Goal: Task Accomplishment & Management: Manage account settings

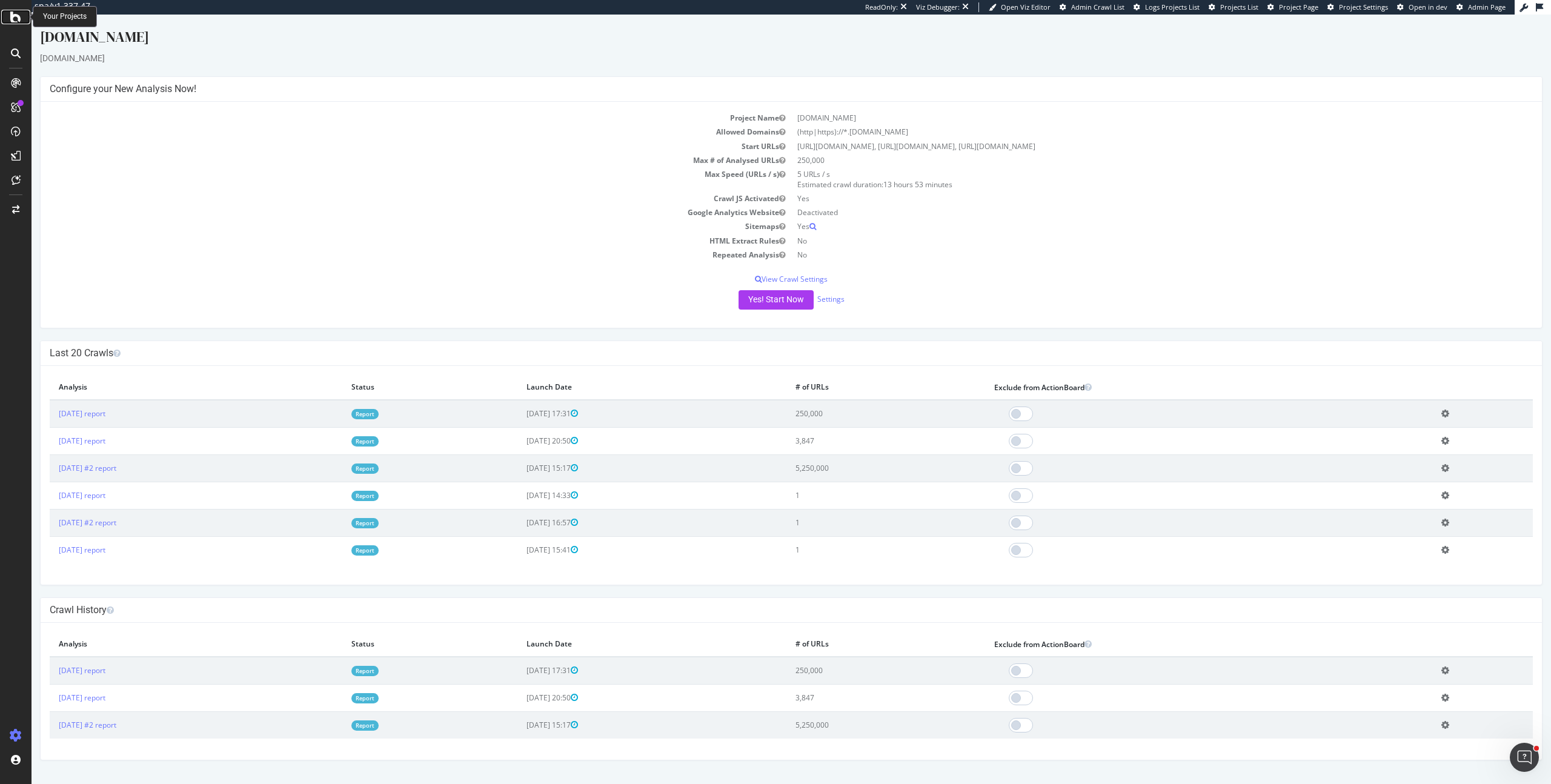
click at [17, 21] on icon at bounding box center [15, 17] width 11 height 15
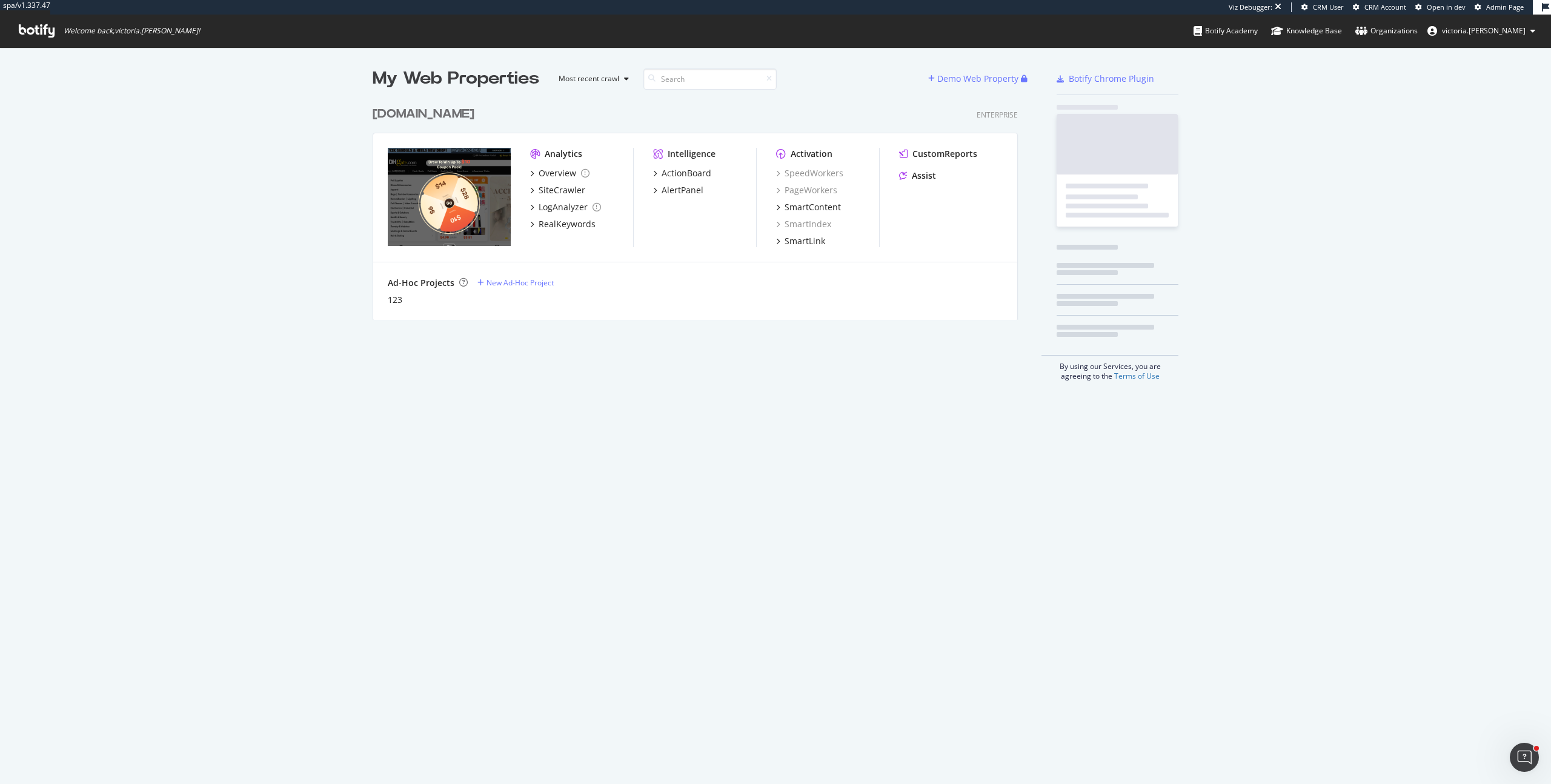
scroll to position [220, 646]
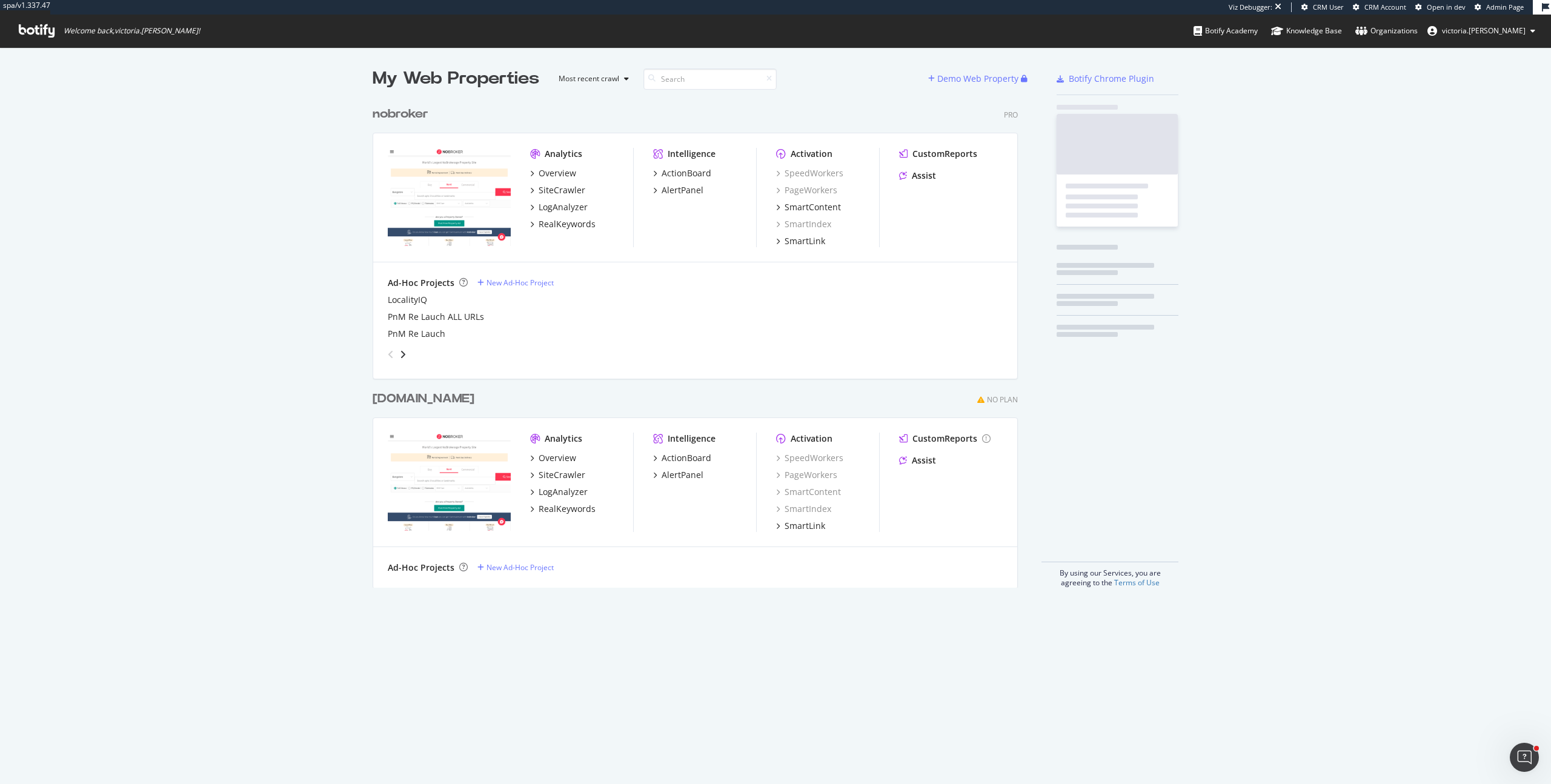
scroll to position [488, 646]
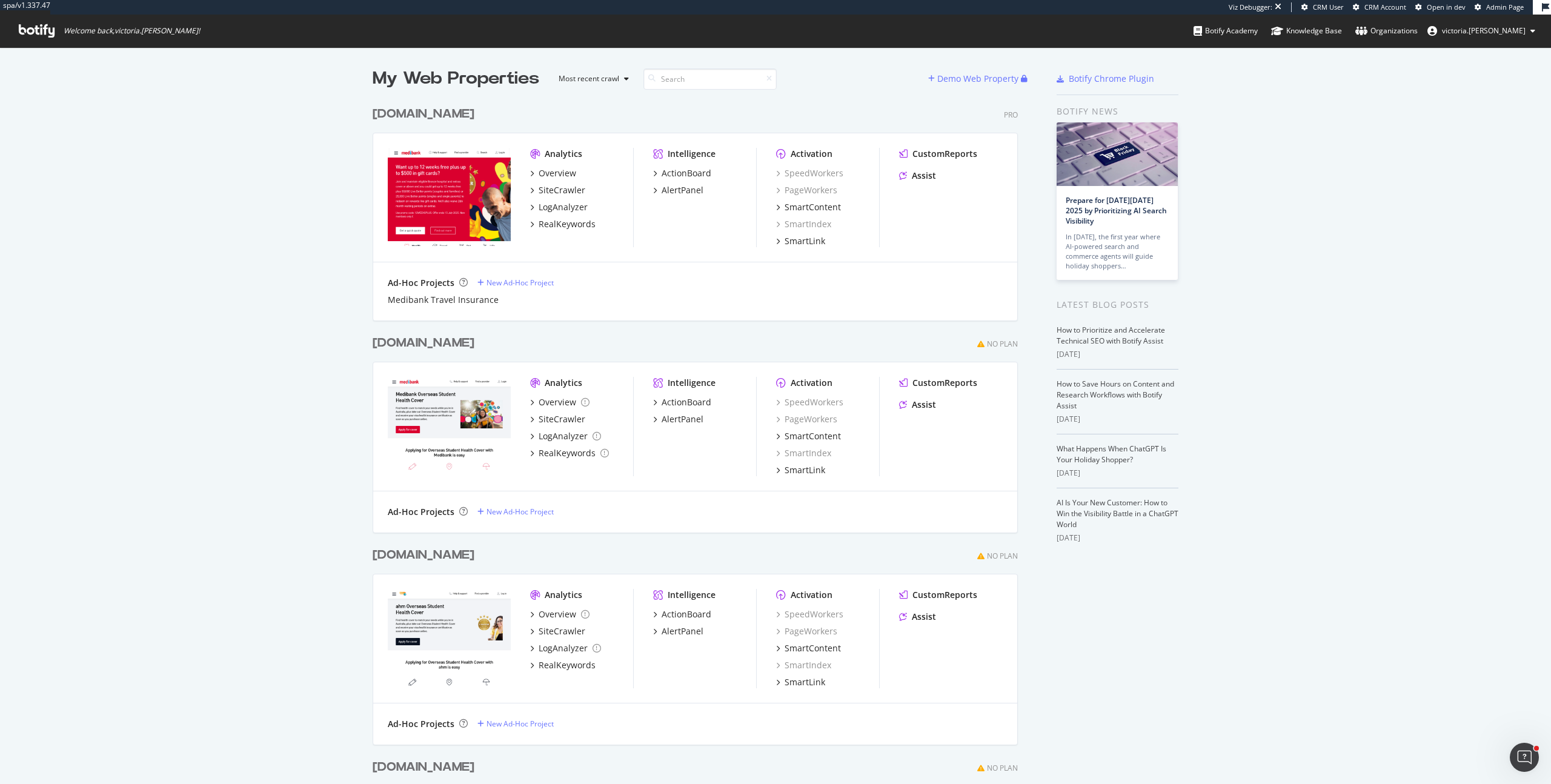
drag, startPoint x: 277, startPoint y: 283, endPoint x: 330, endPoint y: 385, distance: 114.9
click at [277, 283] on div "My Web Properties Most recent crawl Demo Web Property Medibank.com.au Pro Analy…" at bounding box center [775, 511] width 1551 height 928
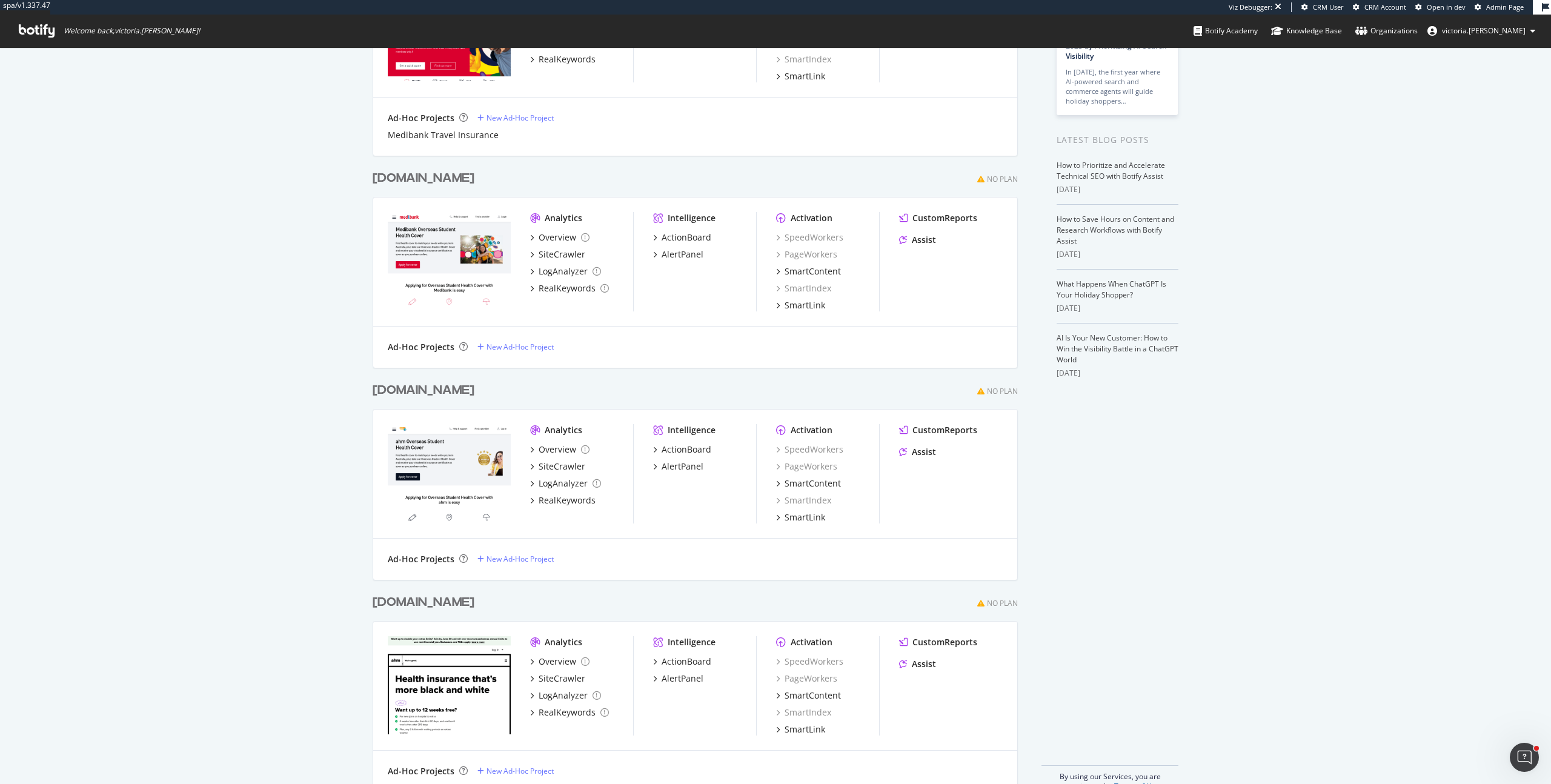
scroll to position [191, 0]
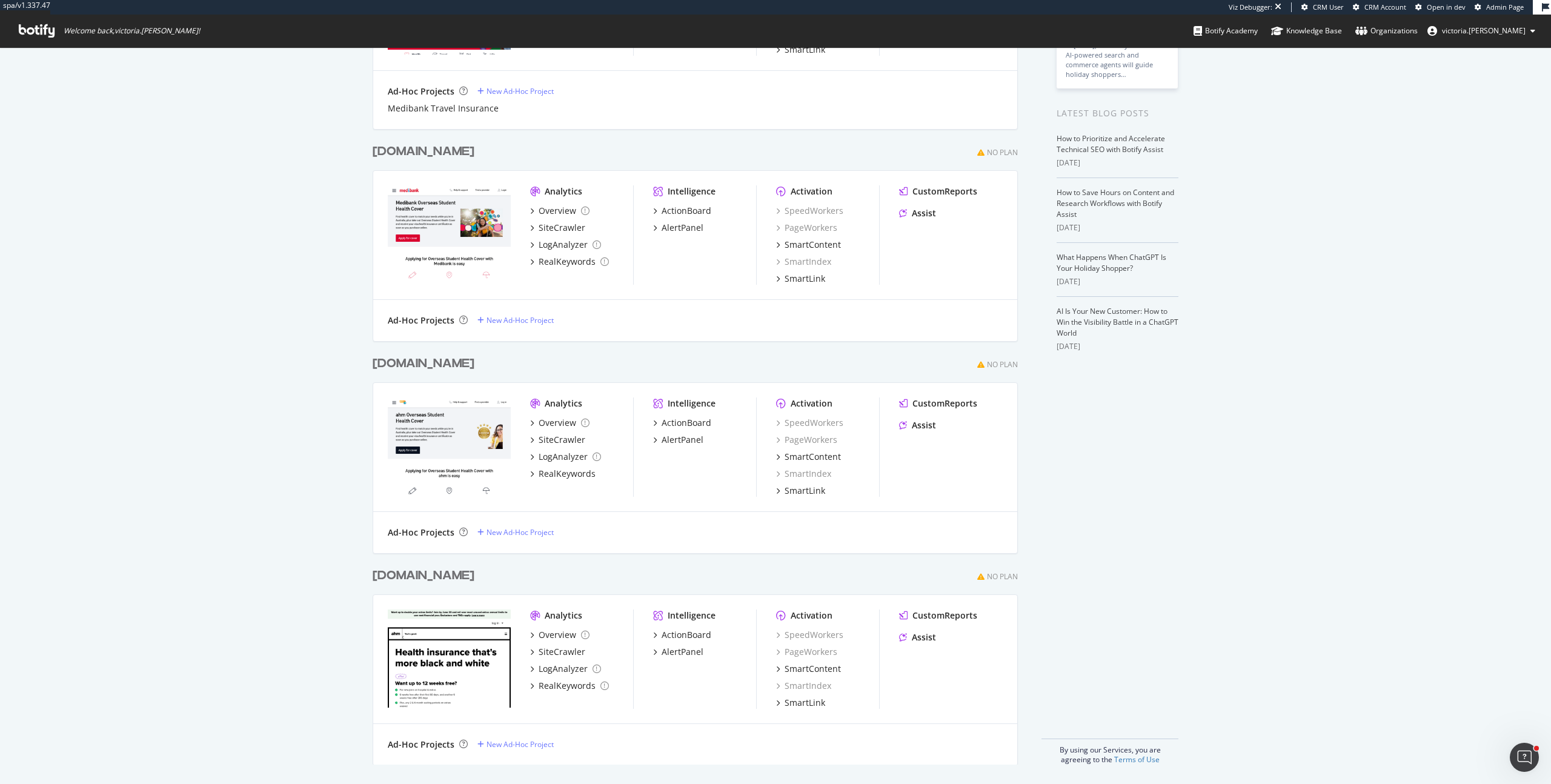
click at [1496, 11] on span "Admin Page" at bounding box center [1505, 7] width 37 height 9
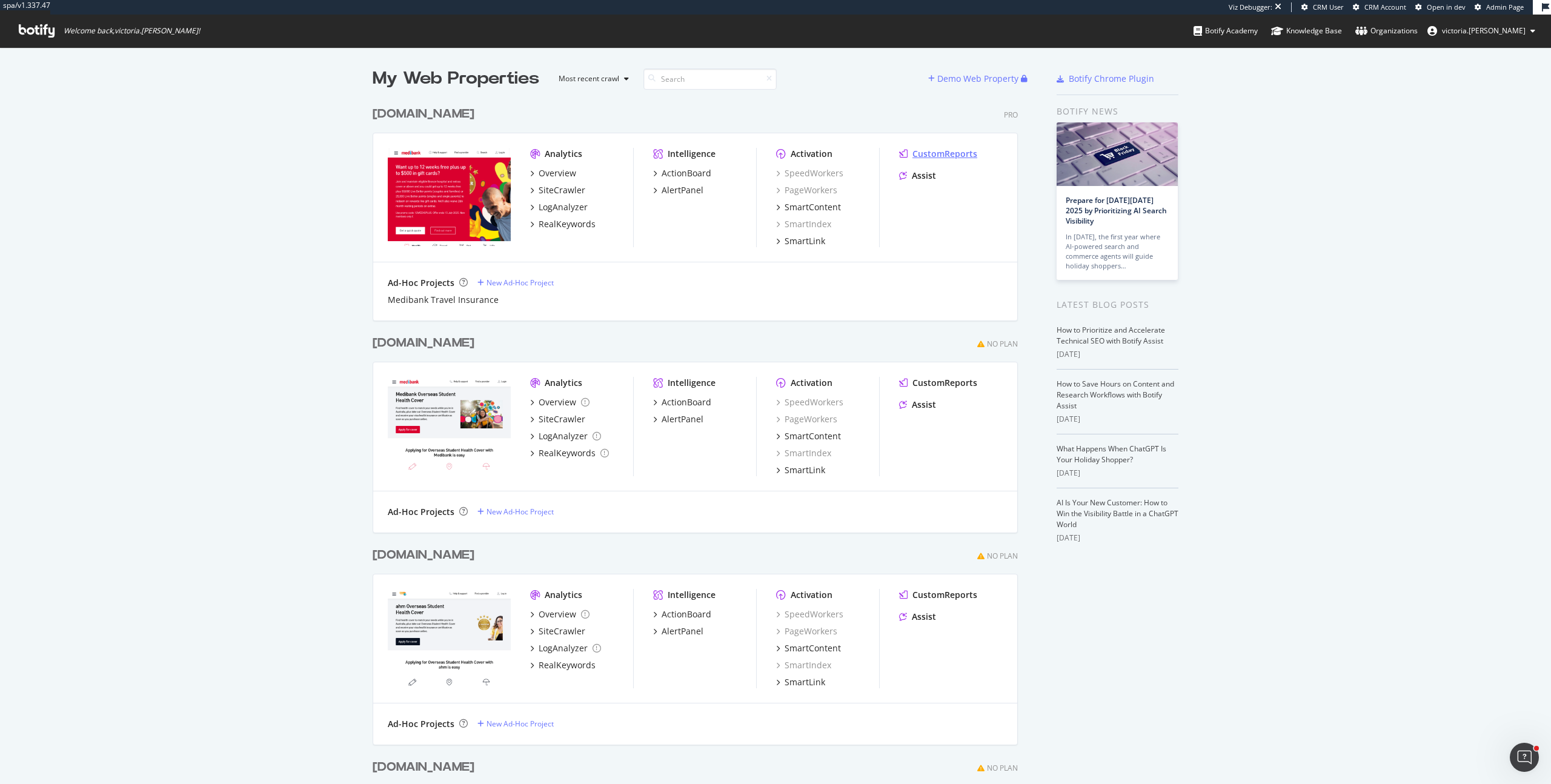
click at [952, 150] on div "CustomReports" at bounding box center [945, 154] width 65 height 12
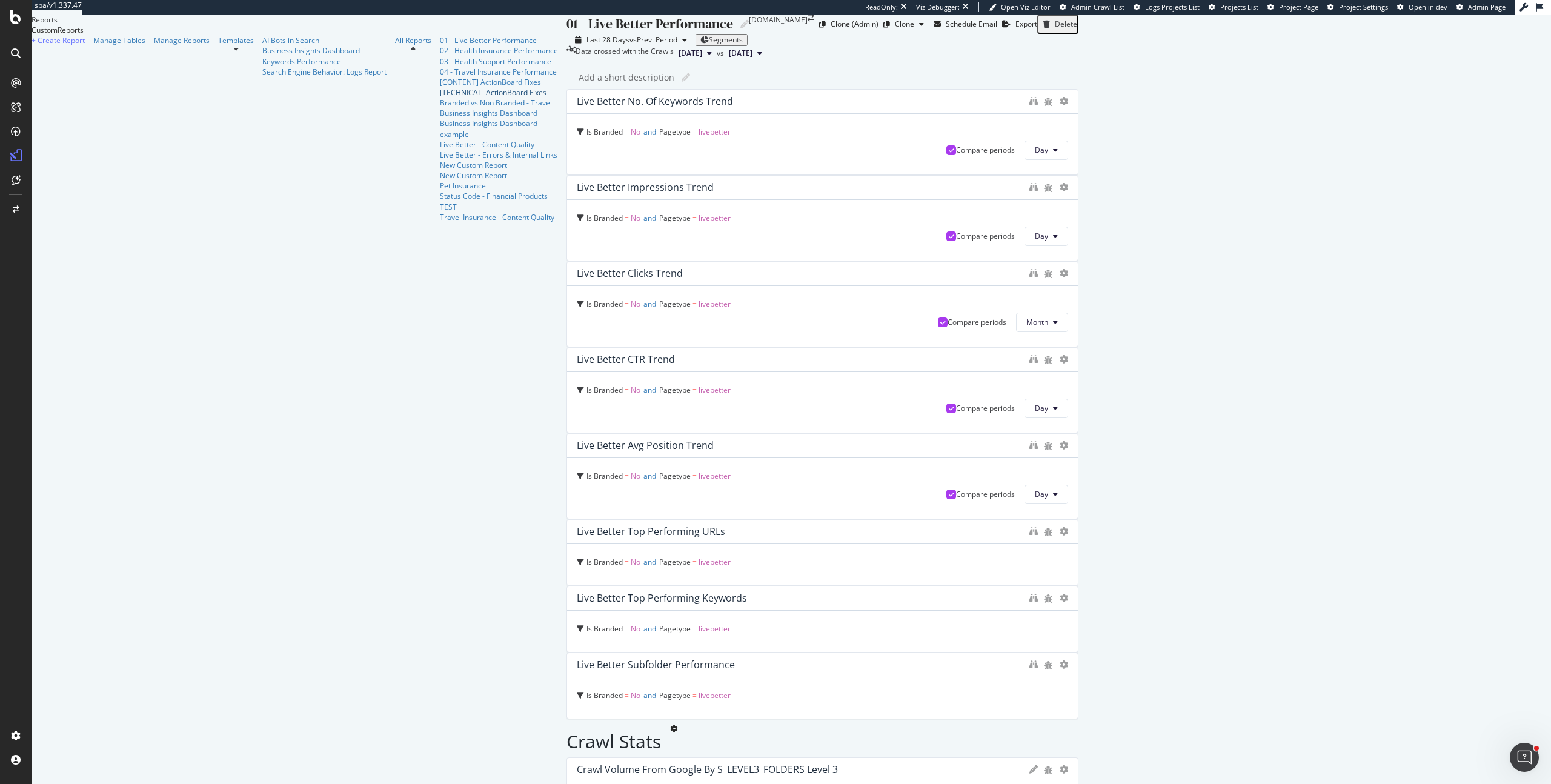
click at [440, 98] on div "[TECHNICAL] ActionBoard Fixes" at bounding box center [499, 92] width 118 height 10
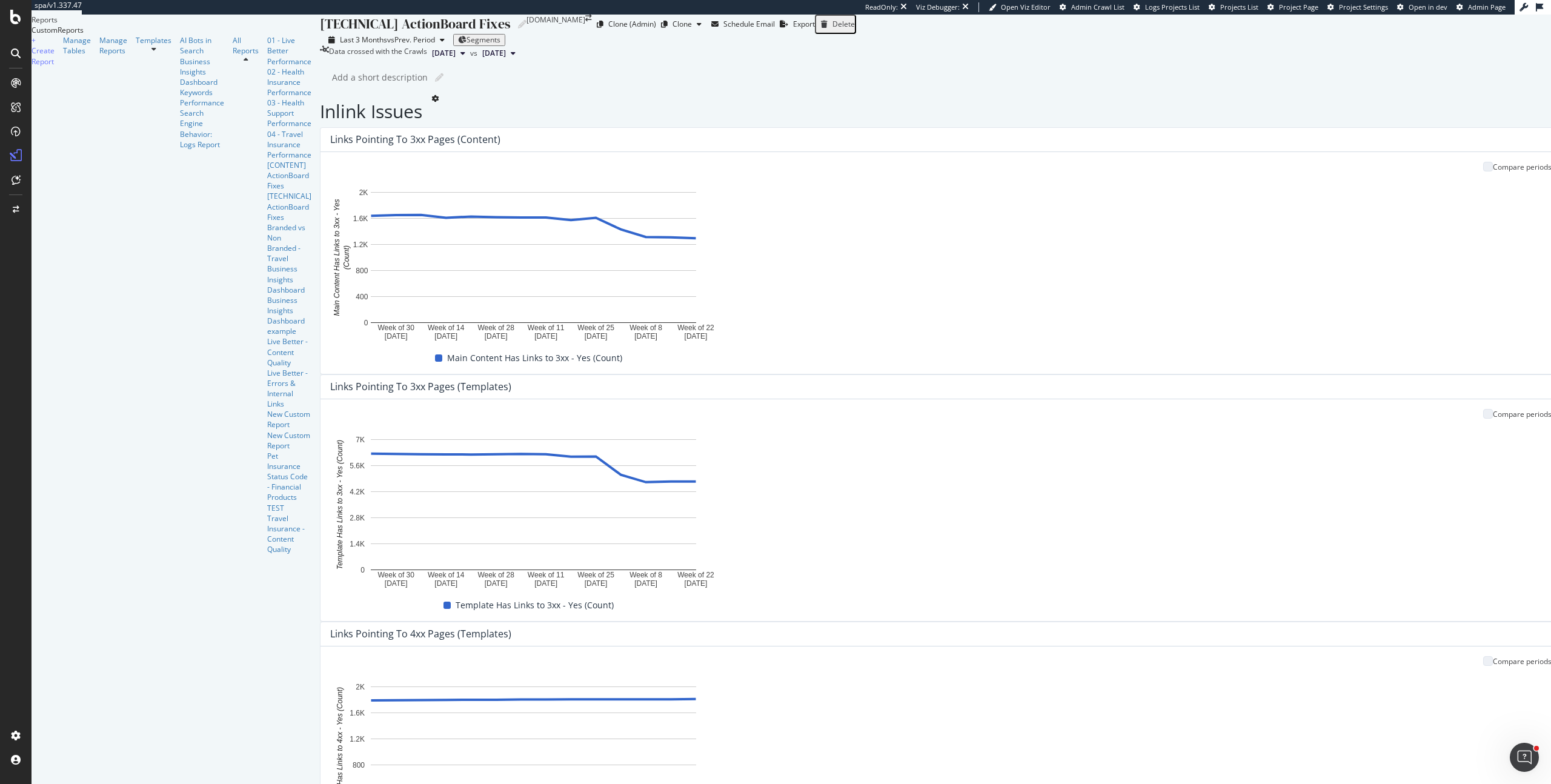
click at [320, 205] on div "[TECHNICAL] ActionBoard Fixes [TECHNICAL] ActionBoard Fixes Medibank.com.au Clo…" at bounding box center [970, 399] width 1301 height 769
click at [642, 34] on div "[TECHNICAL] ActionBoard Fixes [TECHNICAL] ActionBoard Fixes Medibank.com.au Clo…" at bounding box center [970, 24] width 1301 height 19
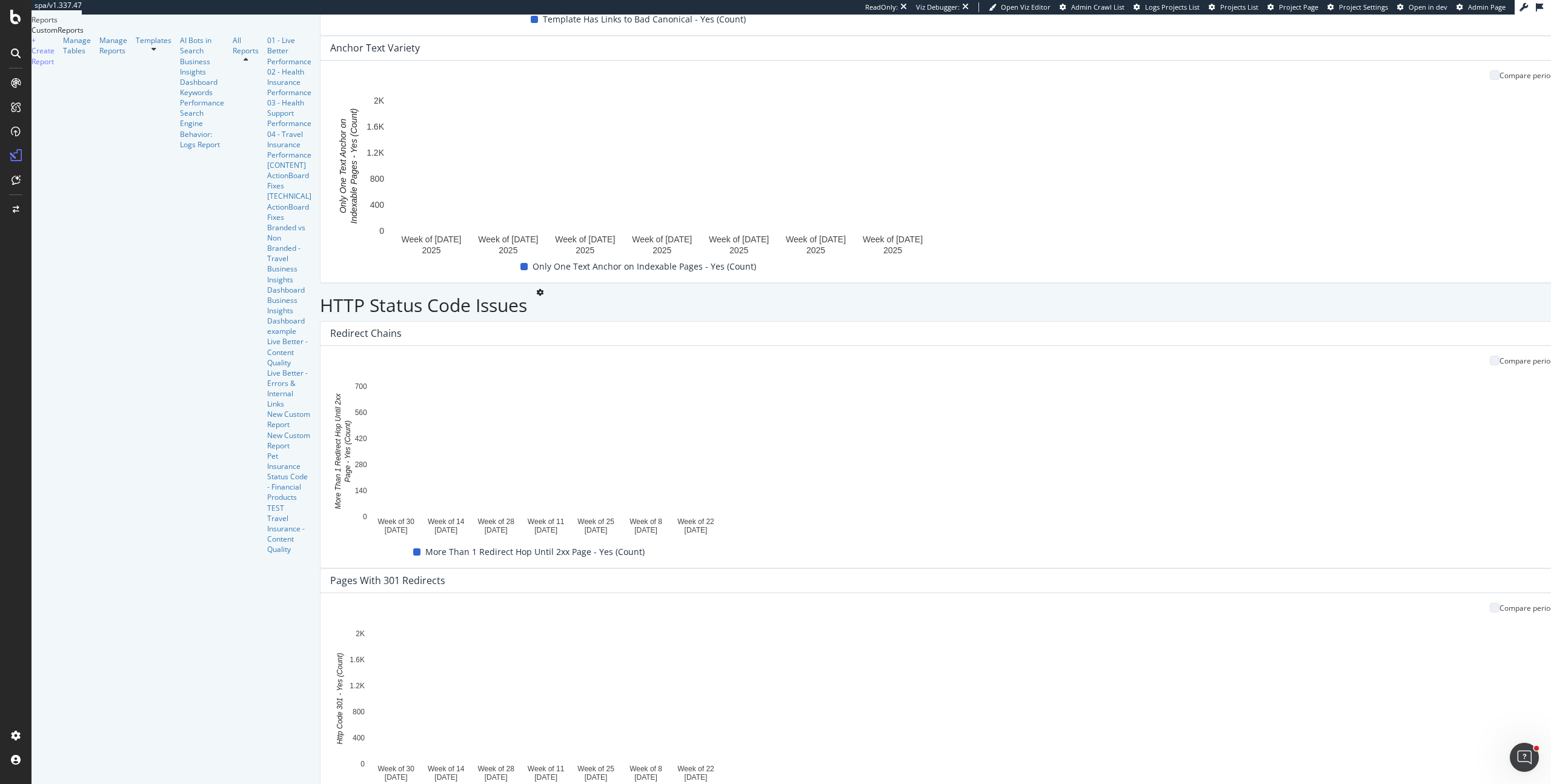
scroll to position [1563, 0]
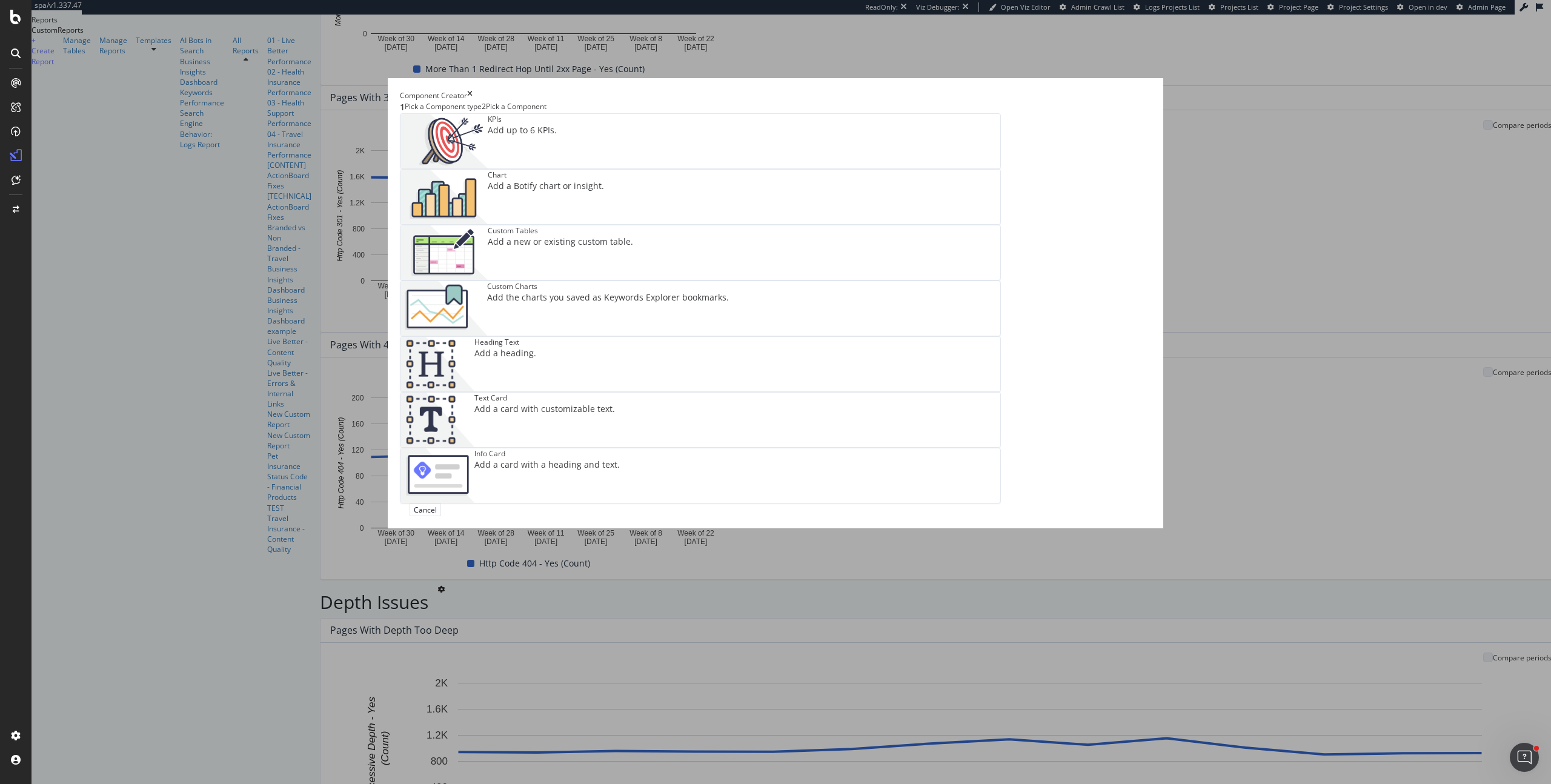
click at [556, 168] on div "KPIs Add up to 6 KPIs." at bounding box center [522, 142] width 69 height 55
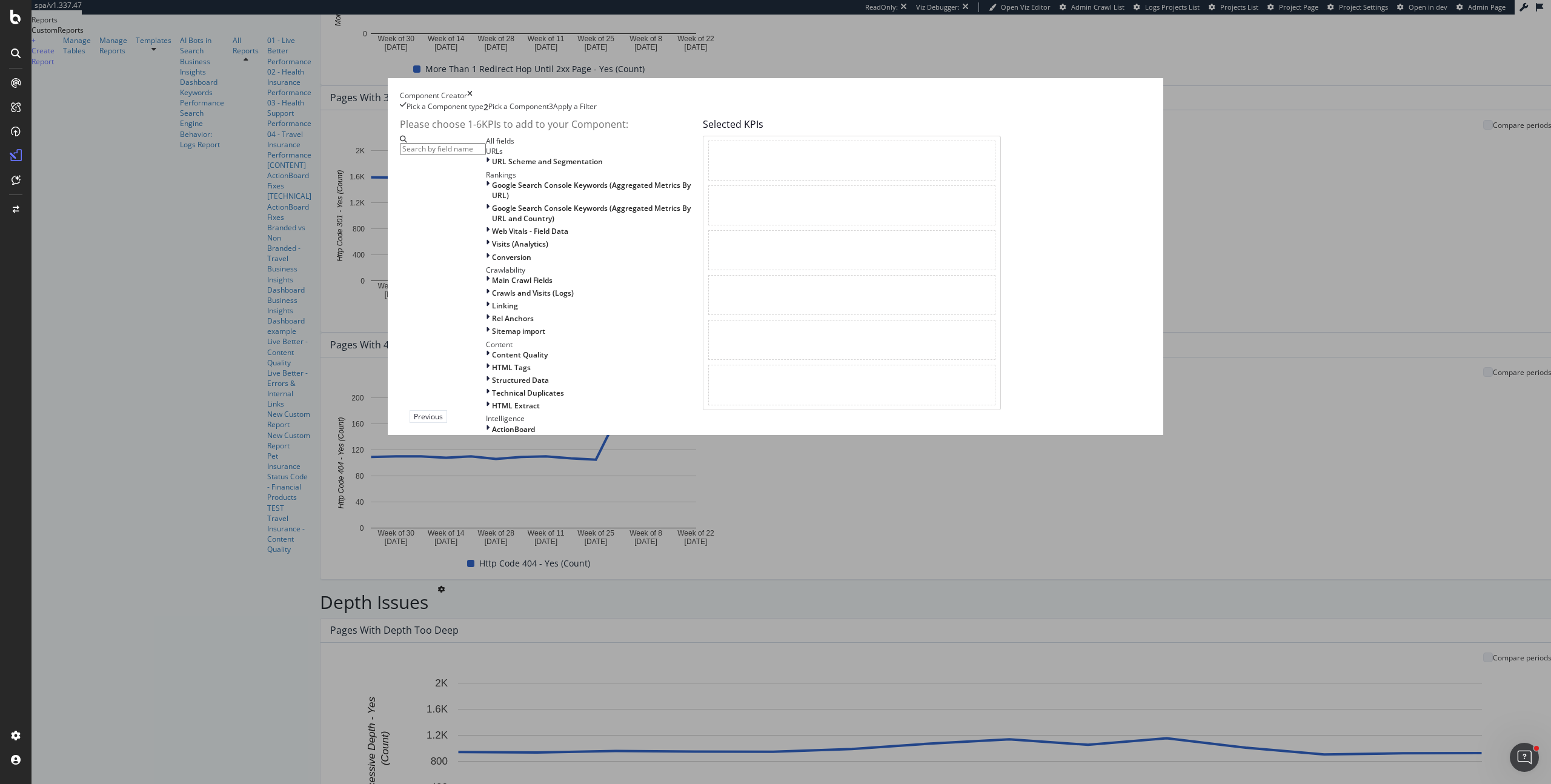
click at [486, 155] on input "modal" at bounding box center [443, 149] width 86 height 12
click at [580, 166] on div "URL Scheme and Segmentation" at bounding box center [592, 161] width 212 height 10
click at [486, 155] on input "modal" at bounding box center [443, 149] width 86 height 12
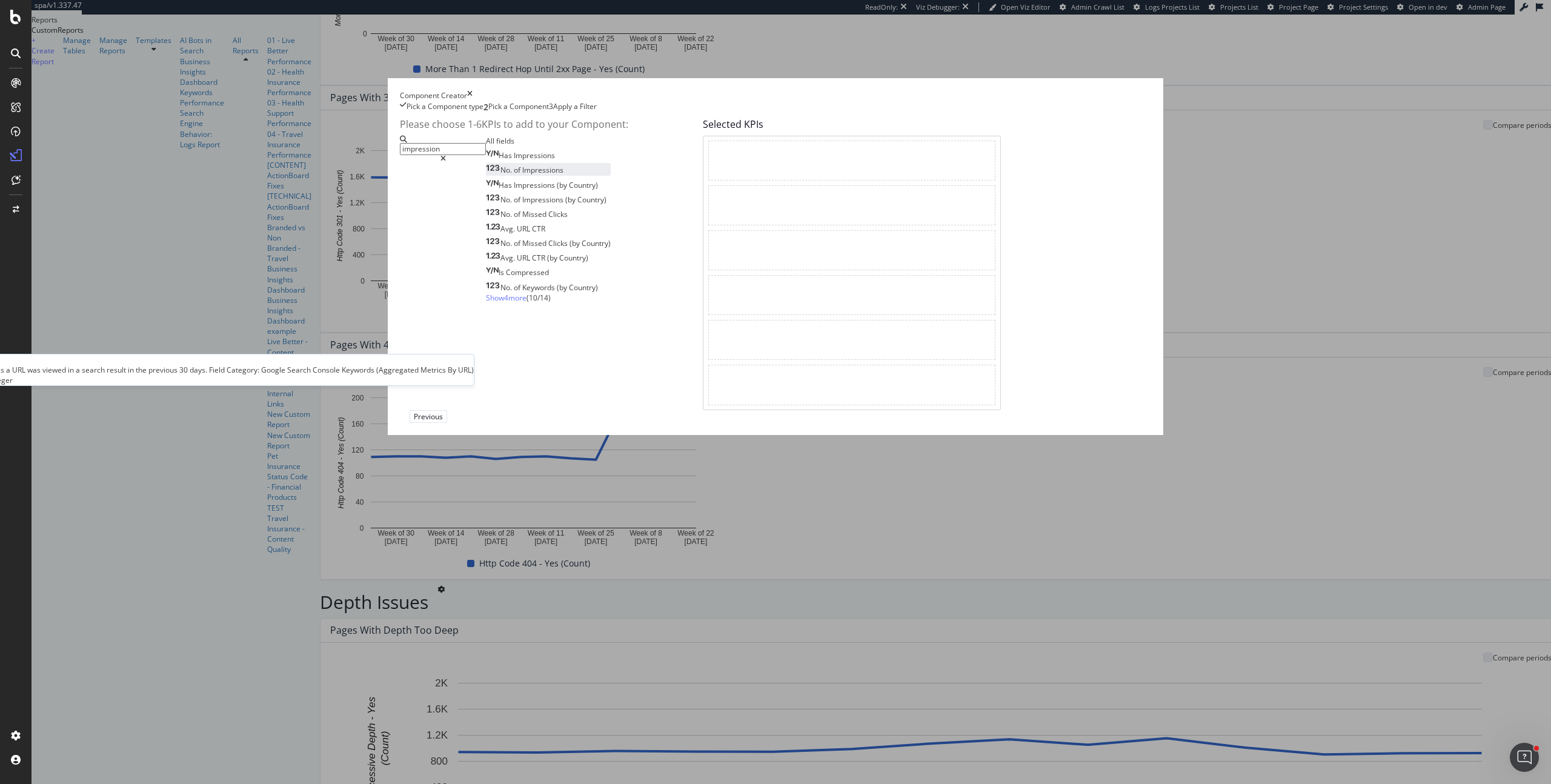
type input "impression"
click at [554, 175] on span "Impressions" at bounding box center [543, 170] width 41 height 10
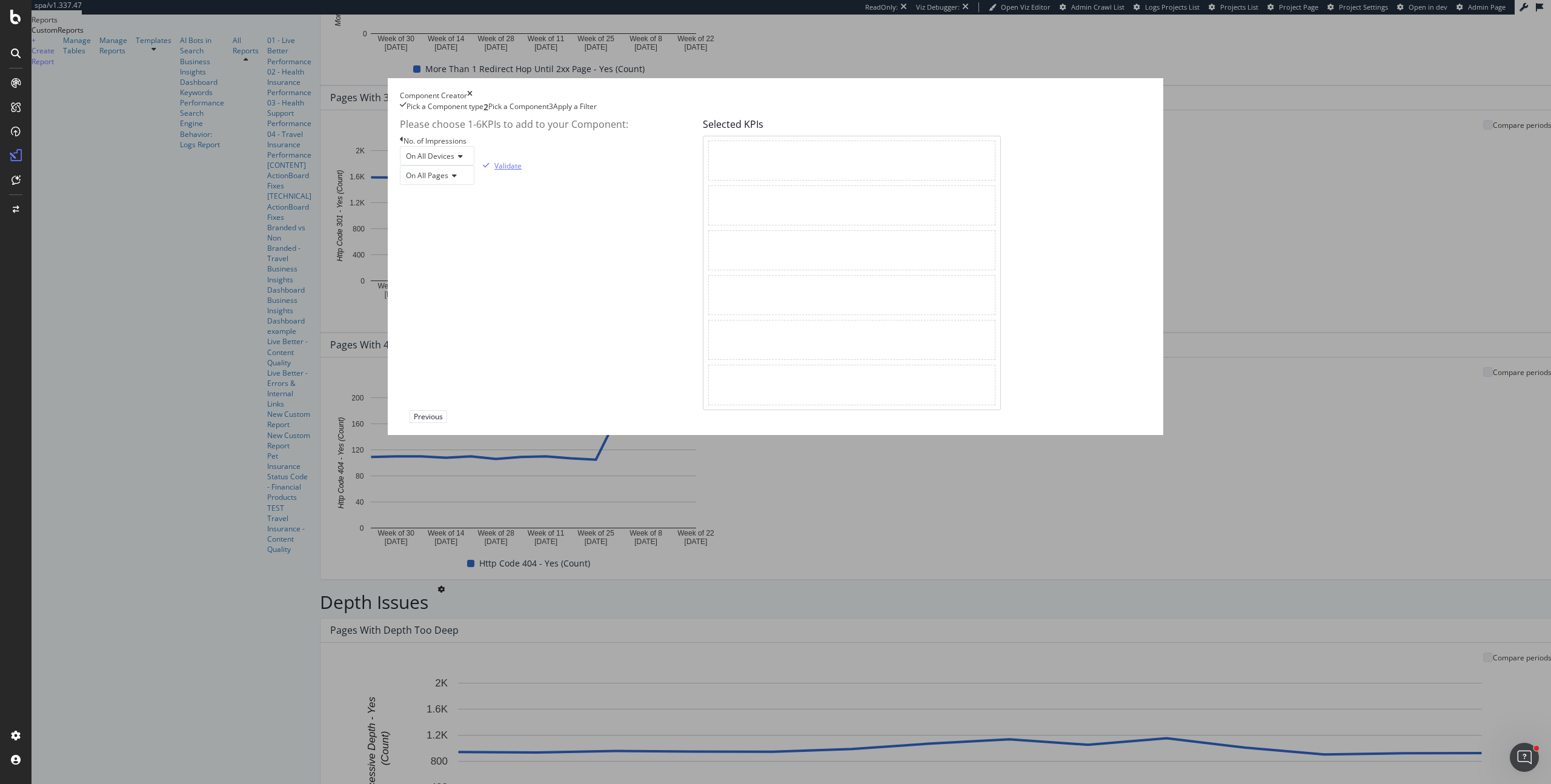
click at [522, 171] on div "Validate" at bounding box center [508, 166] width 27 height 10
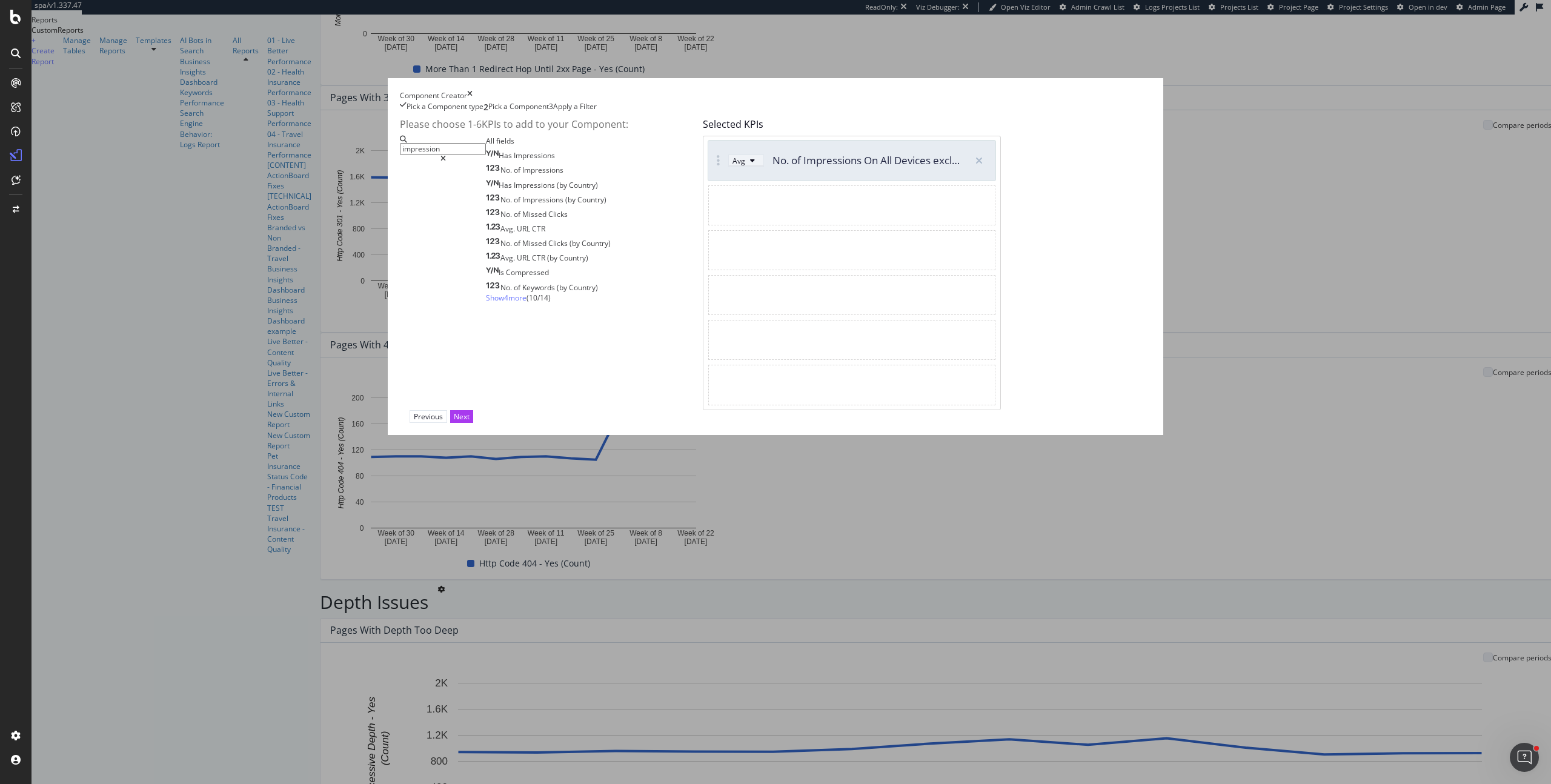
drag, startPoint x: 821, startPoint y: 305, endPoint x: 826, endPoint y: 316, distance: 12.1
click at [745, 166] on div "Avg" at bounding box center [739, 161] width 12 height 10
click at [839, 350] on div "Sum" at bounding box center [826, 350] width 35 height 15
click at [470, 422] on div "Next" at bounding box center [461, 416] width 16 height 12
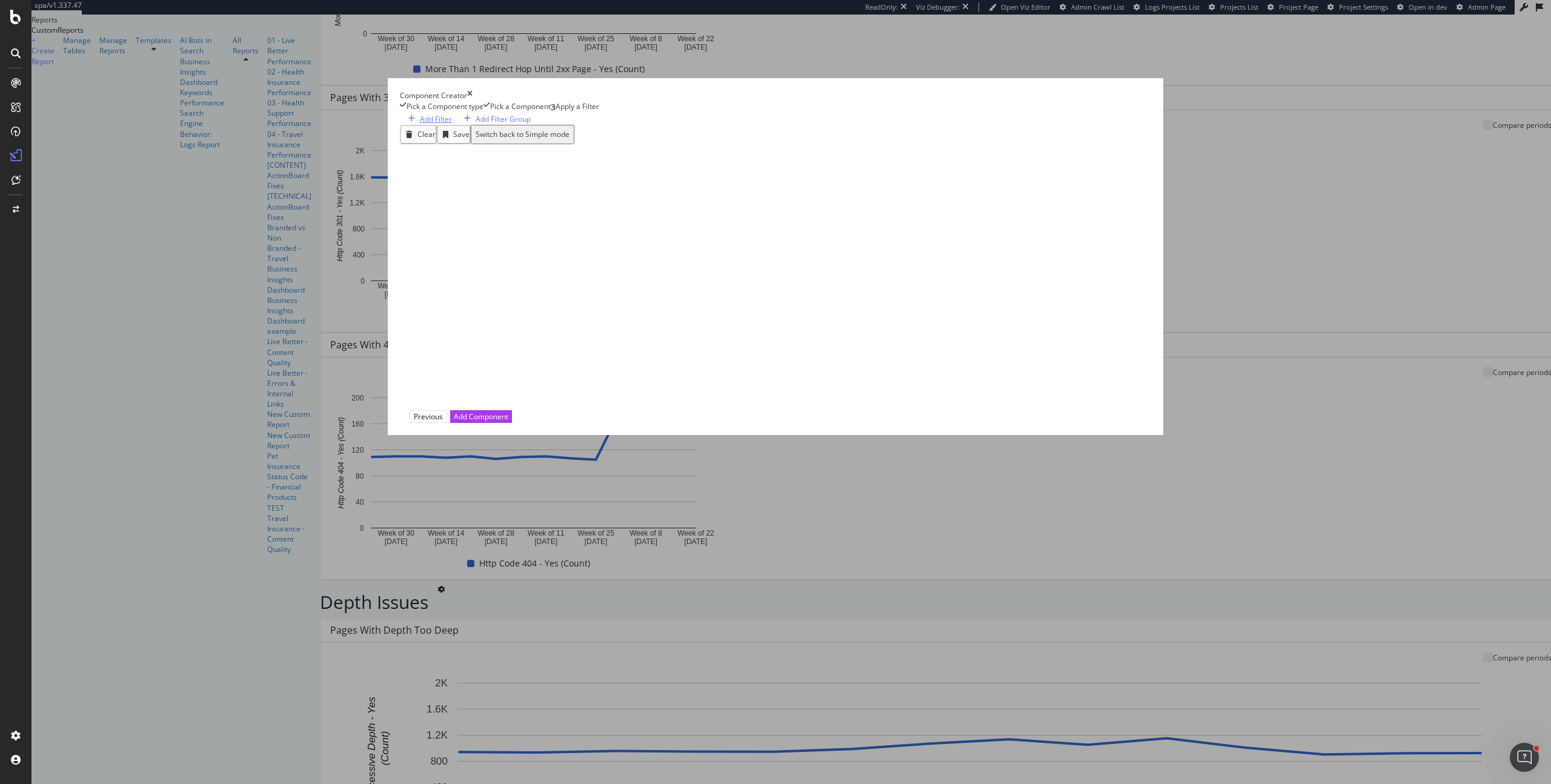
click at [452, 124] on div "Add Filter" at bounding box center [436, 119] width 32 height 10
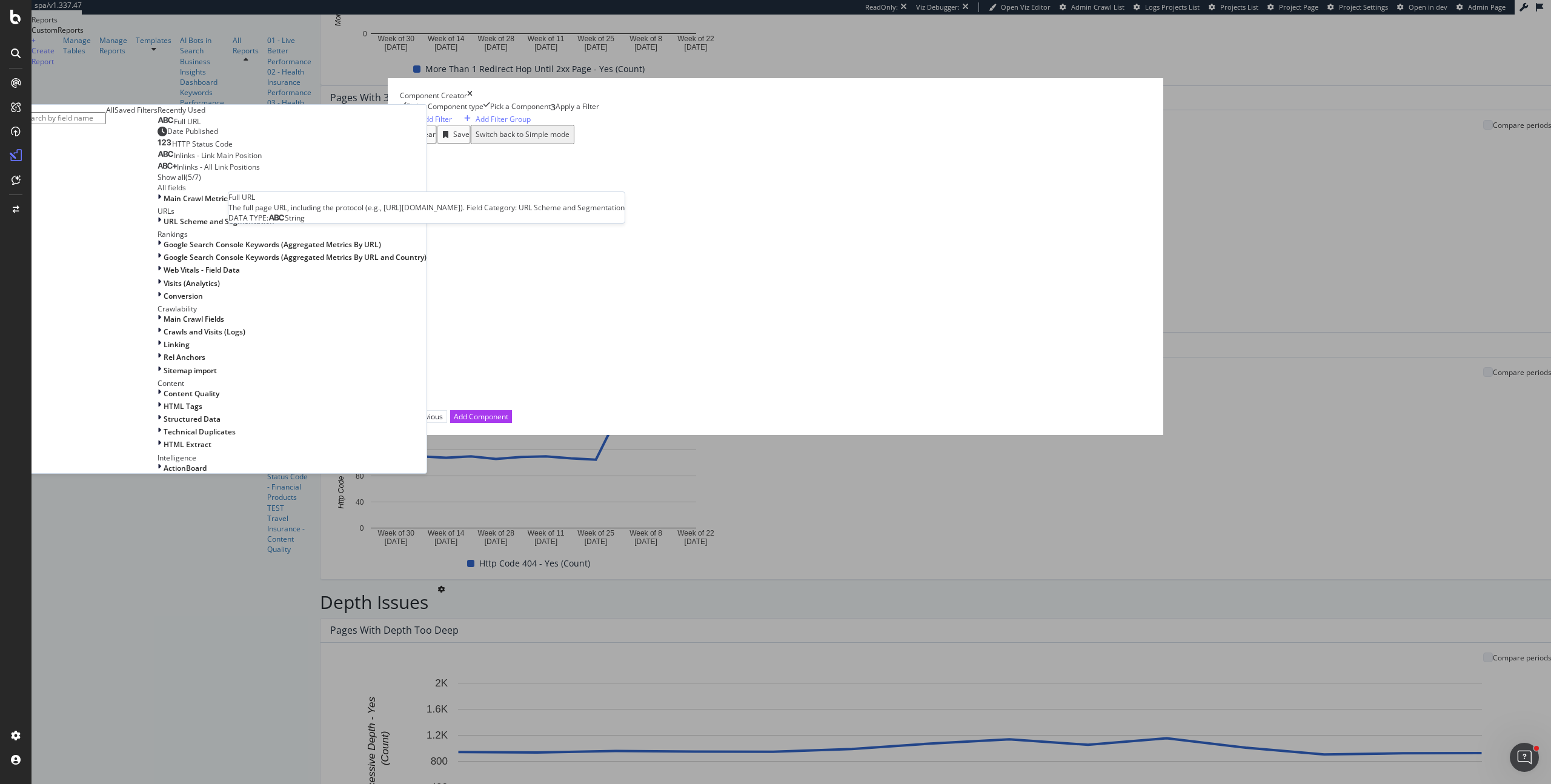
click at [200, 127] on div "Full URL" at bounding box center [179, 122] width 43 height 10
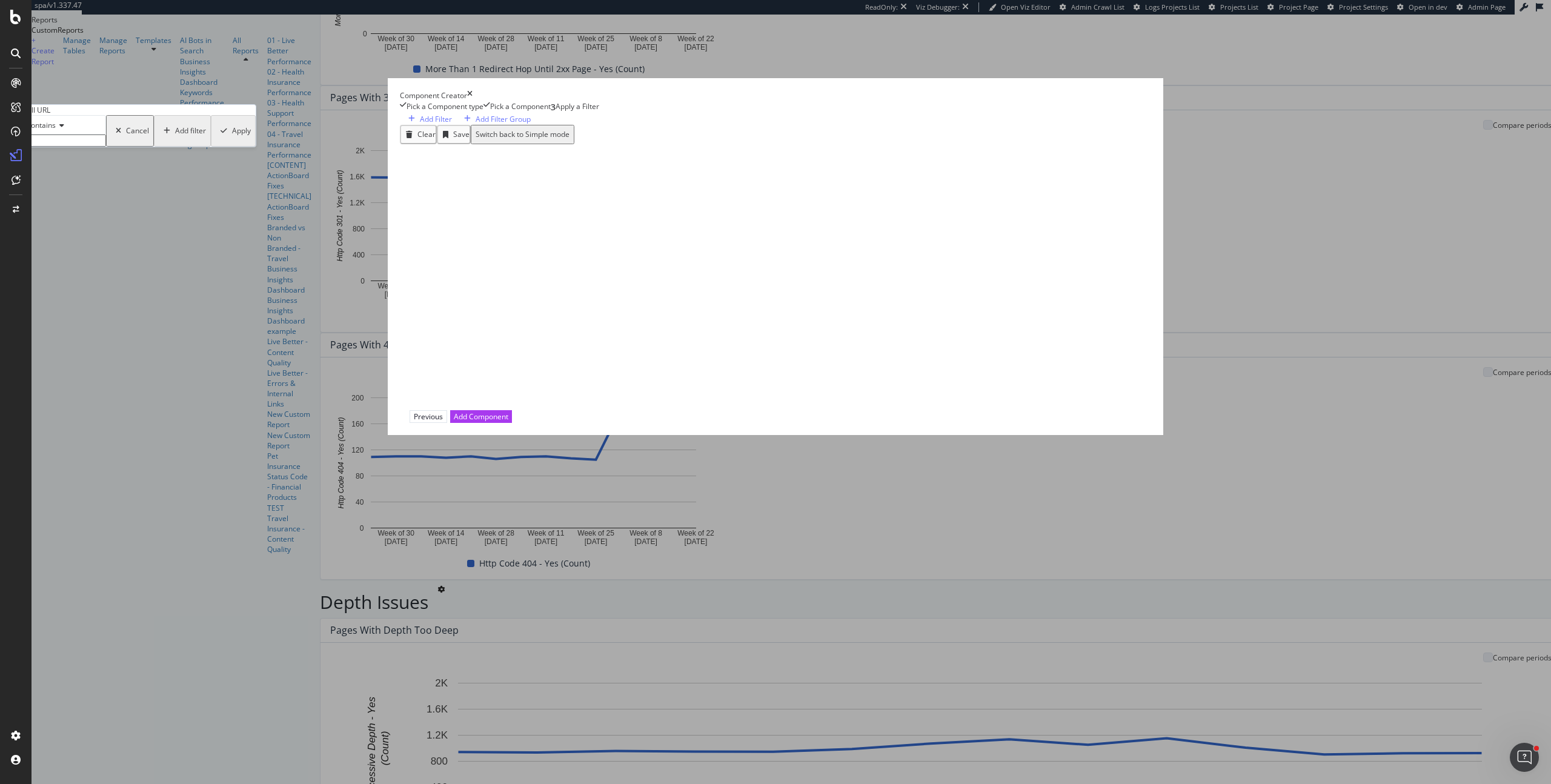
click at [106, 147] on input "modal" at bounding box center [63, 140] width 86 height 12
type input "travel-insurance"
click at [249, 139] on div "Apply" at bounding box center [240, 134] width 19 height 10
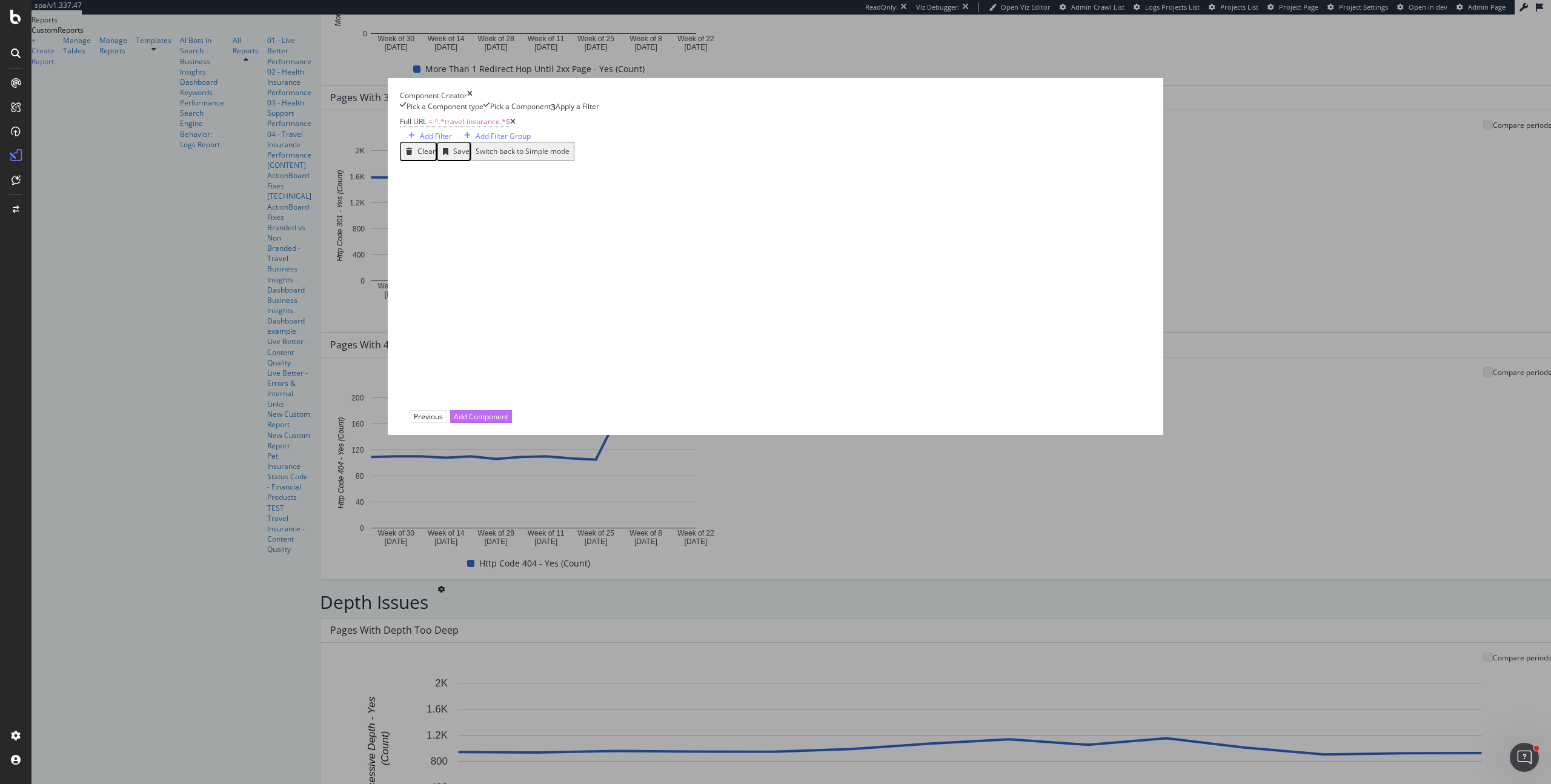
click at [508, 421] on div "Add Component" at bounding box center [481, 416] width 55 height 10
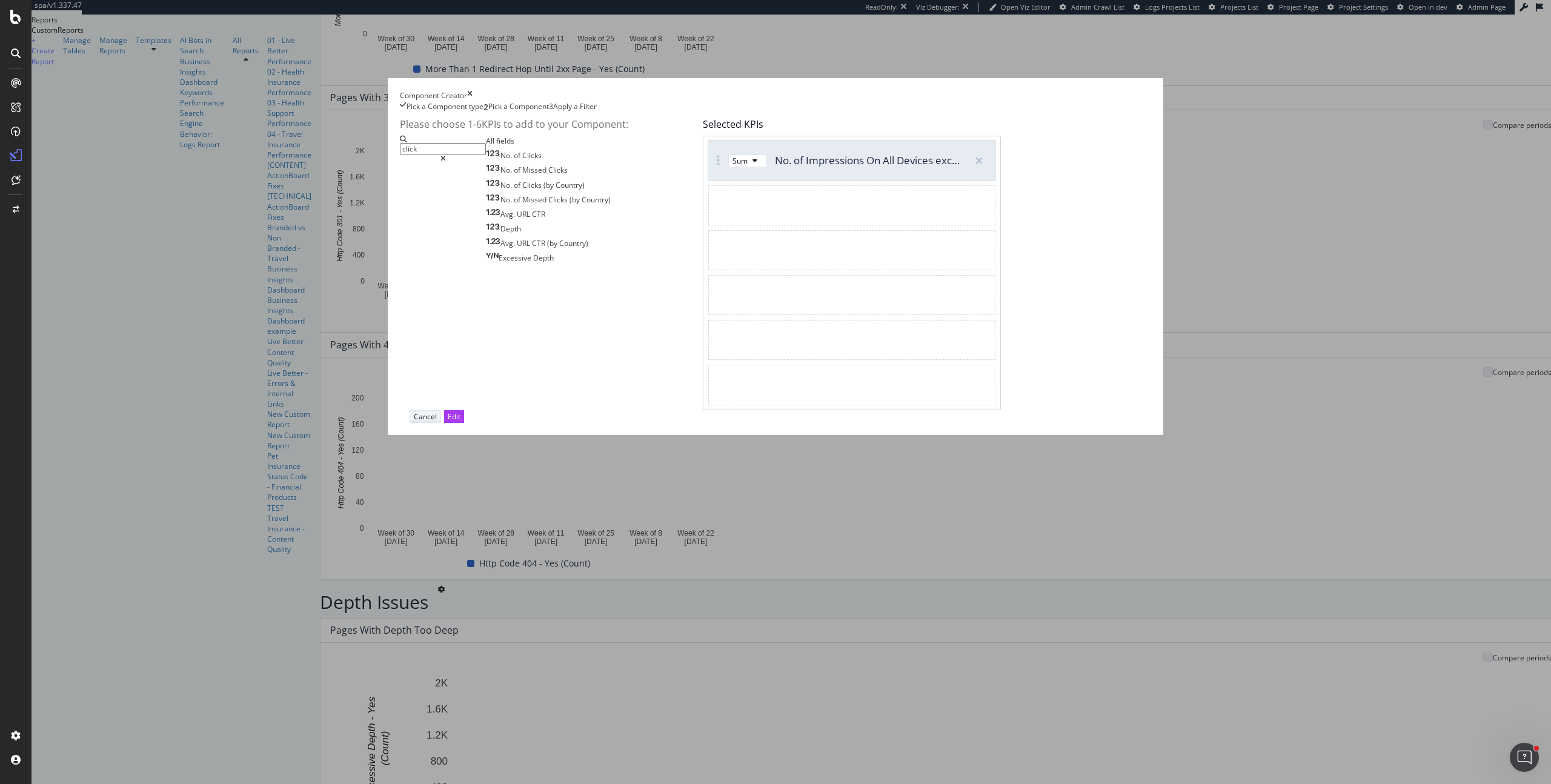
type input "click"
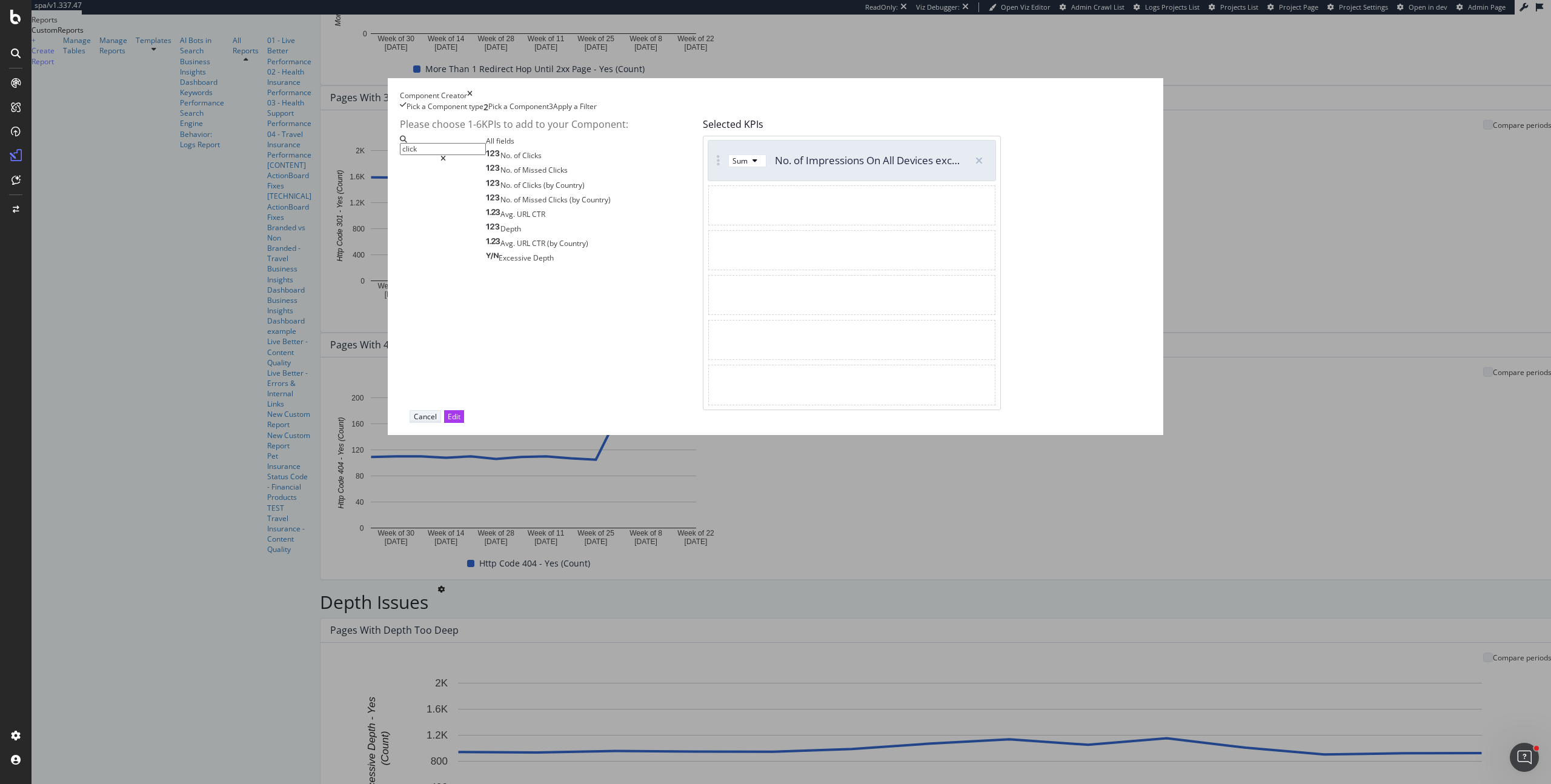
click at [437, 421] on div "Cancel" at bounding box center [426, 416] width 23 height 10
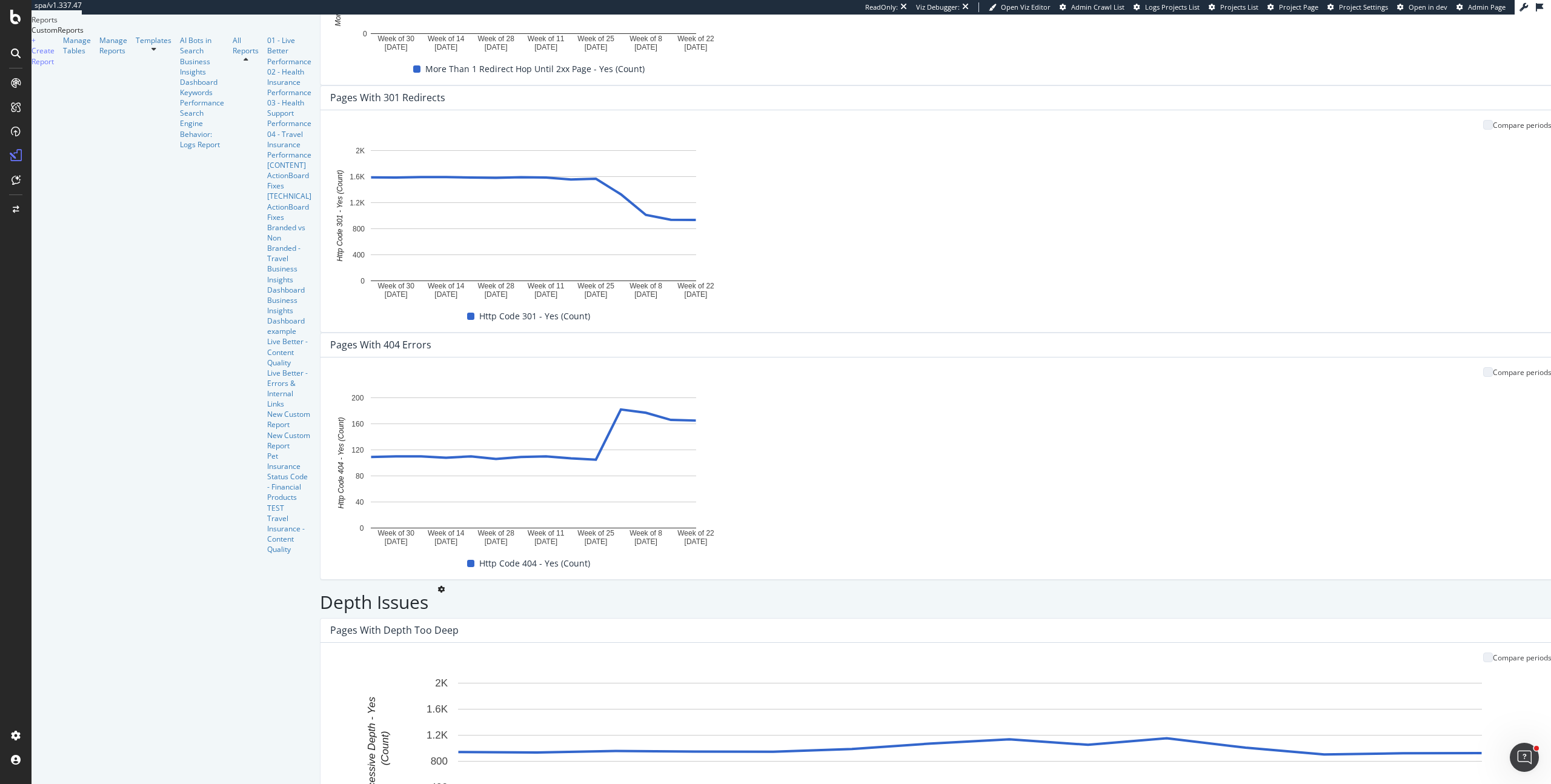
click at [840, 630] on div "Inlink Issues Links Pointing to 3xx Pages (Content) Compare periods Week Week o…" at bounding box center [970, 108] width 1301 height 3163
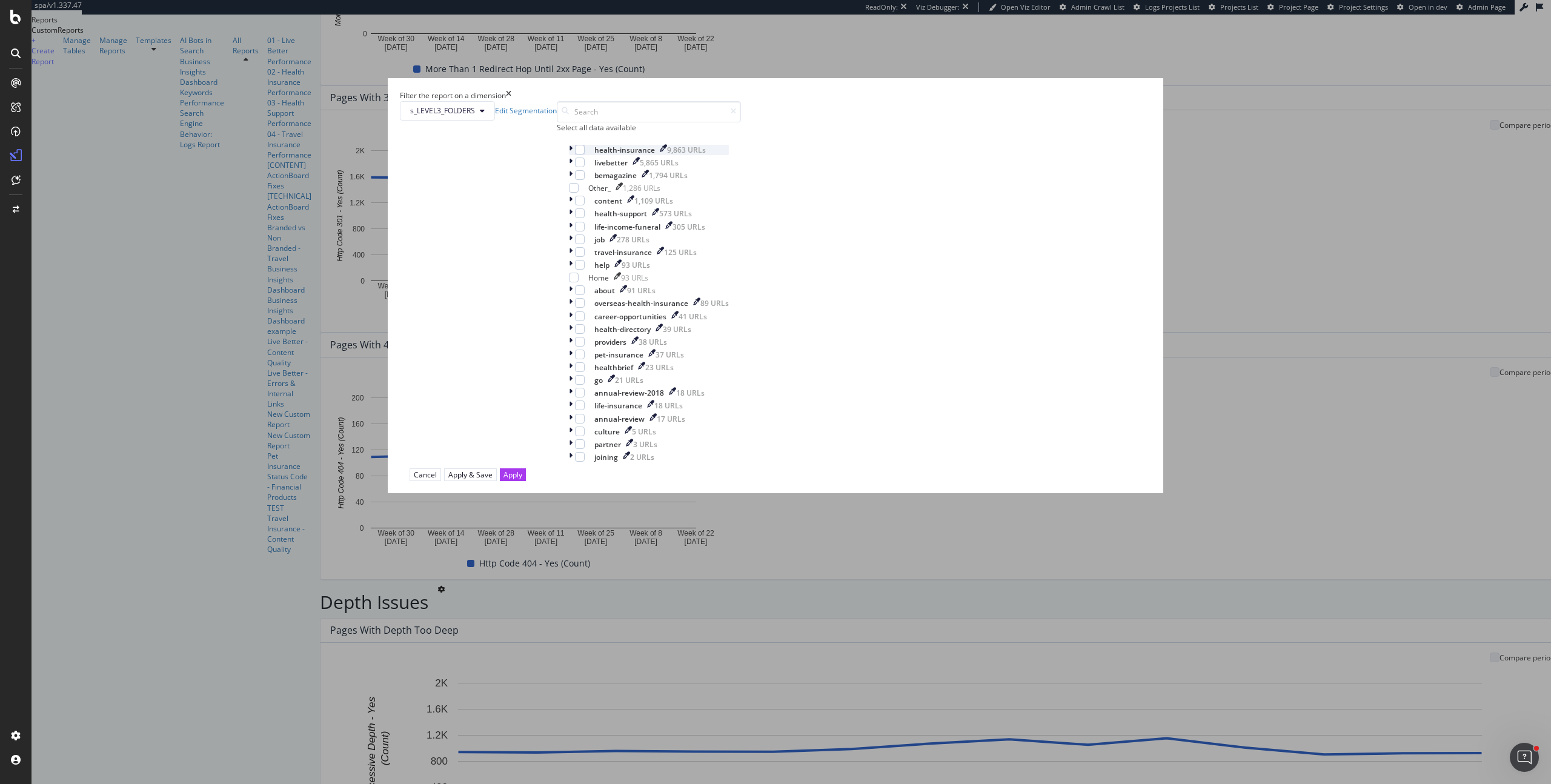
click at [575, 155] on div "modal" at bounding box center [571, 150] width 6 height 10
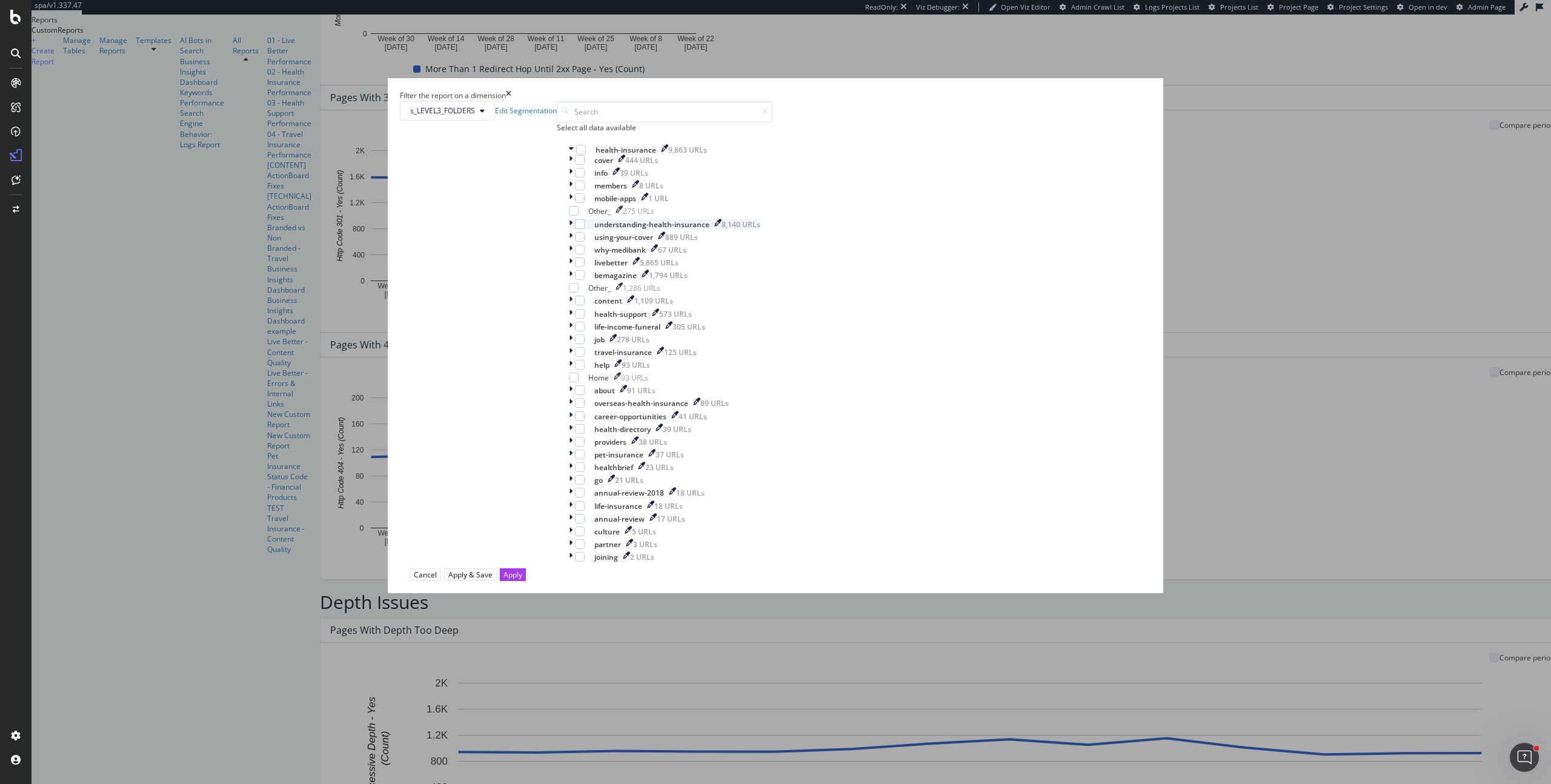
click at [572, 229] on icon "modal" at bounding box center [571, 224] width 3 height 10
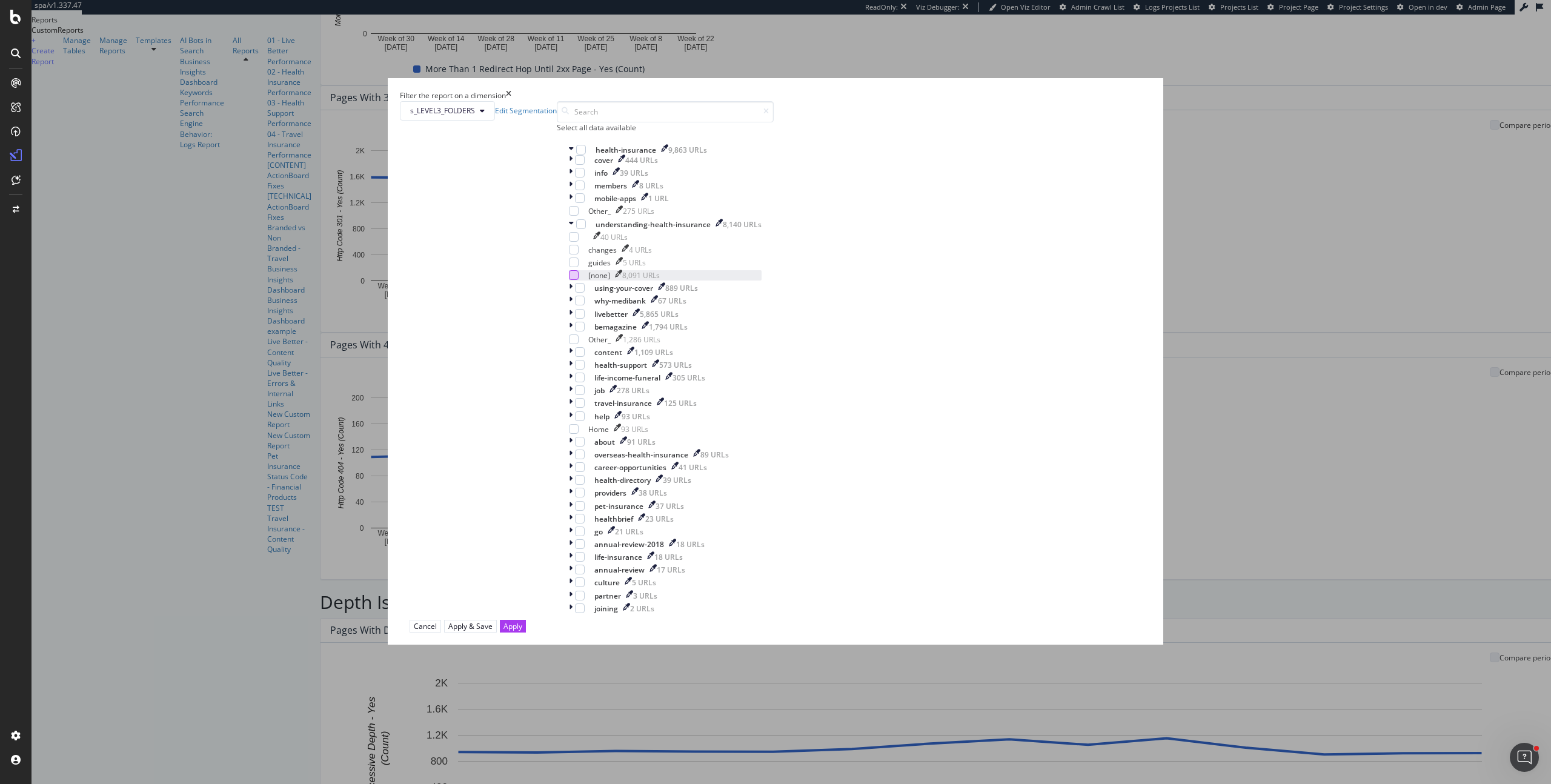
click at [579, 280] on div "modal" at bounding box center [574, 275] width 10 height 10
click at [523, 621] on div "Apply" at bounding box center [513, 626] width 19 height 10
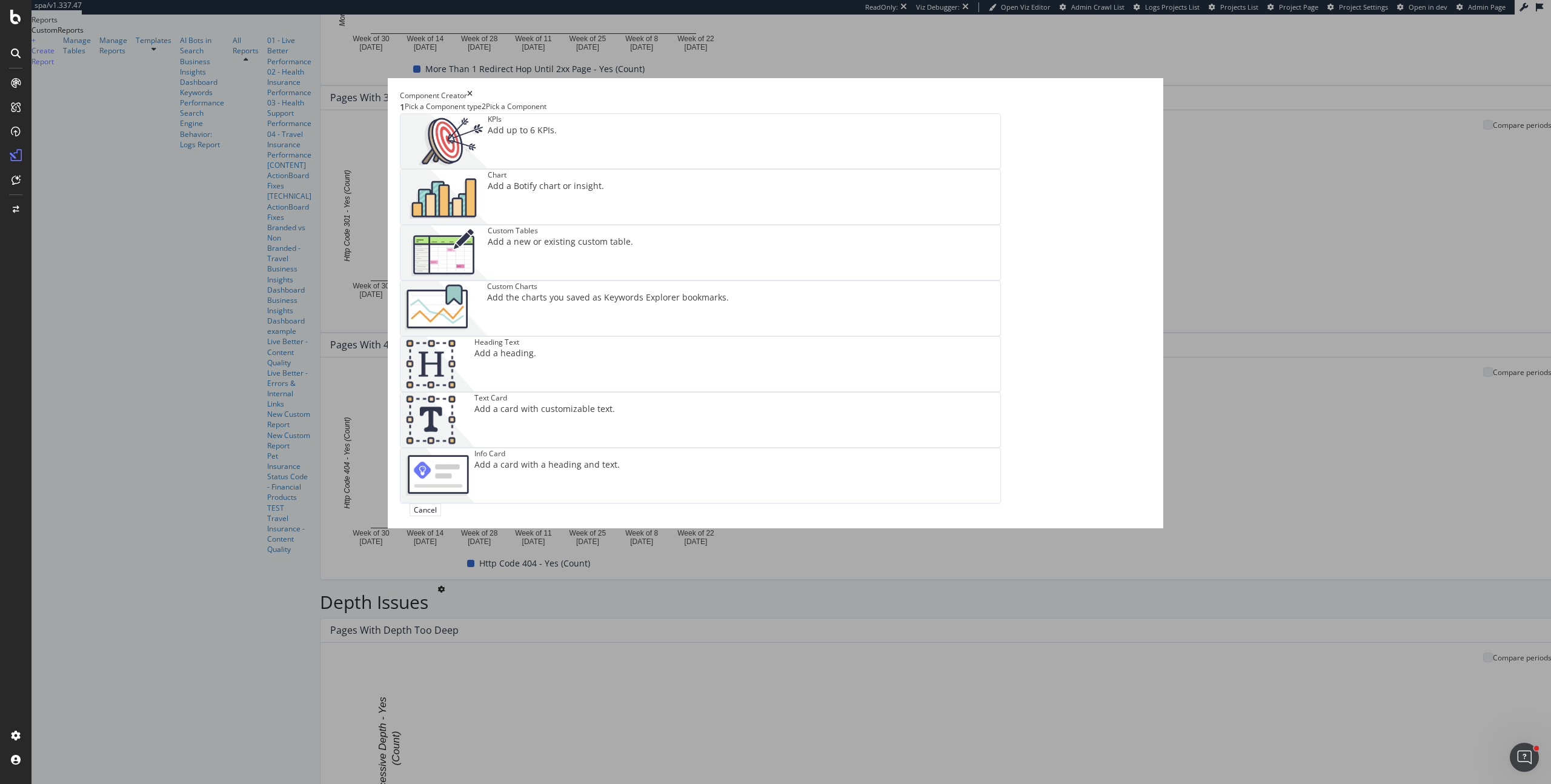
click at [680, 168] on div "KPIs Add up to 6 KPIs." at bounding box center [701, 142] width 600 height 55
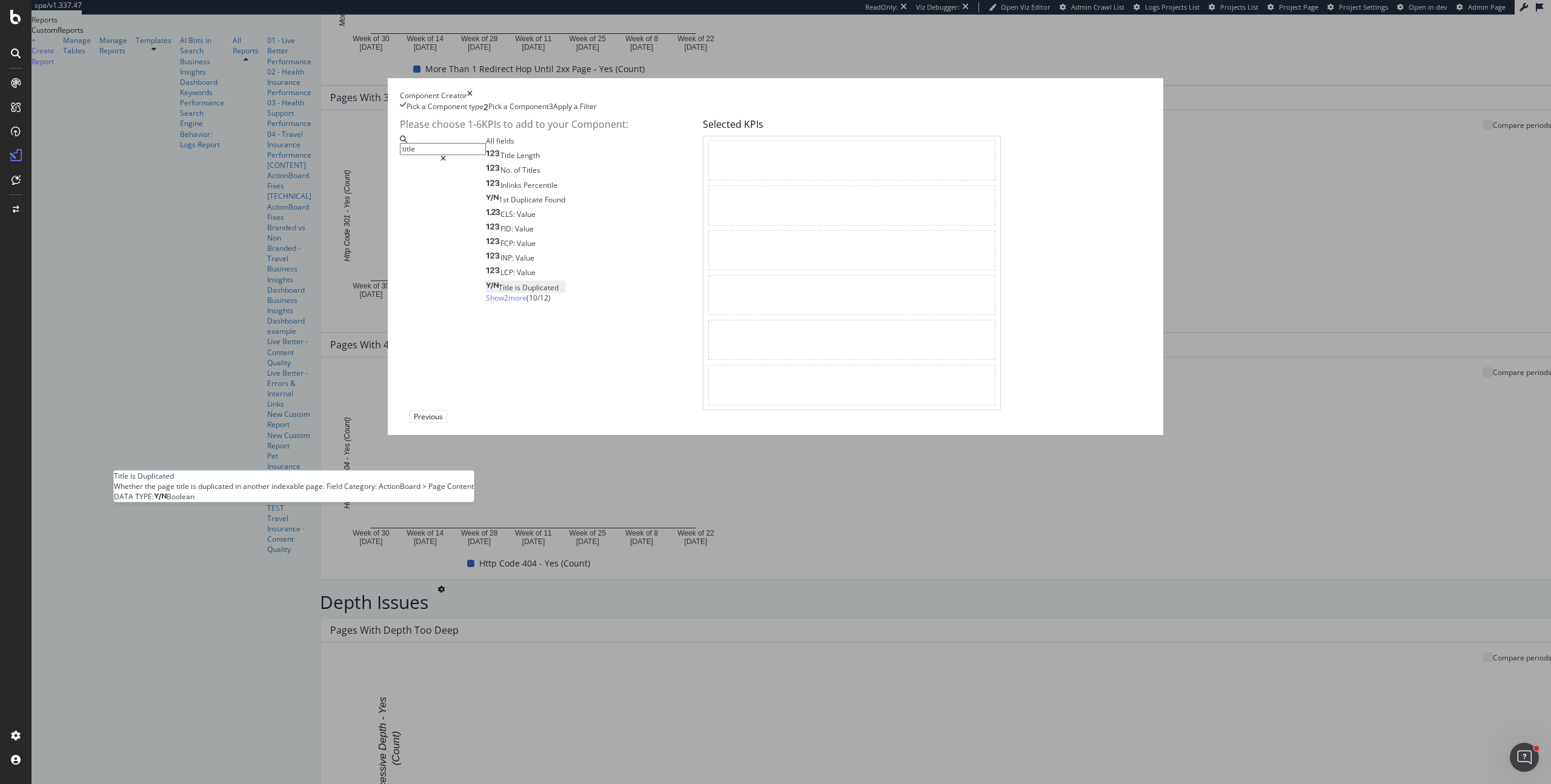
type input "title"
click at [515, 292] on span "Title" at bounding box center [507, 287] width 17 height 10
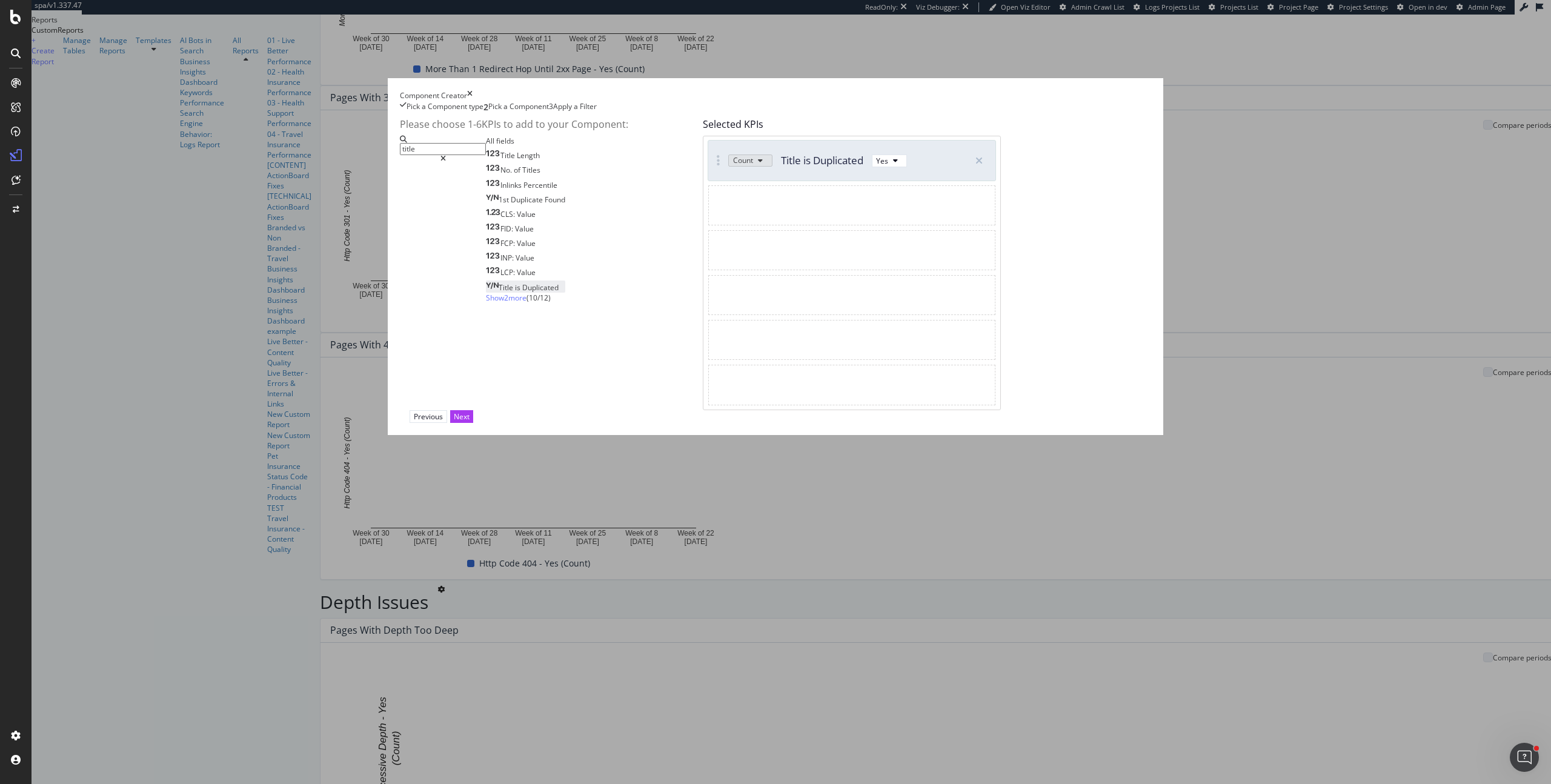
click at [520, 303] on span "Show 2 more" at bounding box center [506, 297] width 41 height 10
click at [540, 307] on span "Length" at bounding box center [527, 302] width 25 height 10
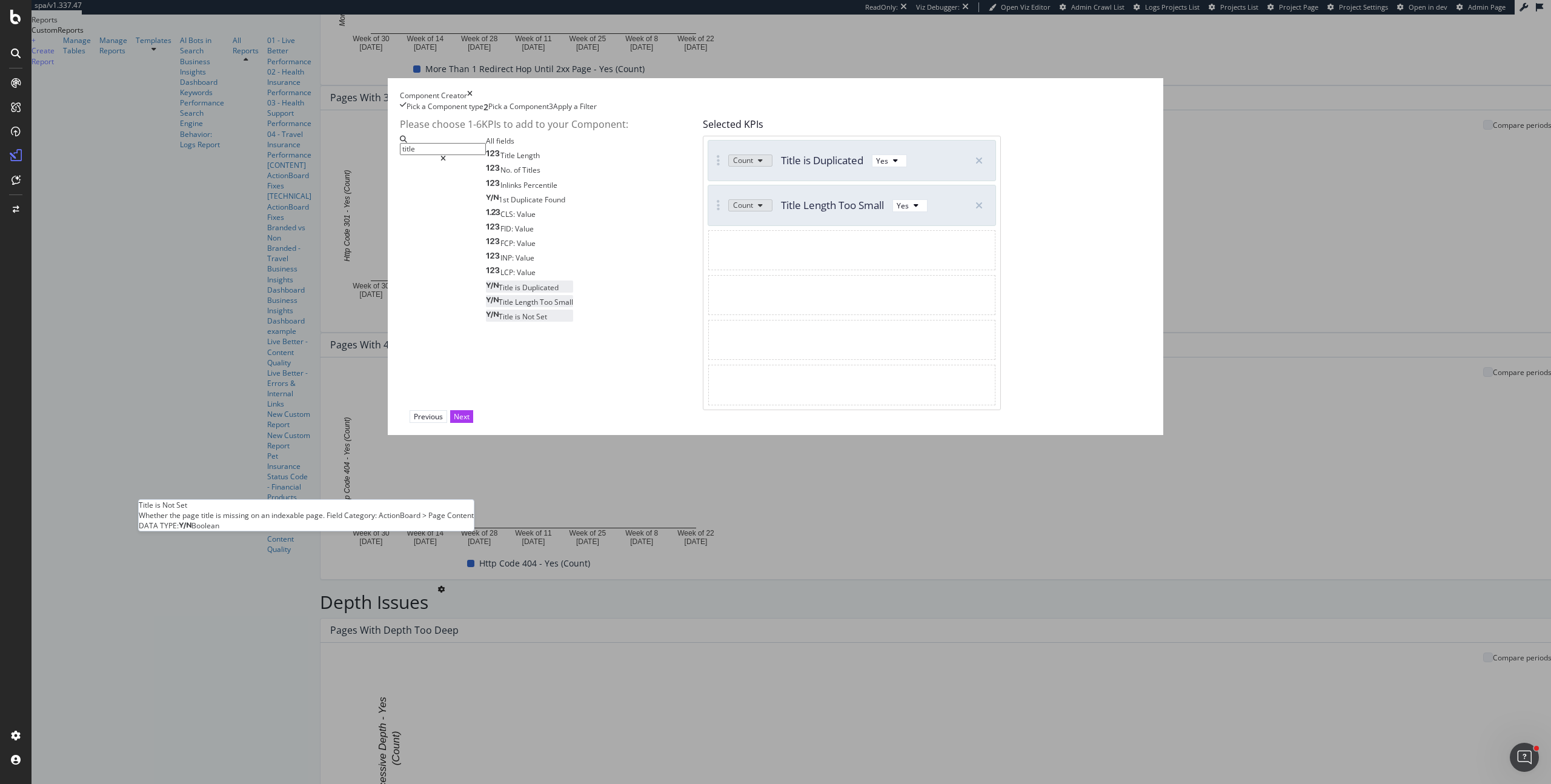
click at [537, 322] on span "Not" at bounding box center [529, 316] width 14 height 10
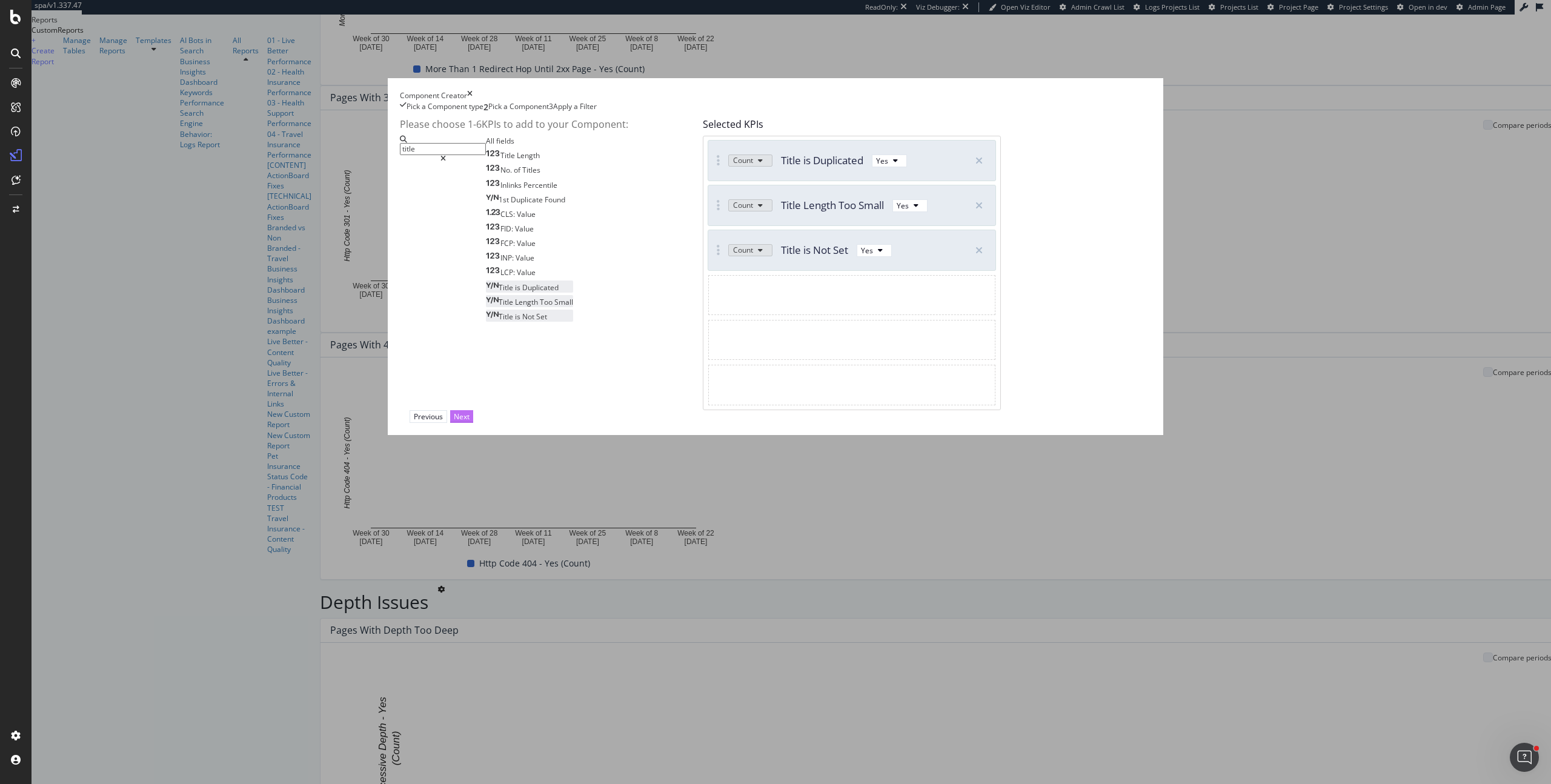
click at [470, 421] on div "Next" at bounding box center [461, 416] width 16 height 10
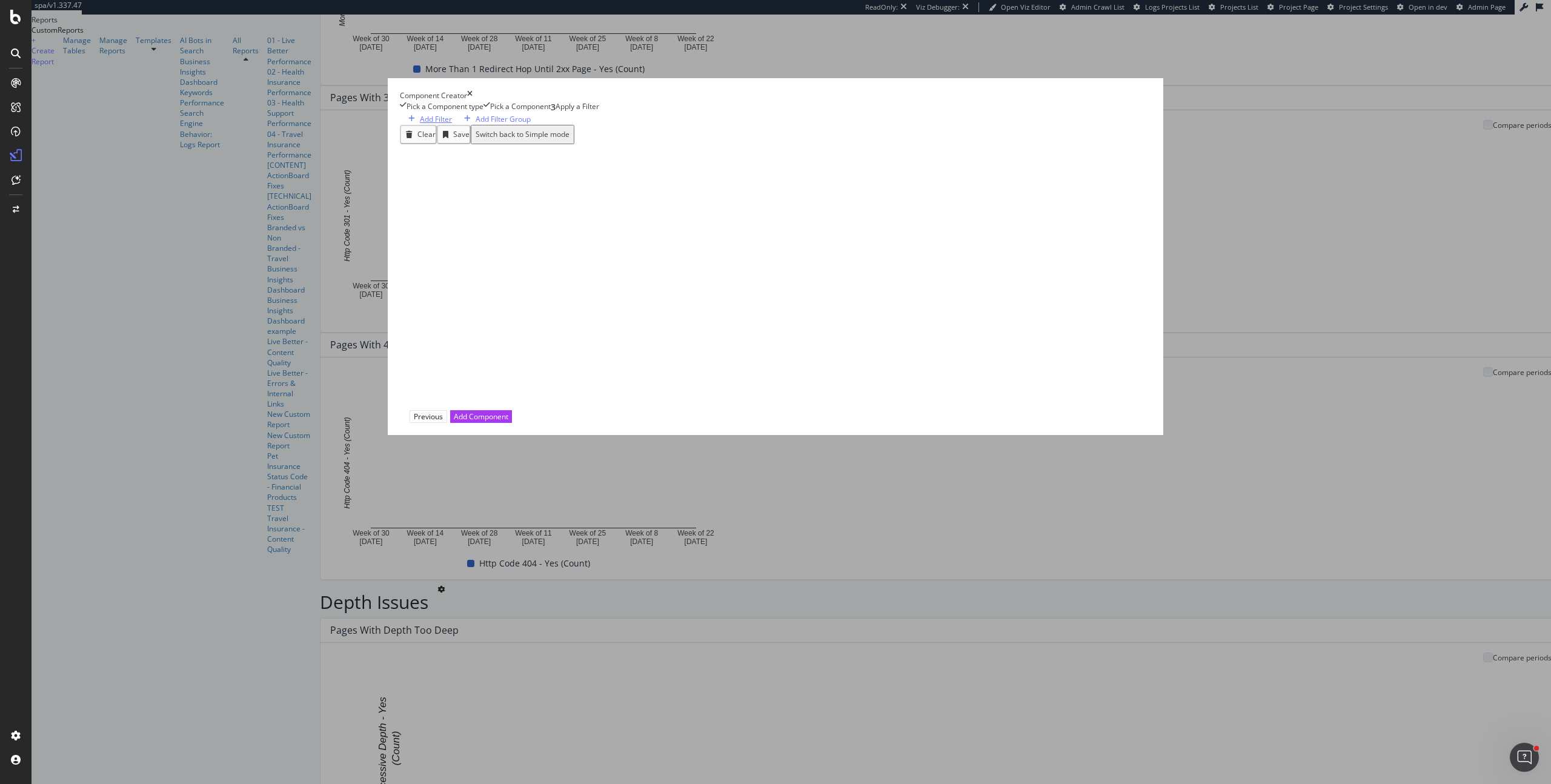
click at [452, 124] on div "Add Filter" at bounding box center [436, 119] width 32 height 10
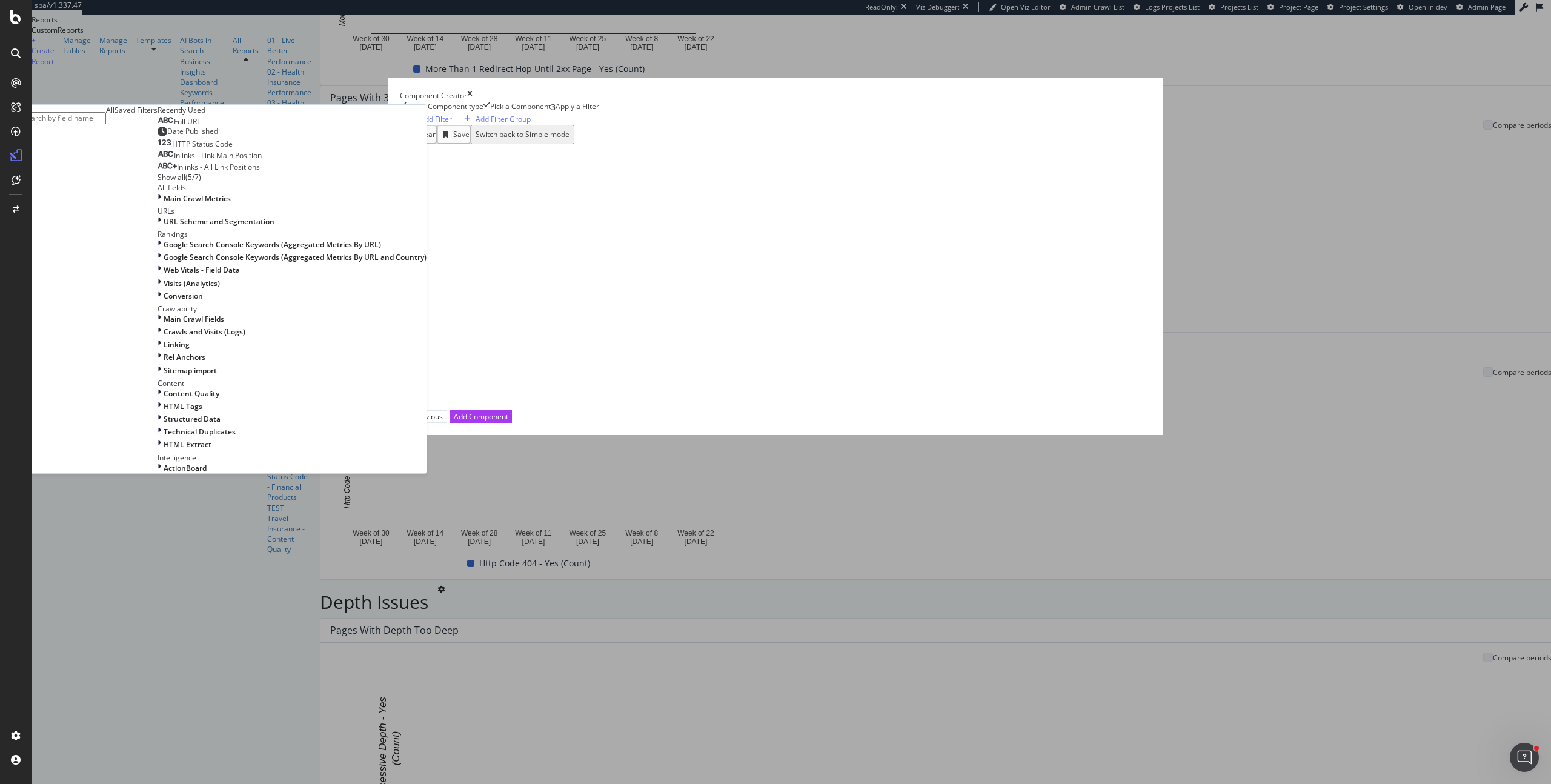
click at [904, 410] on div "Add Filter Add Filter Group Clear Save Switch back to Simple mode All Saved Fil…" at bounding box center [701, 262] width 601 height 297
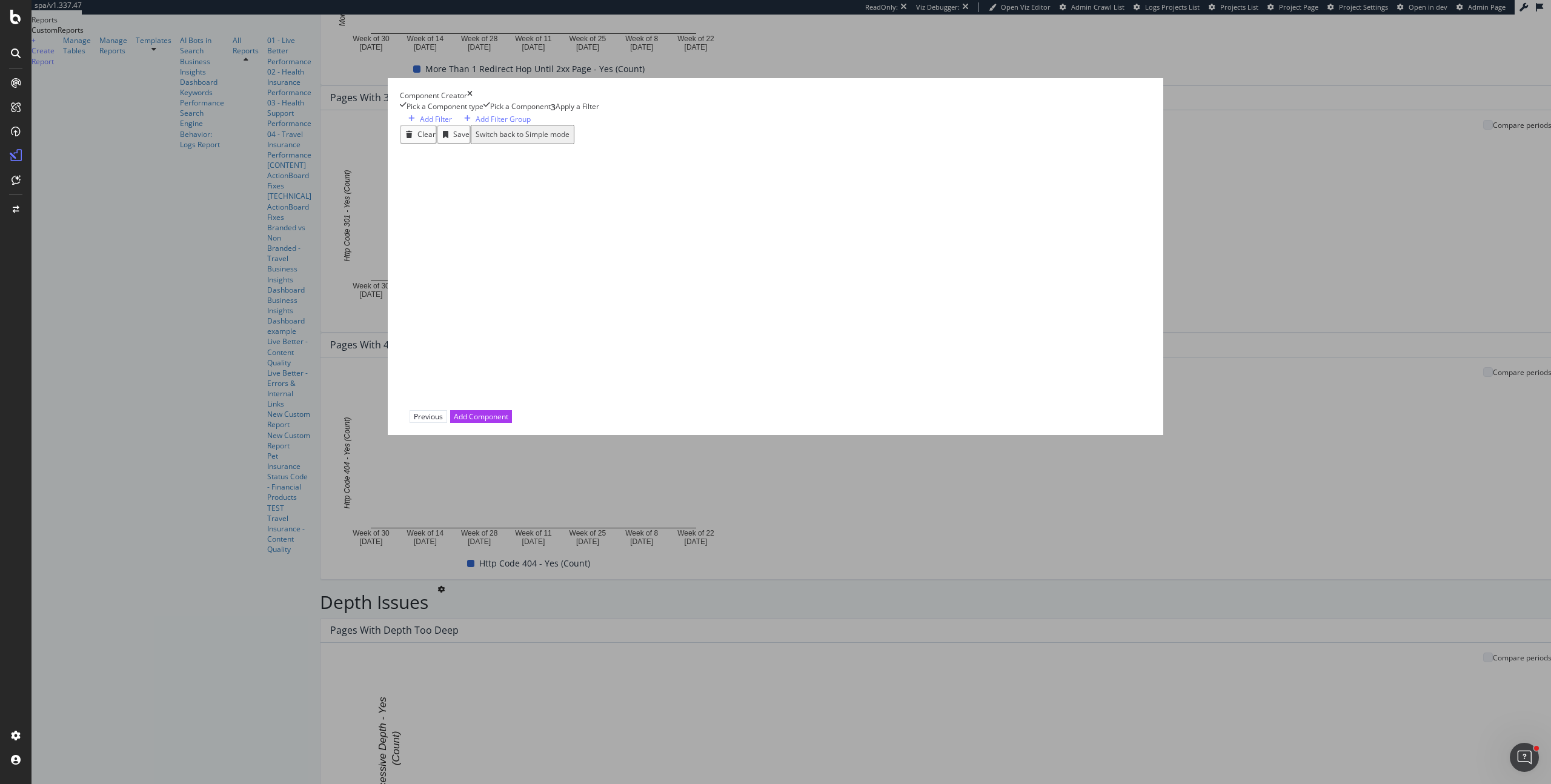
drag, startPoint x: 1026, startPoint y: 597, endPoint x: 1024, endPoint y: 560, distance: 37.1
click at [508, 421] on div "Add Component" at bounding box center [481, 416] width 55 height 10
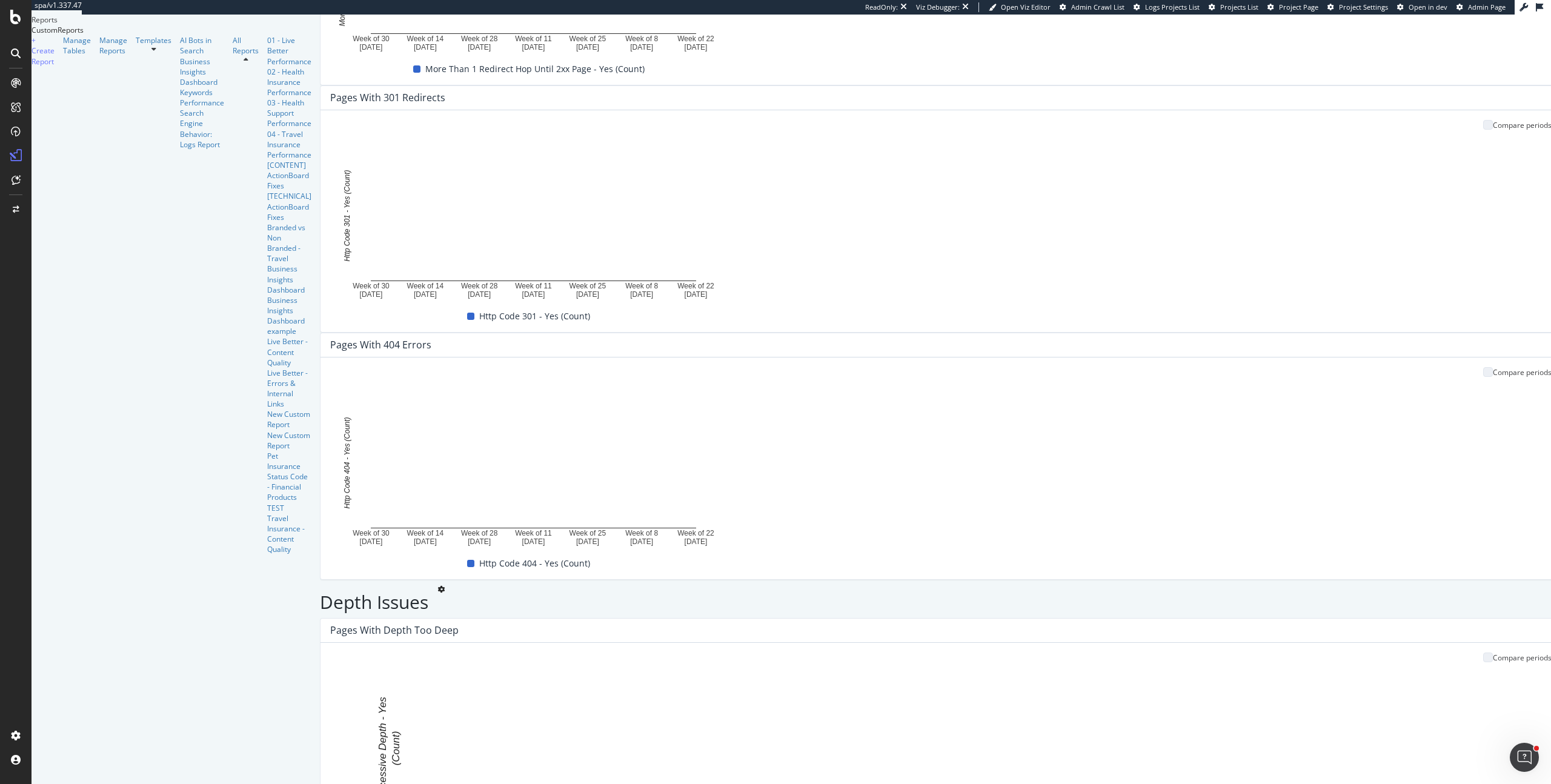
drag, startPoint x: 325, startPoint y: 457, endPoint x: 331, endPoint y: 459, distance: 6.3
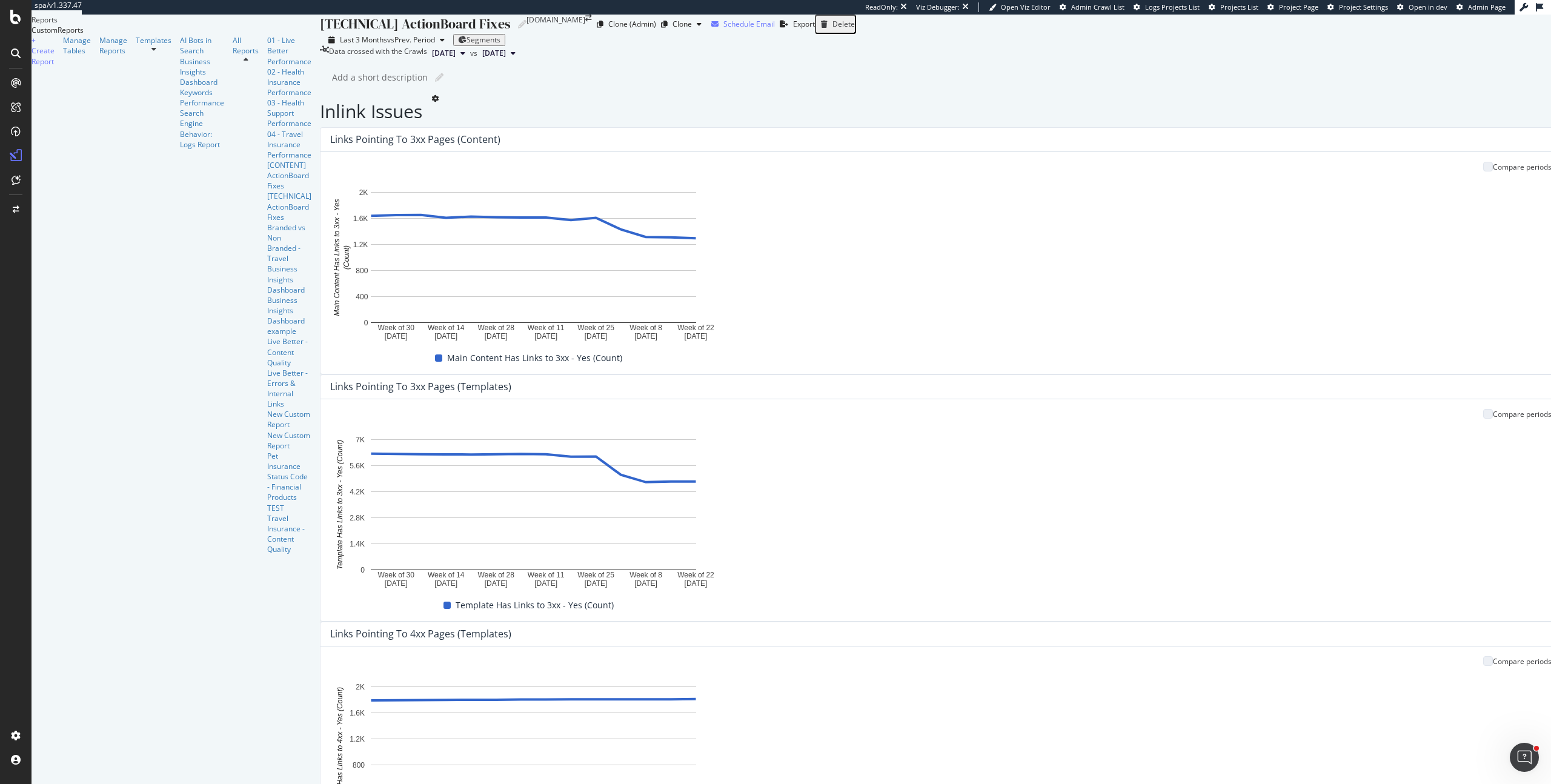
click at [775, 29] on div "Schedule Email" at bounding box center [749, 24] width 51 height 10
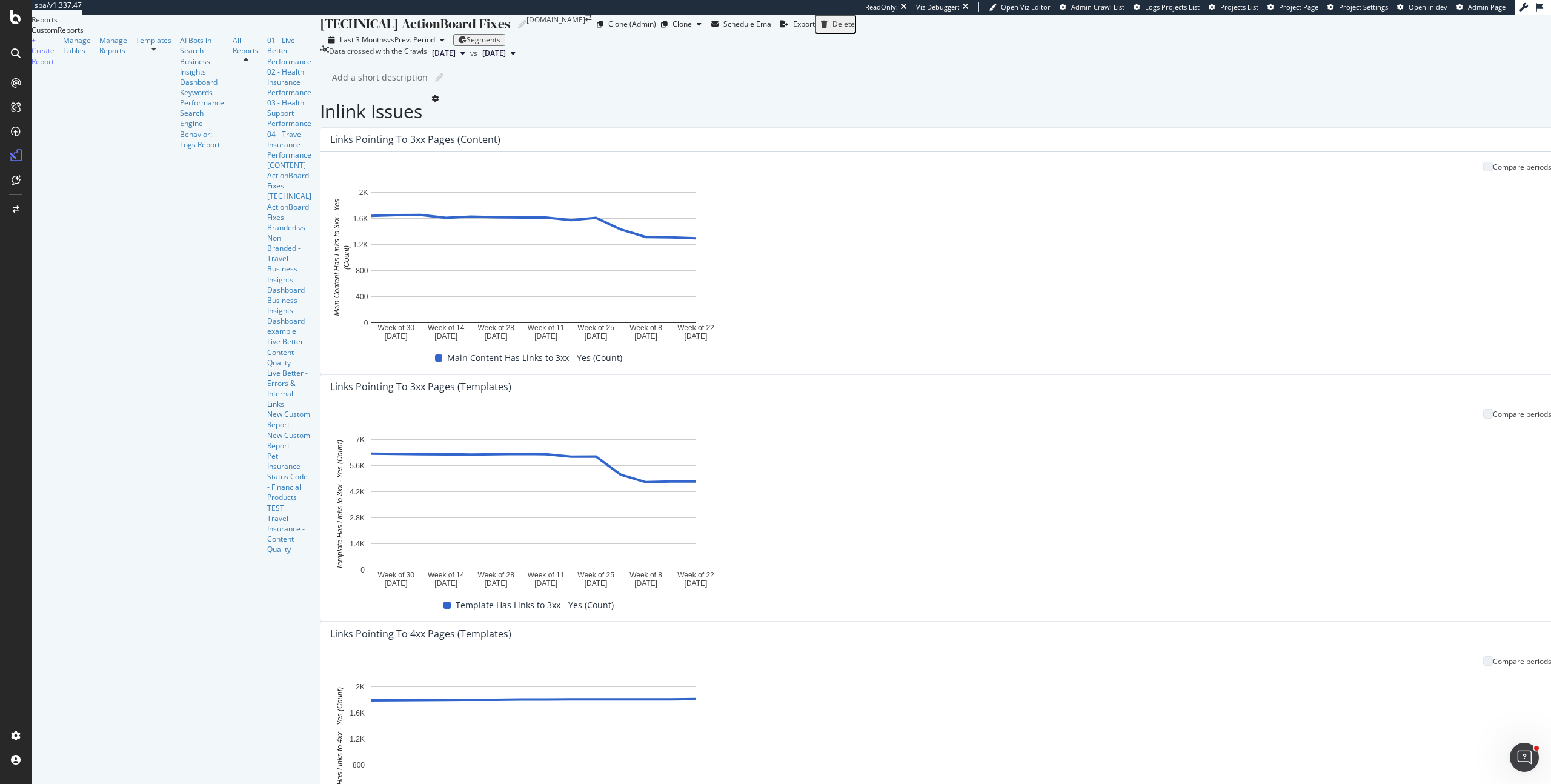
click at [466, 45] on span "Segments" at bounding box center [483, 40] width 34 height 10
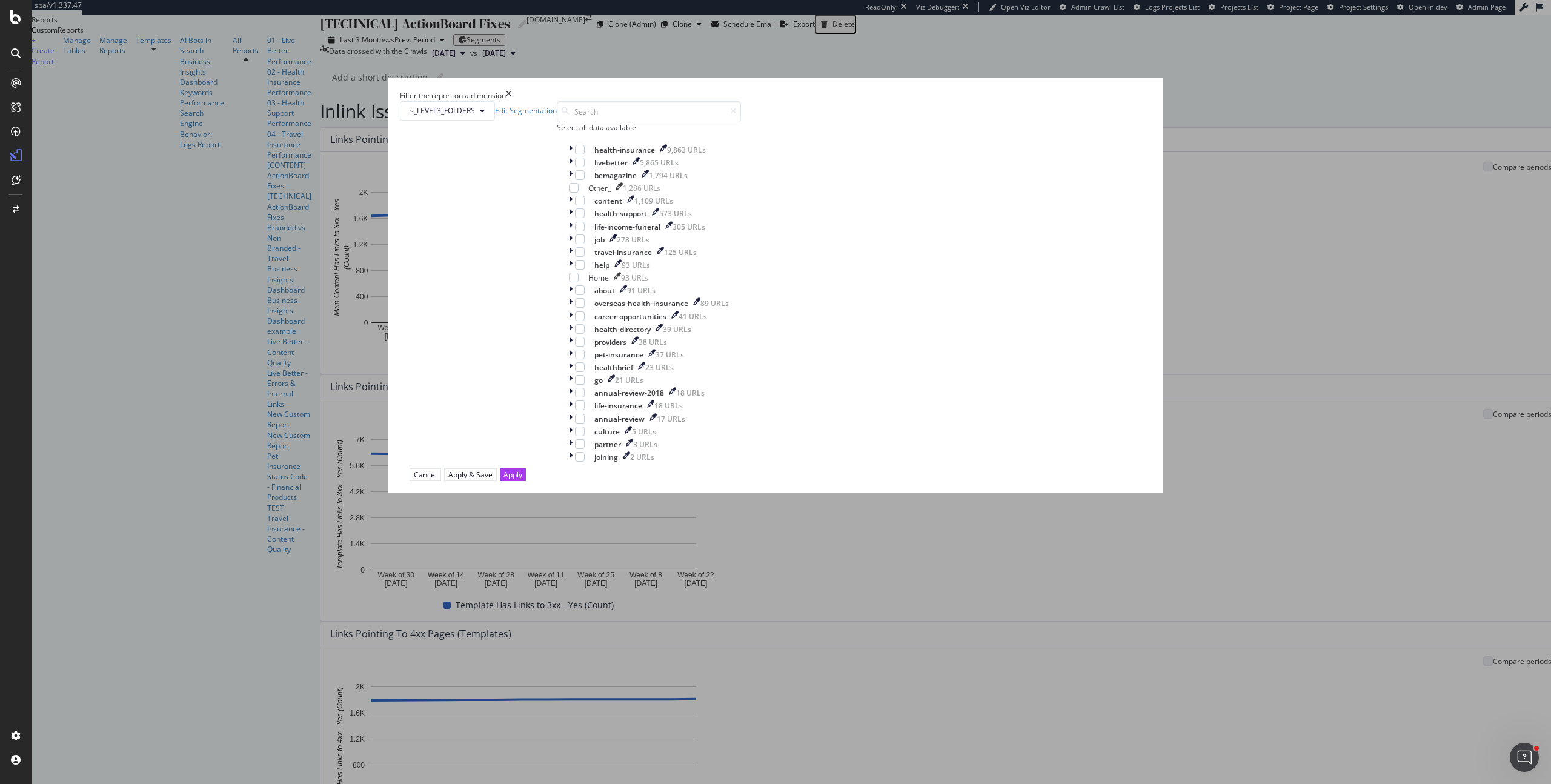
click at [512, 100] on icon "times" at bounding box center [508, 95] width 6 height 10
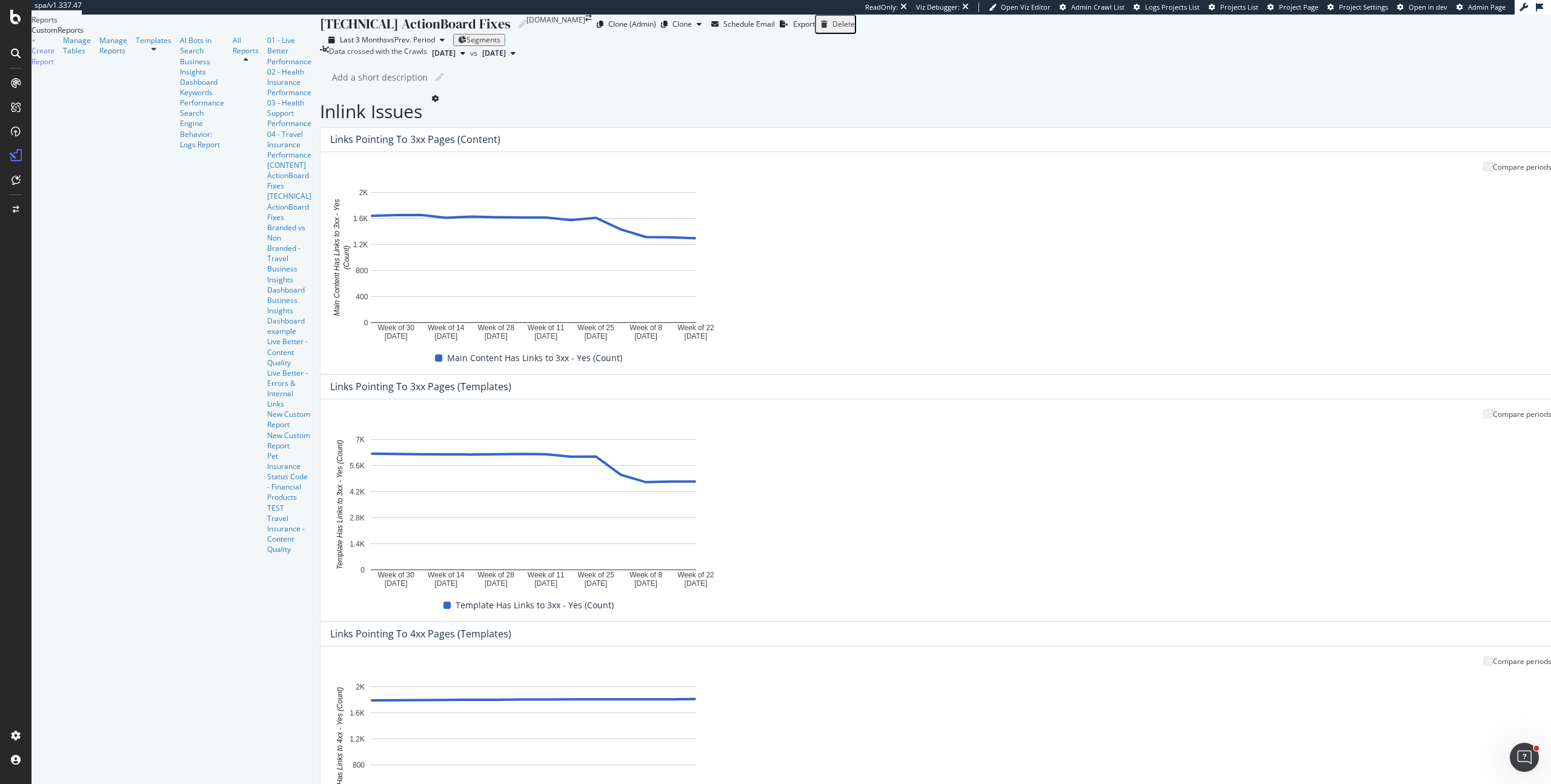
click at [466, 45] on span "Segments" at bounding box center [483, 40] width 34 height 10
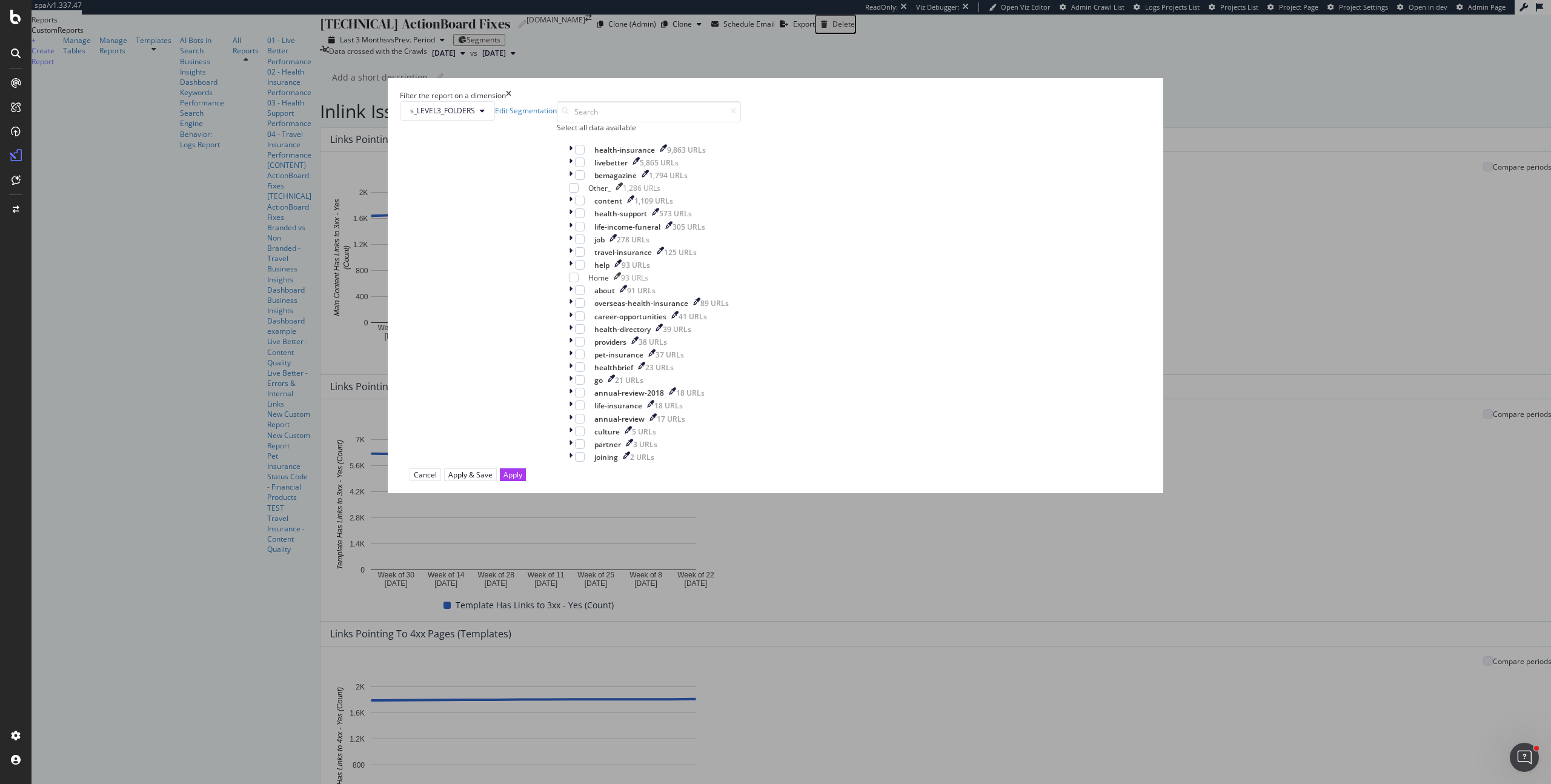
click at [512, 100] on icon "times" at bounding box center [508, 95] width 6 height 10
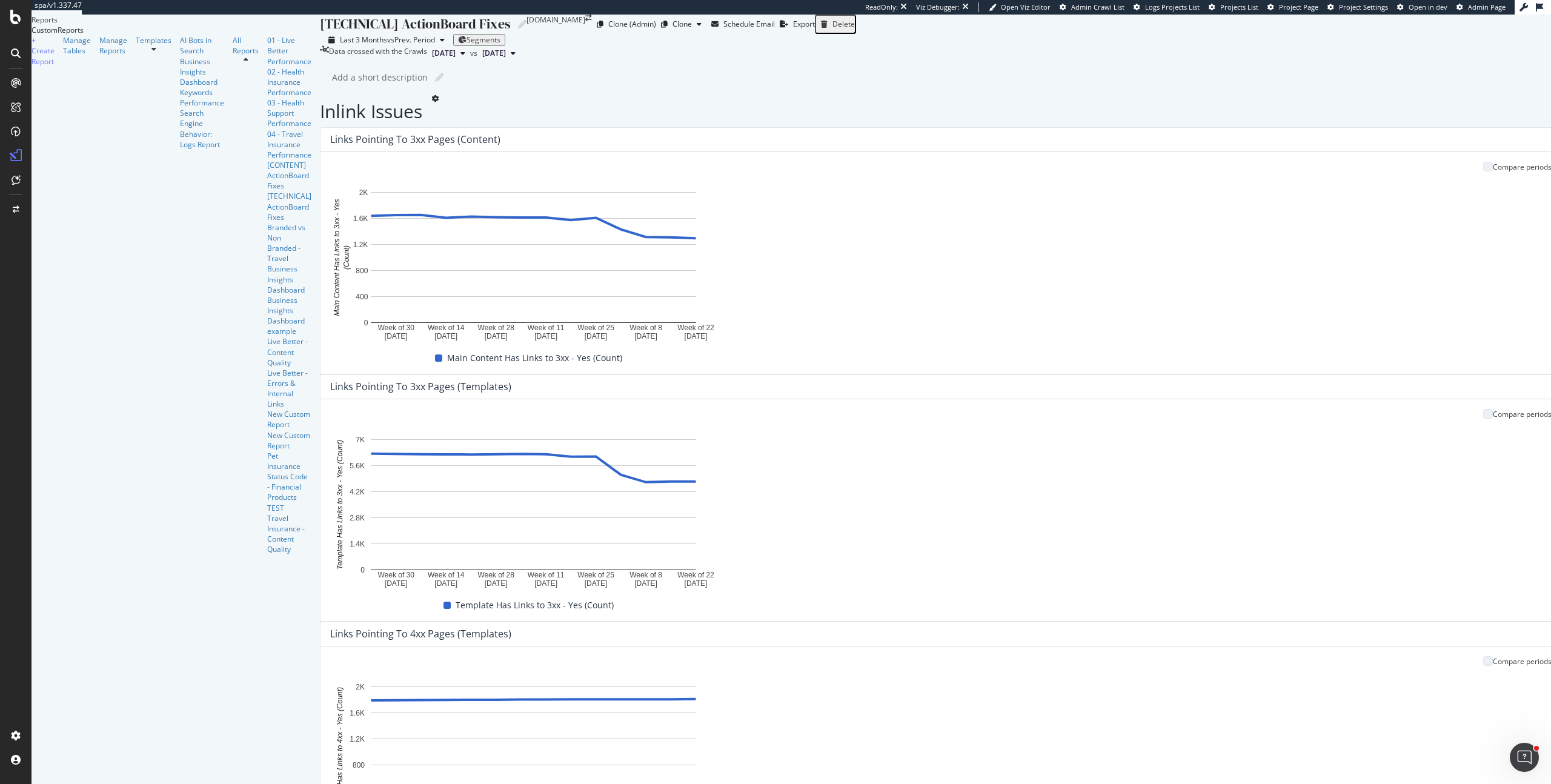
click at [466, 45] on span "Segments" at bounding box center [483, 40] width 34 height 10
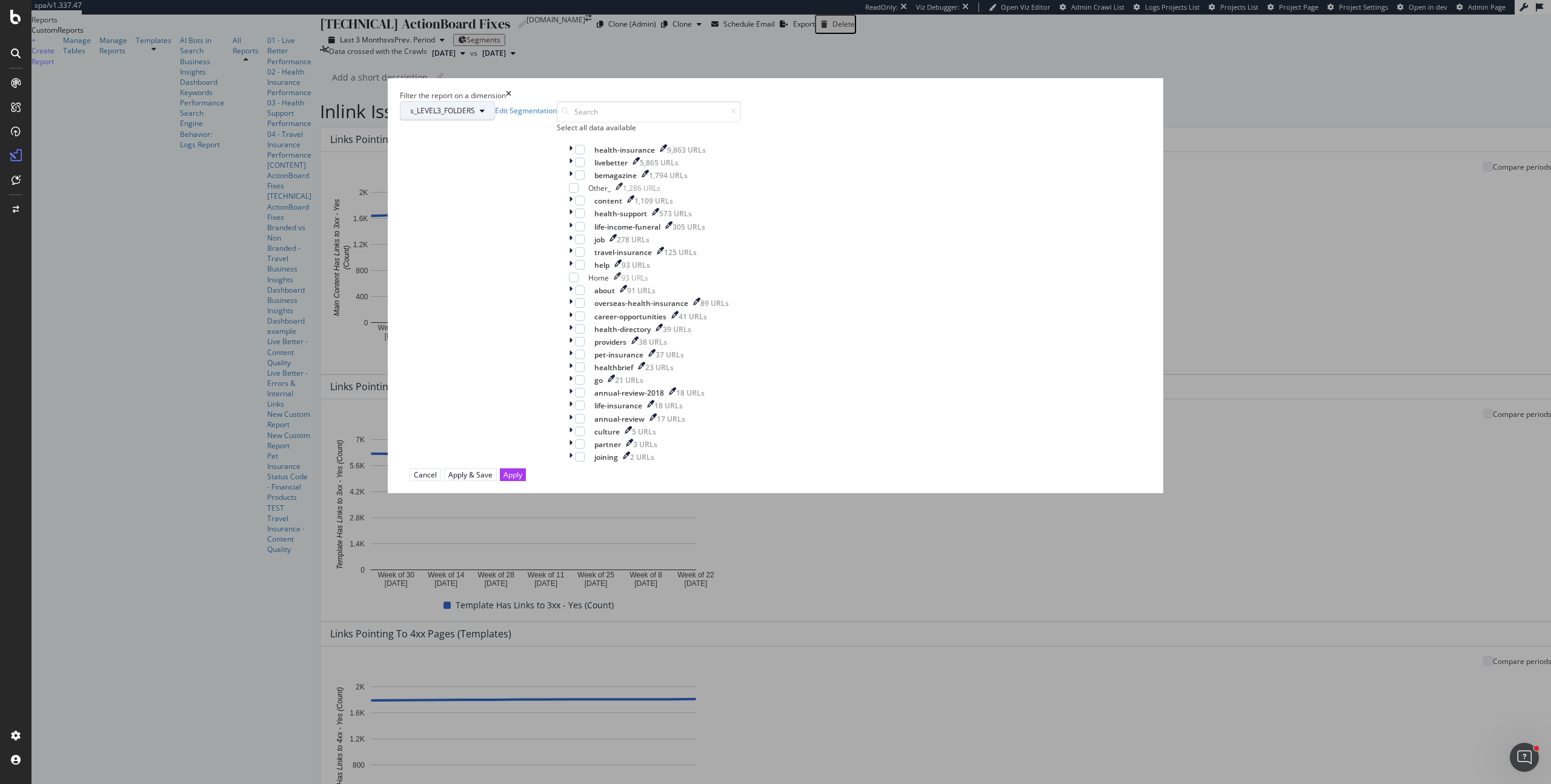
click at [475, 116] on span "s_LEVEL3_FOLDERS" at bounding box center [442, 110] width 65 height 10
click at [706, 296] on span "high-performing-pages" at bounding box center [709, 299] width 83 height 11
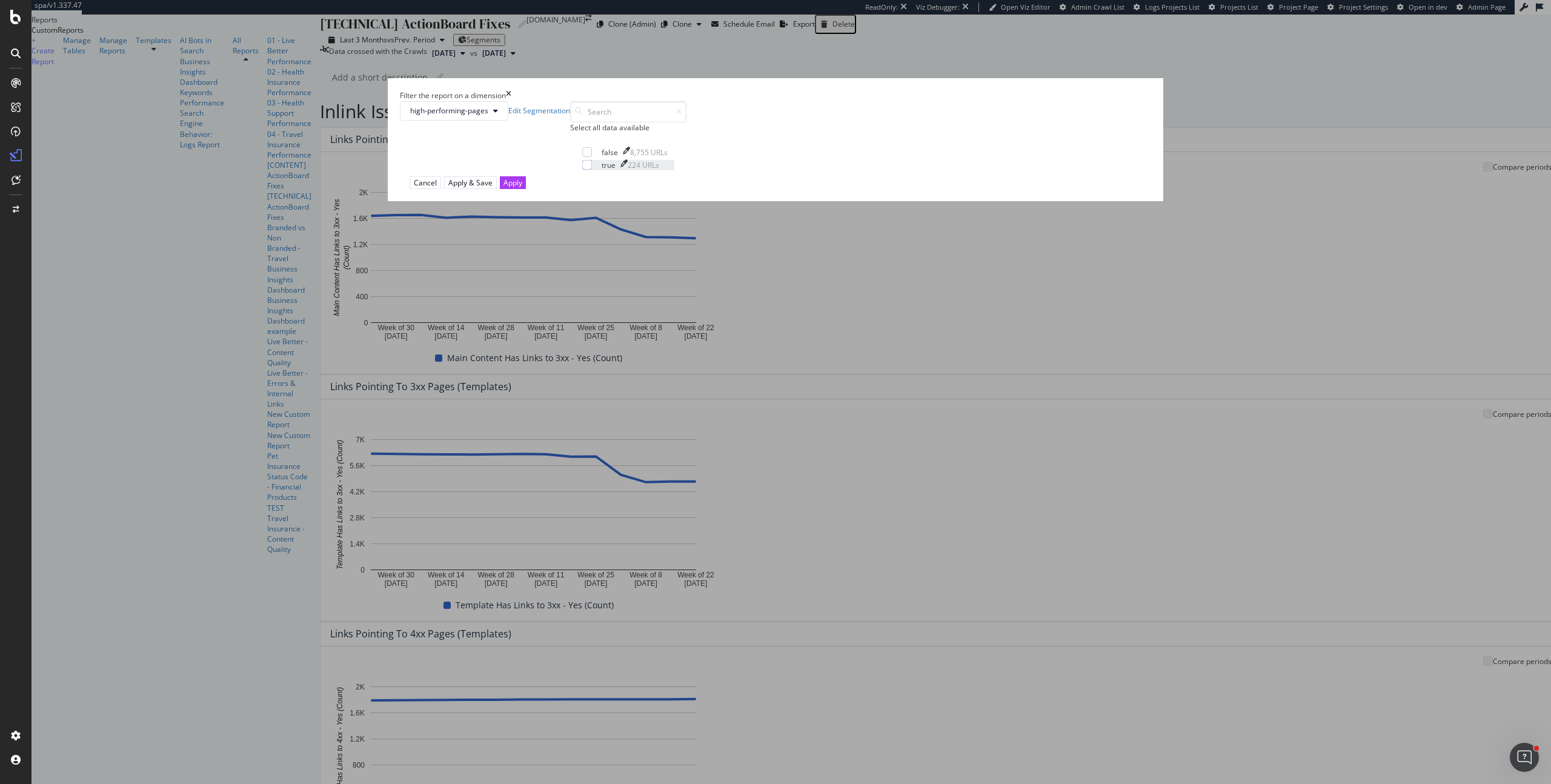
click at [667, 171] on div "true 224 URLs" at bounding box center [628, 165] width 92 height 10
click at [523, 188] on div "Apply" at bounding box center [513, 182] width 19 height 10
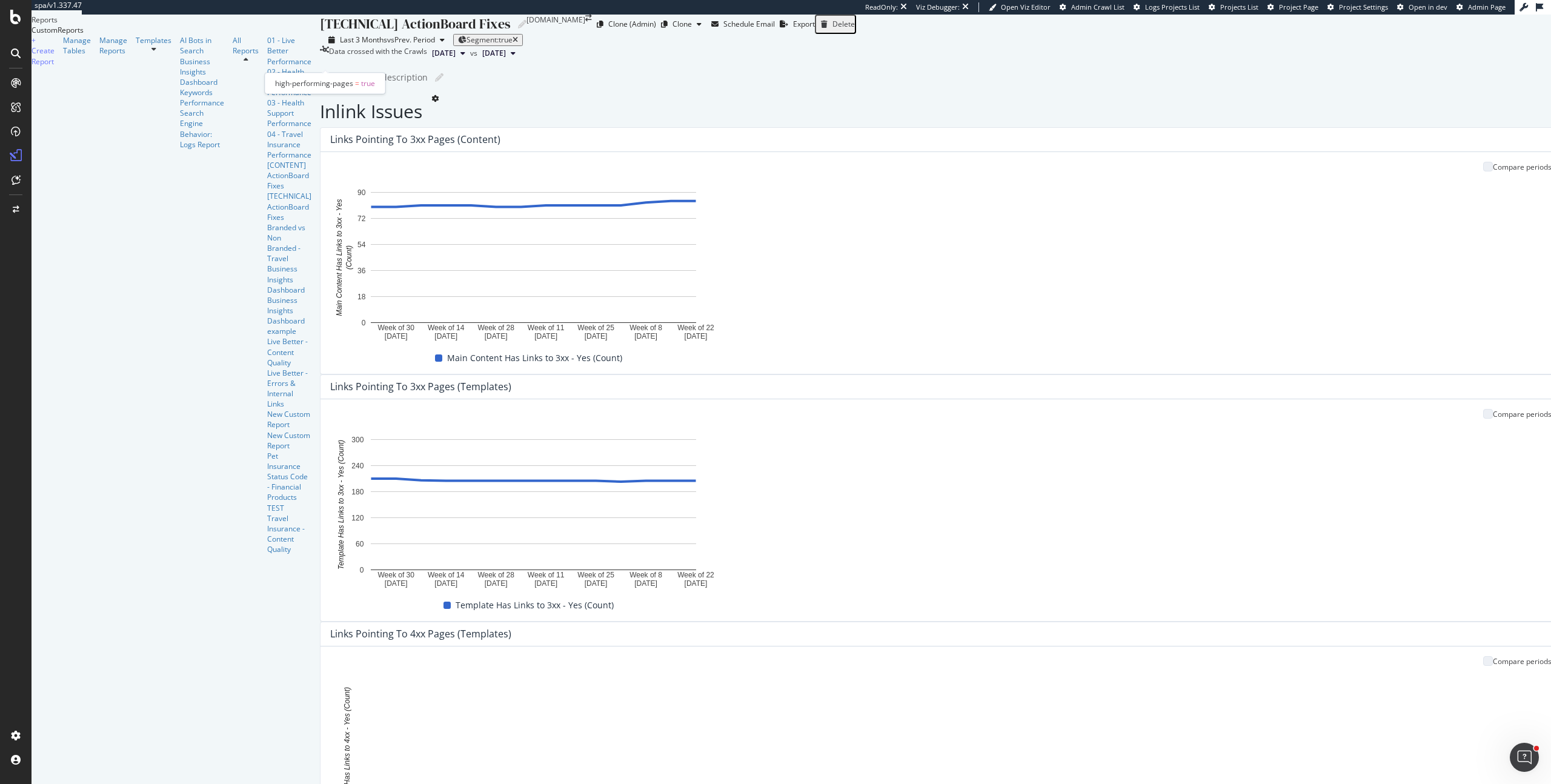
click at [466, 45] on span "Segment: true" at bounding box center [489, 40] width 46 height 10
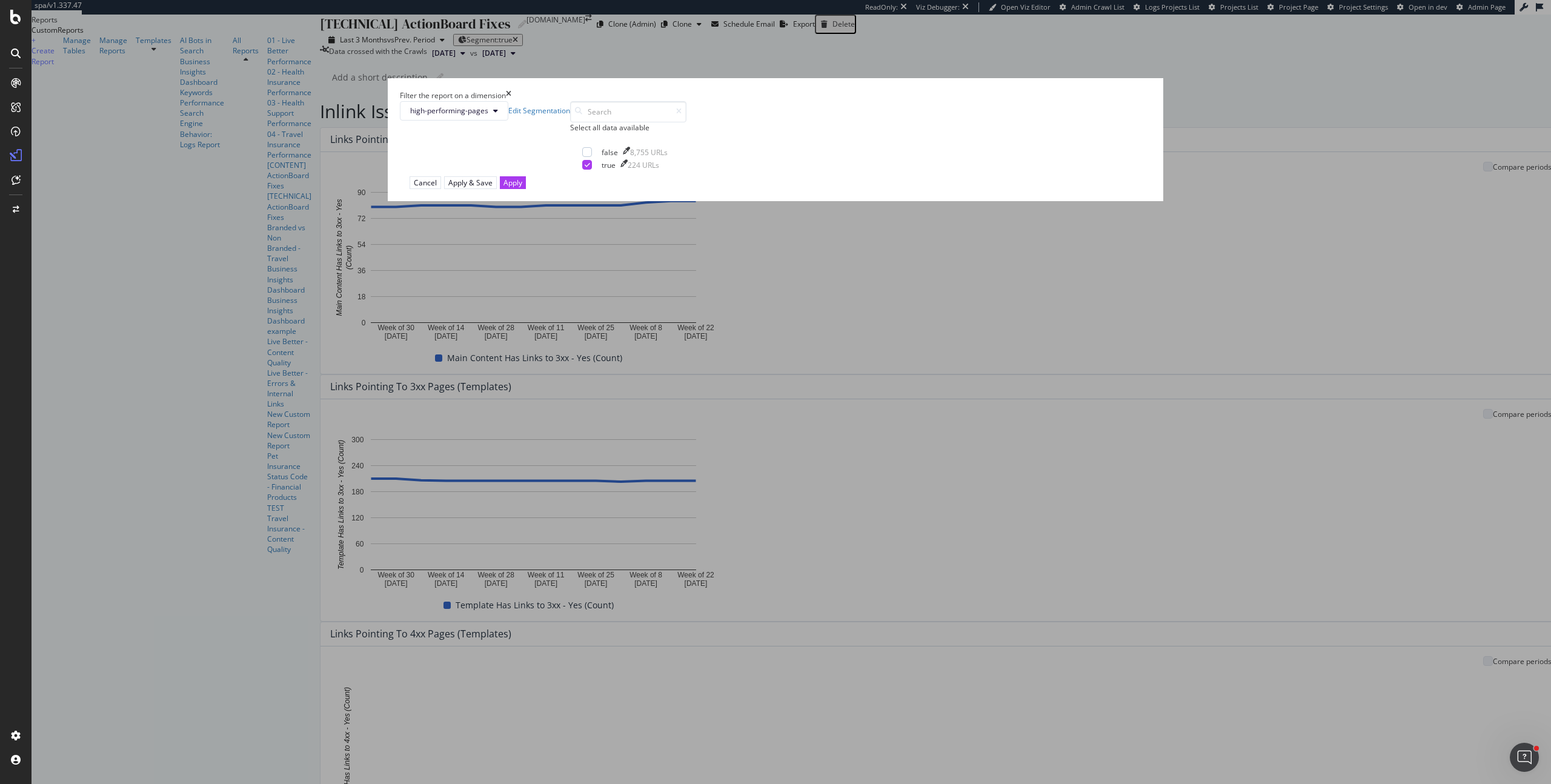
click at [512, 100] on icon "times" at bounding box center [508, 95] width 6 height 10
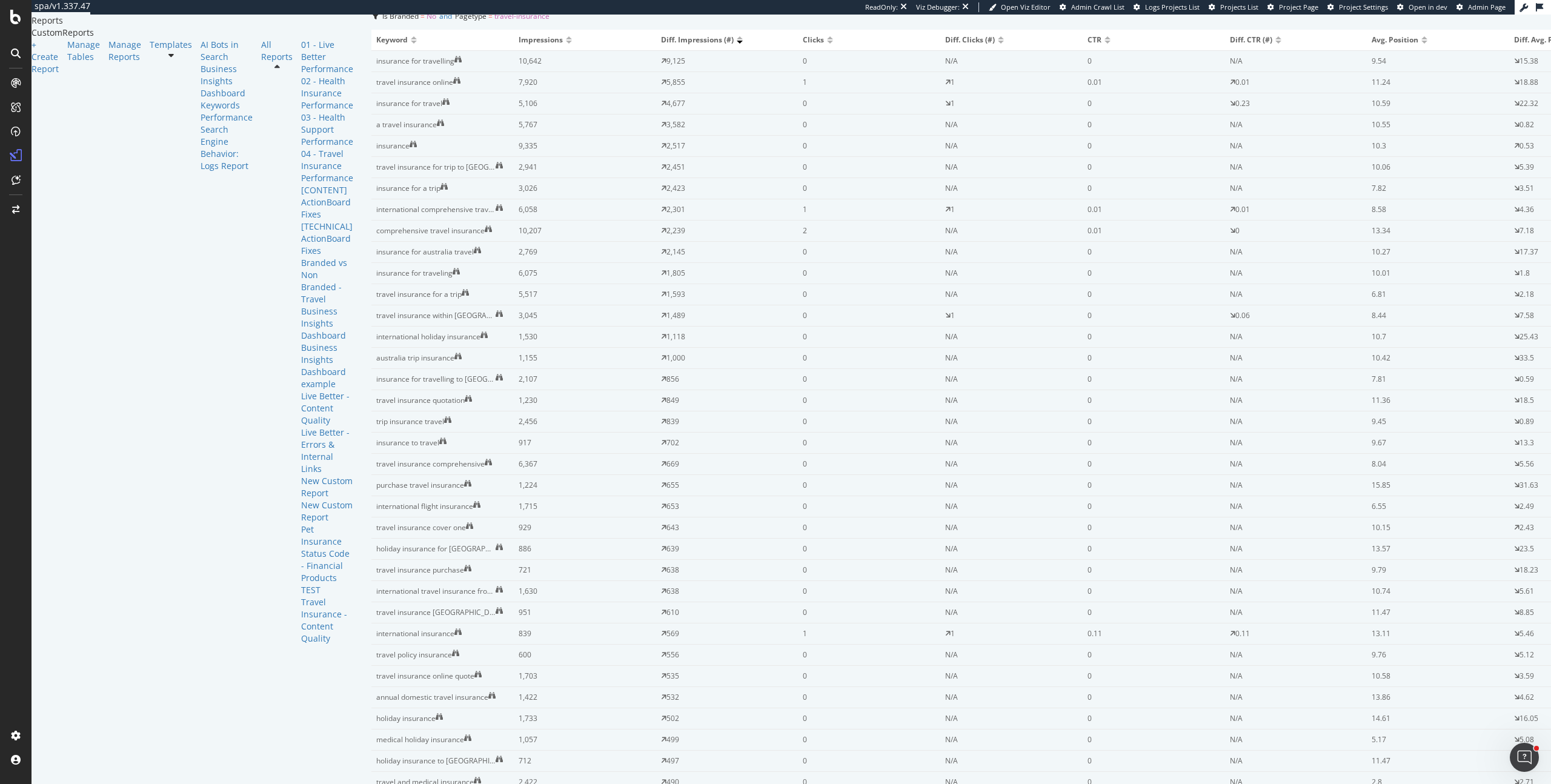
scroll to position [1906, 0]
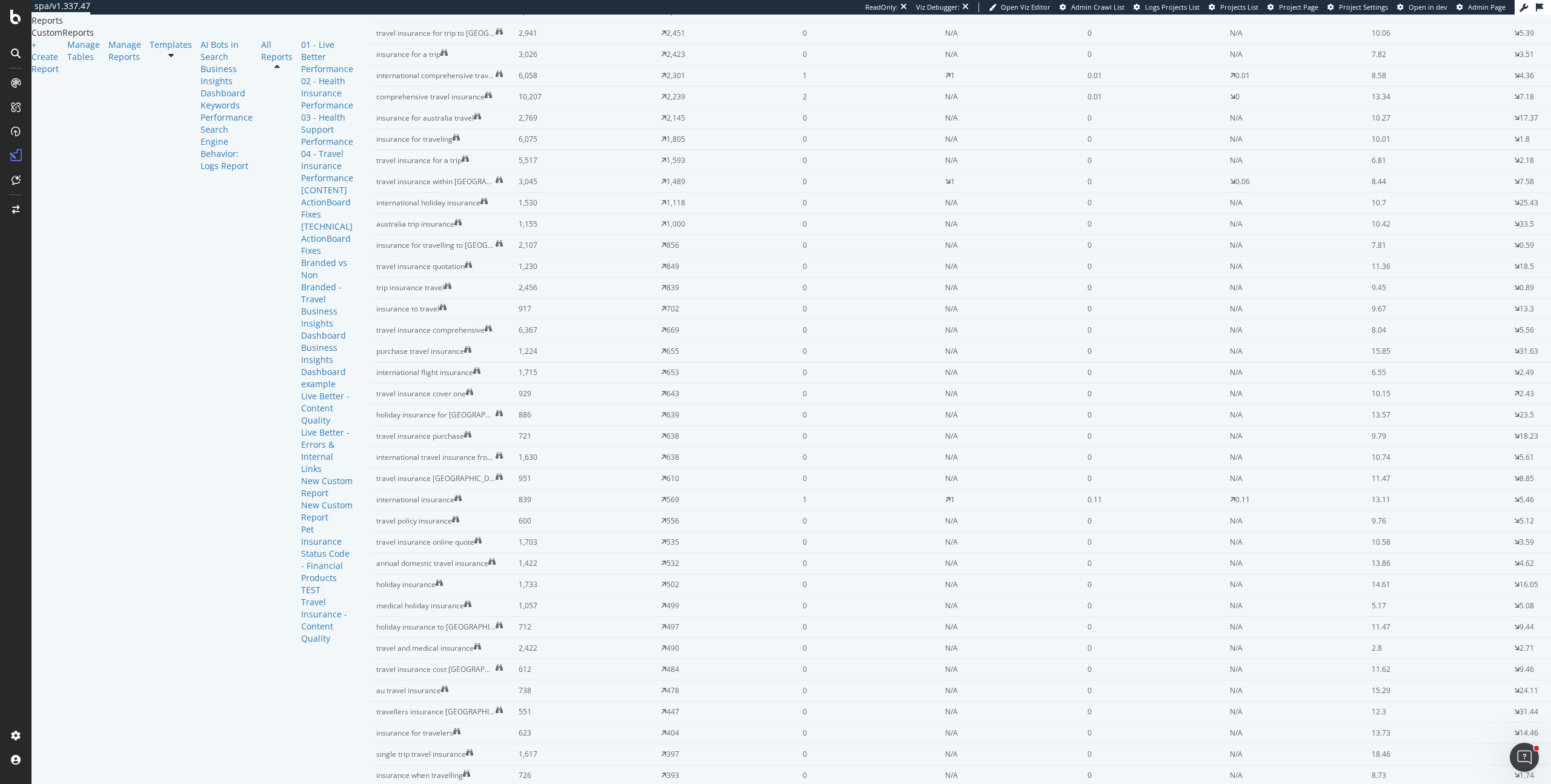
drag, startPoint x: 274, startPoint y: 281, endPoint x: 144, endPoint y: 277, distance: 130.1
click at [362, 277] on div "04 - Travel Insurance Performance 04 - Travel Insurance Performance Medibank.co…" at bounding box center [1011, 399] width 1299 height 769
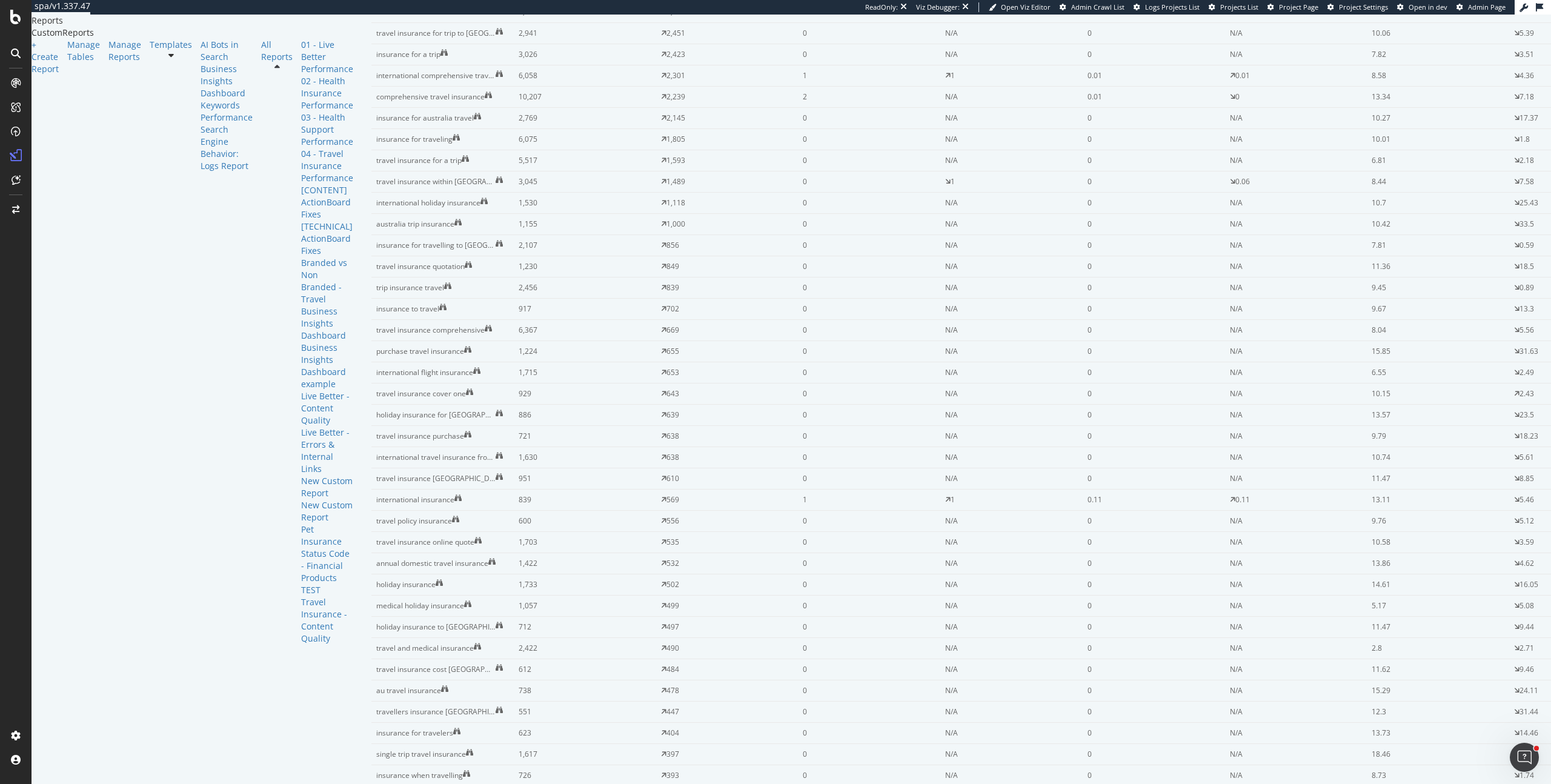
drag, startPoint x: 272, startPoint y: 281, endPoint x: 189, endPoint y: 279, distance: 83.0
click at [362, 282] on div "04 - Travel Insurance Performance 04 - Travel Insurance Performance Medibank.co…" at bounding box center [1011, 399] width 1299 height 769
type input "Travel Insurance Engagement Trends"
click at [362, 331] on div "04 - Travel Insurance Performance 04 - Travel Insurance Performance Medibank.co…" at bounding box center [1011, 399] width 1299 height 769
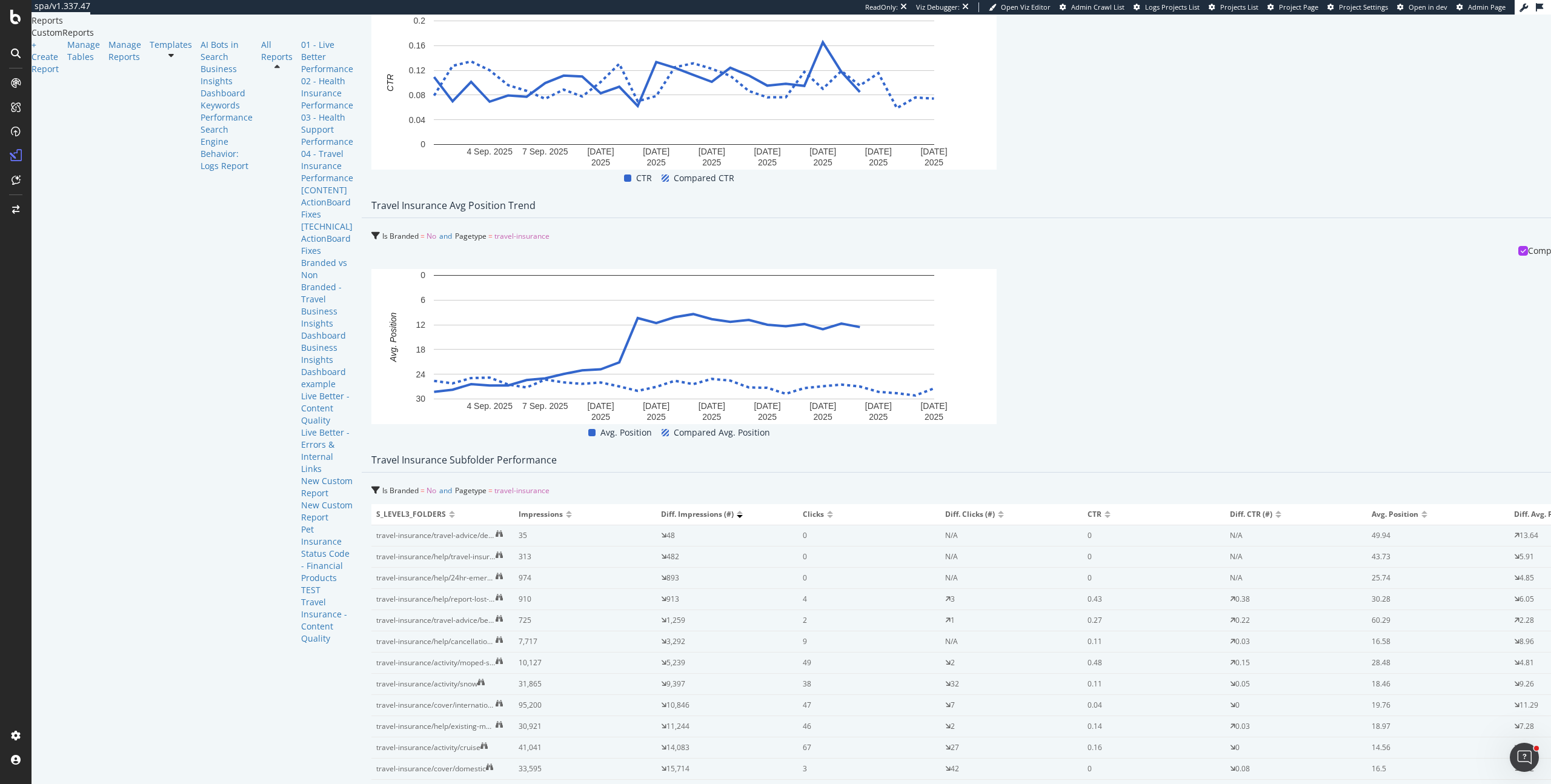
scroll to position [0, 0]
click at [301, 257] on div "[TECHNICAL] ActionBoard Fixes" at bounding box center [327, 238] width 52 height 36
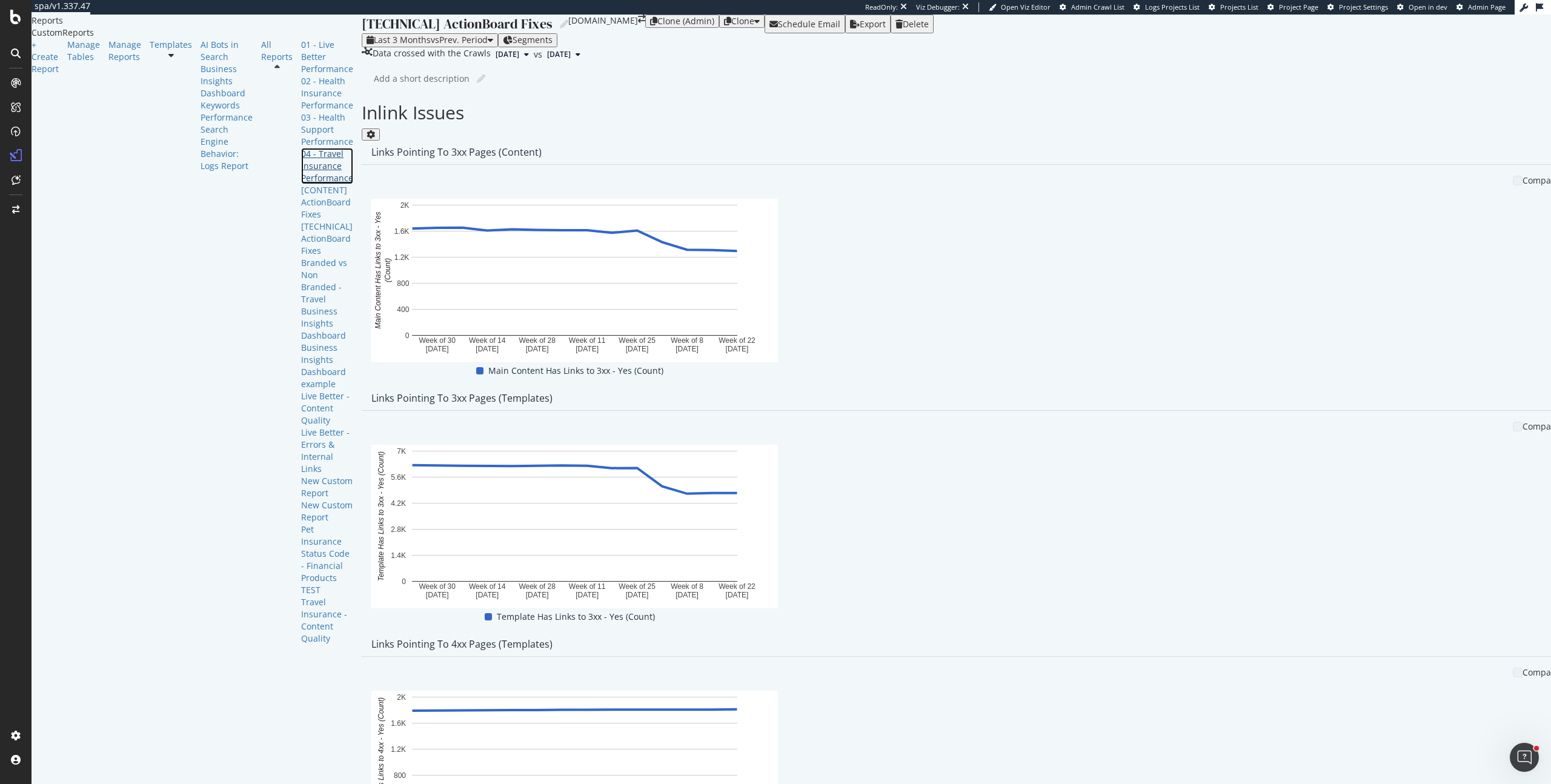
click at [301, 184] on div "04 - Travel Insurance Performance" at bounding box center [327, 166] width 52 height 36
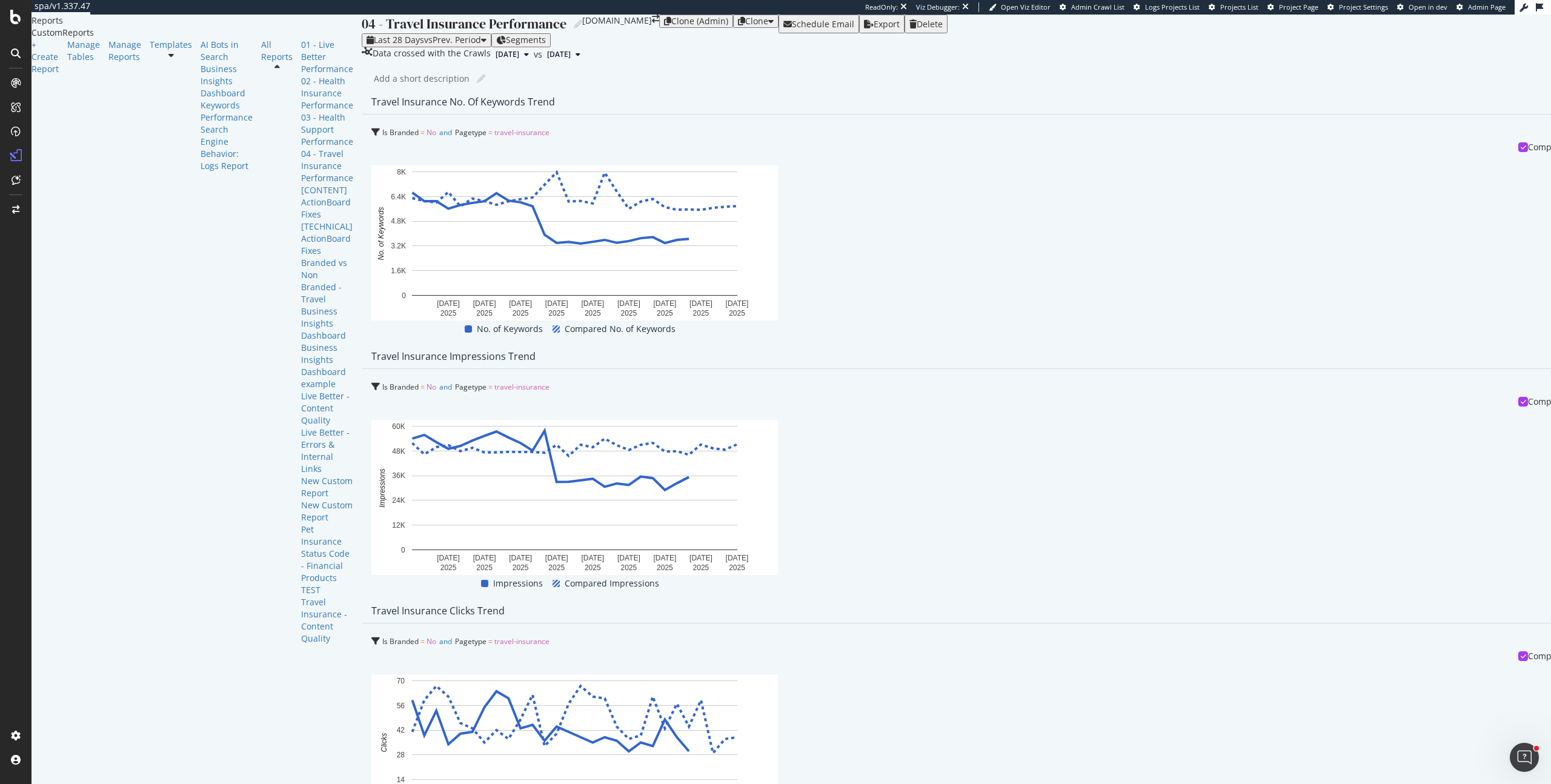
click at [606, 46] on div "Last 28 Days vs Prev. Period Segments" at bounding box center [1011, 40] width 1299 height 13
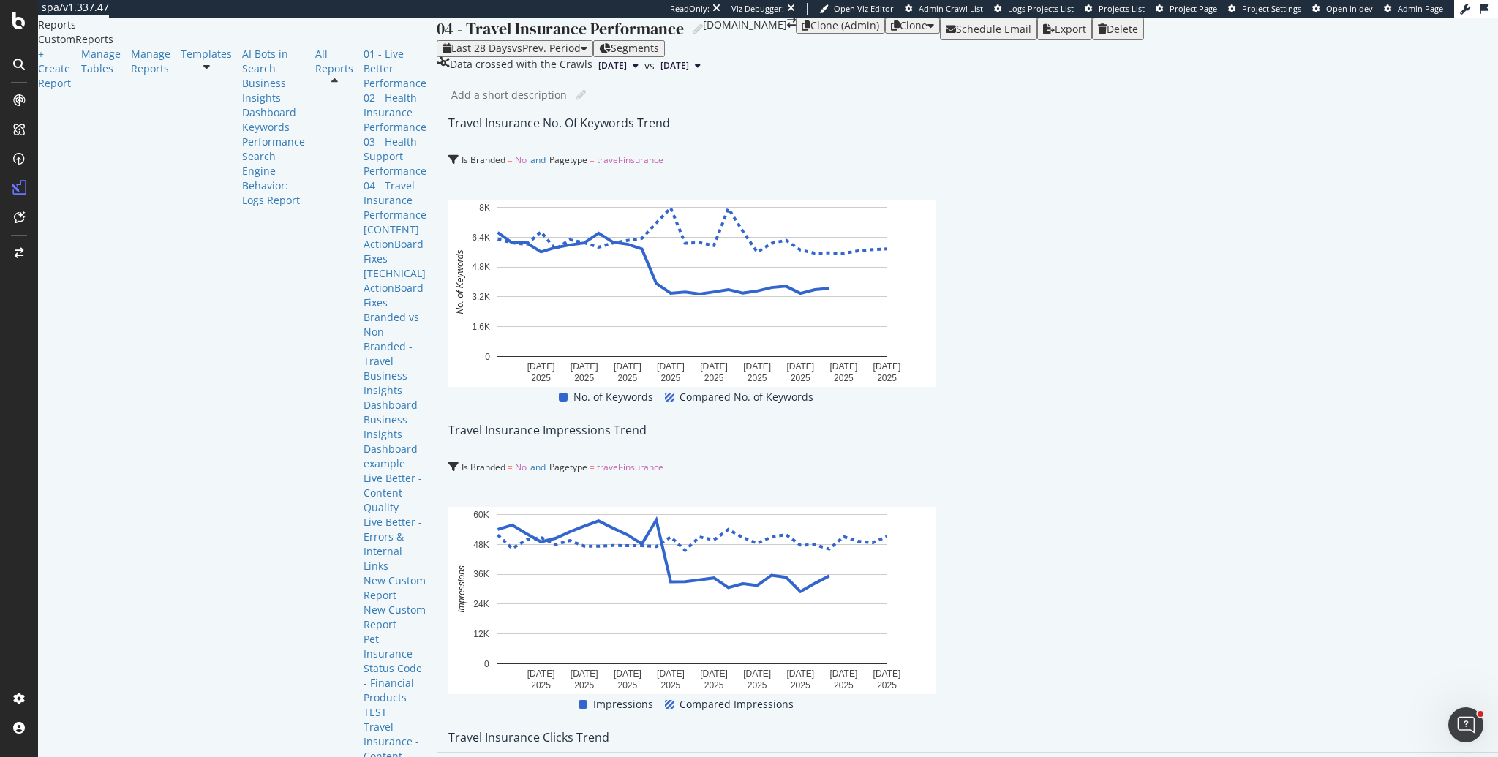
click at [437, 203] on div "04 - Travel Insurance Performance 04 - Travel Insurance Performance Medibank.co…" at bounding box center [1059, 388] width 1244 height 740
click at [437, 355] on div "04 - Travel Insurance Performance 04 - Travel Insurance Performance Medibank.co…" at bounding box center [1059, 388] width 1244 height 740
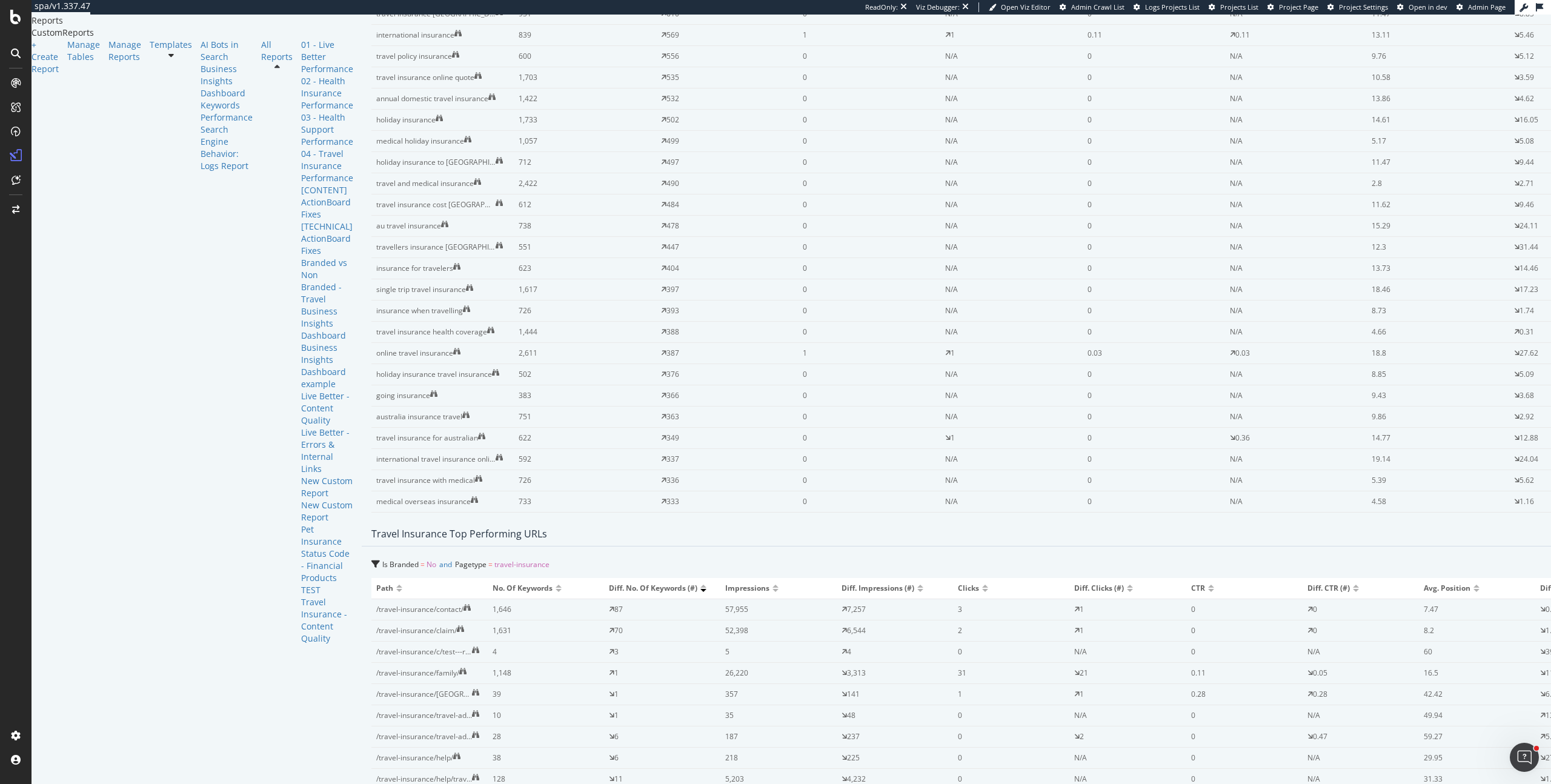
scroll to position [2382, 0]
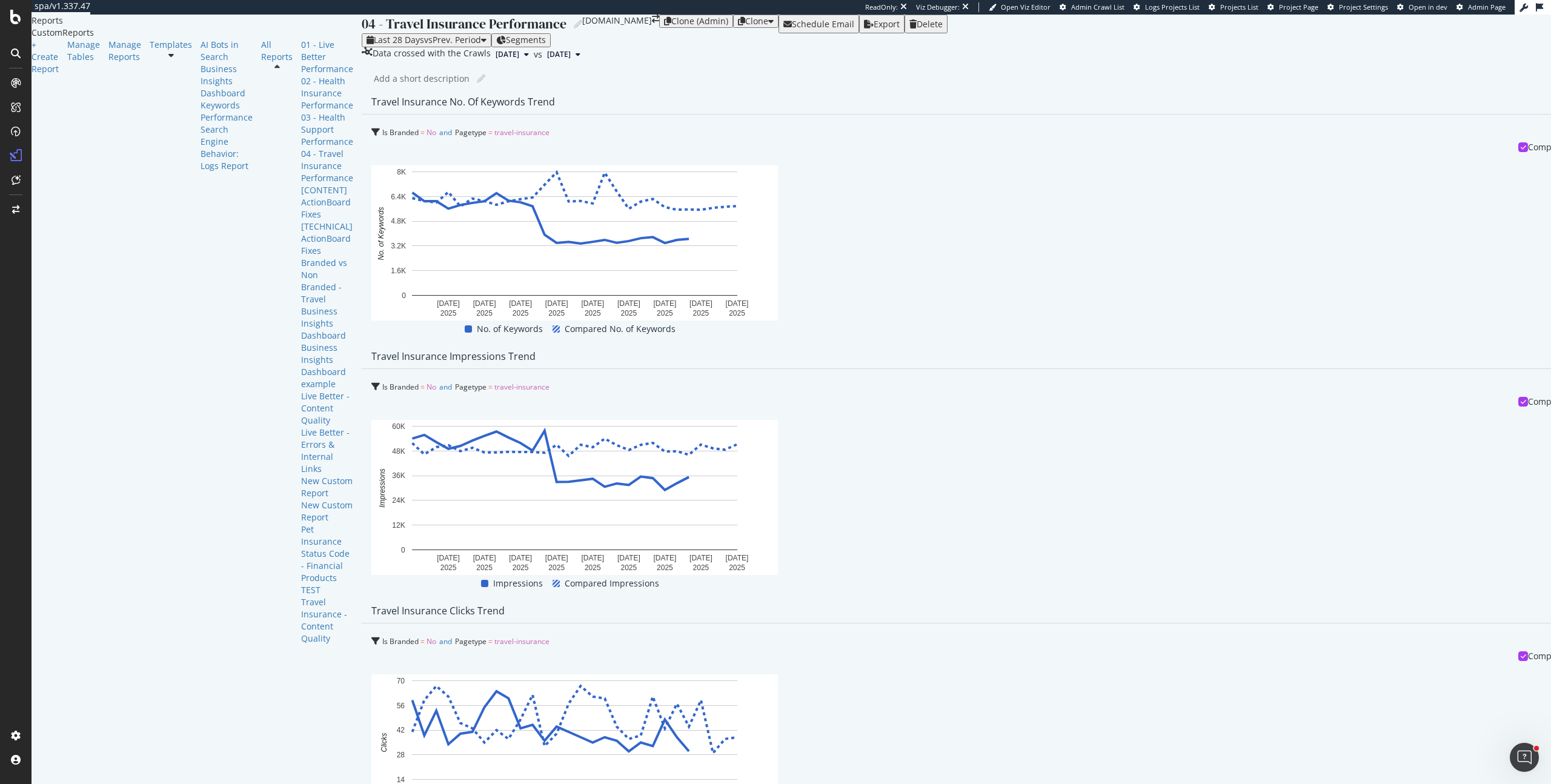
scroll to position [2, 0]
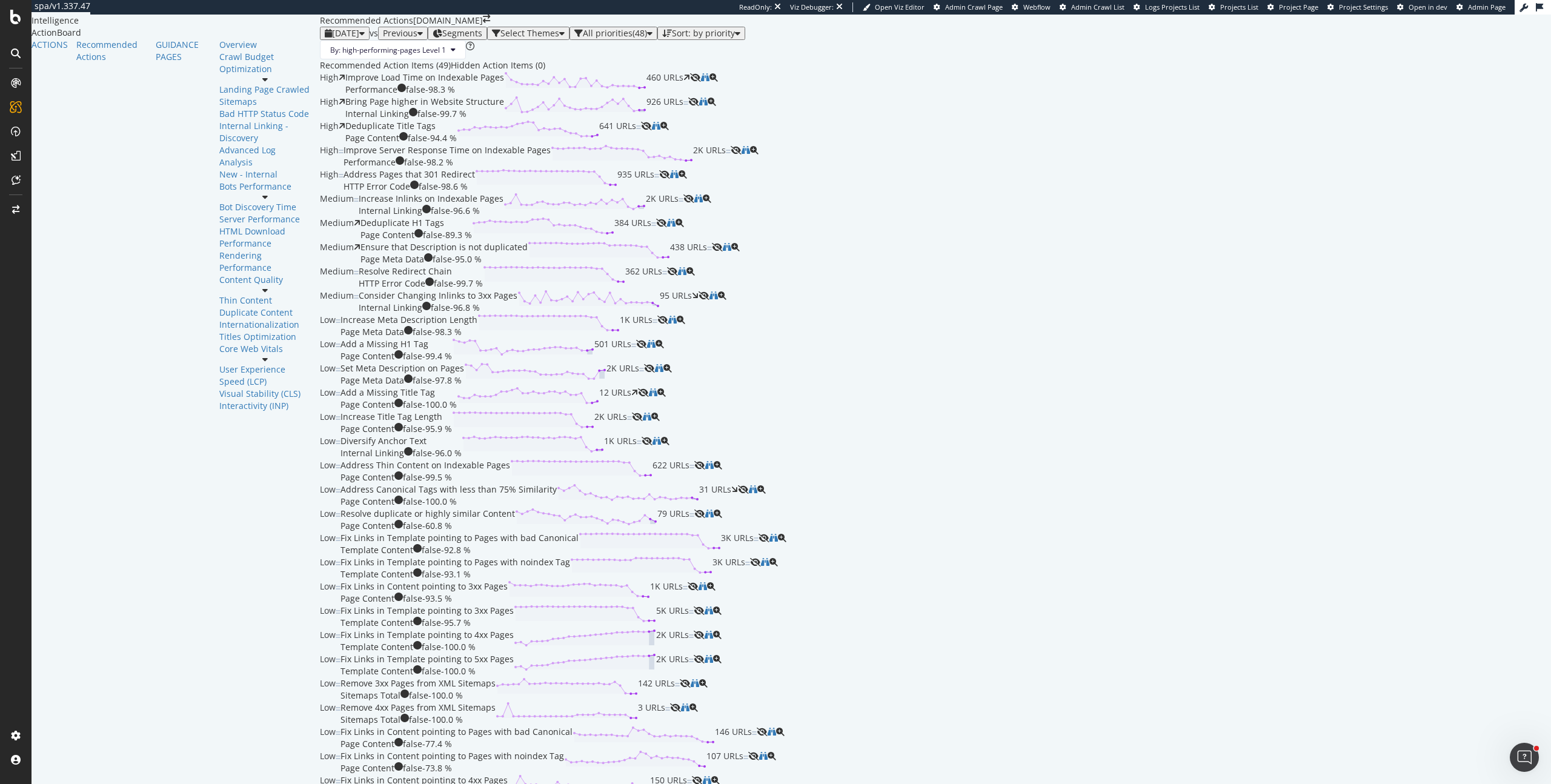
click at [713, 40] on div "2025 Sep. 28th vs Previous Segments Select Themes All priorities ( 48 ) Sort: b…" at bounding box center [935, 33] width 1231 height 13
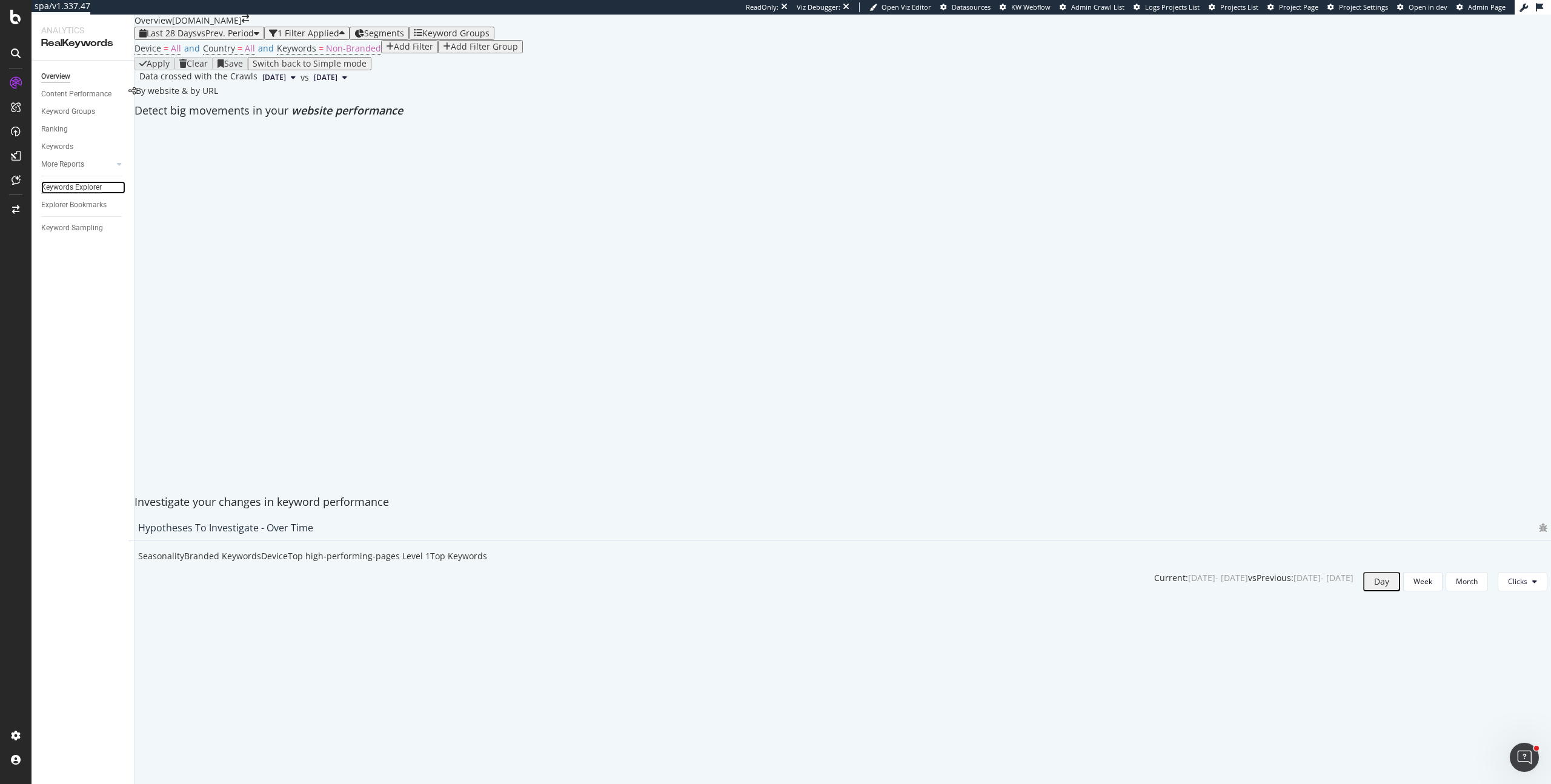
click at [87, 183] on div "Keywords Explorer" at bounding box center [71, 187] width 60 height 12
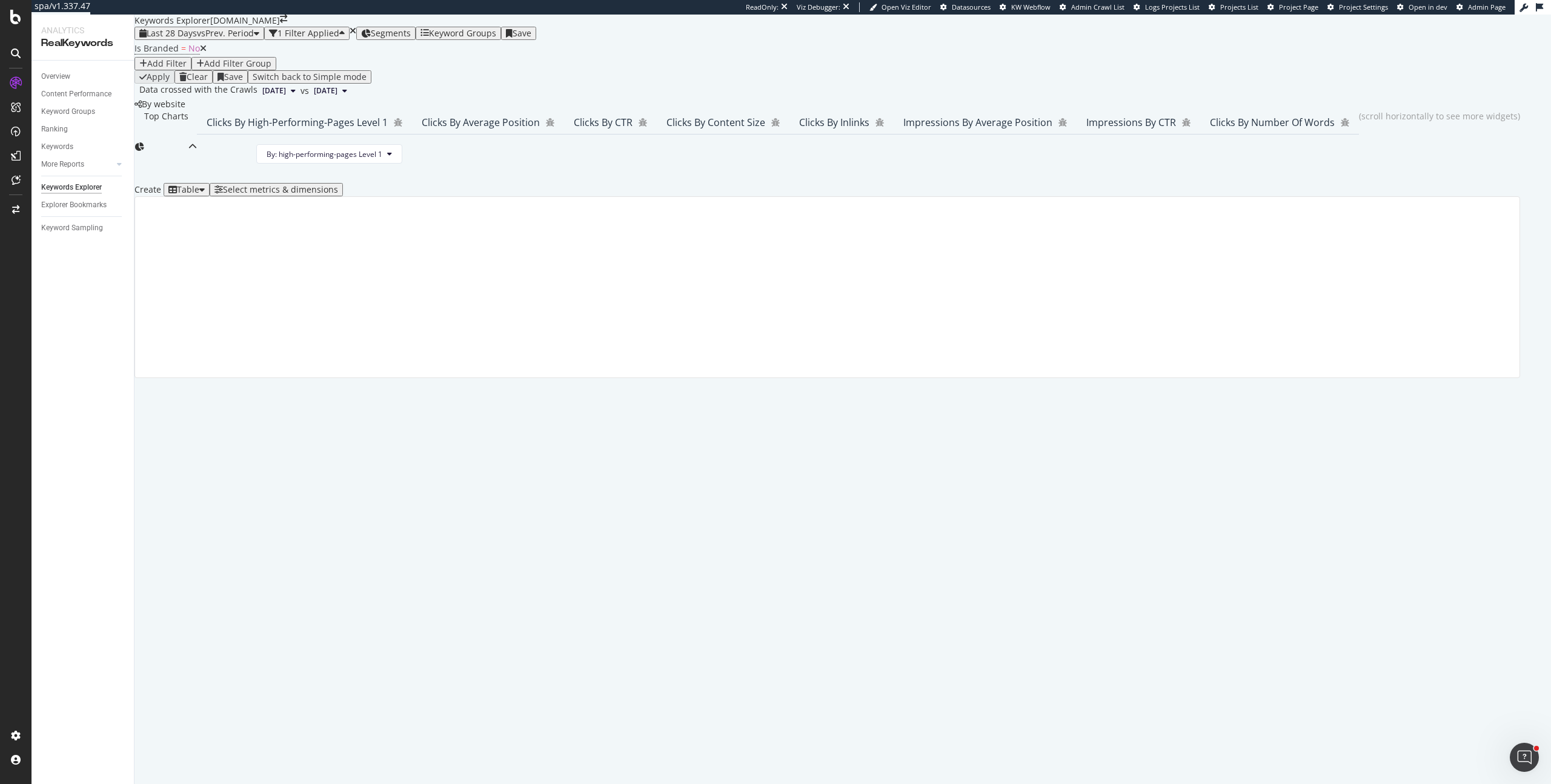
click at [338, 195] on div "Select metrics & dimensions" at bounding box center [276, 190] width 123 height 10
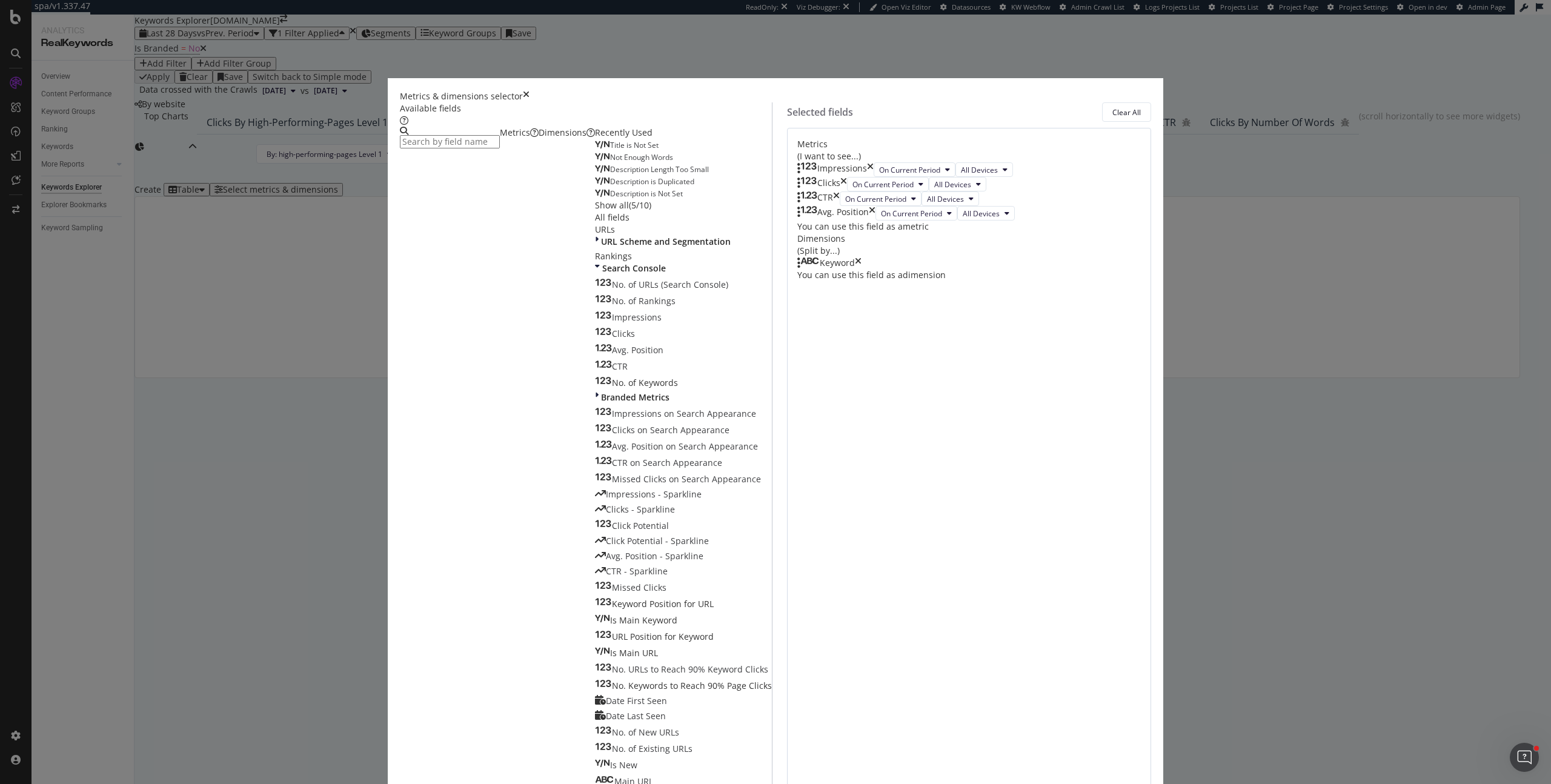
click at [500, 148] on input "modal" at bounding box center [450, 142] width 100 height 13
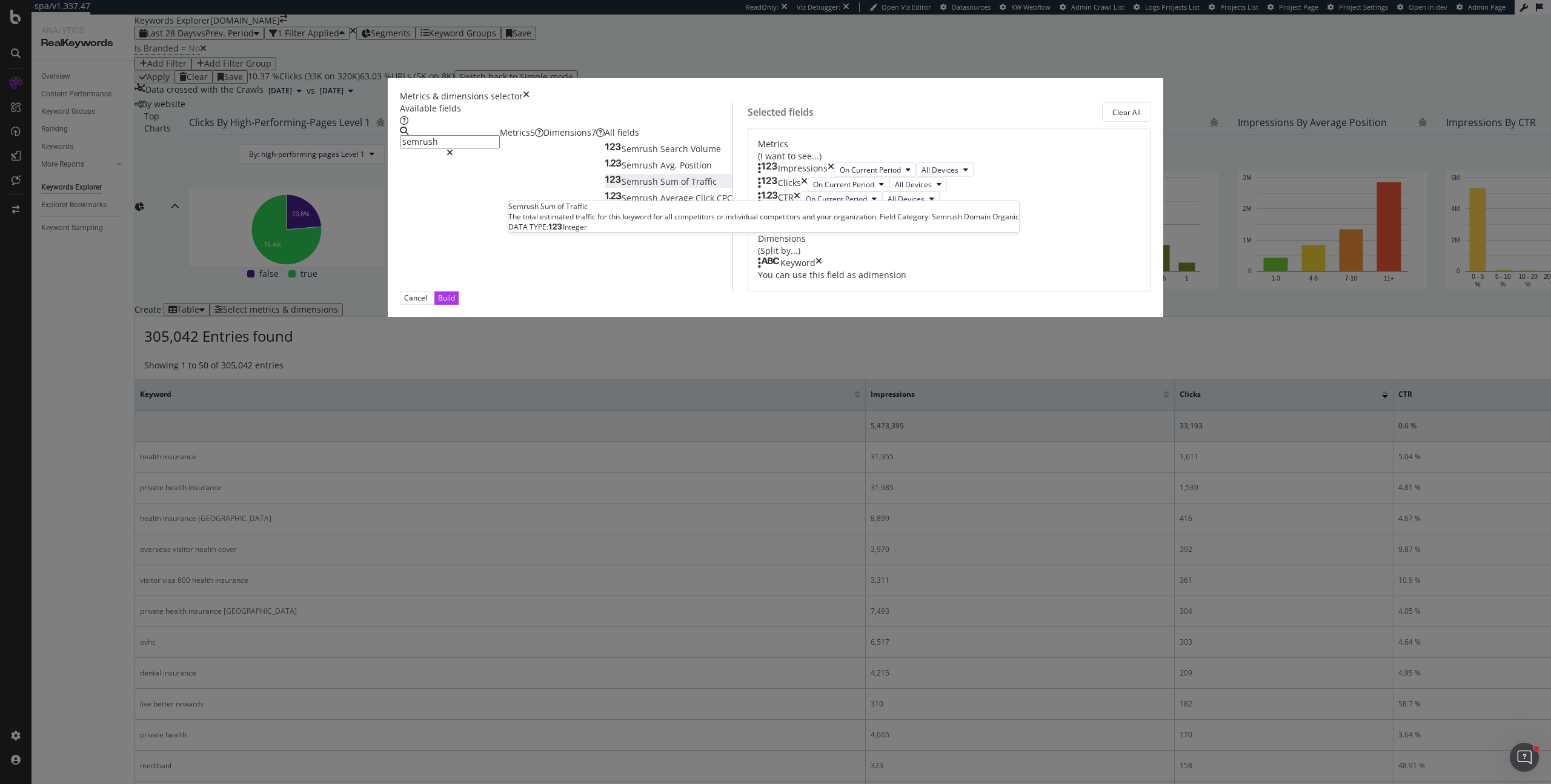
type input "semrush"
click at [650, 188] on div "Semrush Sum of Traffic" at bounding box center [660, 181] width 112 height 12
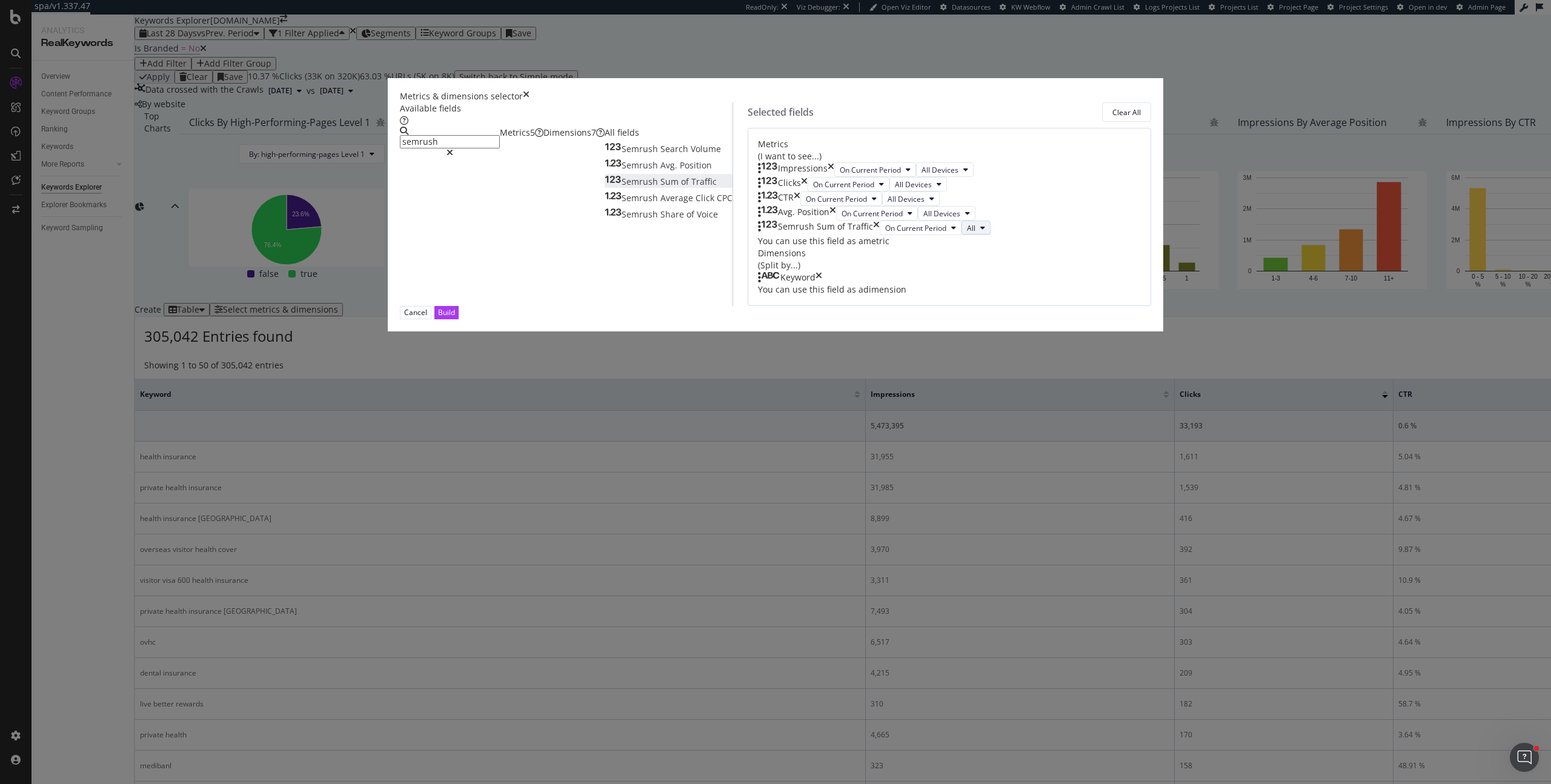
click at [961, 235] on button "All" at bounding box center [975, 228] width 29 height 15
click at [835, 177] on div "Impressions" at bounding box center [796, 170] width 76 height 15
click at [1112, 118] on div "Clear All" at bounding box center [1126, 113] width 28 height 10
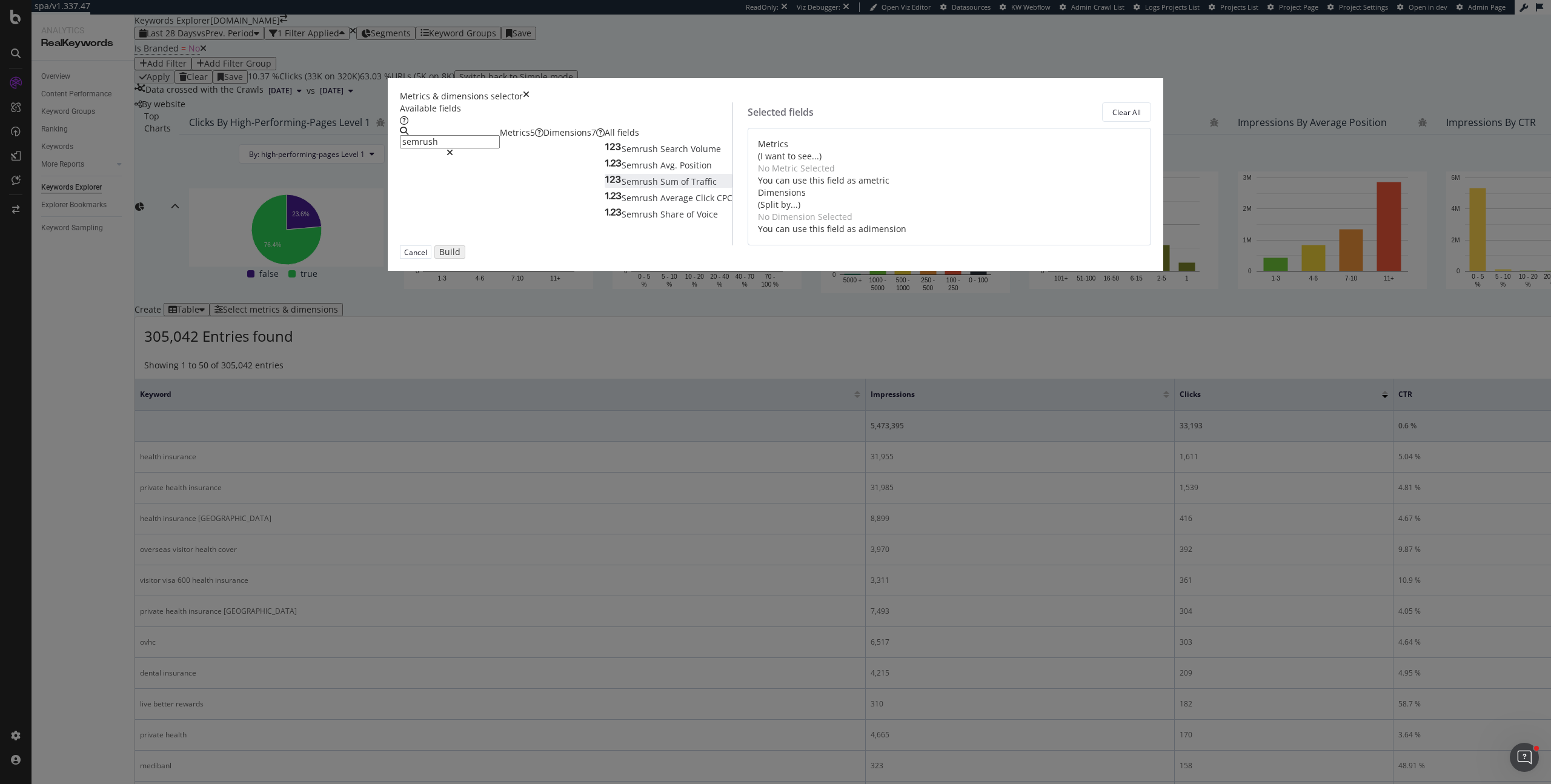
click at [661, 187] on span "Sum" at bounding box center [671, 181] width 21 height 12
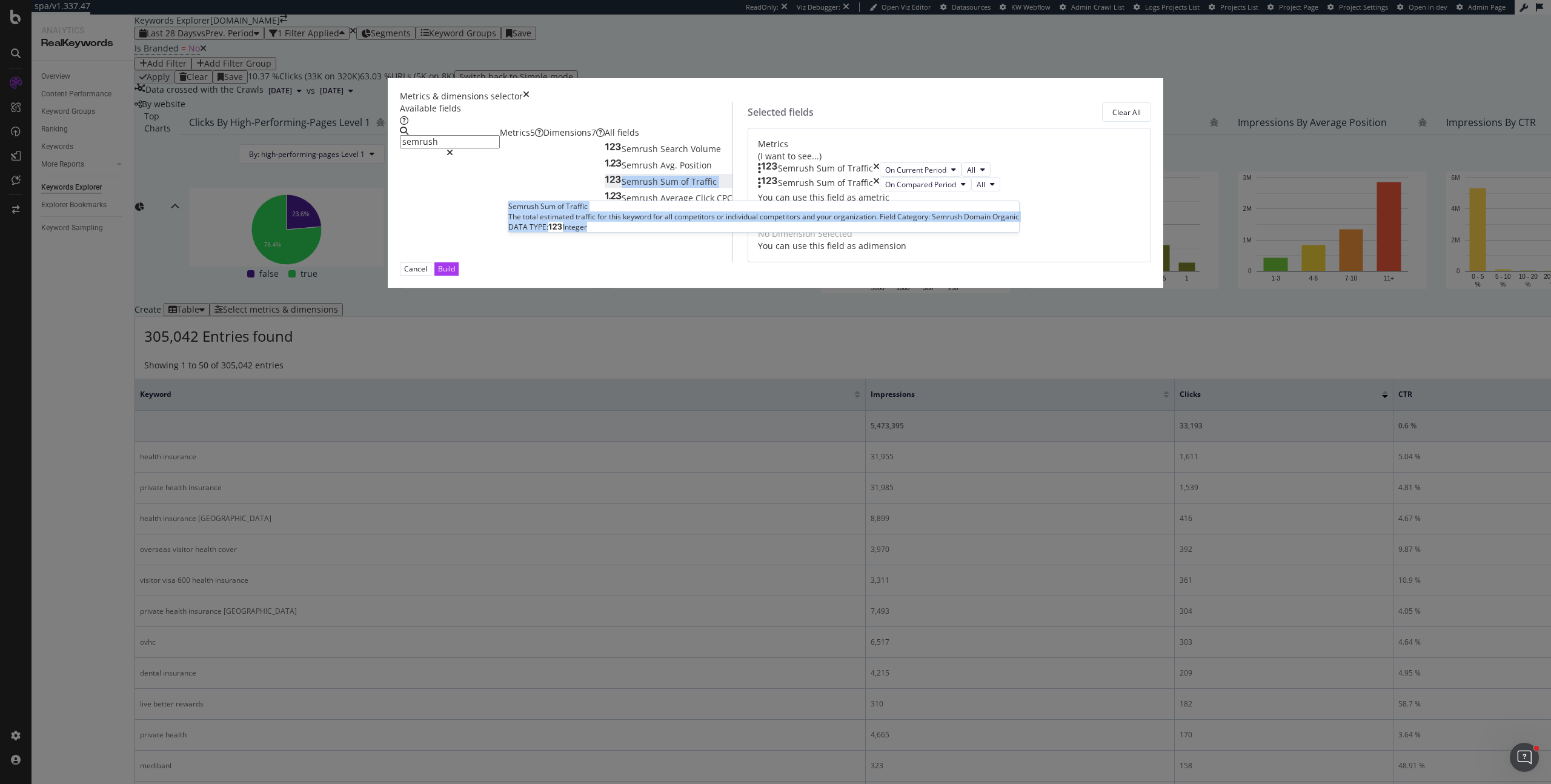
click at [661, 187] on span "Sum" at bounding box center [671, 181] width 21 height 12
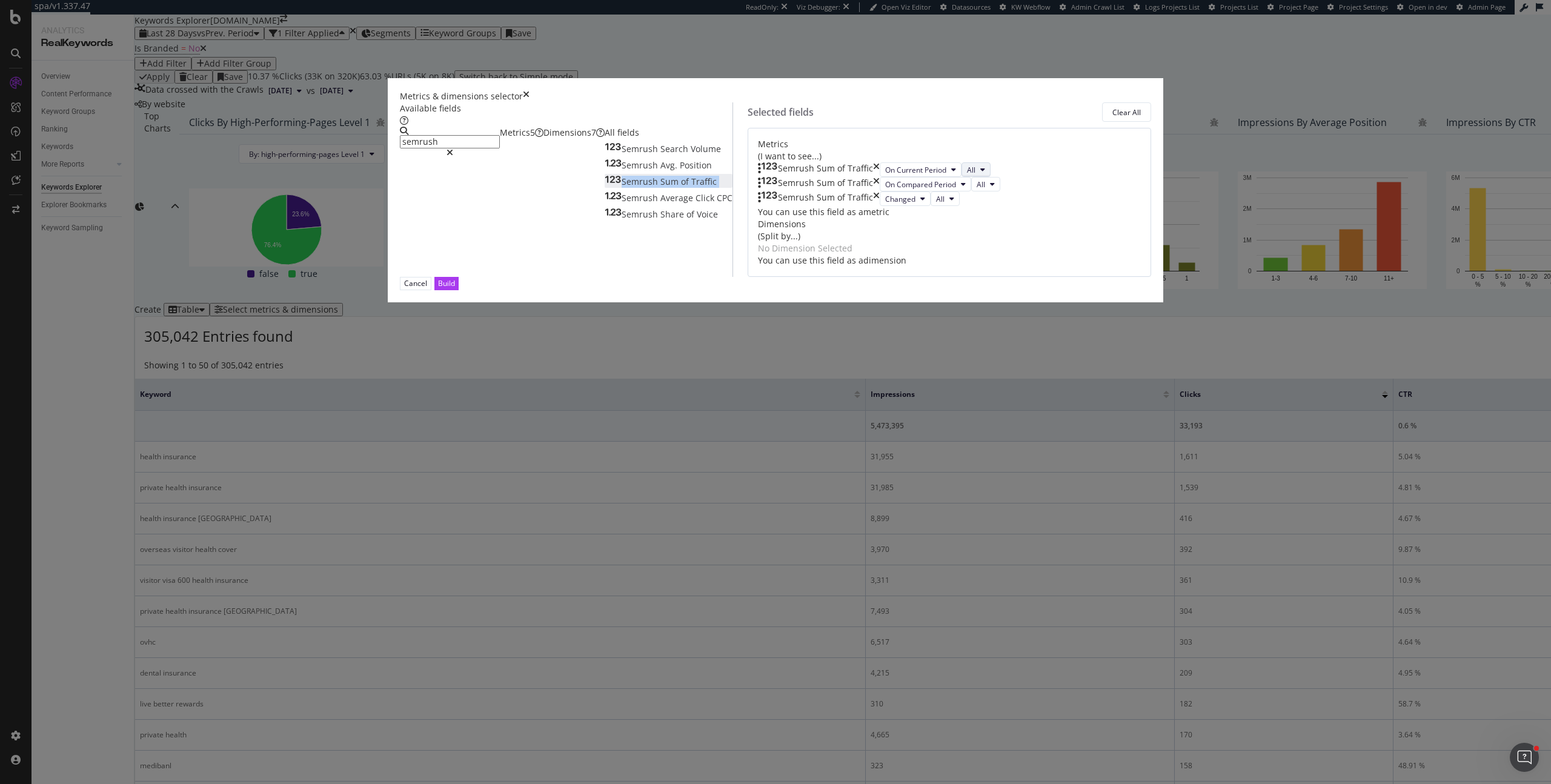
click at [967, 175] on span "All" at bounding box center [971, 170] width 8 height 10
click at [913, 333] on span "medibank.com.au" at bounding box center [927, 334] width 59 height 11
click at [885, 190] on span "On Compared Period" at bounding box center [921, 185] width 71 height 10
click at [868, 358] on span "On Current Period" at bounding box center [850, 356] width 71 height 11
click at [980, 188] on icon "modal" at bounding box center [983, 184] width 5 height 7
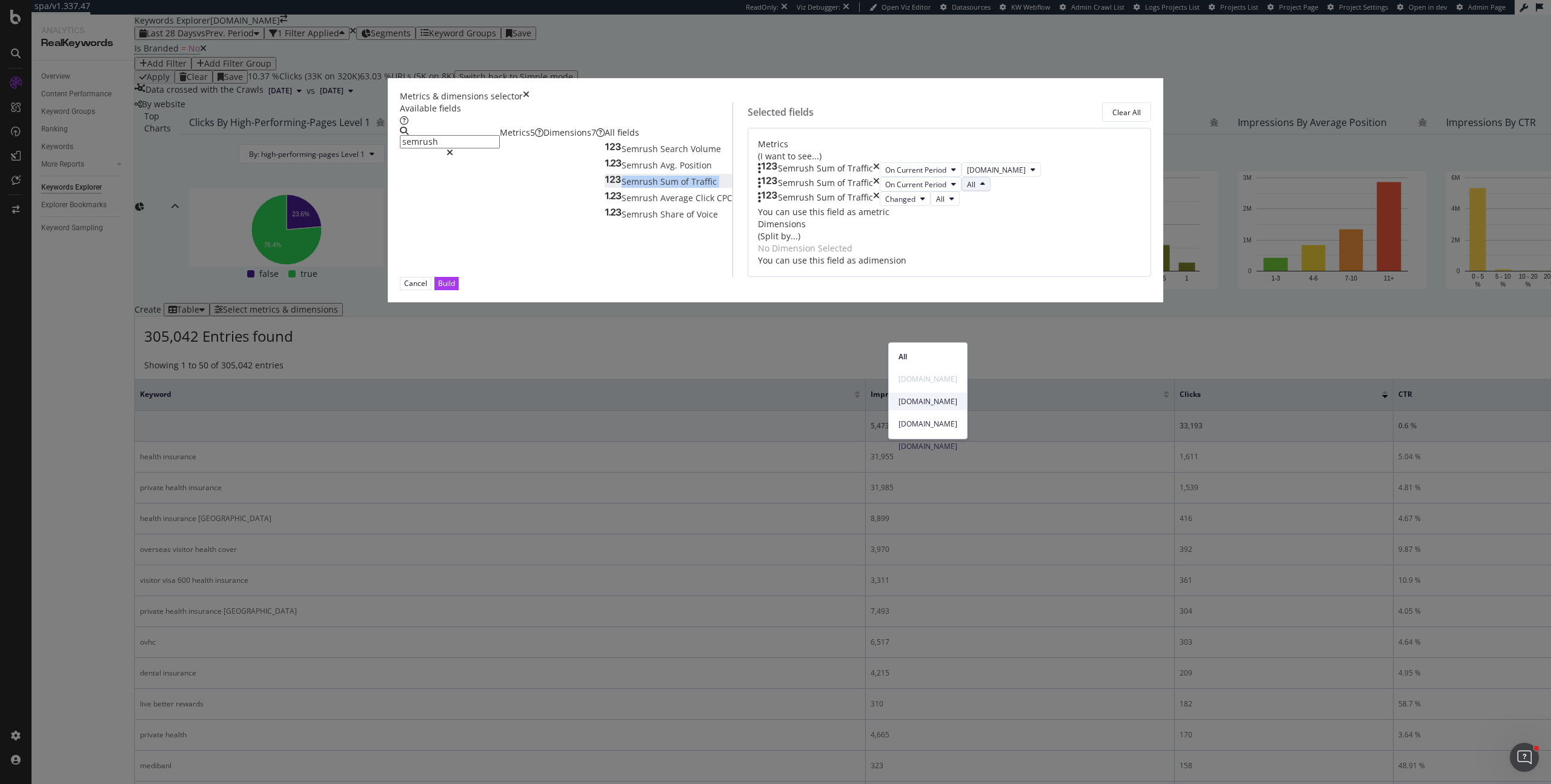
click at [922, 395] on div "bupa.com.au" at bounding box center [927, 401] width 78 height 17
click at [885, 204] on span "Changed" at bounding box center [900, 199] width 31 height 10
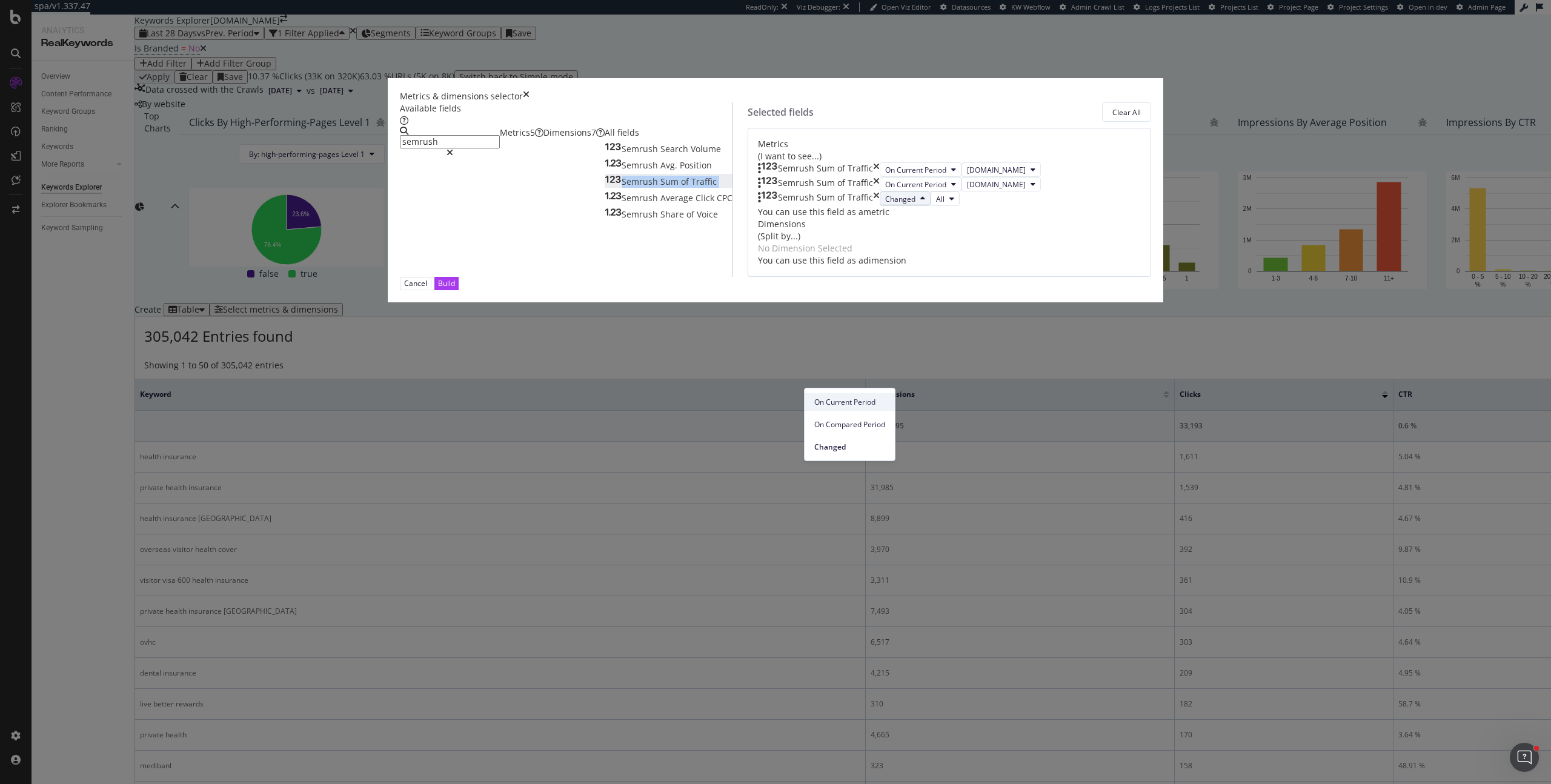
click at [846, 408] on div "On Current Period" at bounding box center [850, 402] width 90 height 17
click at [980, 202] on icon "modal" at bounding box center [983, 199] width 5 height 7
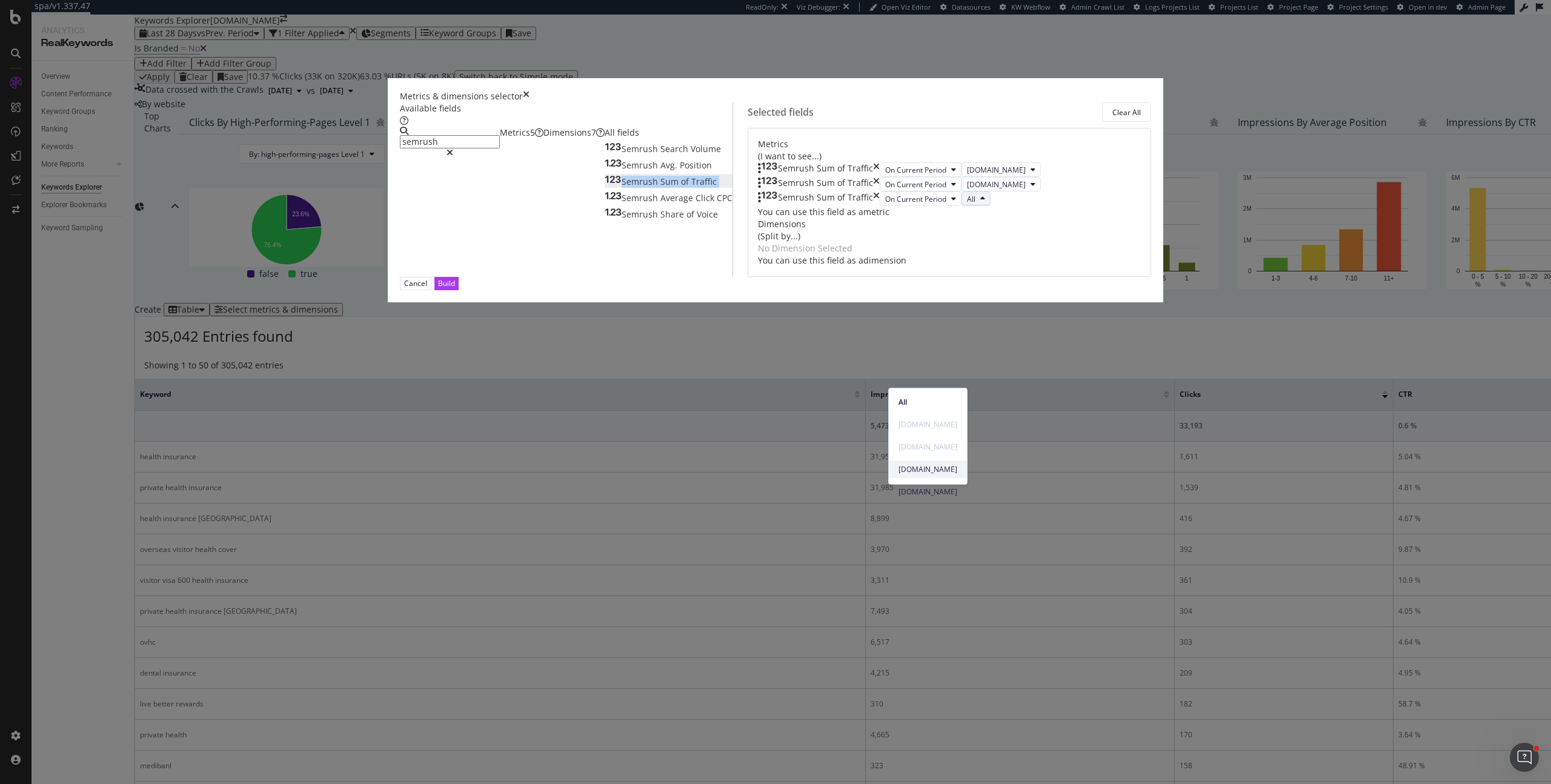
click at [921, 466] on span "allianz.com.au" at bounding box center [927, 469] width 59 height 11
click at [455, 288] on div "Build" at bounding box center [446, 283] width 17 height 10
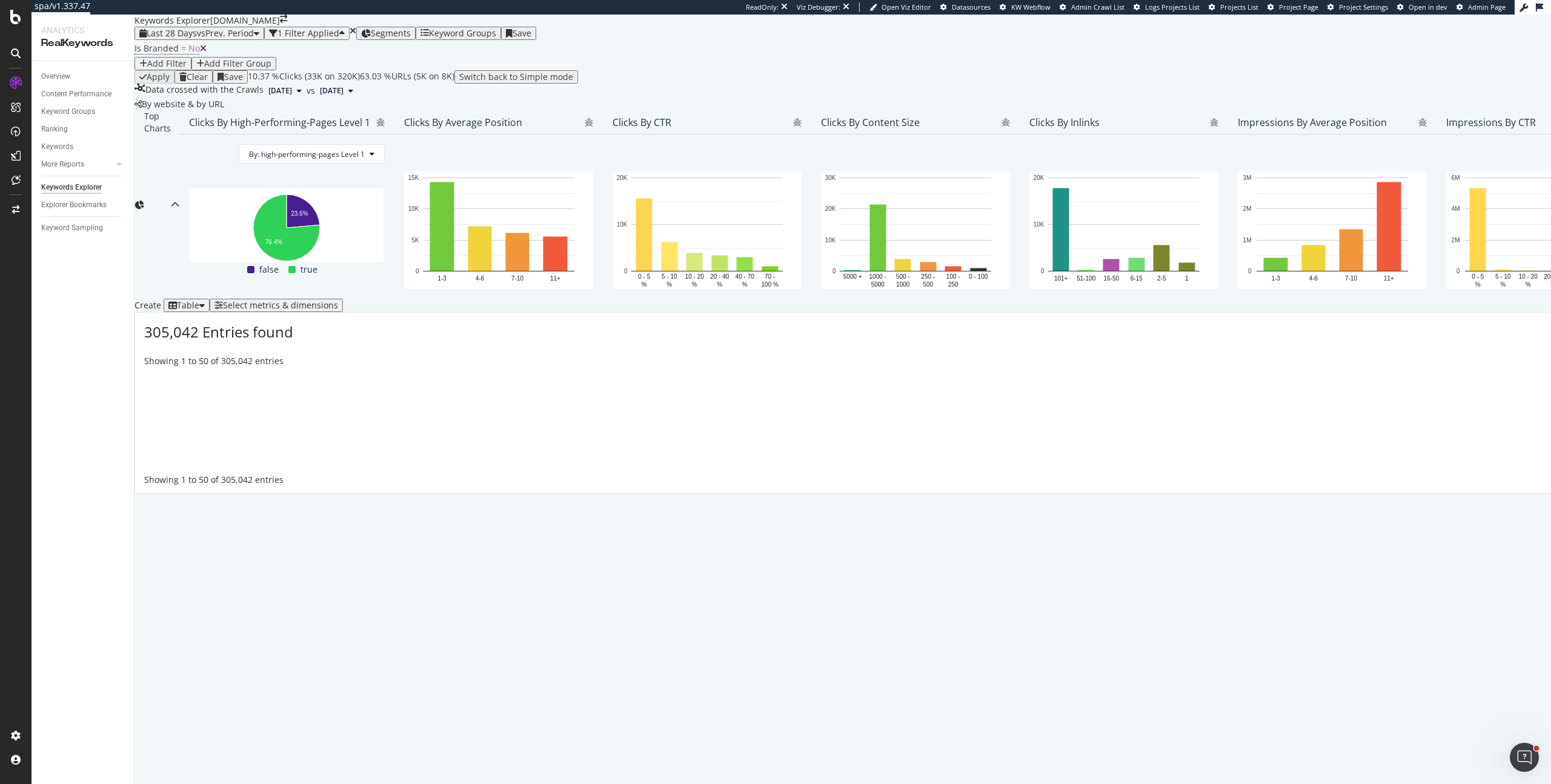
click at [200, 310] on div "Table" at bounding box center [188, 305] width 22 height 10
click at [227, 500] on div "Trend" at bounding box center [206, 503] width 41 height 10
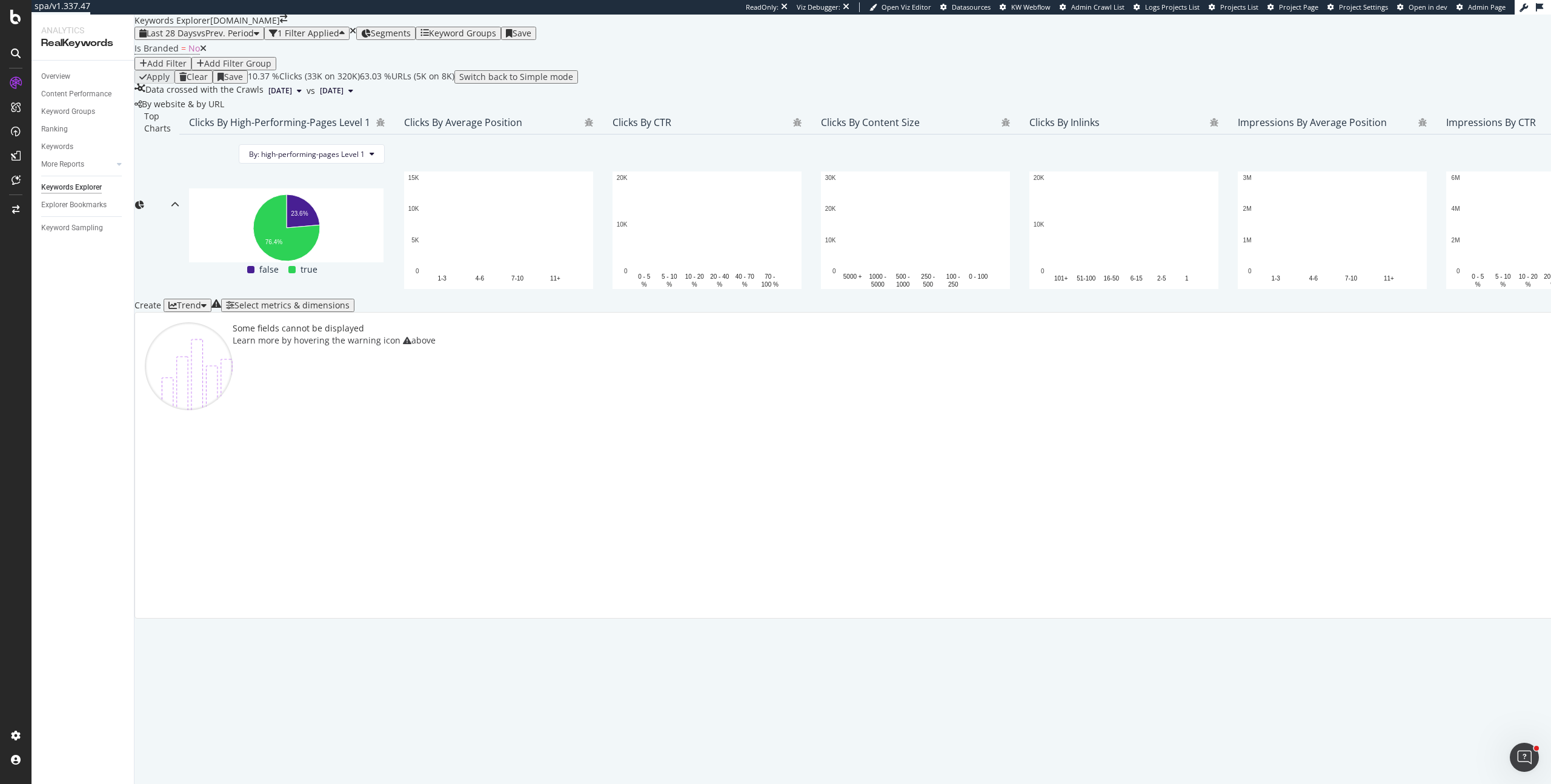
scroll to position [42, 0]
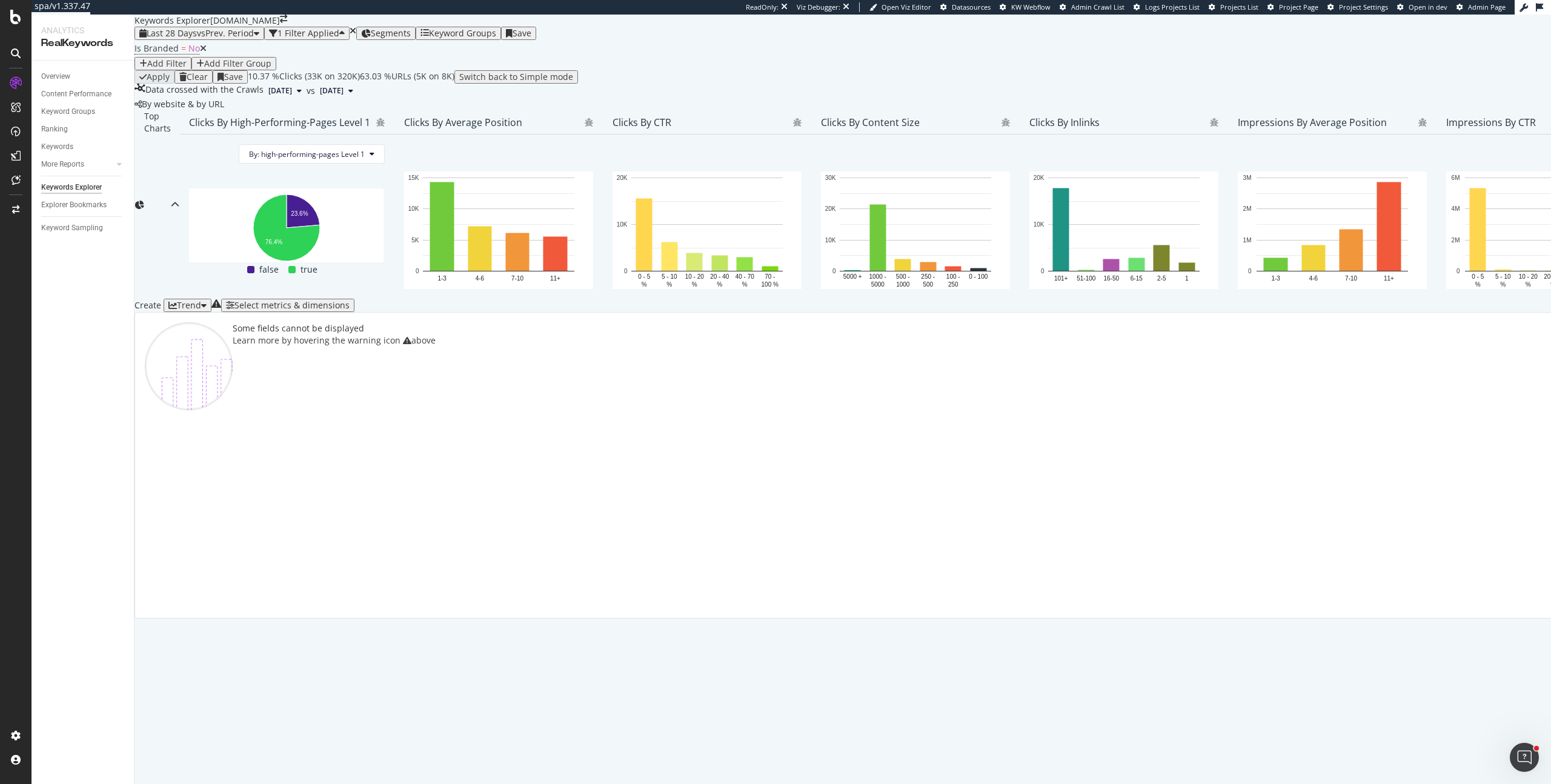
click at [349, 310] on div "Select metrics & dimensions" at bounding box center [291, 305] width 115 height 10
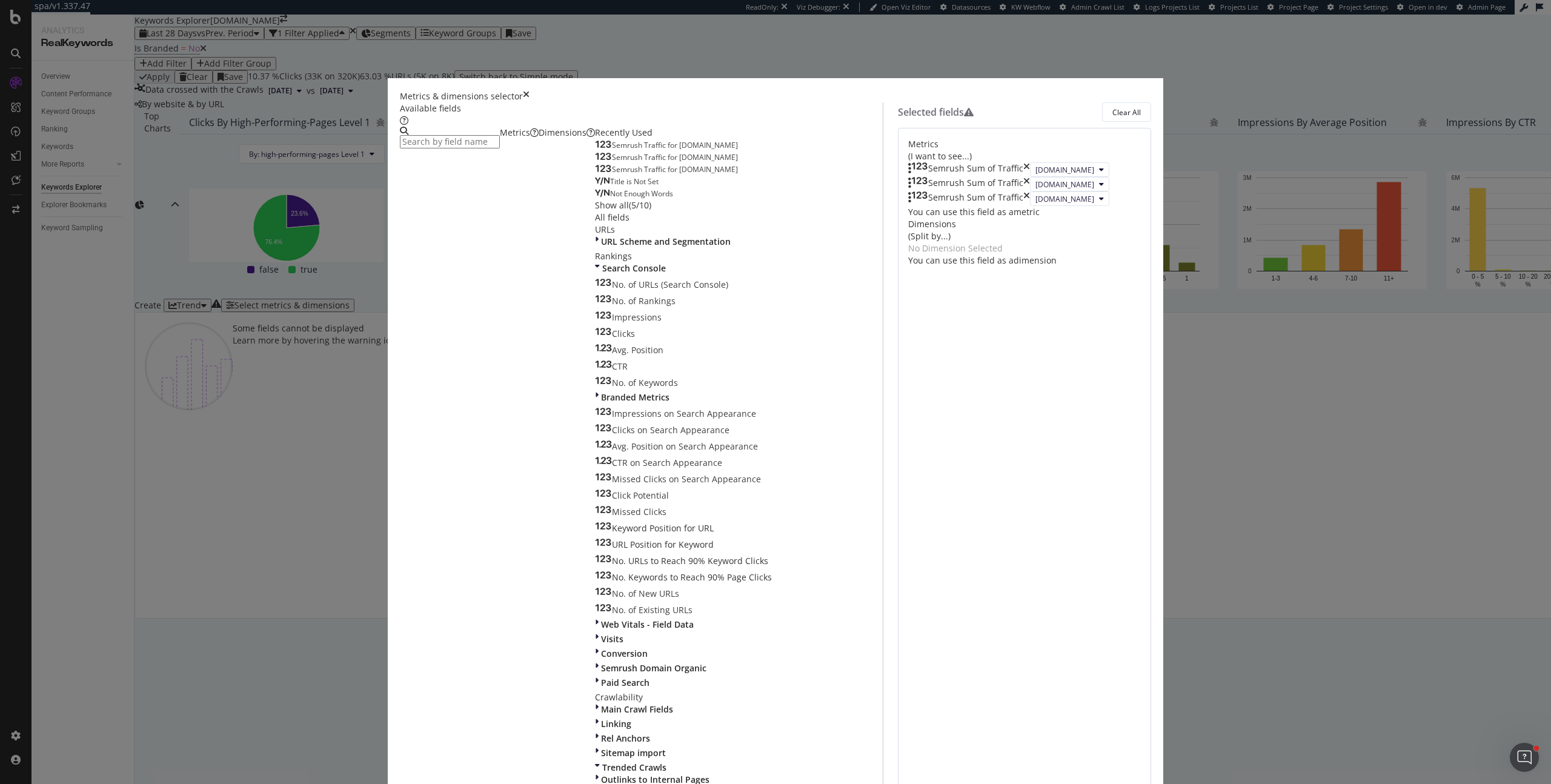
click at [529, 103] on icon "times" at bounding box center [526, 96] width 7 height 12
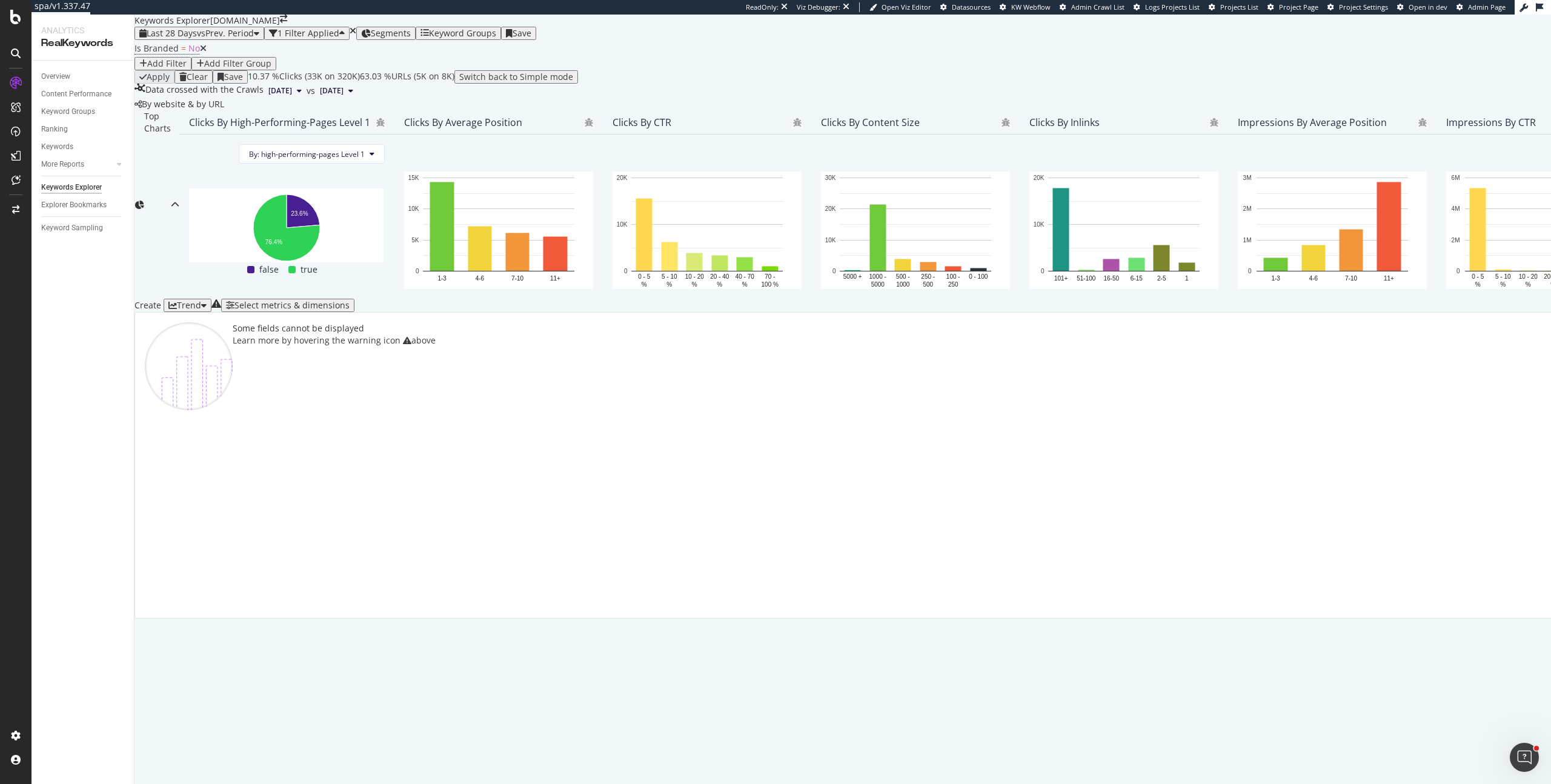
click at [207, 310] on div "Trend" at bounding box center [187, 305] width 38 height 10
click at [227, 513] on div "Stacked Bar" at bounding box center [206, 511] width 41 height 17
click at [373, 310] on div "Select metrics & dimensions" at bounding box center [315, 305] width 115 height 10
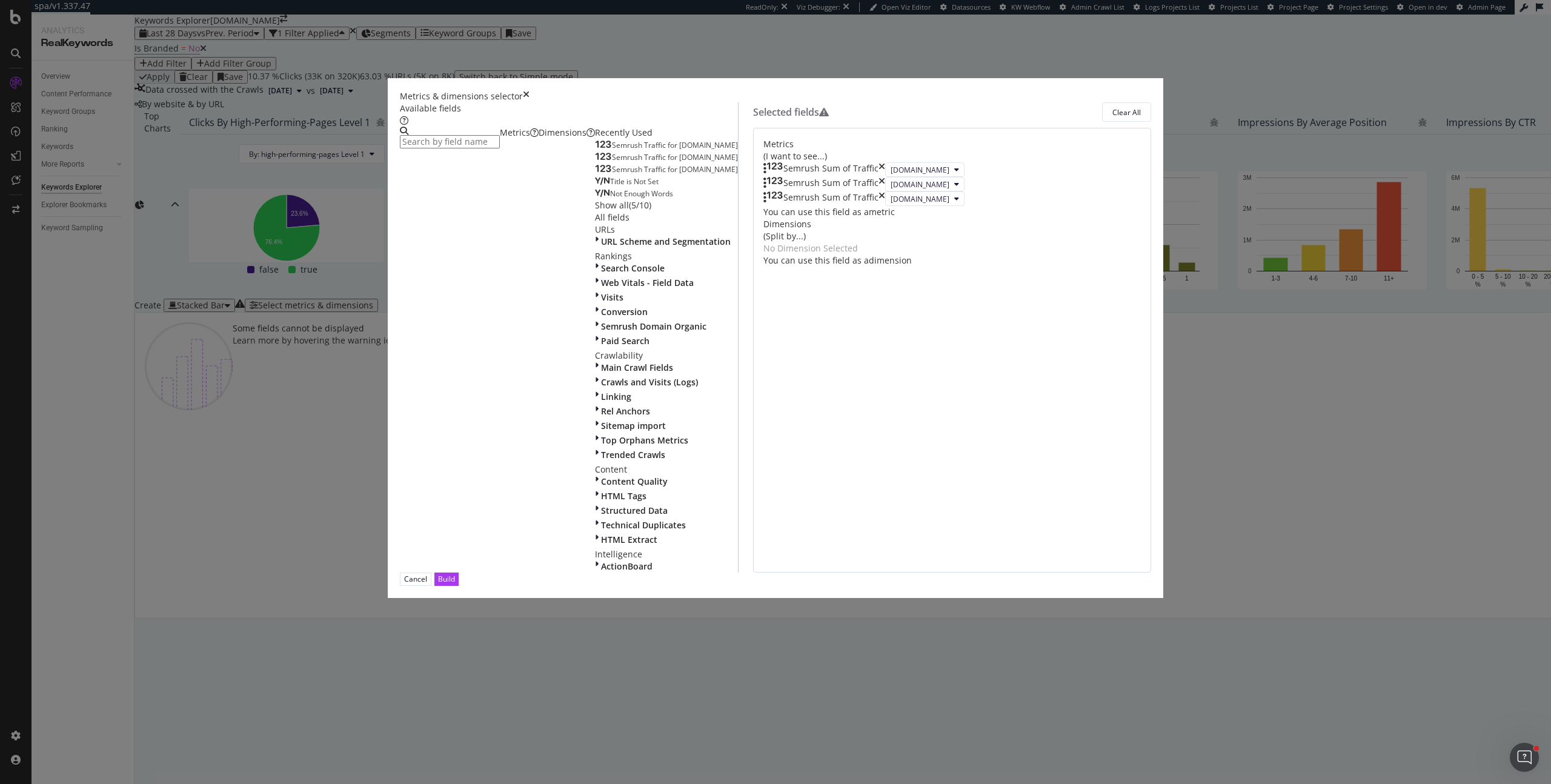
click at [529, 103] on icon "times" at bounding box center [526, 96] width 7 height 12
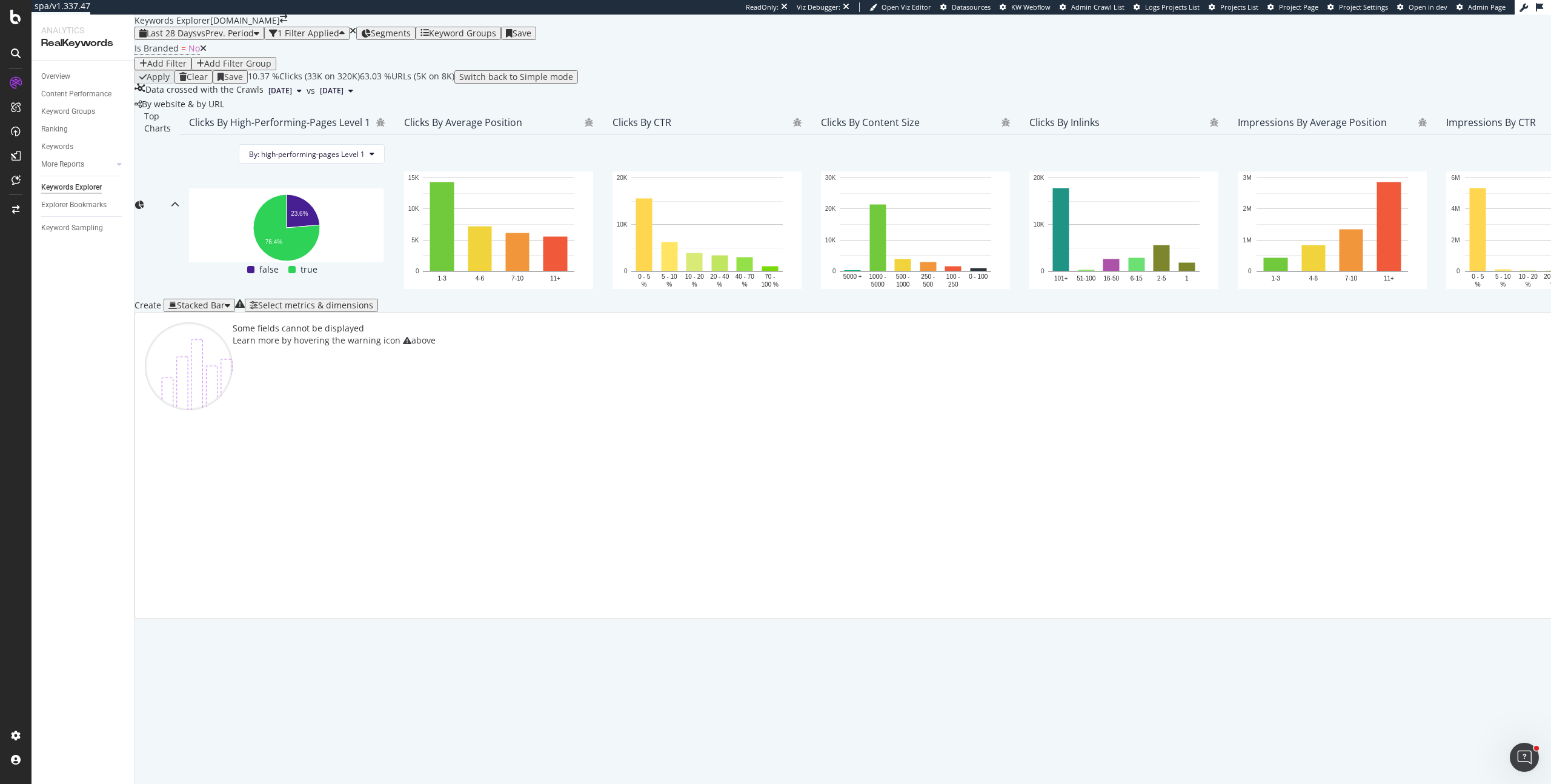
click at [224, 310] on div "Stacked Bar" at bounding box center [201, 305] width 48 height 10
click at [227, 439] on div "Table" at bounding box center [206, 440] width 41 height 17
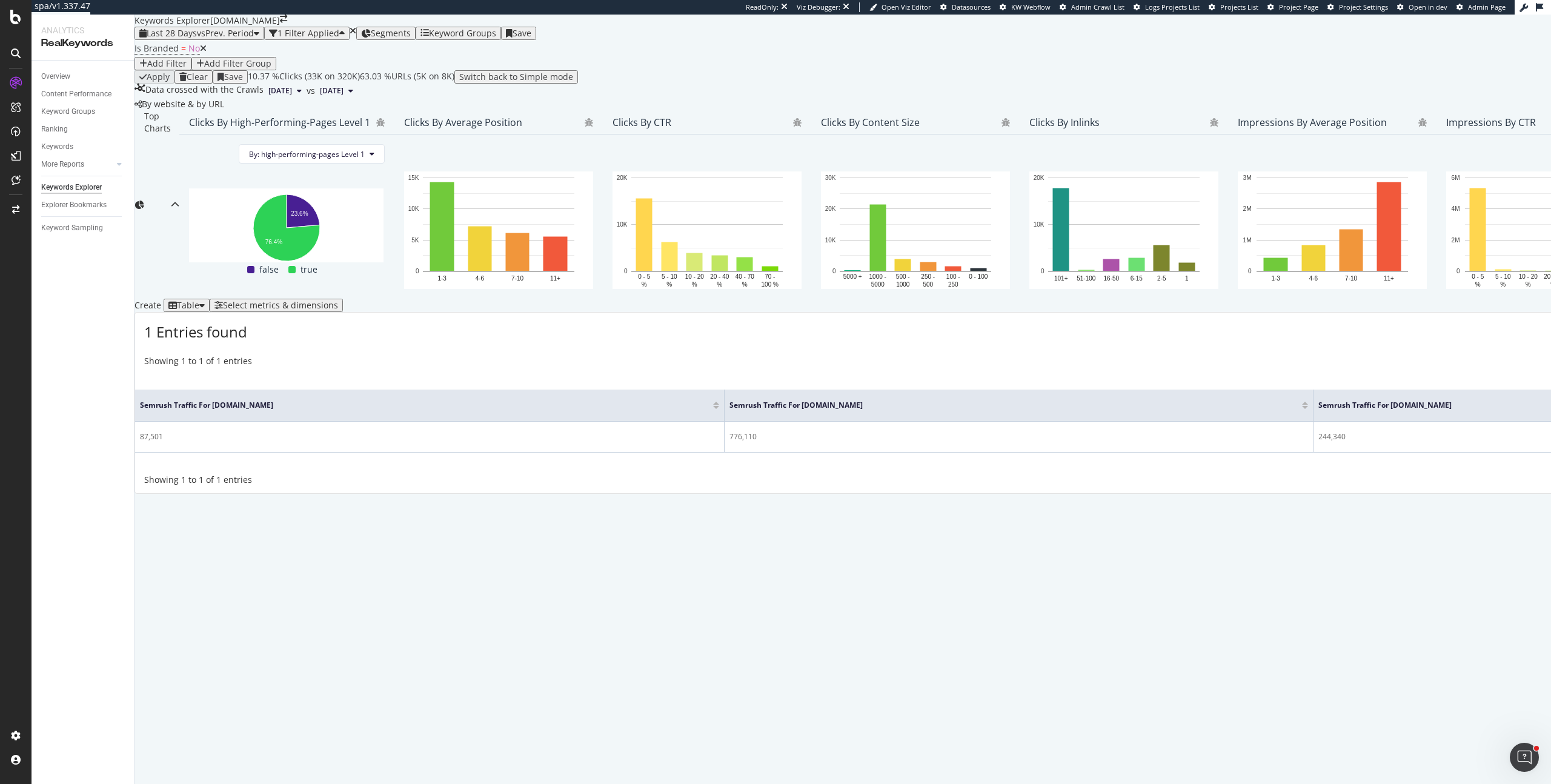
click at [343, 312] on div "Select metrics & dimensions" at bounding box center [276, 305] width 133 height 13
click at [338, 310] on div "Select metrics & dimensions" at bounding box center [280, 305] width 115 height 10
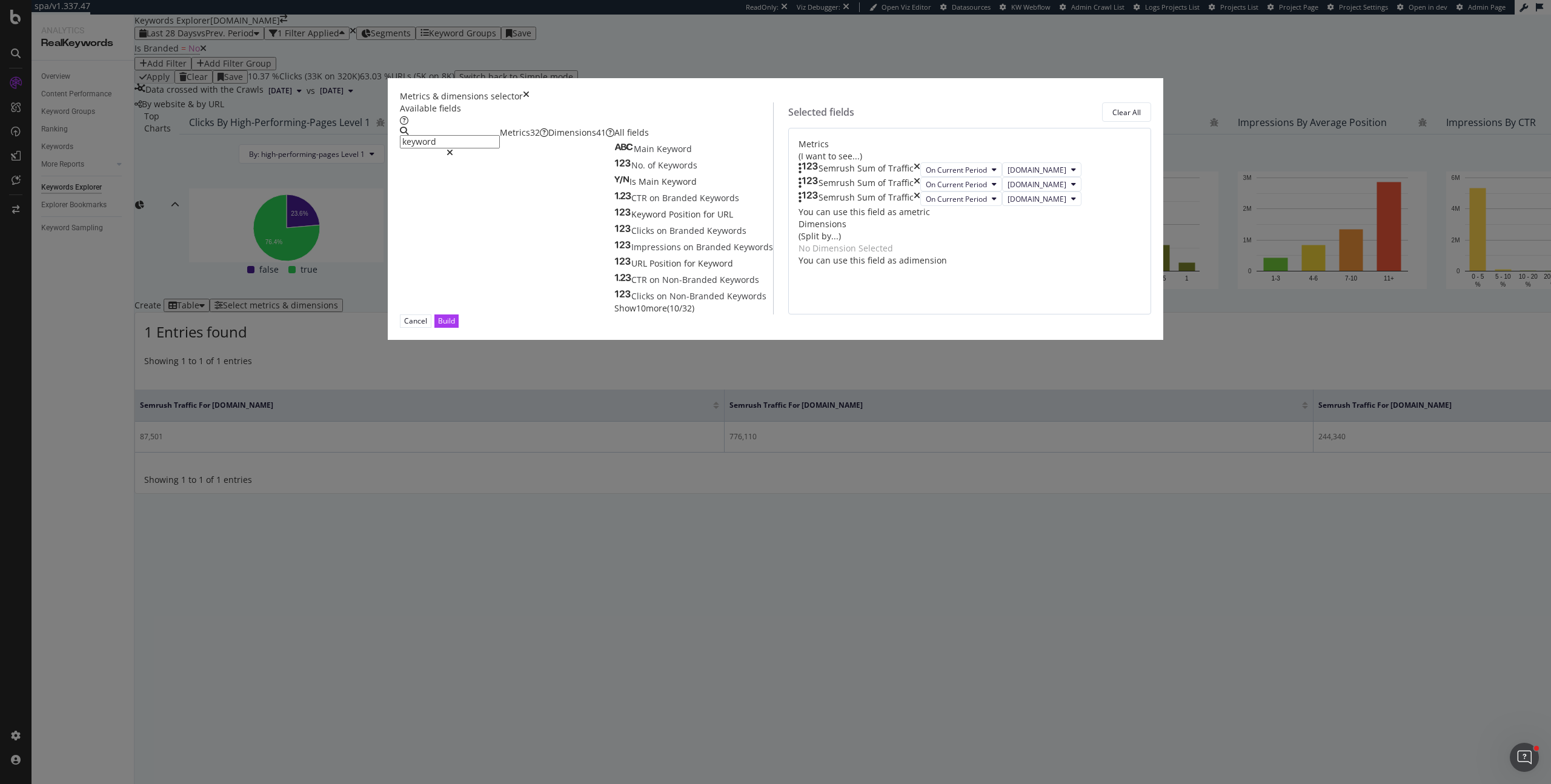
type input "keyword"
click at [614, 139] on div "Dimensions 41" at bounding box center [581, 132] width 66 height 12
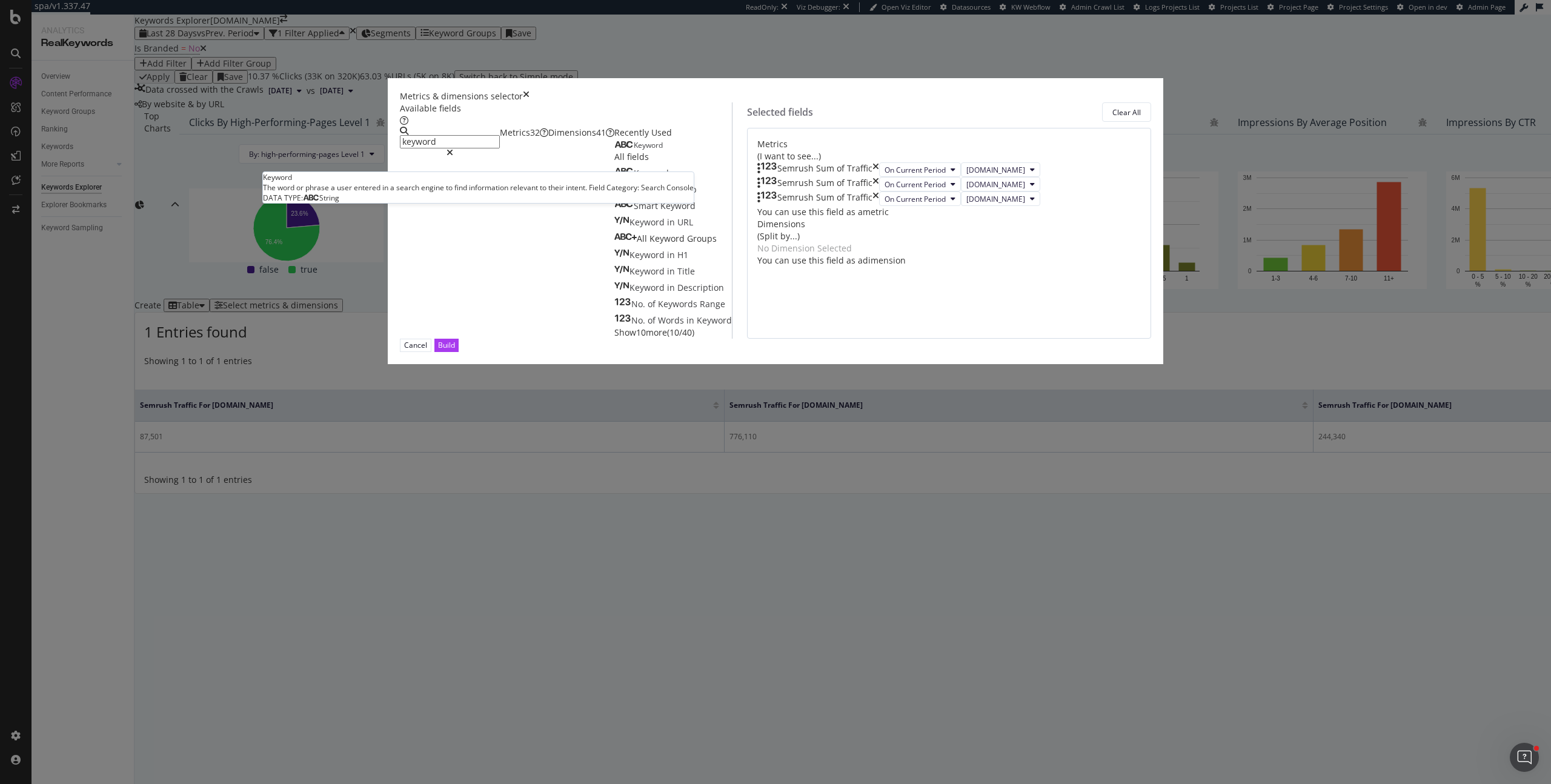
click at [633, 150] on span "Keyword" at bounding box center [648, 145] width 29 height 10
click at [455, 350] on div "Build" at bounding box center [446, 344] width 17 height 10
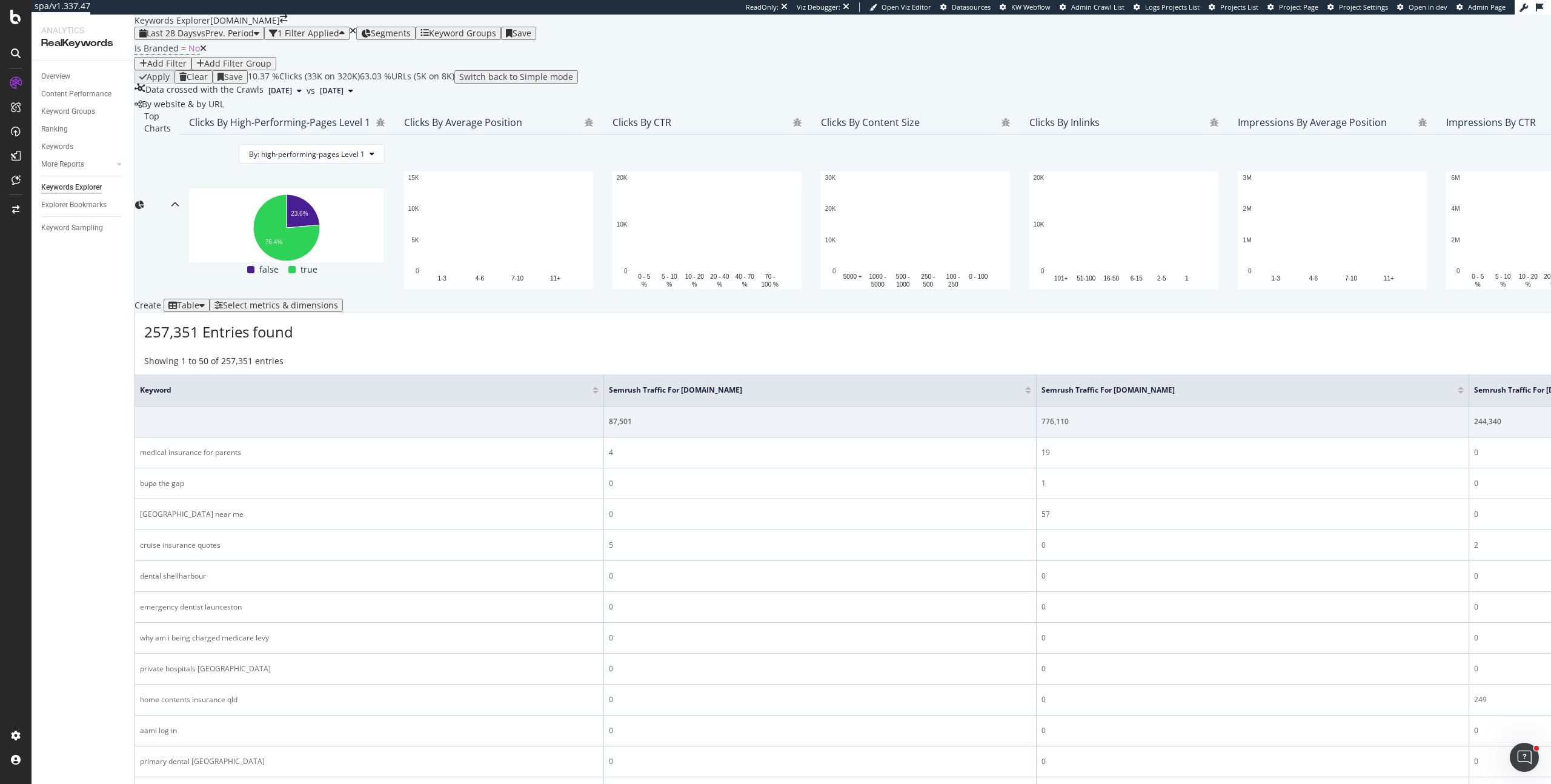
scroll to position [261, 0]
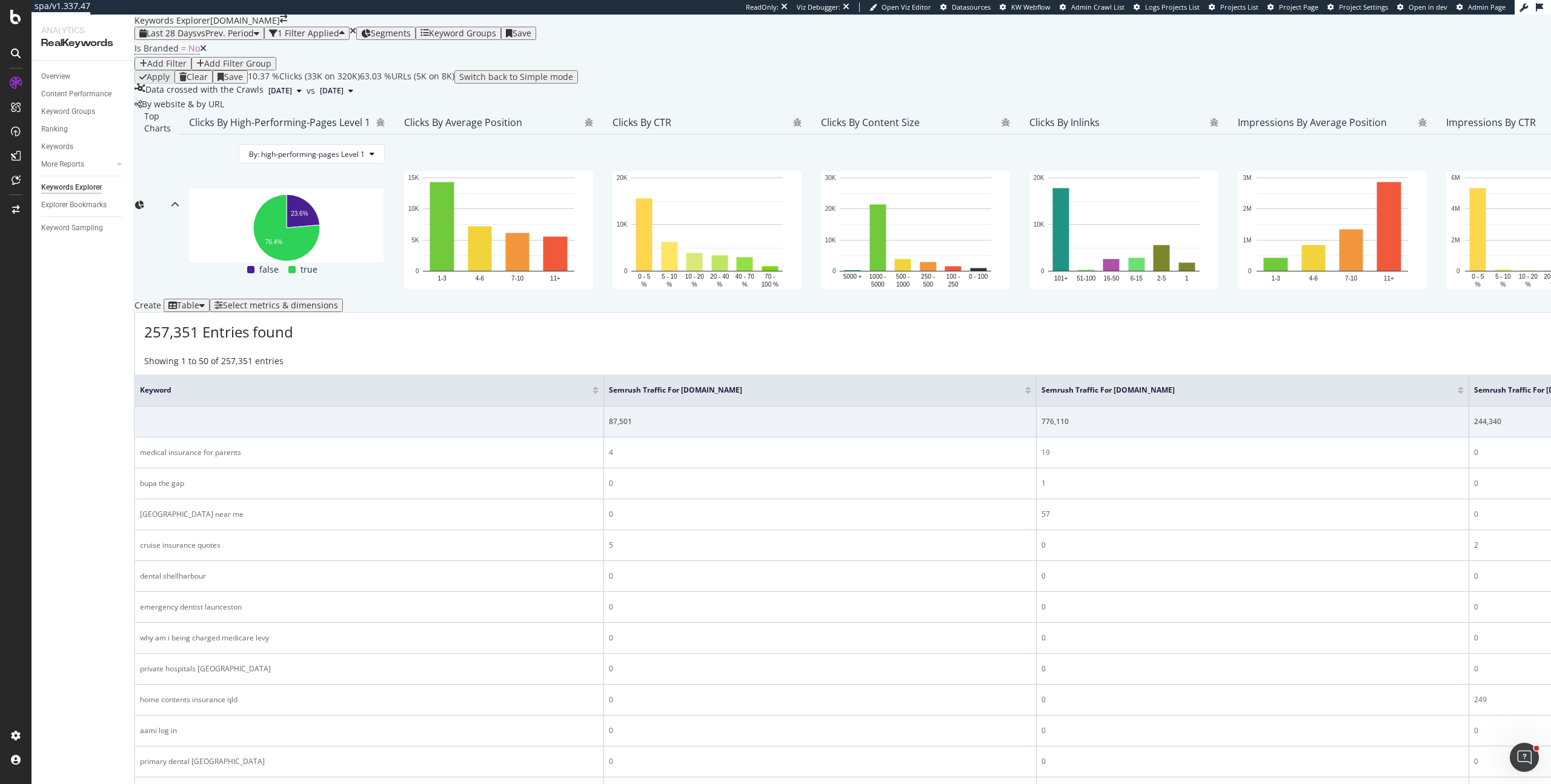
click at [338, 301] on div "Select metrics & dimensions" at bounding box center [280, 305] width 115 height 10
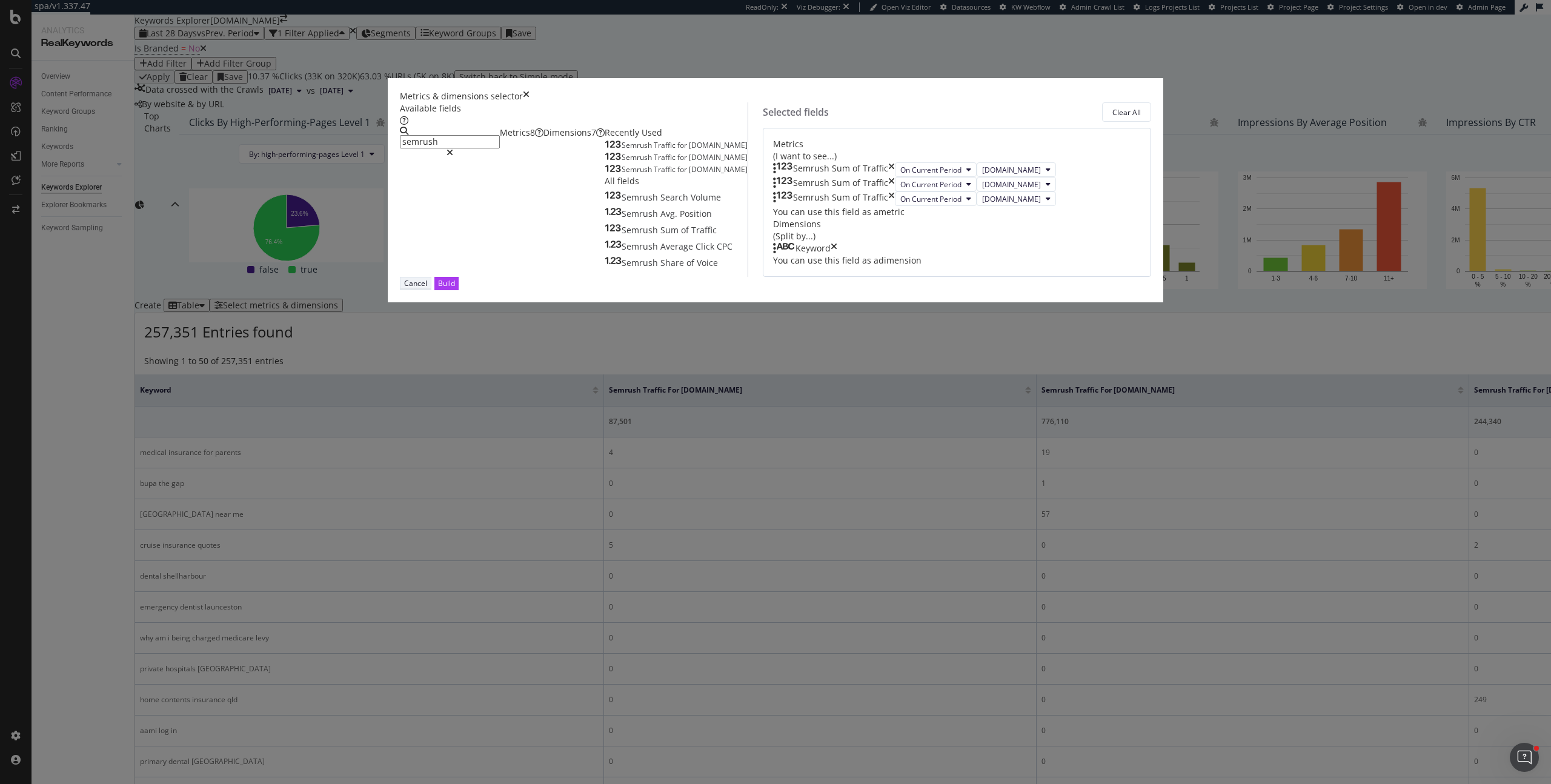
type input "semrush"
click at [427, 288] on div "Cancel" at bounding box center [416, 283] width 23 height 10
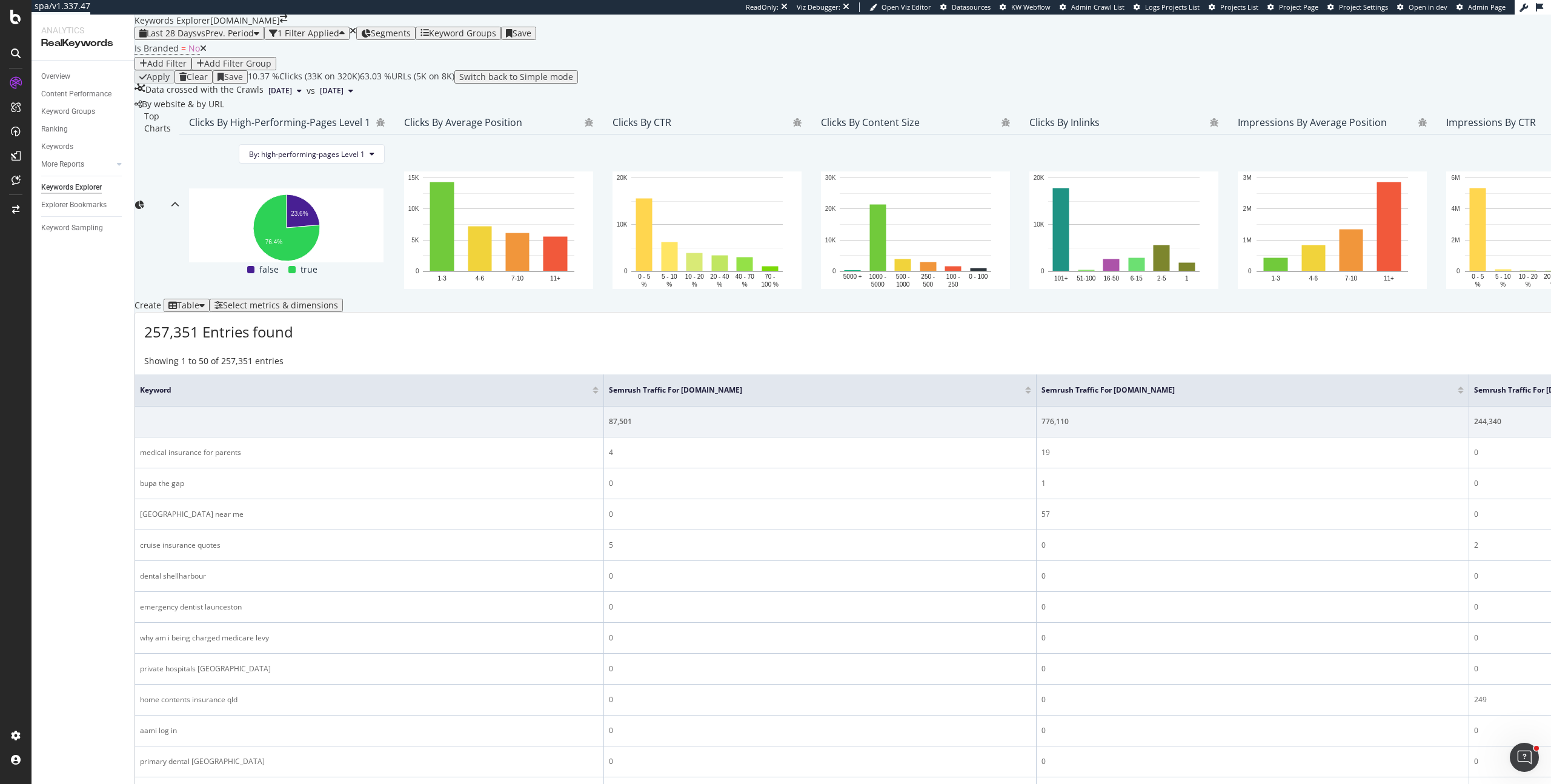
click at [17, 26] on div at bounding box center [16, 392] width 31 height 784
click at [19, 6] on div at bounding box center [16, 392] width 31 height 784
click at [15, 17] on icon at bounding box center [15, 17] width 11 height 15
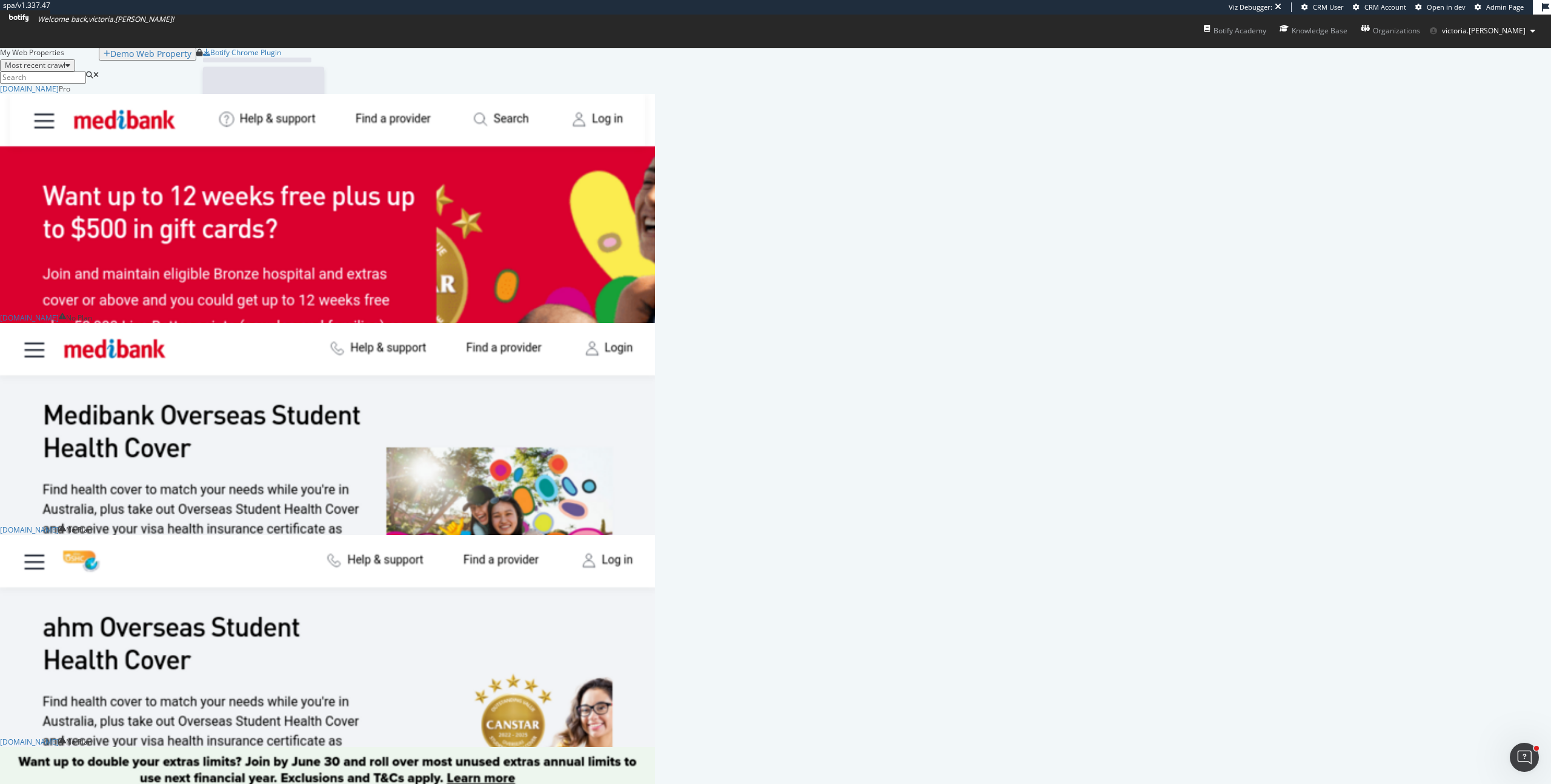
scroll to position [856, 646]
click at [97, 703] on div "RealKeywords" at bounding box center [68, 709] width 57 height 12
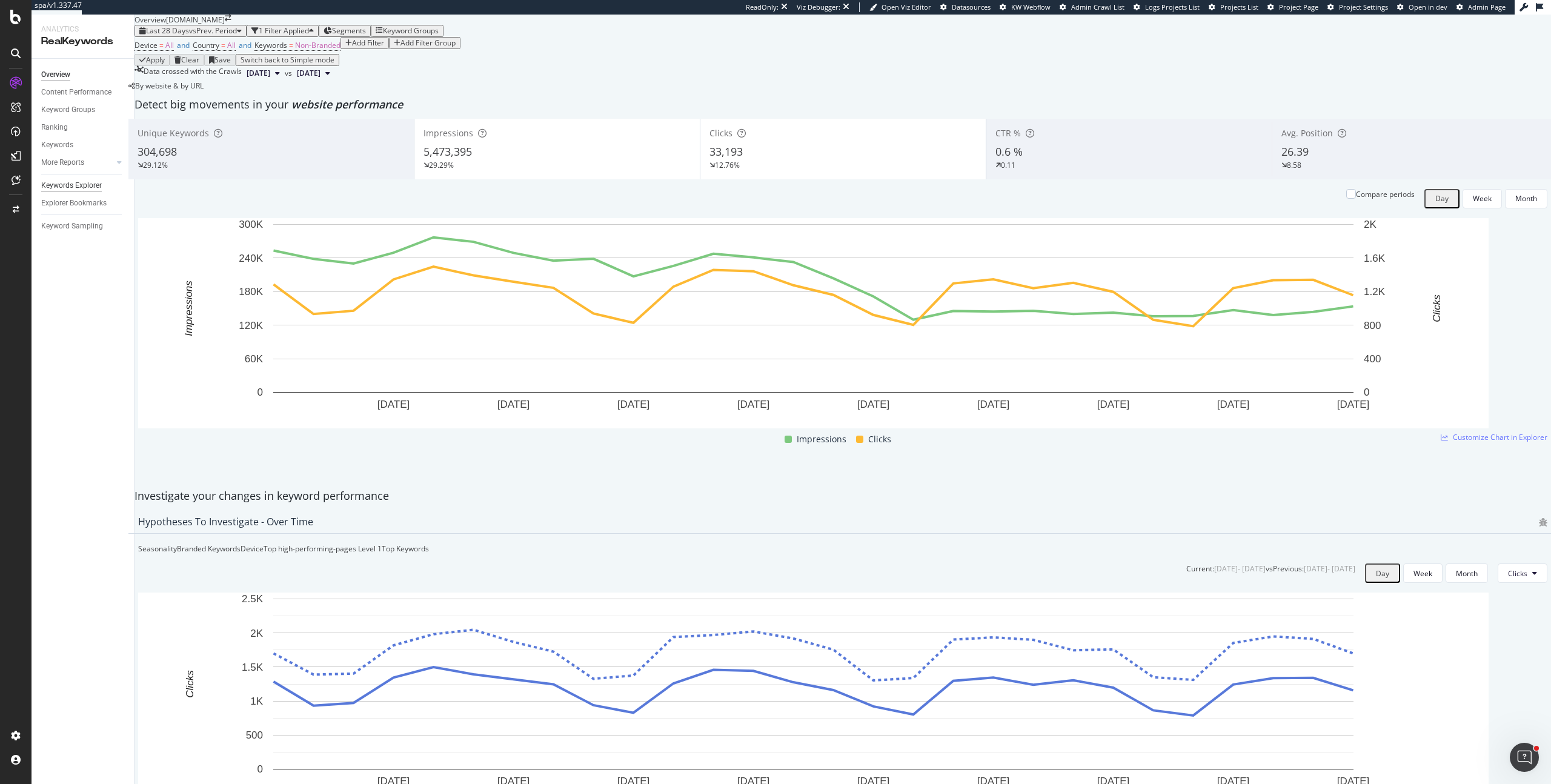
click at [91, 185] on div "Keywords Explorer" at bounding box center [71, 185] width 60 height 12
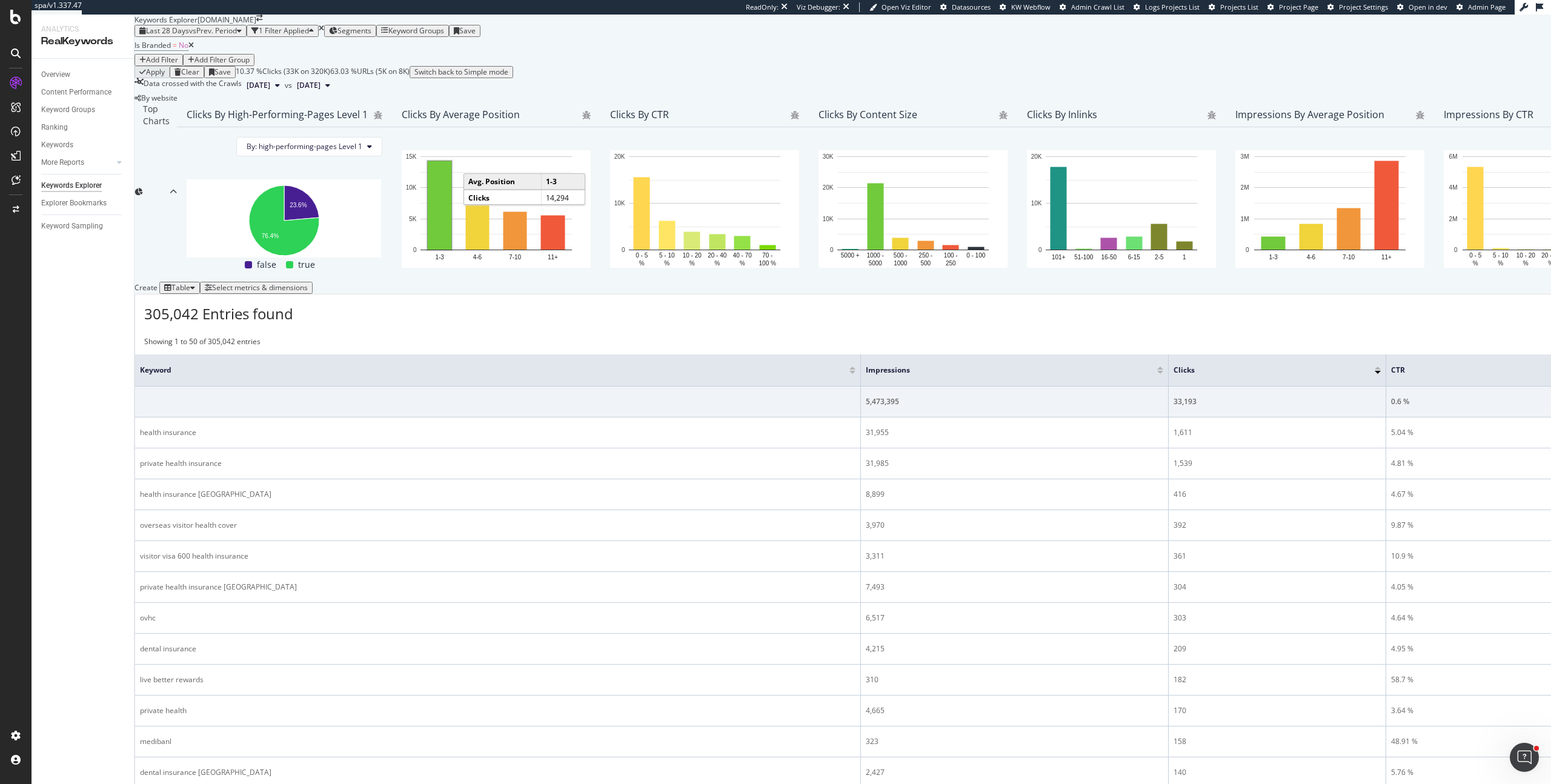
click at [178, 65] on div "Add Filter" at bounding box center [161, 60] width 32 height 8
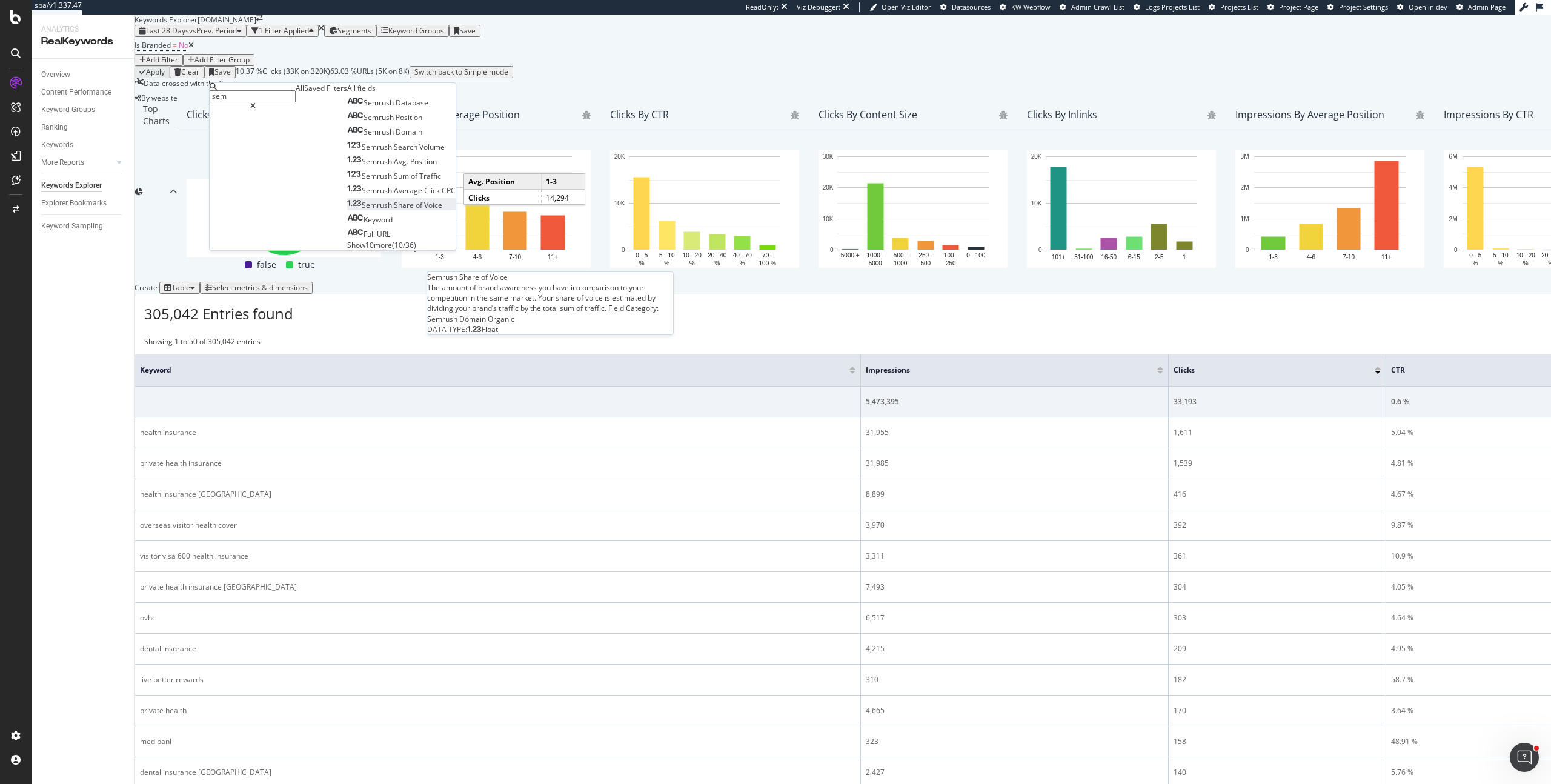
type input "sem"
click at [394, 210] on span "Share" at bounding box center [405, 204] width 22 height 10
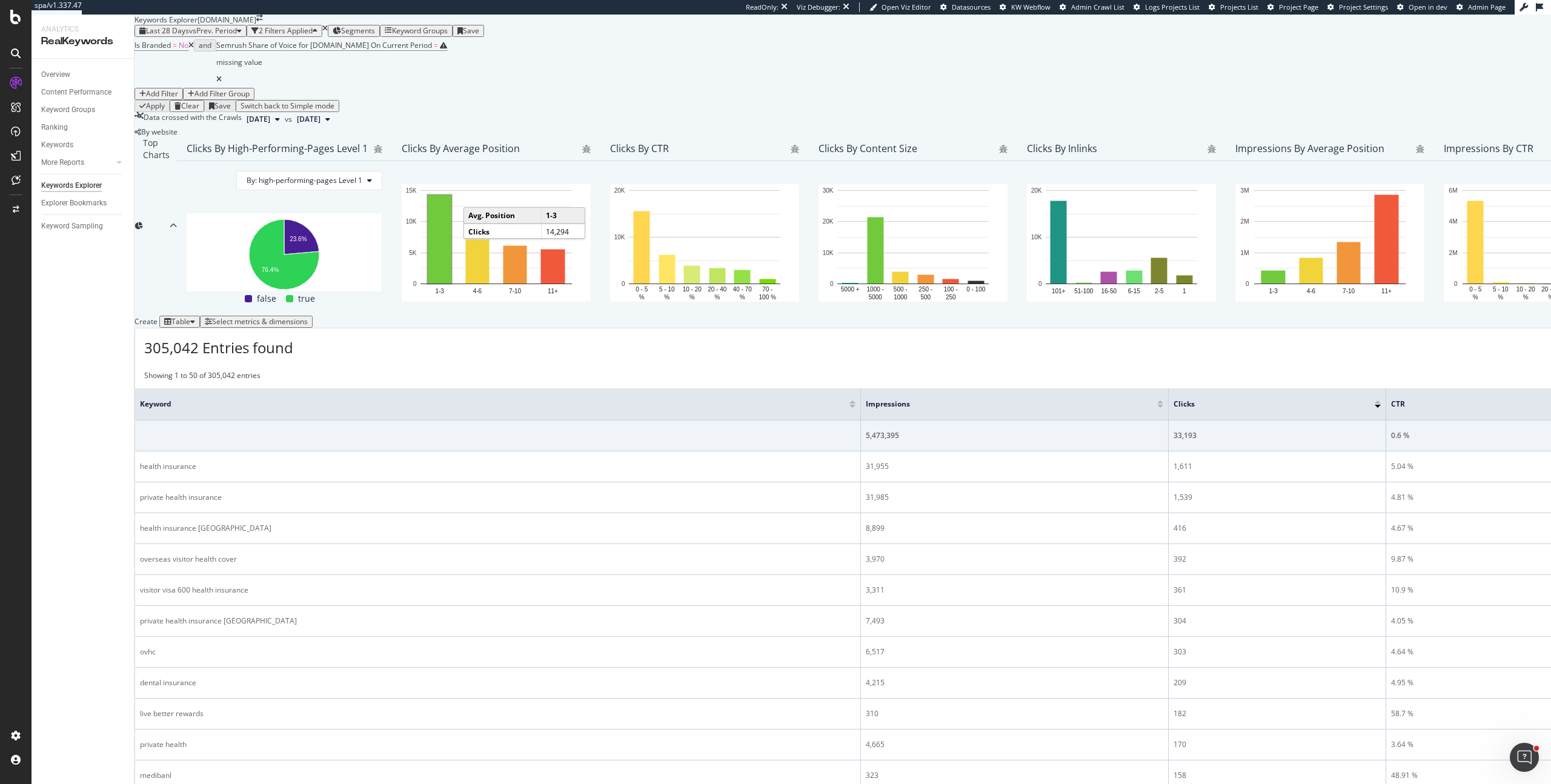
click at [469, 100] on div "Is Branded = No and Semrush Share of Voice for medibank.com.au On Current Perio…" at bounding box center [1012, 69] width 1756 height 63
click at [438, 51] on span "=" at bounding box center [436, 45] width 4 height 10
click at [178, 95] on div "Add Filter" at bounding box center [161, 94] width 32 height 8
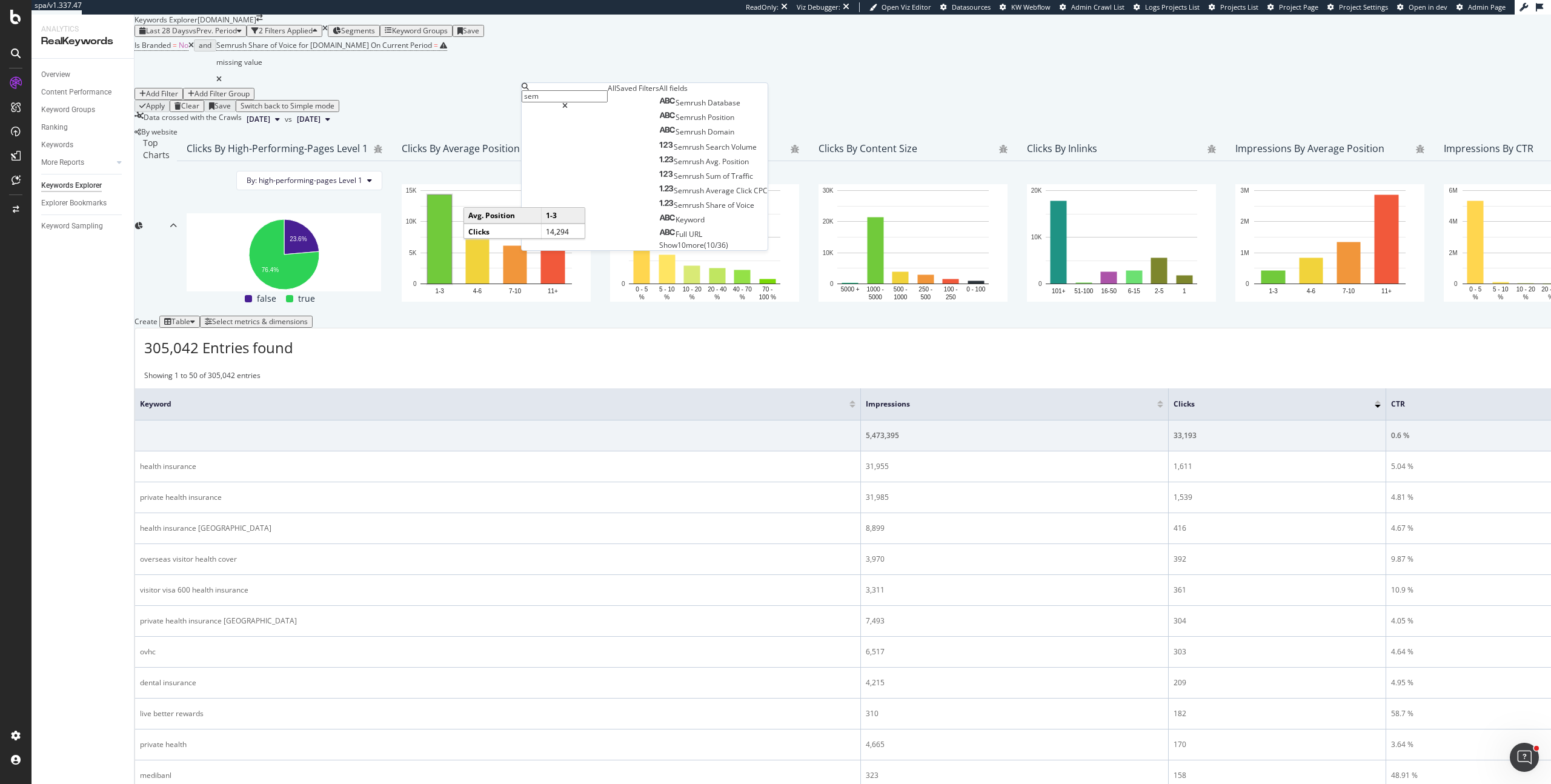
click at [568, 98] on input "sem" at bounding box center [565, 96] width 86 height 12
type input "semrush"
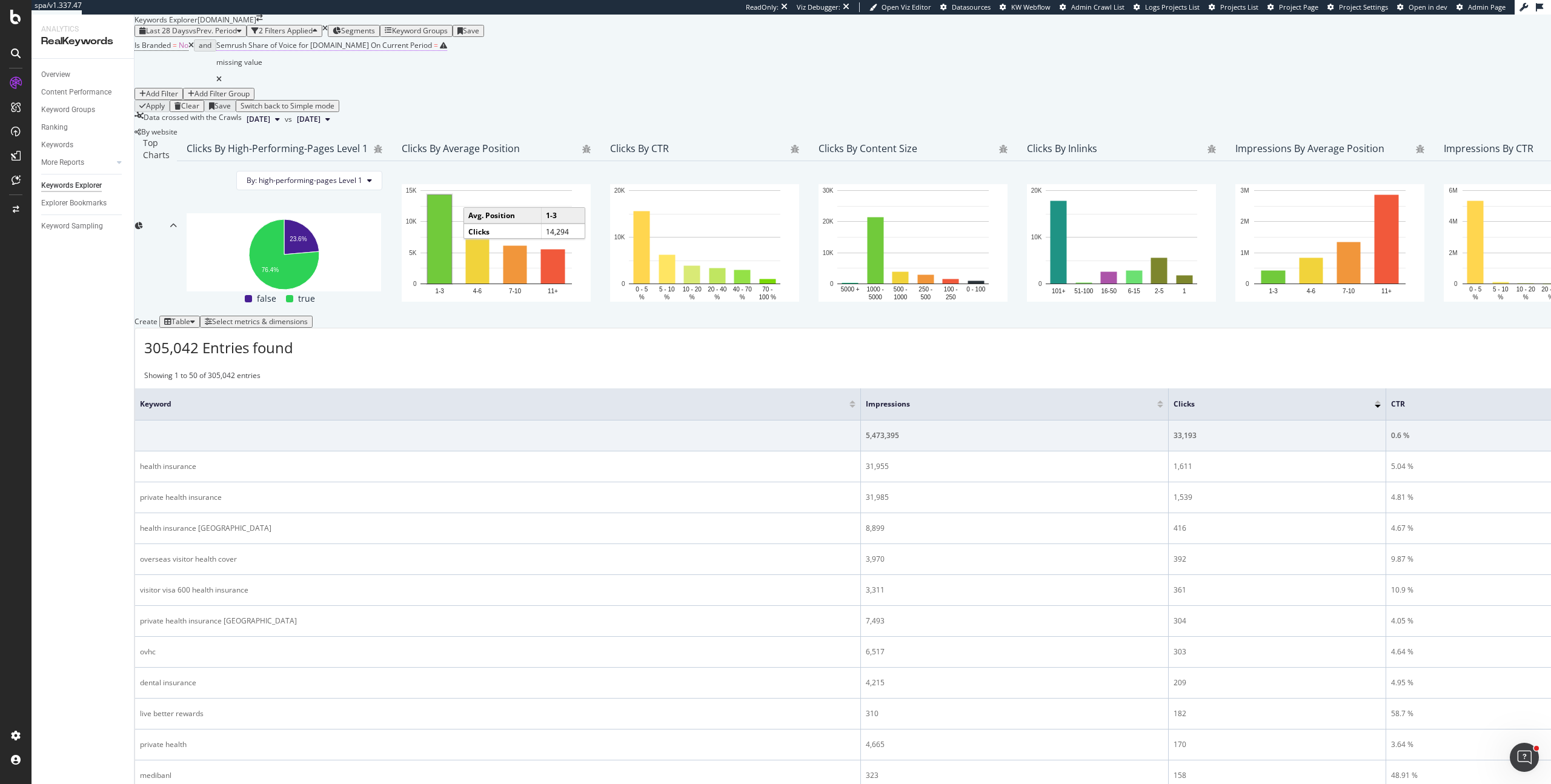
click at [447, 49] on icon at bounding box center [443, 45] width 7 height 7
click at [277, 171] on input "number" at bounding box center [277, 160] width 97 height 21
click at [315, 171] on input "number" at bounding box center [277, 160] width 97 height 21
type input "0.5"
click at [263, 146] on span "Equal to" at bounding box center [249, 140] width 27 height 10
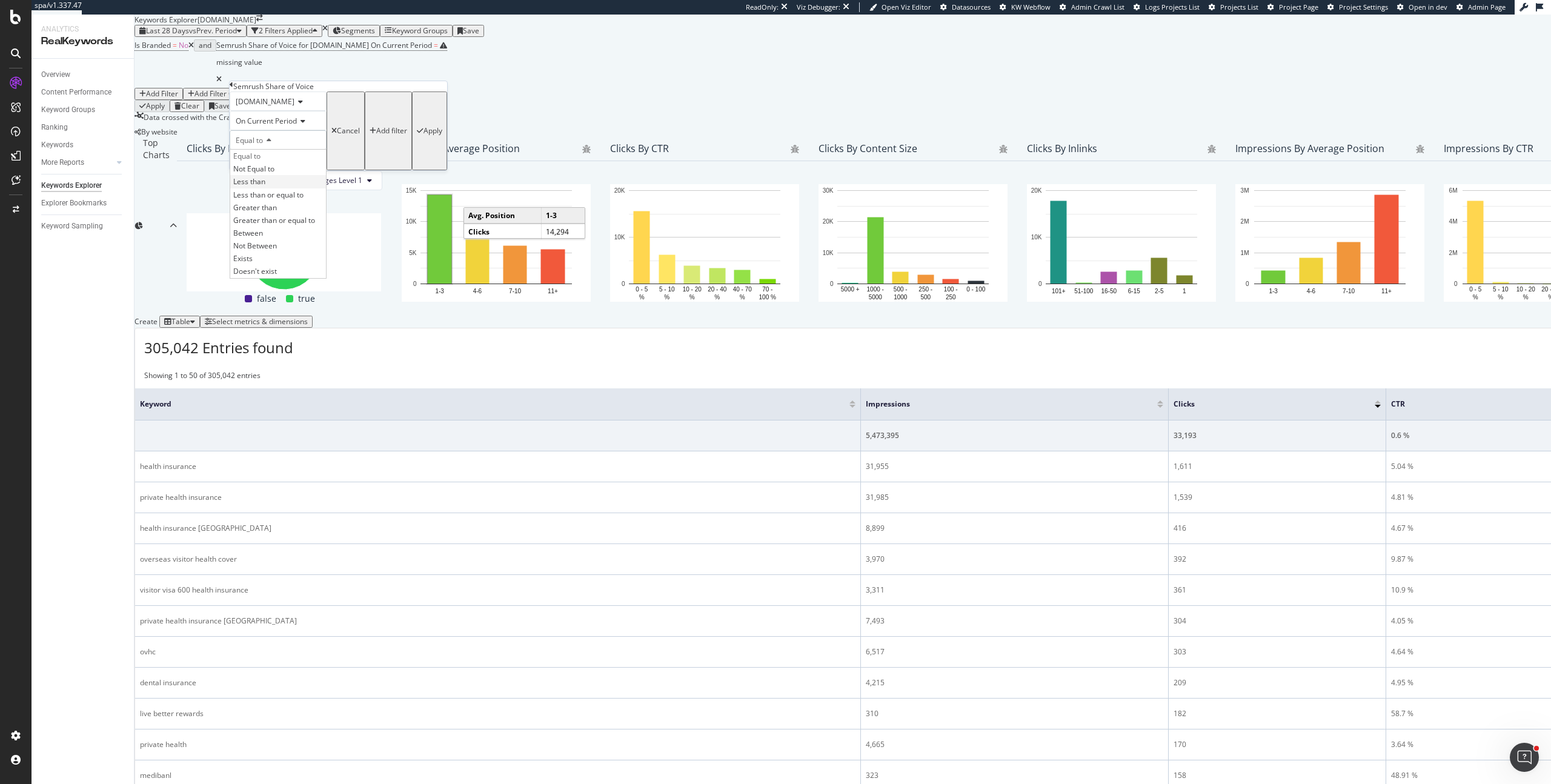
click at [265, 186] on span "Less than" at bounding box center [249, 181] width 32 height 10
click at [423, 135] on div "Apply" at bounding box center [432, 131] width 19 height 8
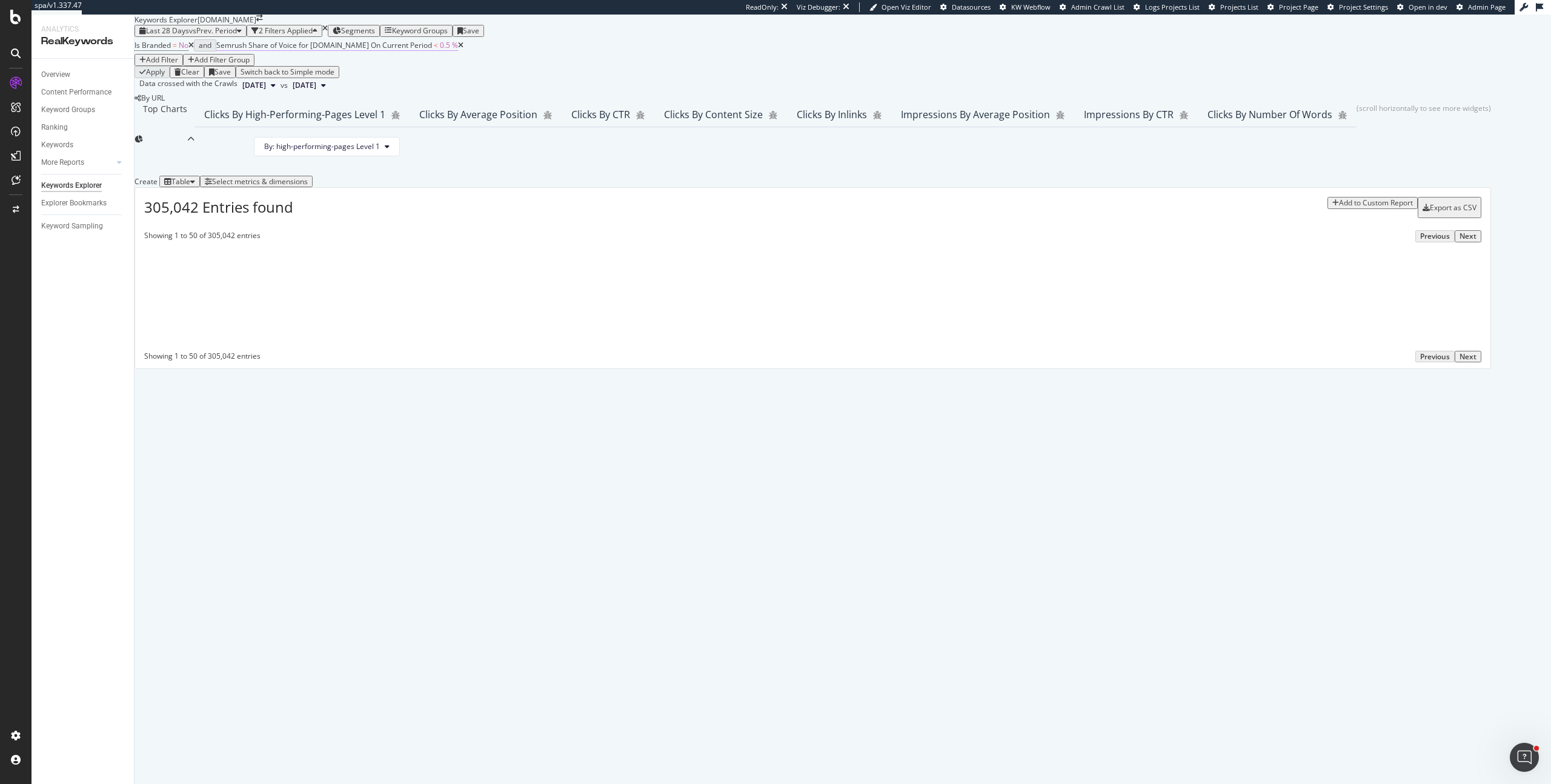
click at [458, 51] on span "0.5 %" at bounding box center [449, 45] width 18 height 10
click at [301, 171] on input "0.5" at bounding box center [277, 160] width 97 height 21
type input "0"
type input "50"
click at [423, 135] on div "Apply" at bounding box center [432, 131] width 19 height 8
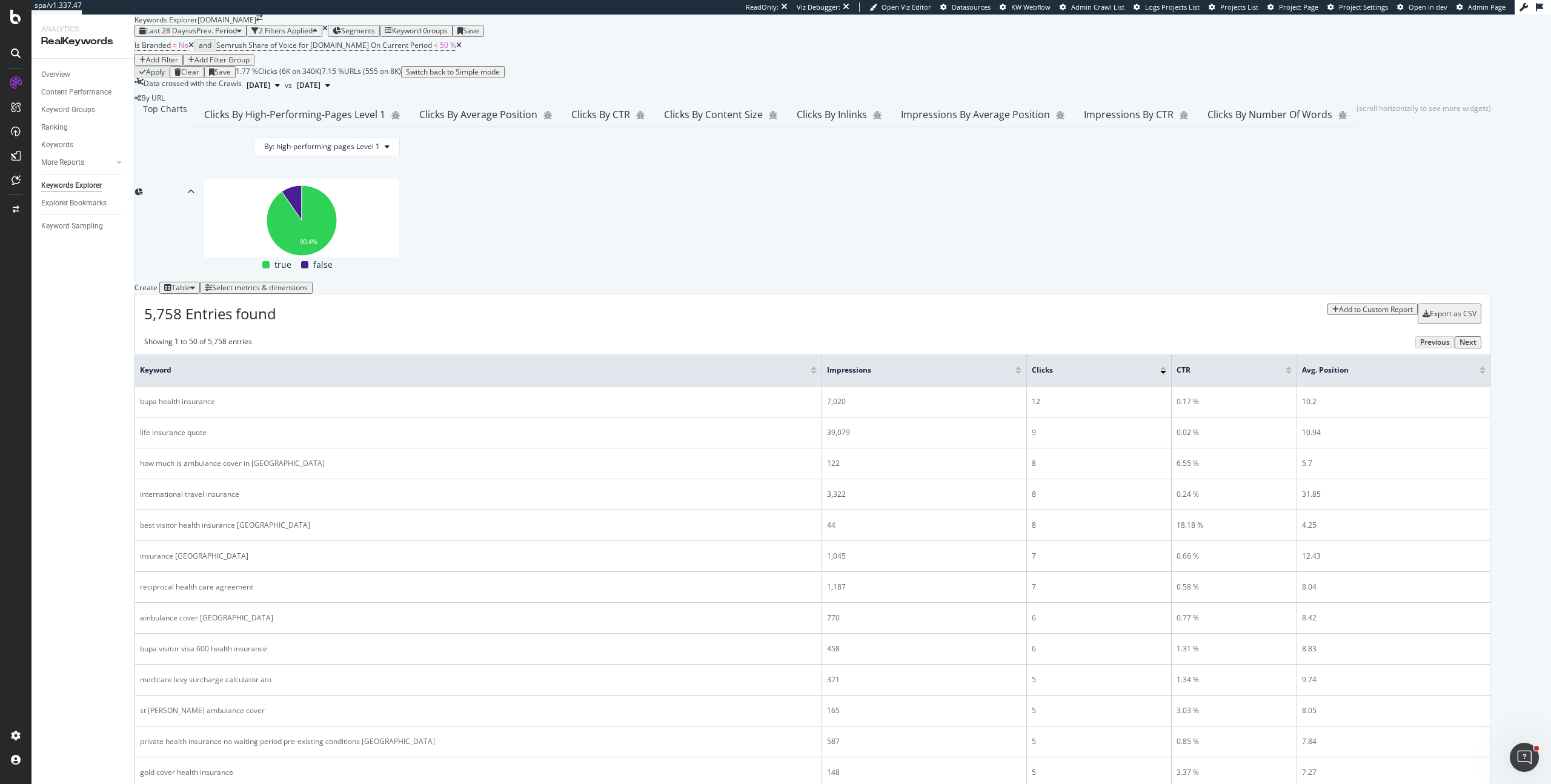
scroll to position [270, 0]
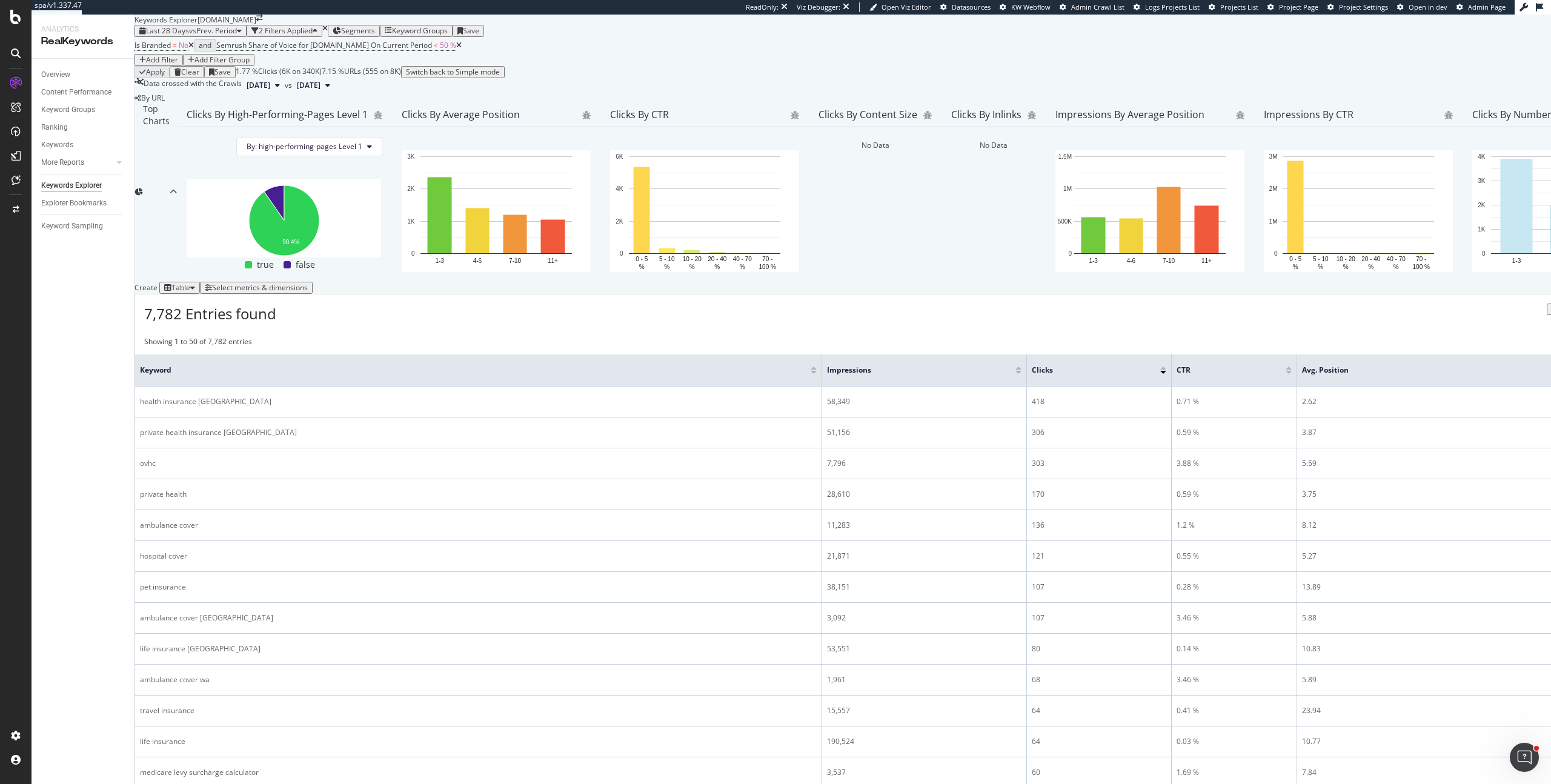
click at [308, 283] on div "Select metrics & dimensions" at bounding box center [260, 287] width 96 height 8
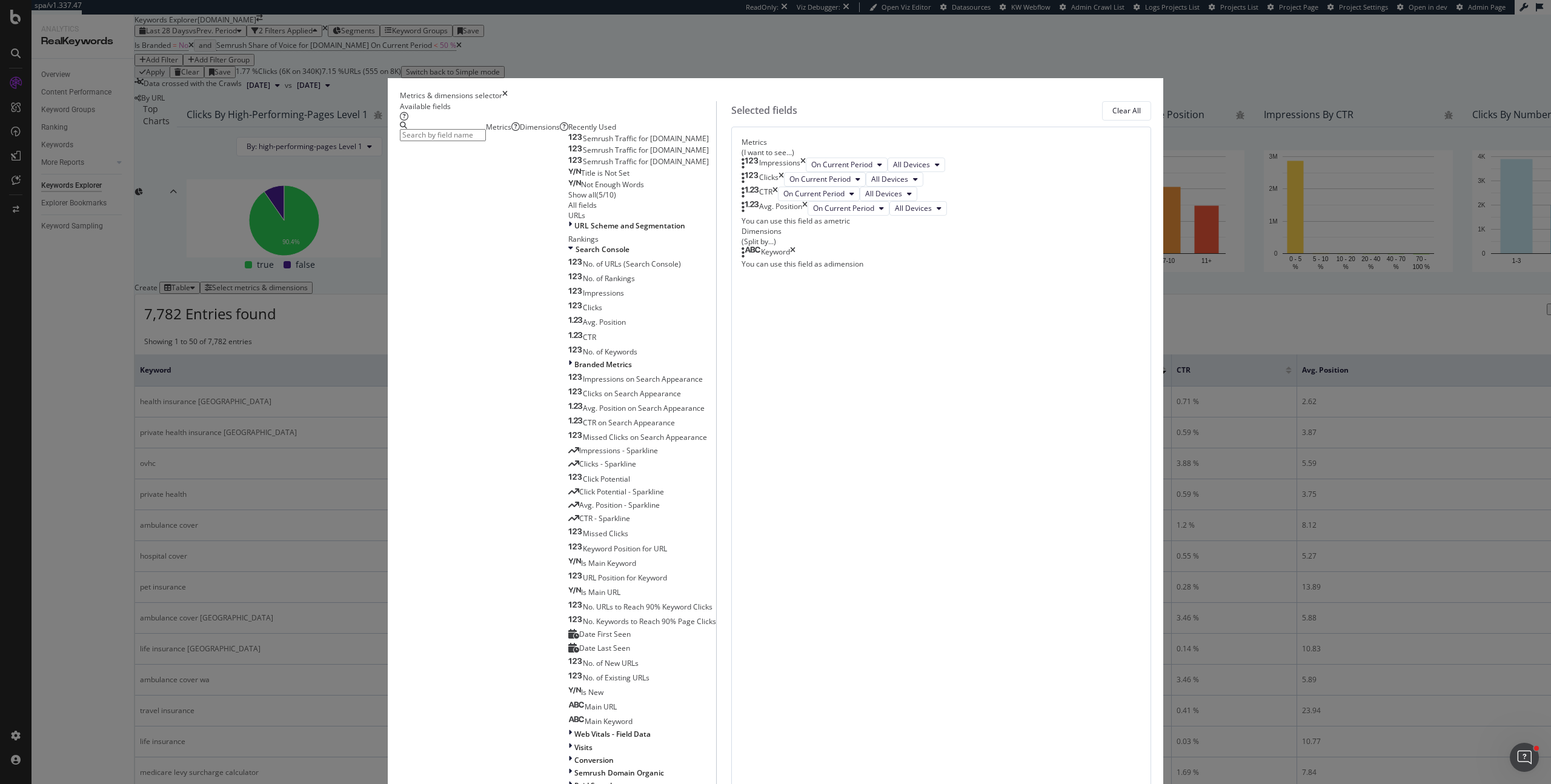
click at [796, 258] on icon "times" at bounding box center [792, 253] width 6 height 12
click at [568, 132] on div "Dimensions" at bounding box center [544, 127] width 49 height 10
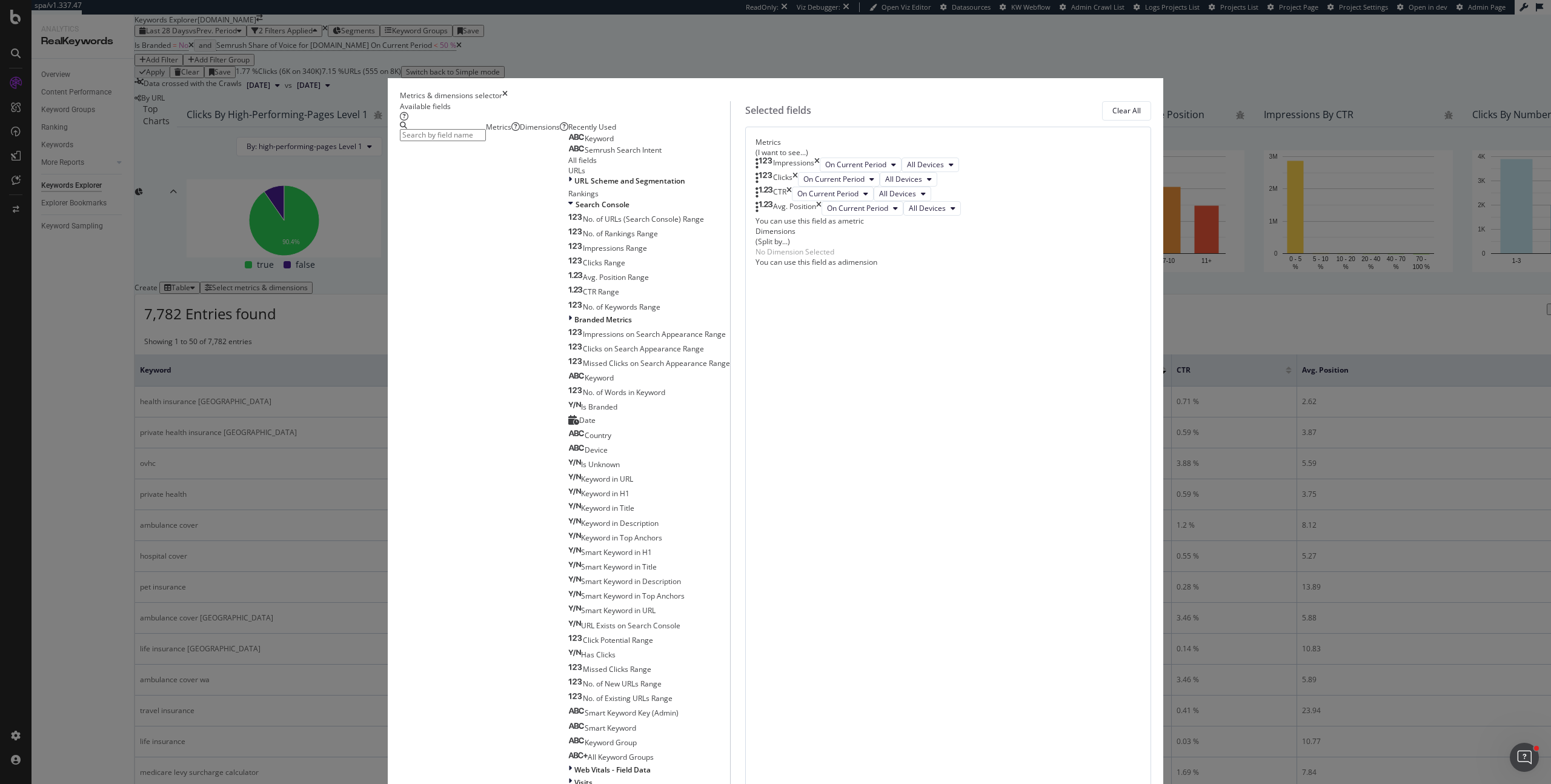
click at [486, 141] on input "modal" at bounding box center [443, 135] width 86 height 12
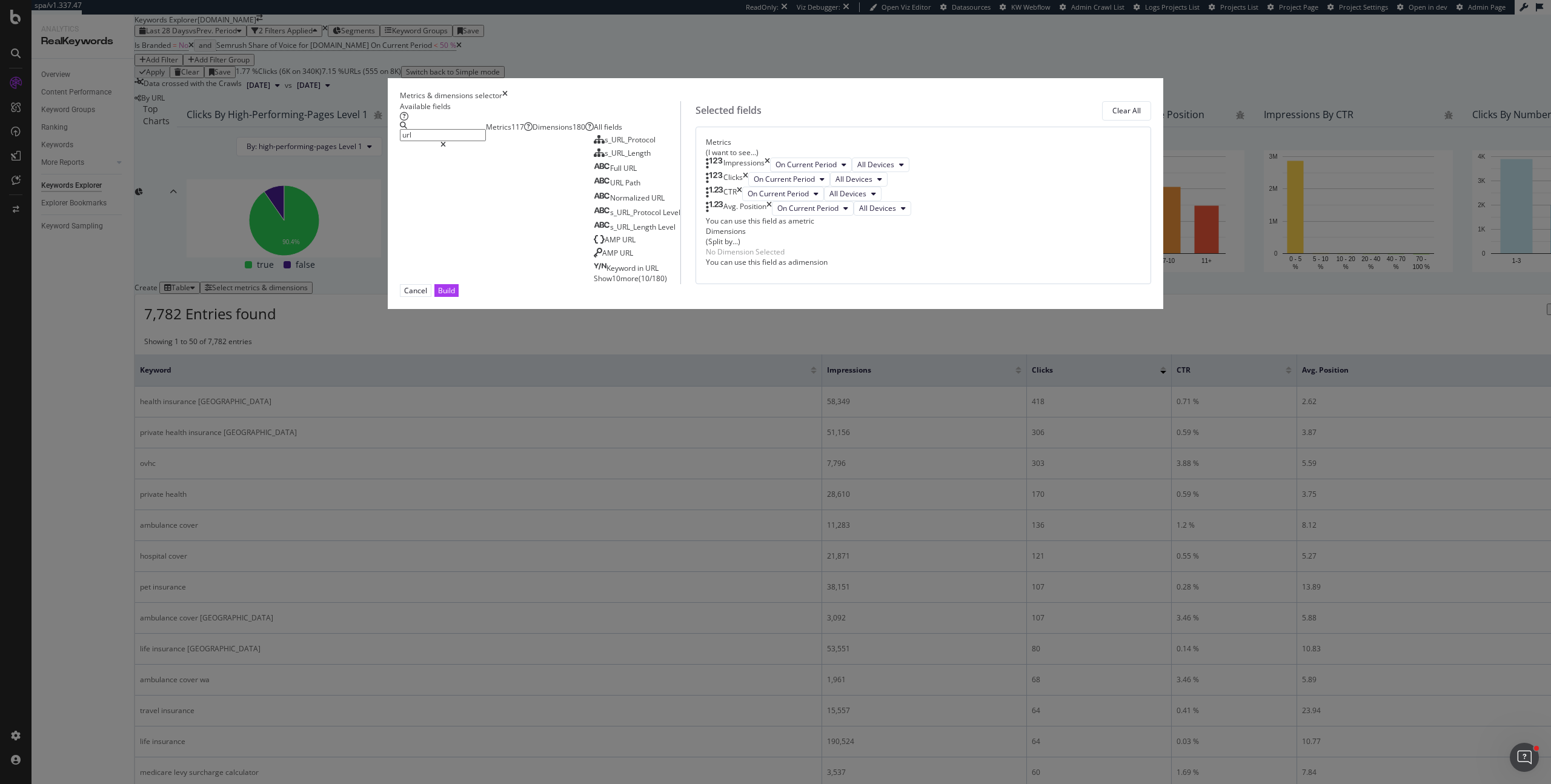
type input "url"
click at [446, 148] on icon "modal" at bounding box center [443, 144] width 6 height 7
click at [486, 141] on input "url" at bounding box center [443, 135] width 86 height 12
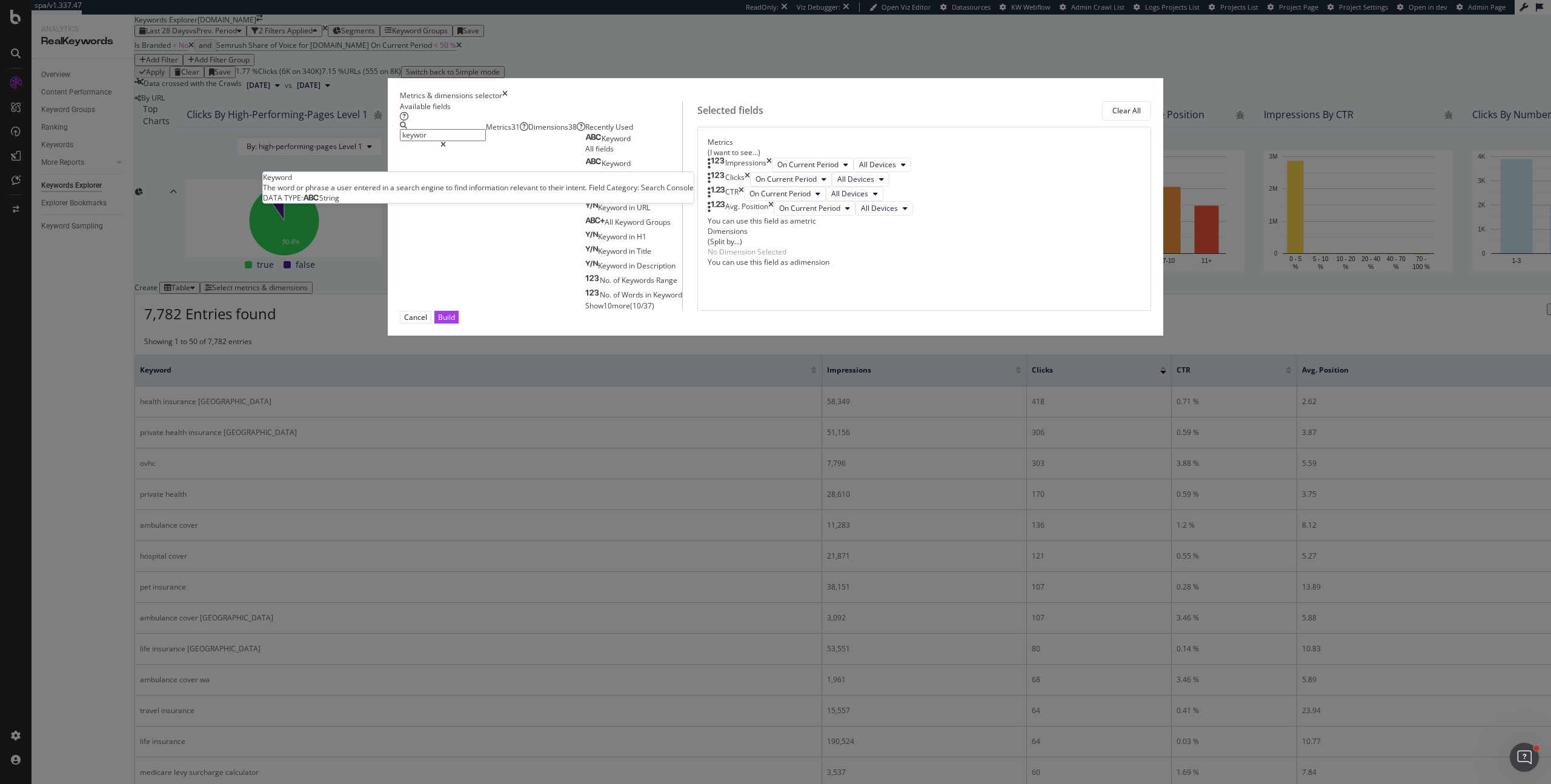
type input "keywor"
click at [631, 143] on div "Keyword" at bounding box center [608, 139] width 46 height 10
click at [772, 172] on icon "times" at bounding box center [769, 165] width 6 height 15
click at [750, 172] on icon "times" at bounding box center [747, 165] width 6 height 15
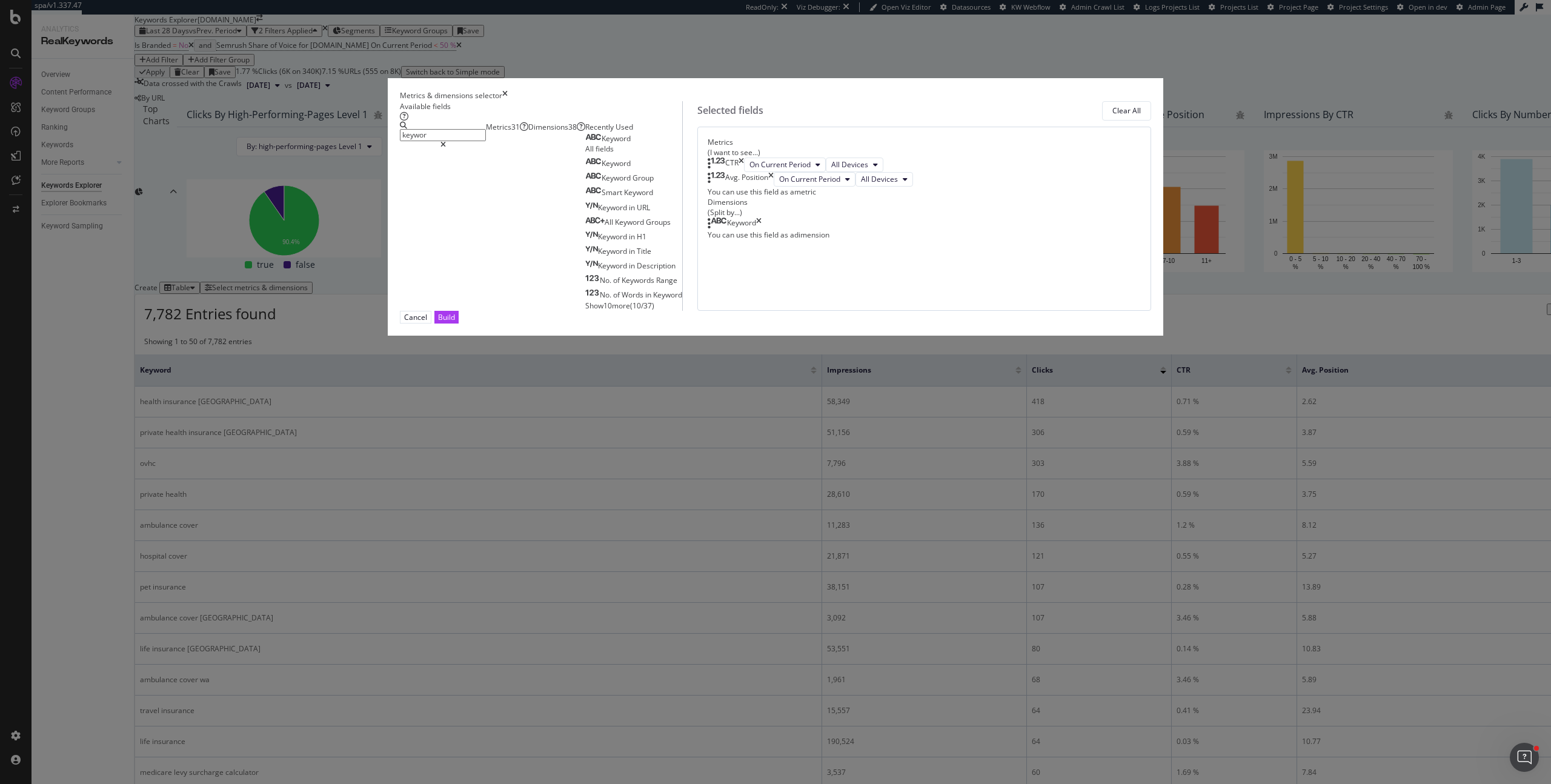
click at [744, 172] on icon "times" at bounding box center [741, 165] width 6 height 15
click at [773, 186] on icon "times" at bounding box center [771, 180] width 6 height 15
click at [1017, 168] on div "No Metric Selected" at bounding box center [924, 162] width 433 height 10
click at [446, 148] on icon "modal" at bounding box center [443, 144] width 6 height 7
click at [486, 141] on input "keywor" at bounding box center [443, 135] width 86 height 12
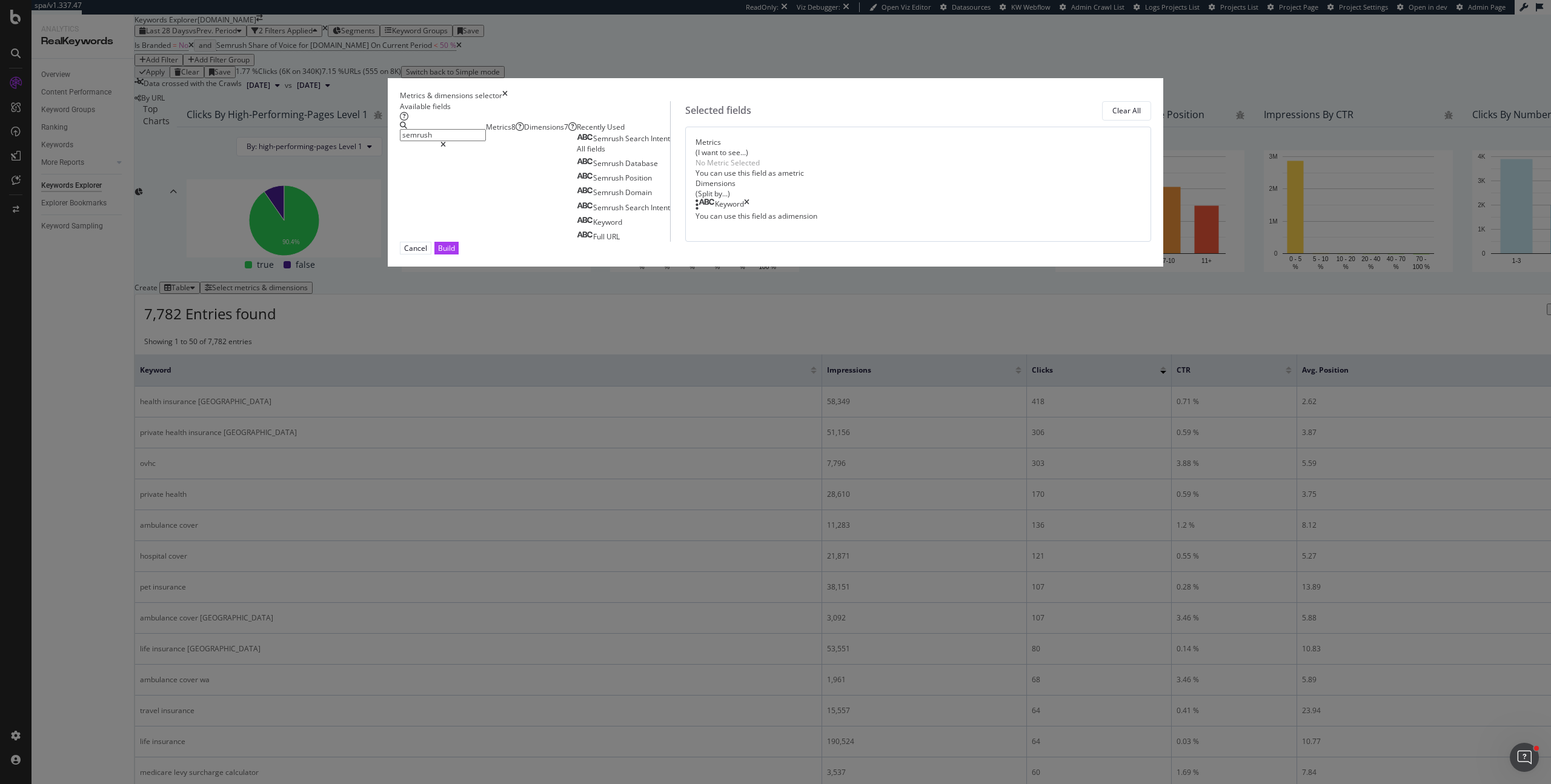
type input "semrush"
click at [524, 132] on div "Metrics 8" at bounding box center [505, 127] width 38 height 10
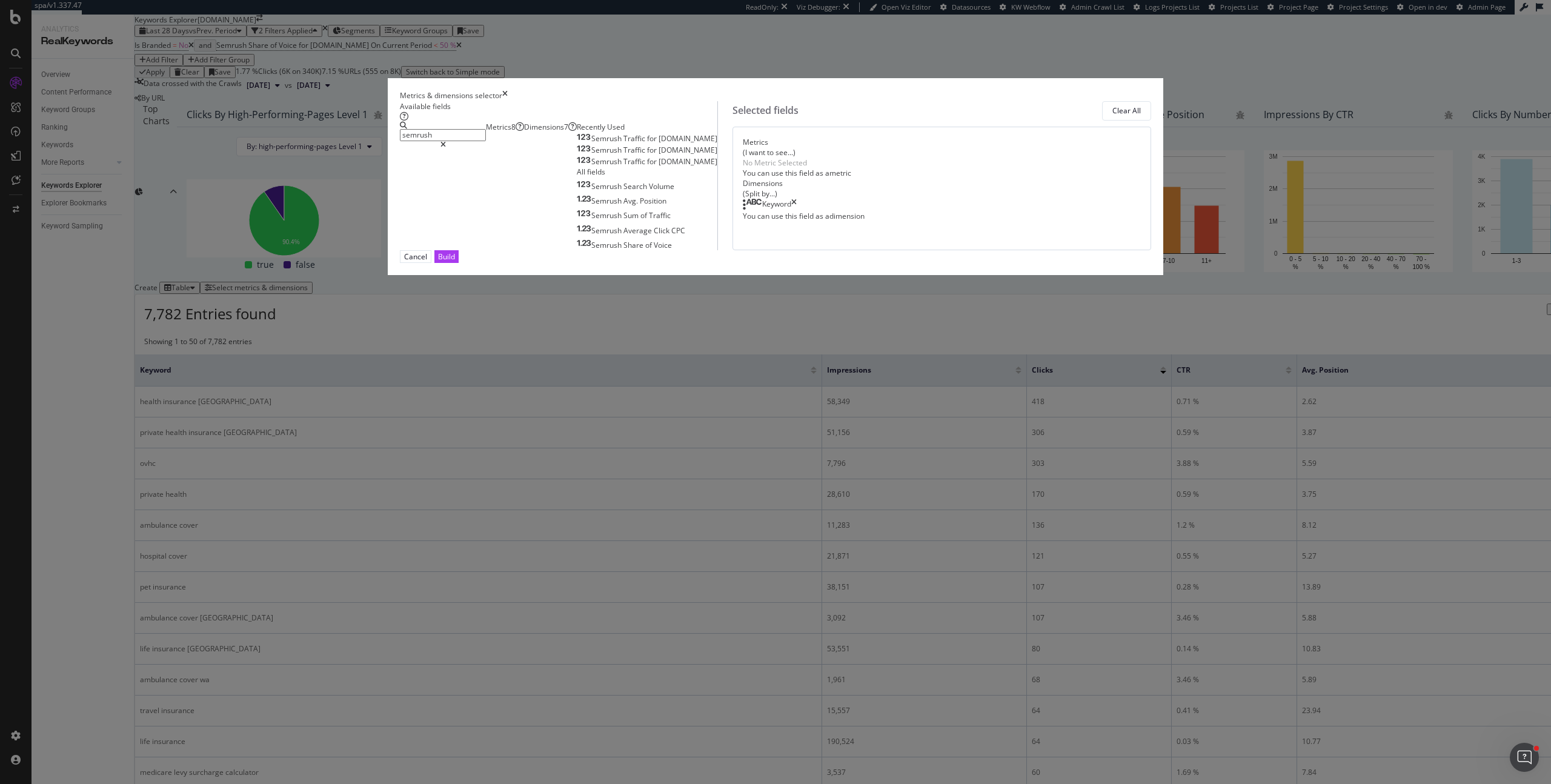
click at [658, 166] on span "medibank.com.au" at bounding box center [687, 161] width 59 height 10
click at [658, 155] on span "bupa.com.au" at bounding box center [687, 150] width 59 height 10
click at [658, 143] on span "allianz.com.au" at bounding box center [687, 138] width 59 height 10
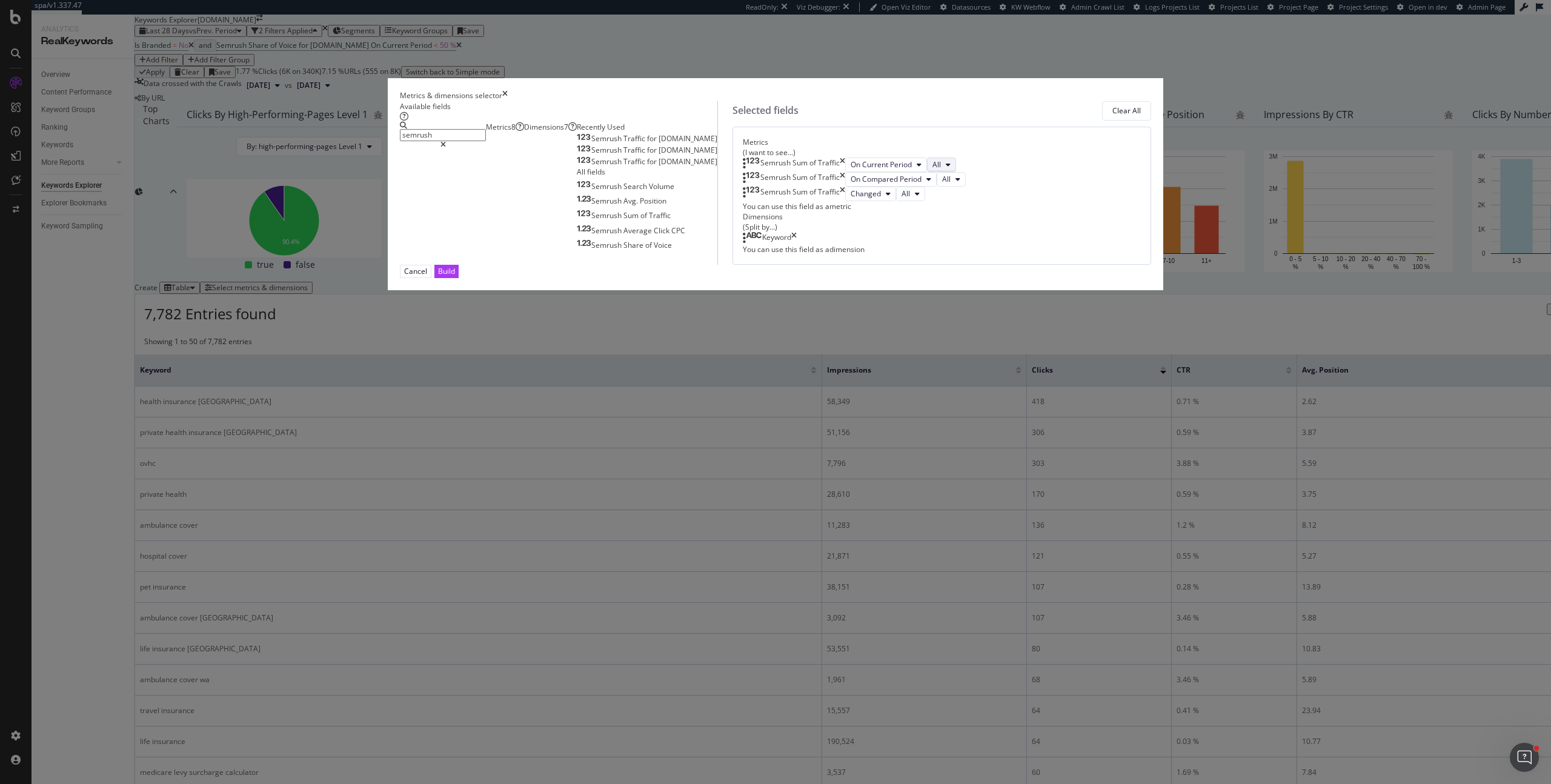
click at [932, 170] on span "All" at bounding box center [937, 164] width 8 height 10
click at [920, 335] on span "medibank.com.au" at bounding box center [927, 331] width 59 height 11
click at [874, 184] on span "On Compared Period" at bounding box center [886, 179] width 71 height 10
click at [850, 349] on span "On Current Period" at bounding box center [850, 354] width 71 height 11
click at [850, 199] on span "Changed" at bounding box center [865, 194] width 31 height 10
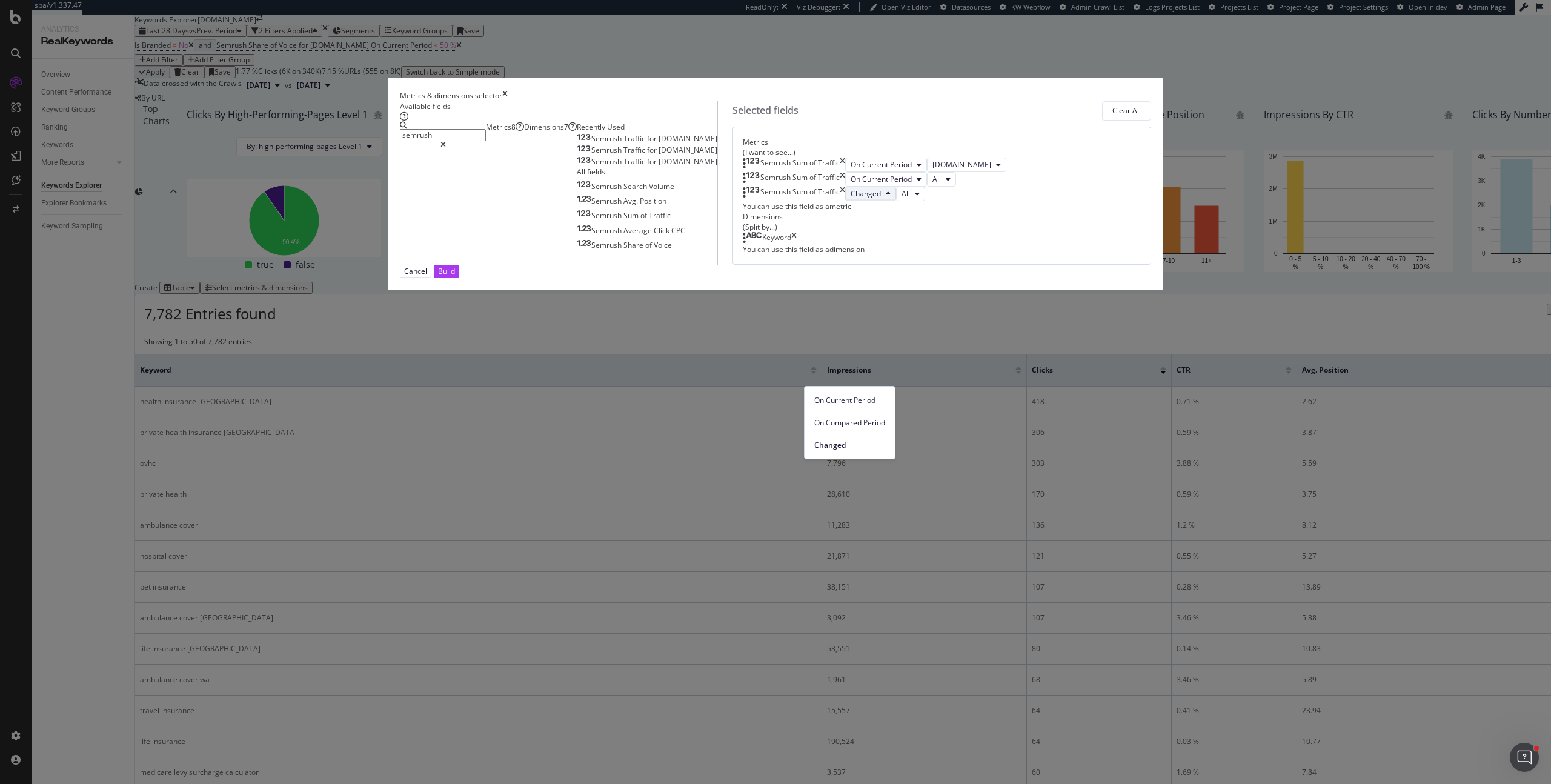
click at [845, 186] on div "Semrush Sum of Traffic" at bounding box center [794, 180] width 103 height 15
click at [861, 186] on button "On Current Period" at bounding box center [886, 180] width 82 height 15
click at [853, 346] on div "On Current Period" at bounding box center [850, 354] width 90 height 17
click at [927, 186] on button "All" at bounding box center [941, 180] width 29 height 15
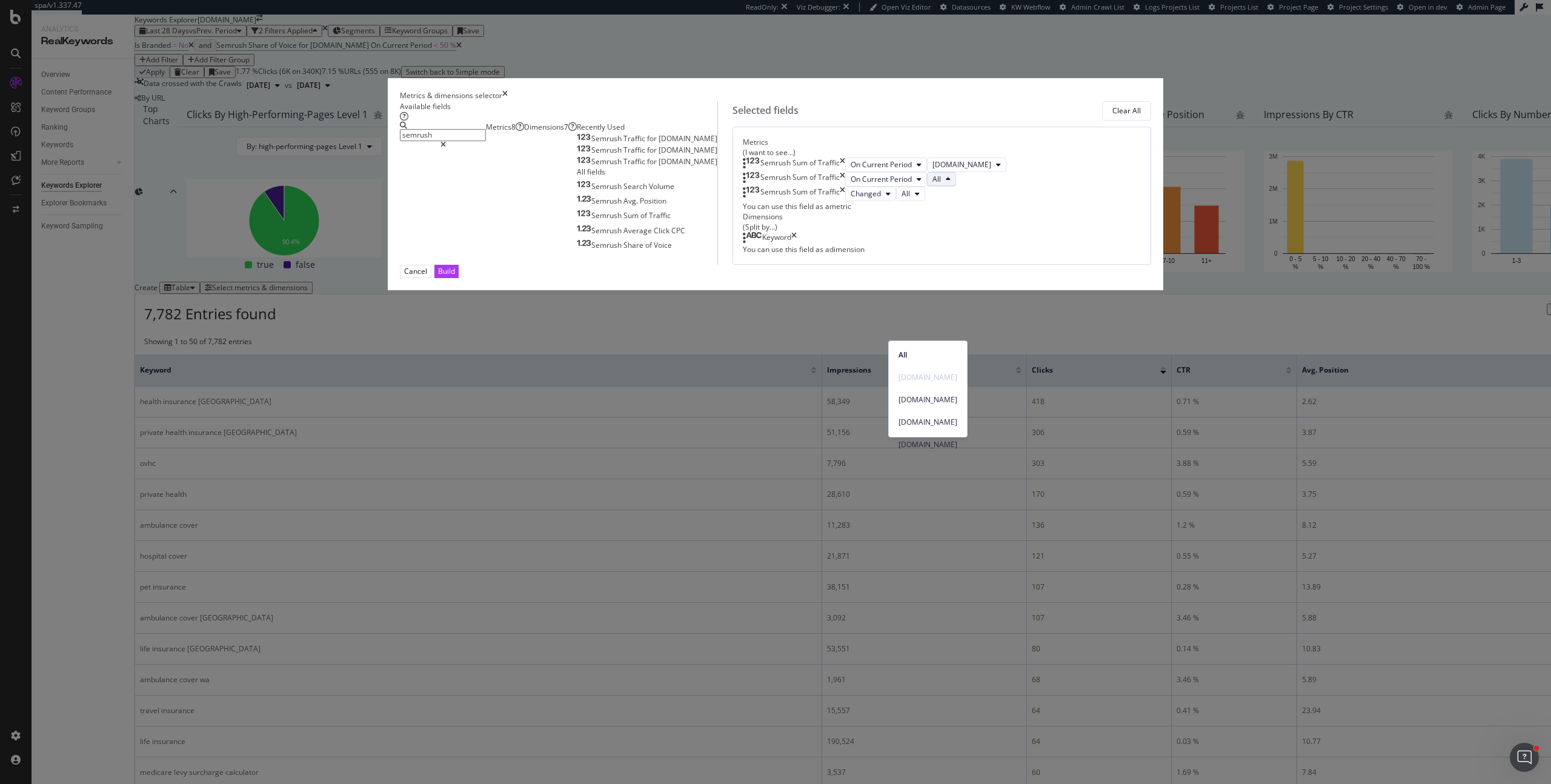
drag, startPoint x: 927, startPoint y: 400, endPoint x: 850, endPoint y: 369, distance: 83.0
click at [927, 400] on span "bupa.com.au" at bounding box center [927, 399] width 59 height 11
click at [850, 199] on span "Changed" at bounding box center [865, 194] width 31 height 10
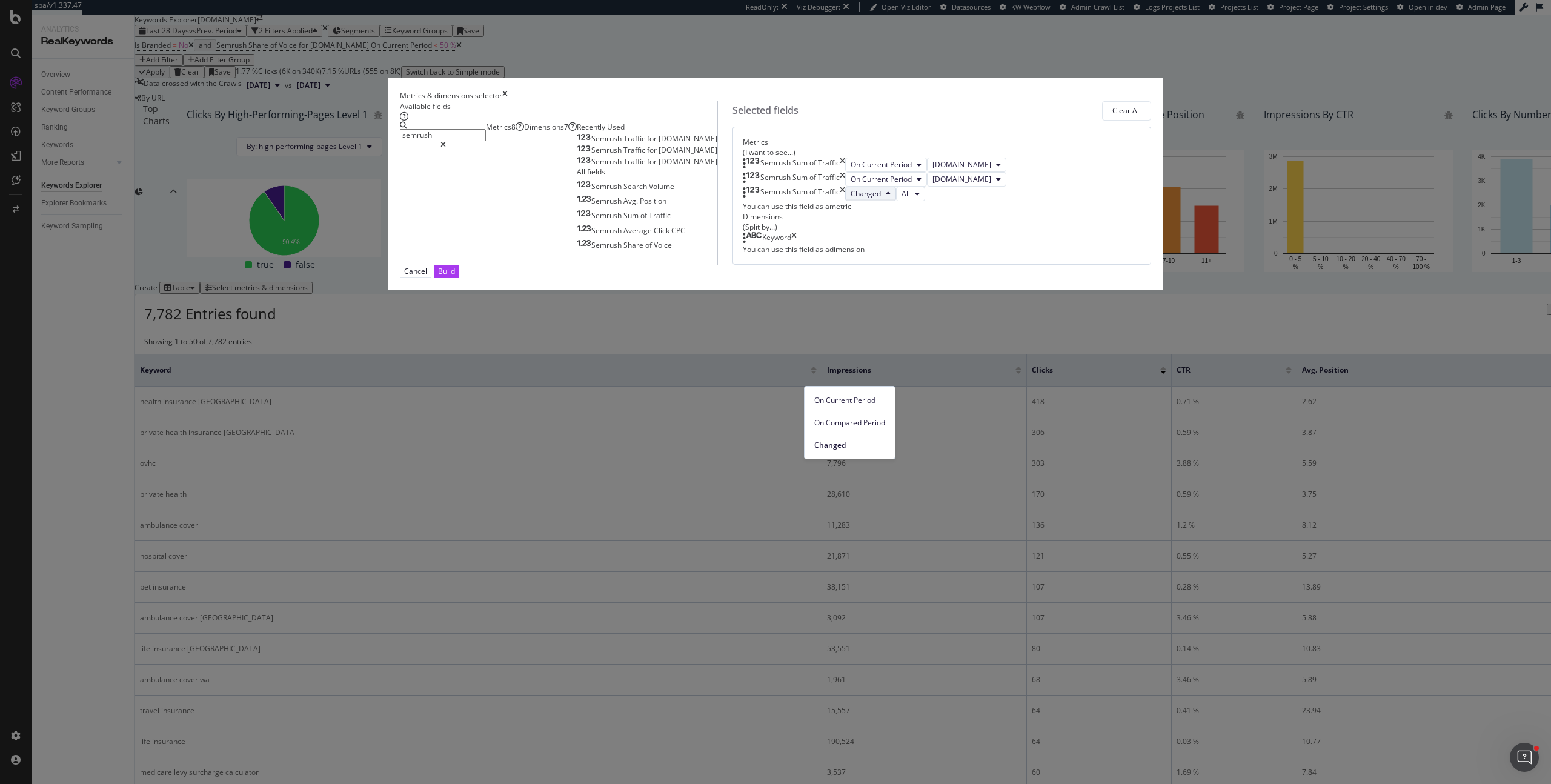
click at [839, 399] on span "On Current Period" at bounding box center [850, 400] width 71 height 11
click at [932, 199] on span "All" at bounding box center [937, 194] width 8 height 10
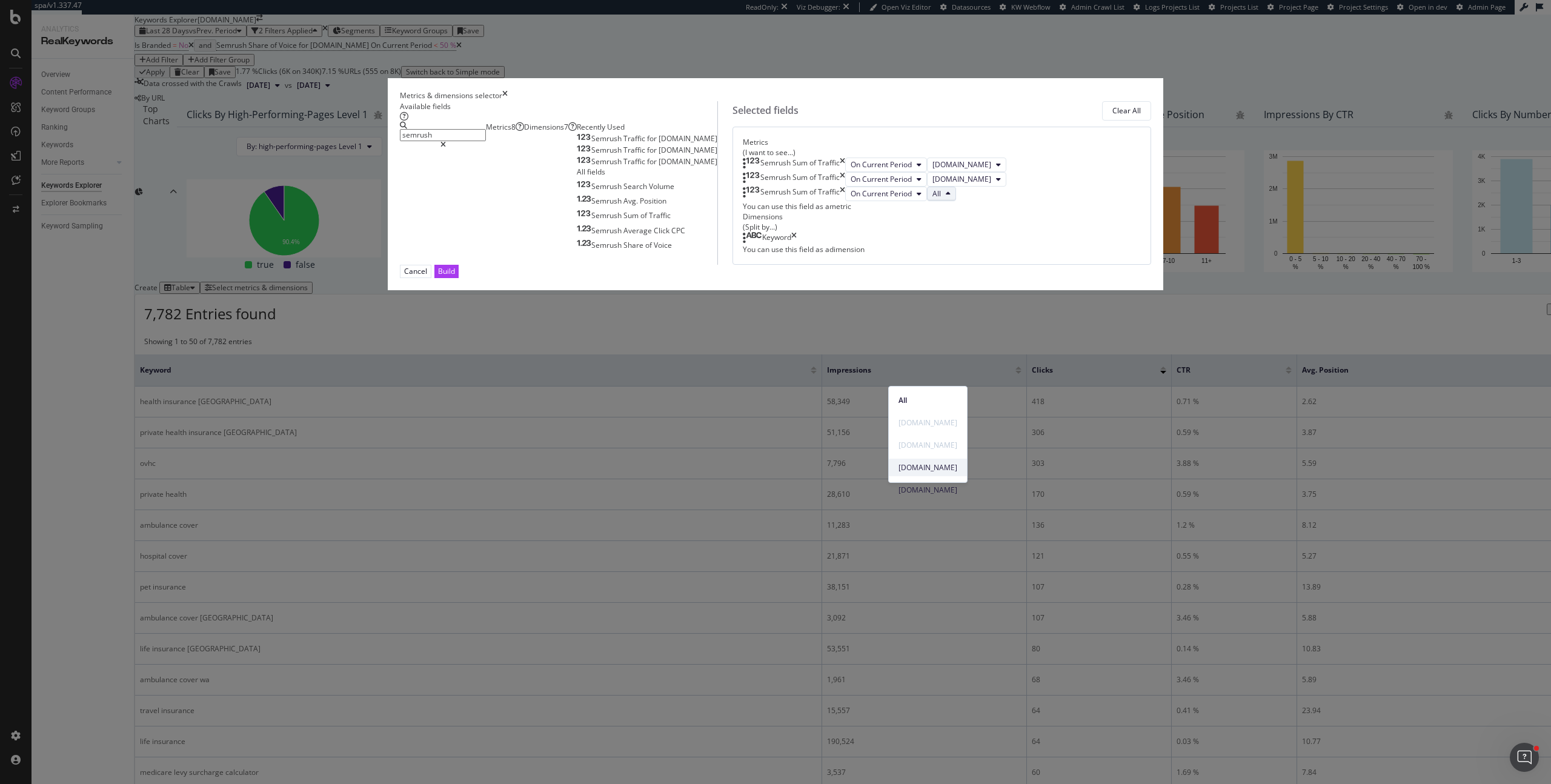
click at [923, 460] on div "allianz.com.au" at bounding box center [927, 467] width 78 height 17
click at [455, 277] on div "Build" at bounding box center [446, 271] width 17 height 12
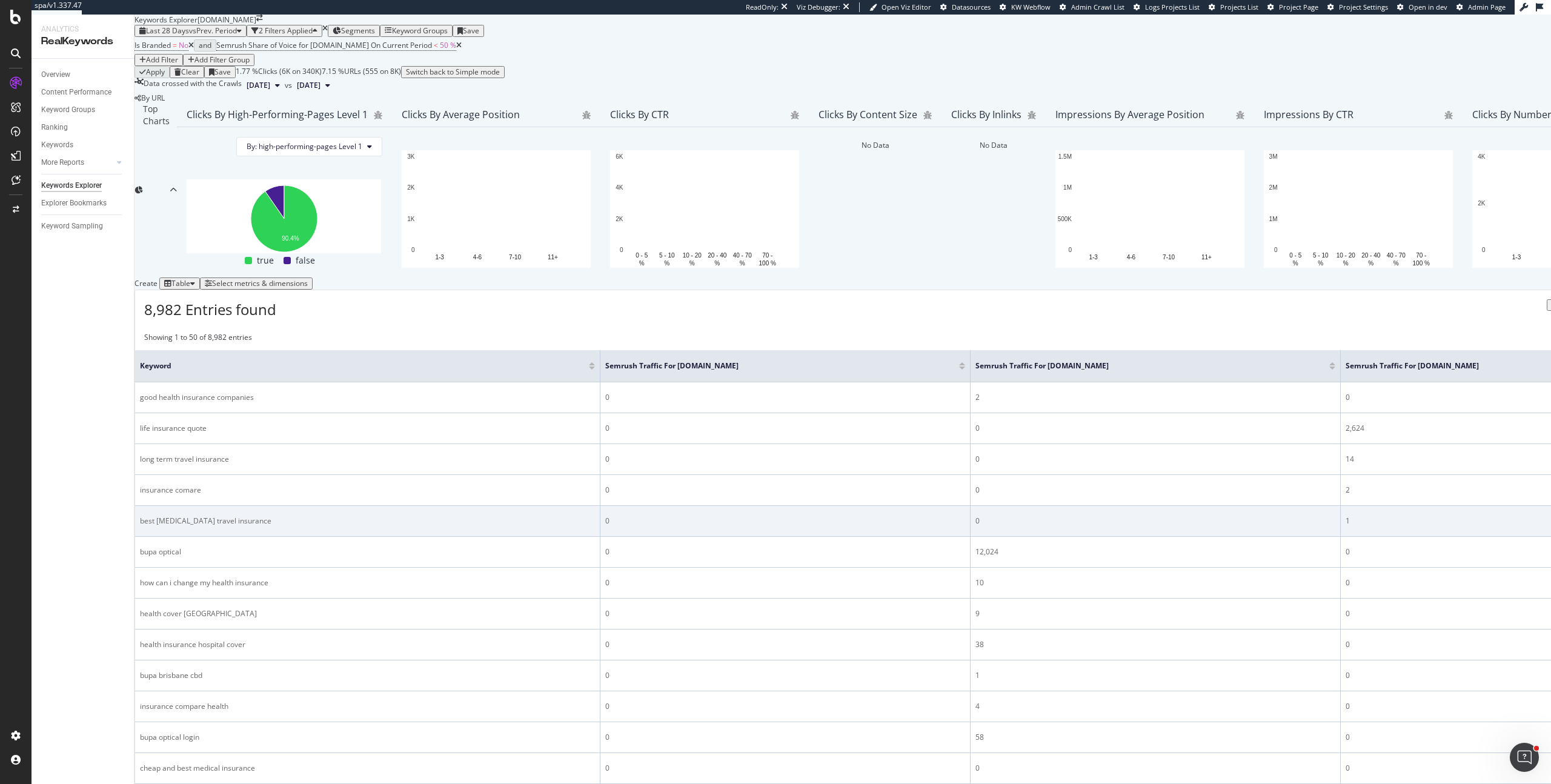
scroll to position [299, 0]
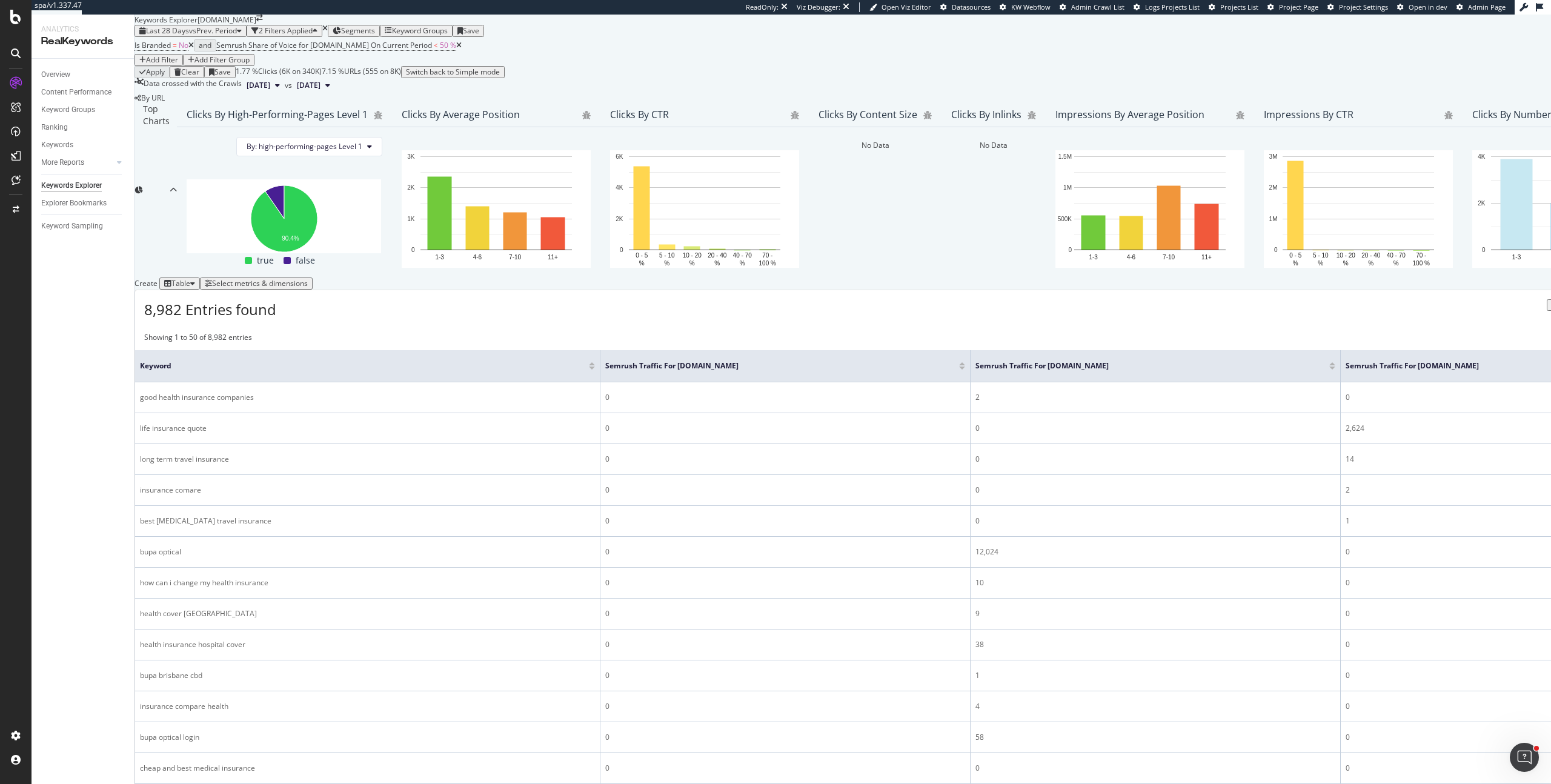
click at [1329, 367] on div at bounding box center [1332, 368] width 6 height 3
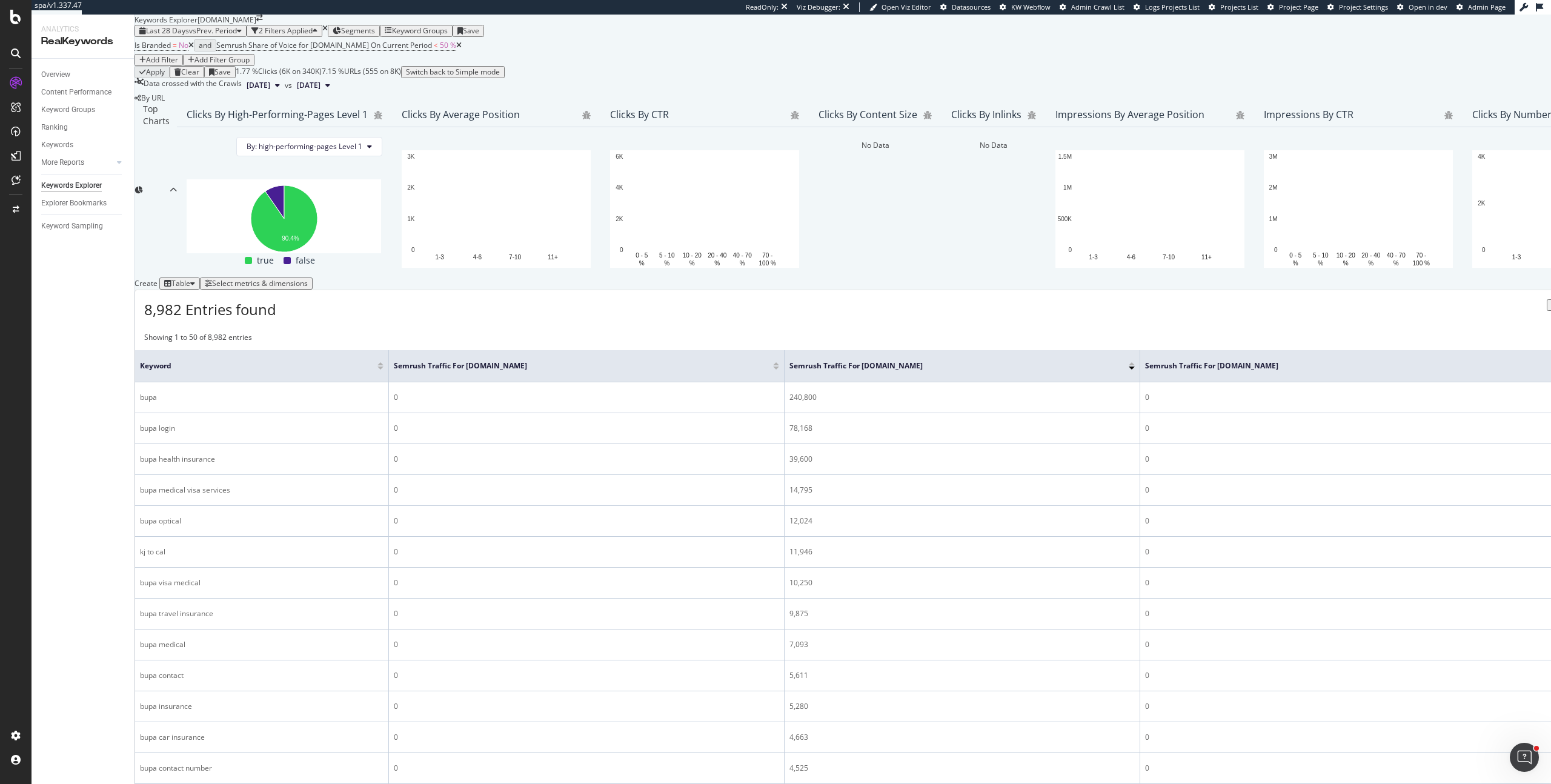
scroll to position [280, 0]
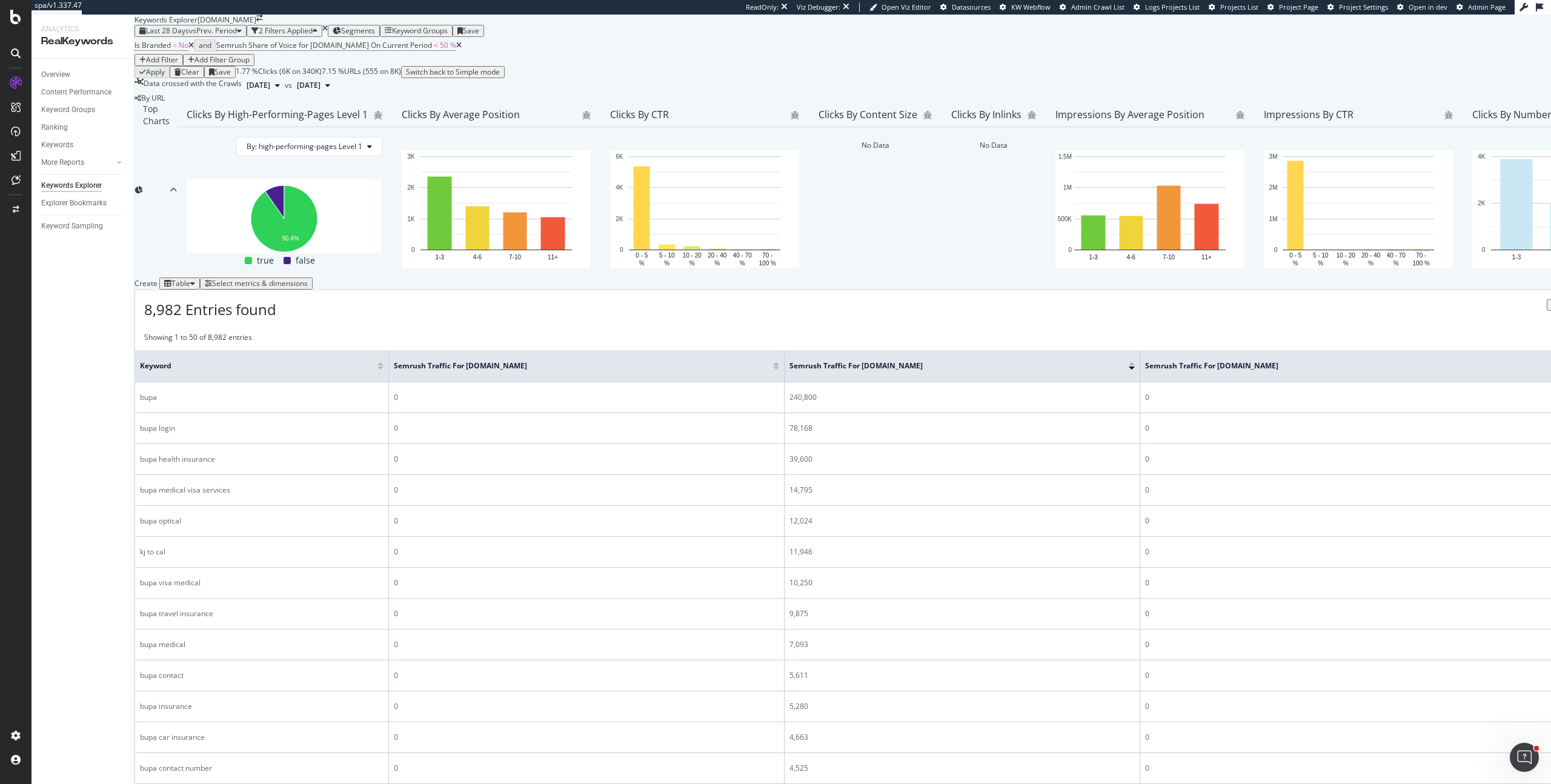
click at [178, 64] on div "Add Filter" at bounding box center [161, 60] width 32 height 8
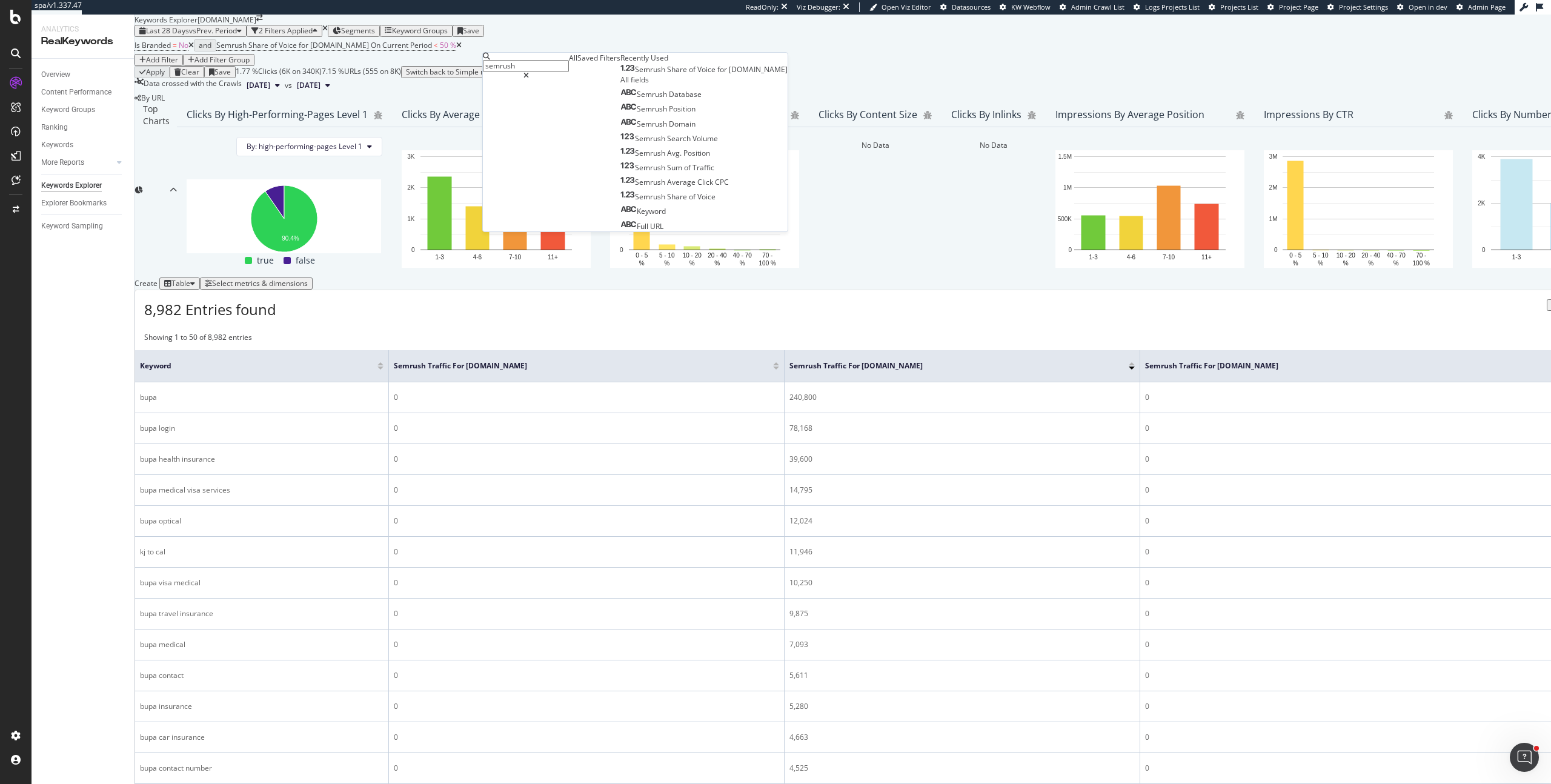
click at [529, 72] on icon at bounding box center [526, 75] width 6 height 7
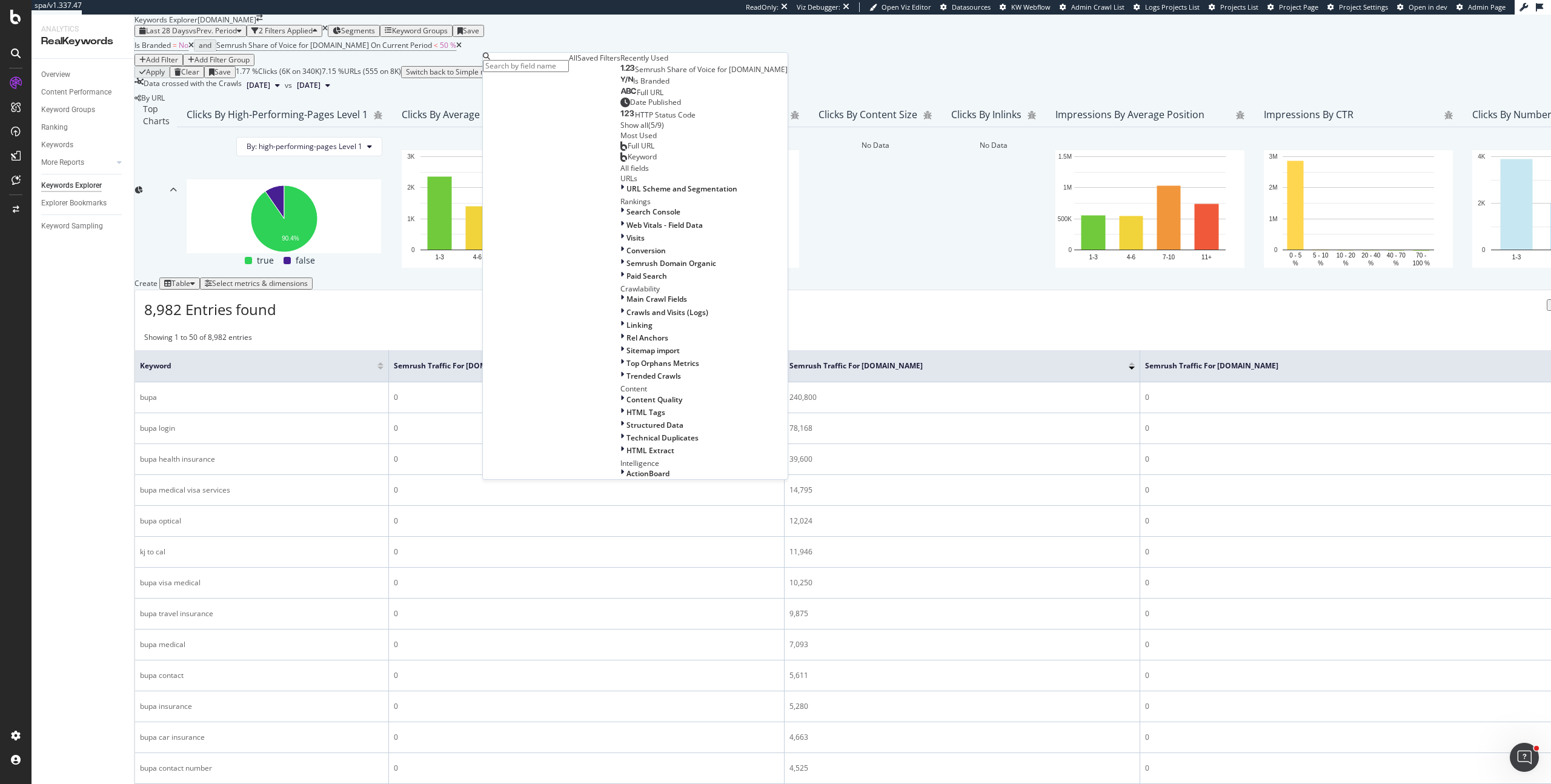
click at [537, 71] on input "semrush" at bounding box center [526, 65] width 86 height 12
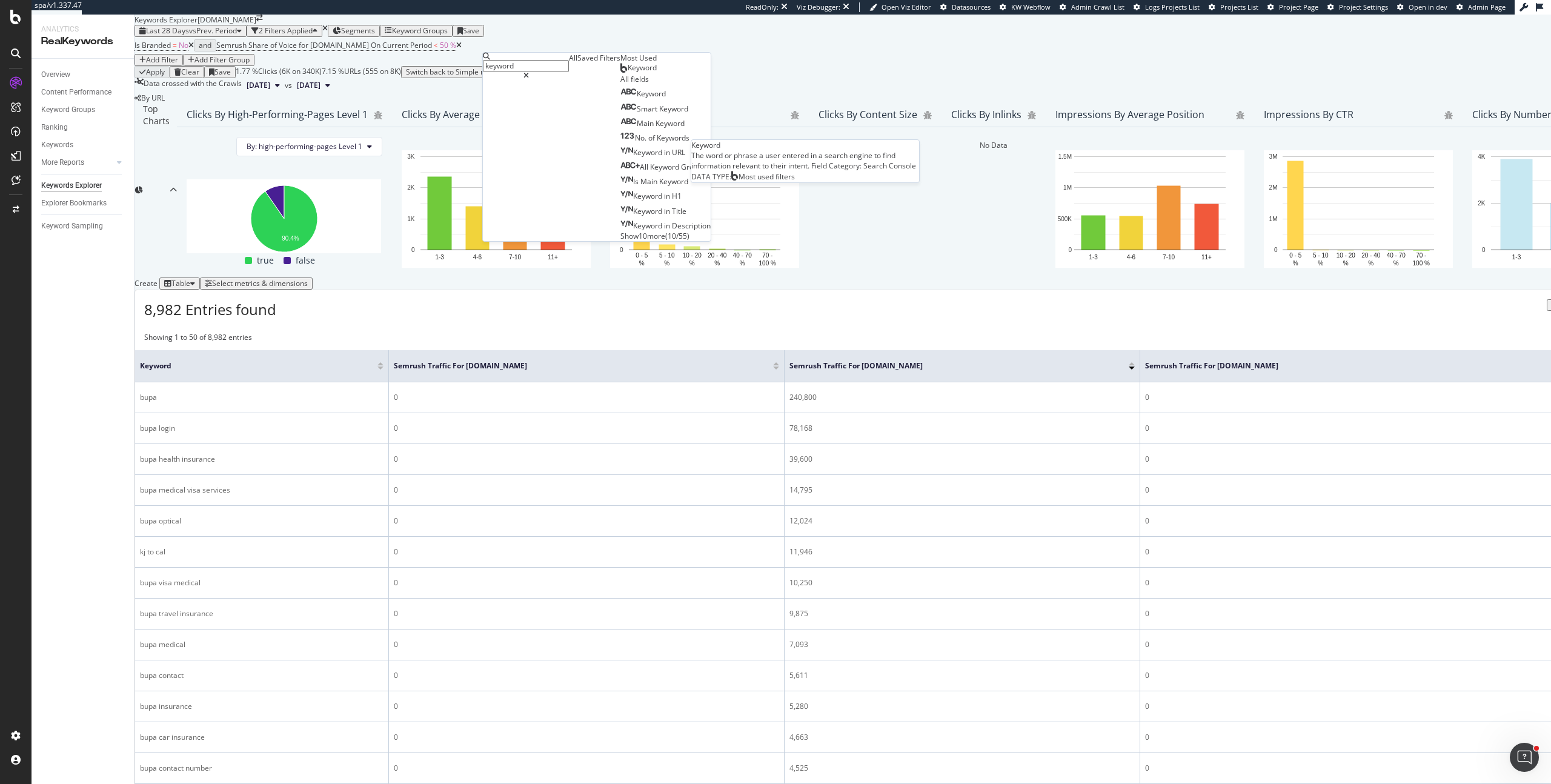
type input "keyword"
click at [628, 73] on span "Keyword" at bounding box center [642, 67] width 29 height 10
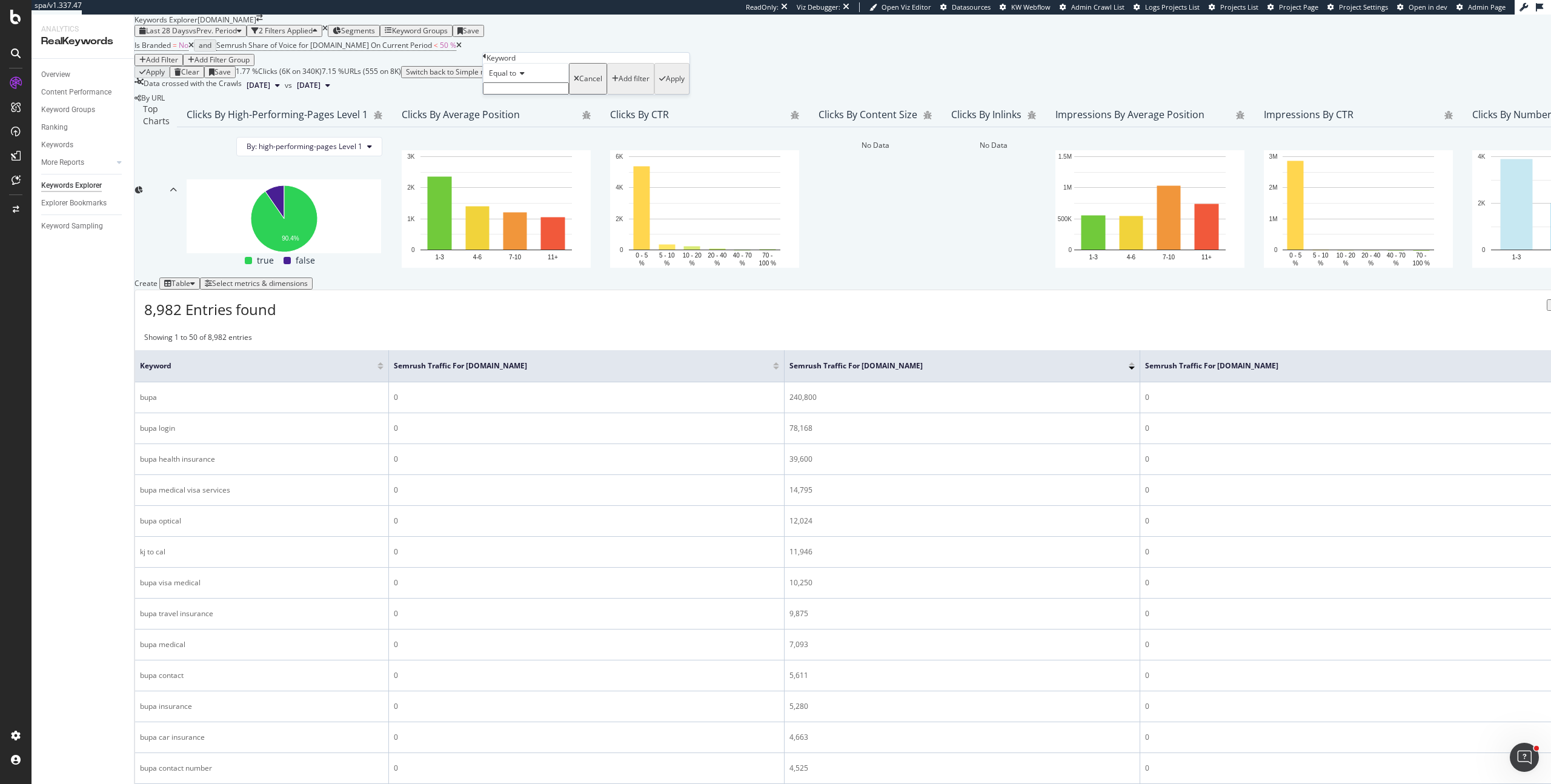
click at [516, 78] on span "Equal to" at bounding box center [502, 73] width 27 height 10
click at [534, 184] on span "Doesn't contain" at bounding box center [513, 178] width 53 height 10
click at [523, 94] on input "text" at bounding box center [526, 89] width 86 height 12
type input "bupa"
click at [666, 87] on div "Apply" at bounding box center [675, 82] width 19 height 8
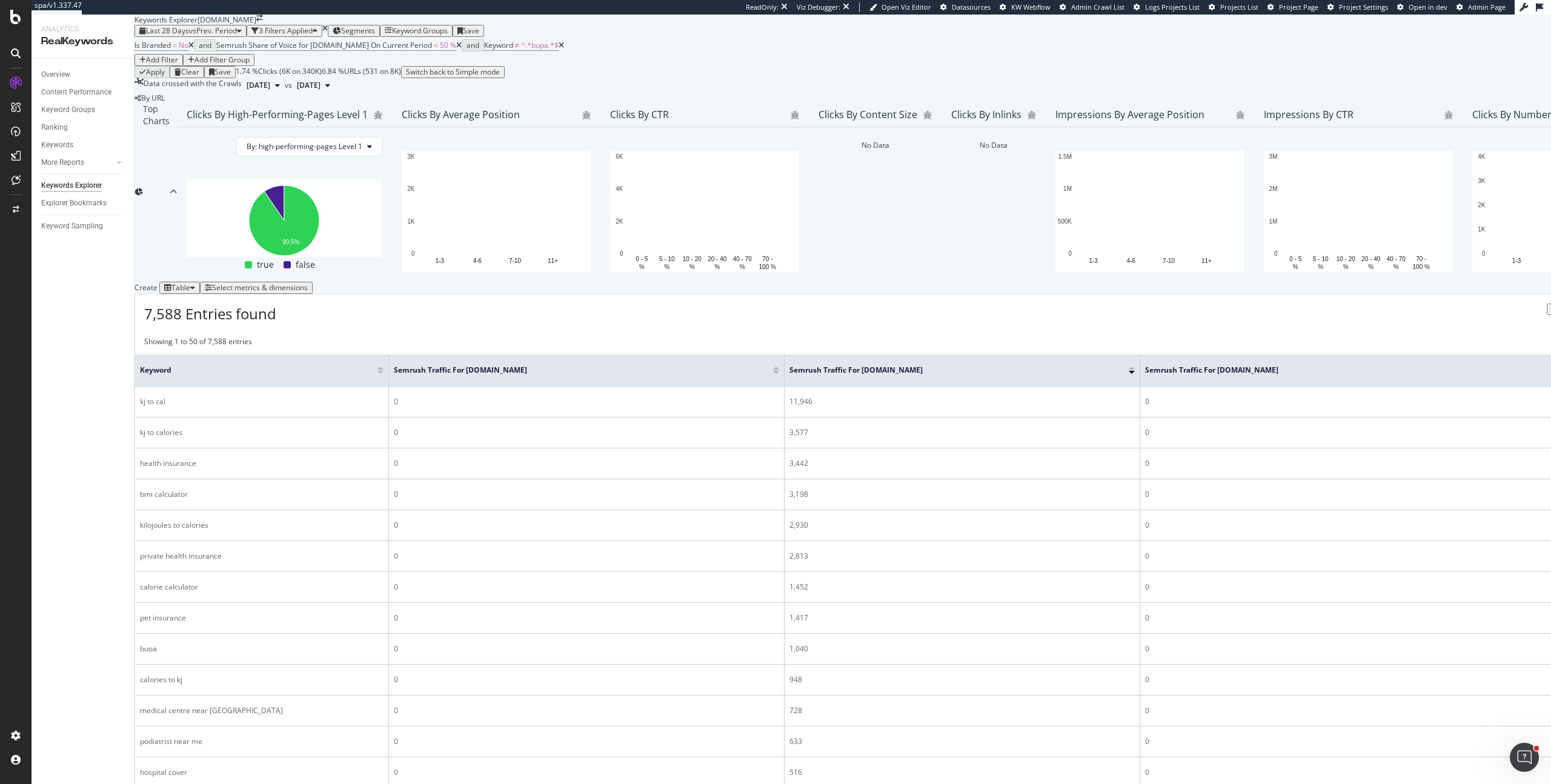
scroll to position [1, 0]
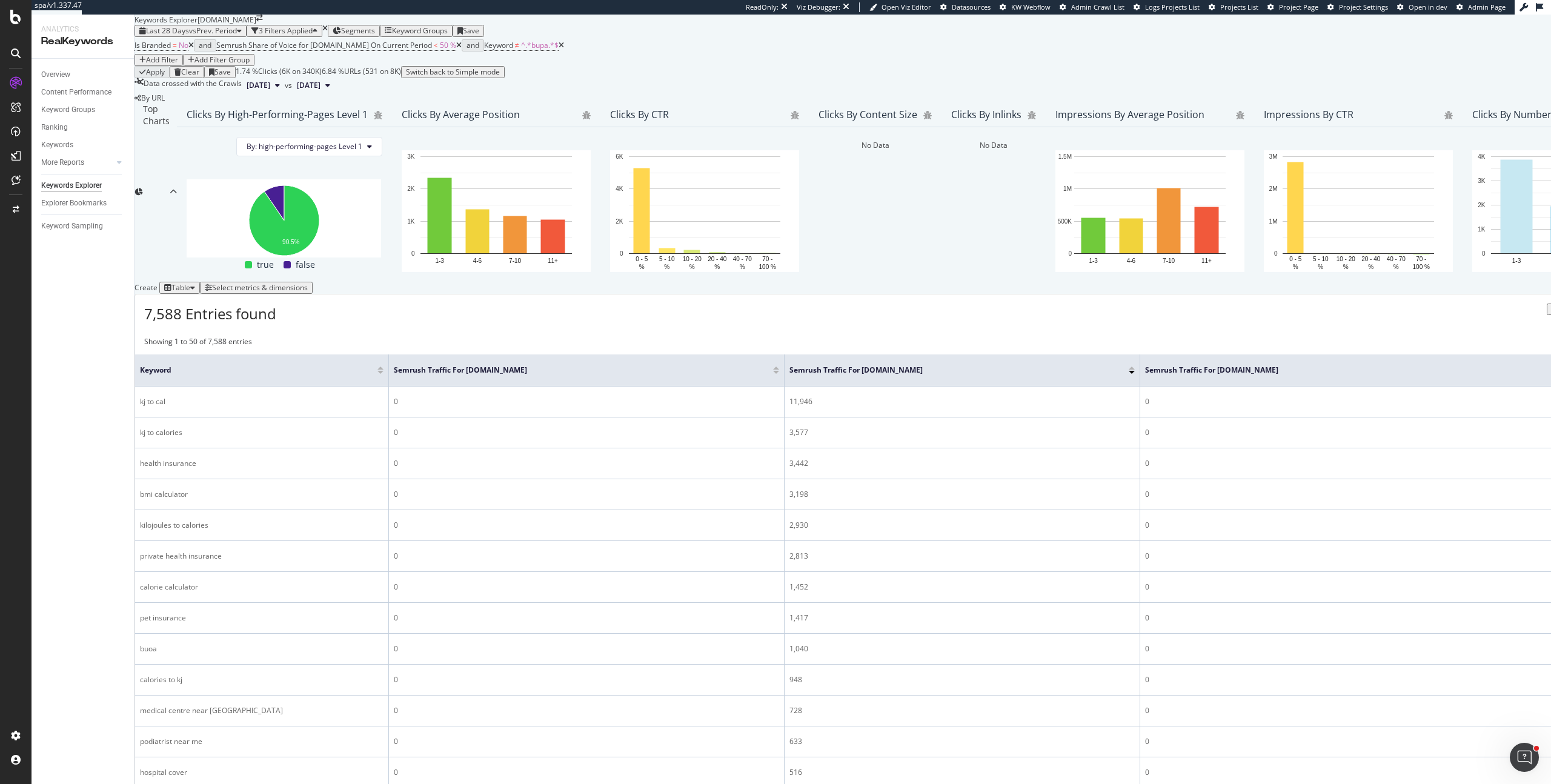
click at [178, 65] on div "Add Filter" at bounding box center [161, 60] width 32 height 8
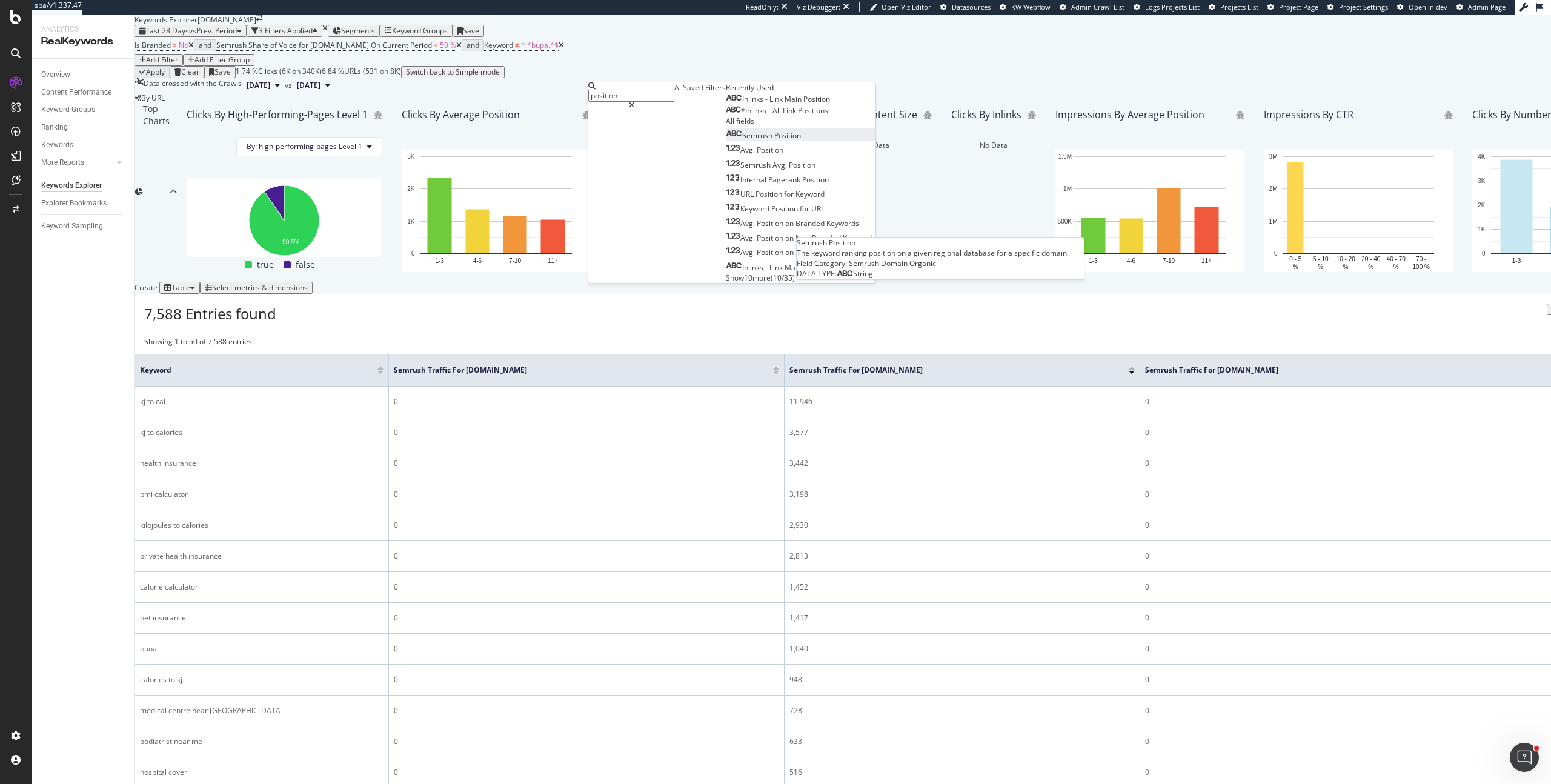
type input "position"
click at [774, 141] on span "Position" at bounding box center [788, 135] width 26 height 10
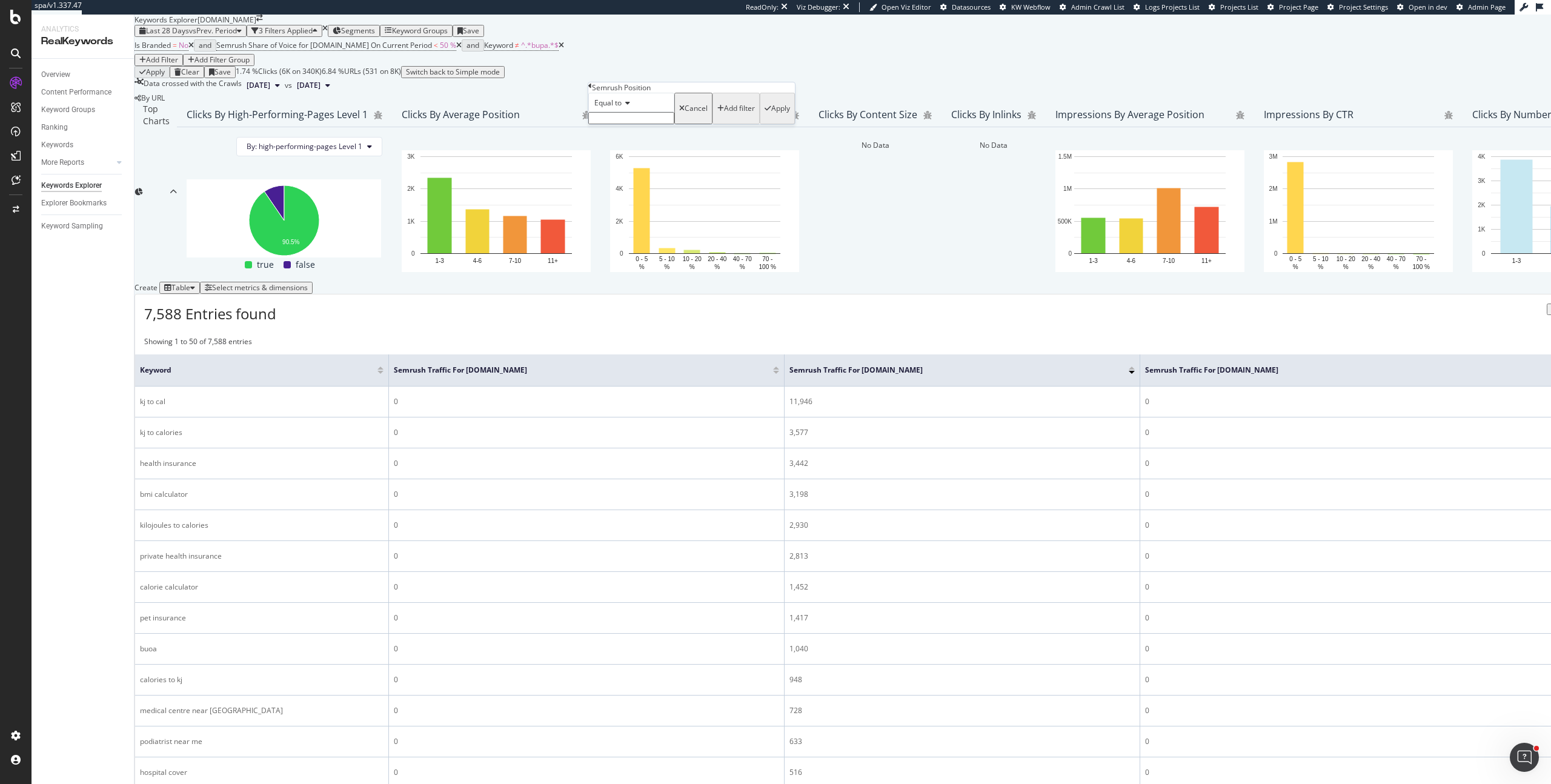
click at [592, 89] on icon at bounding box center [590, 86] width 3 height 7
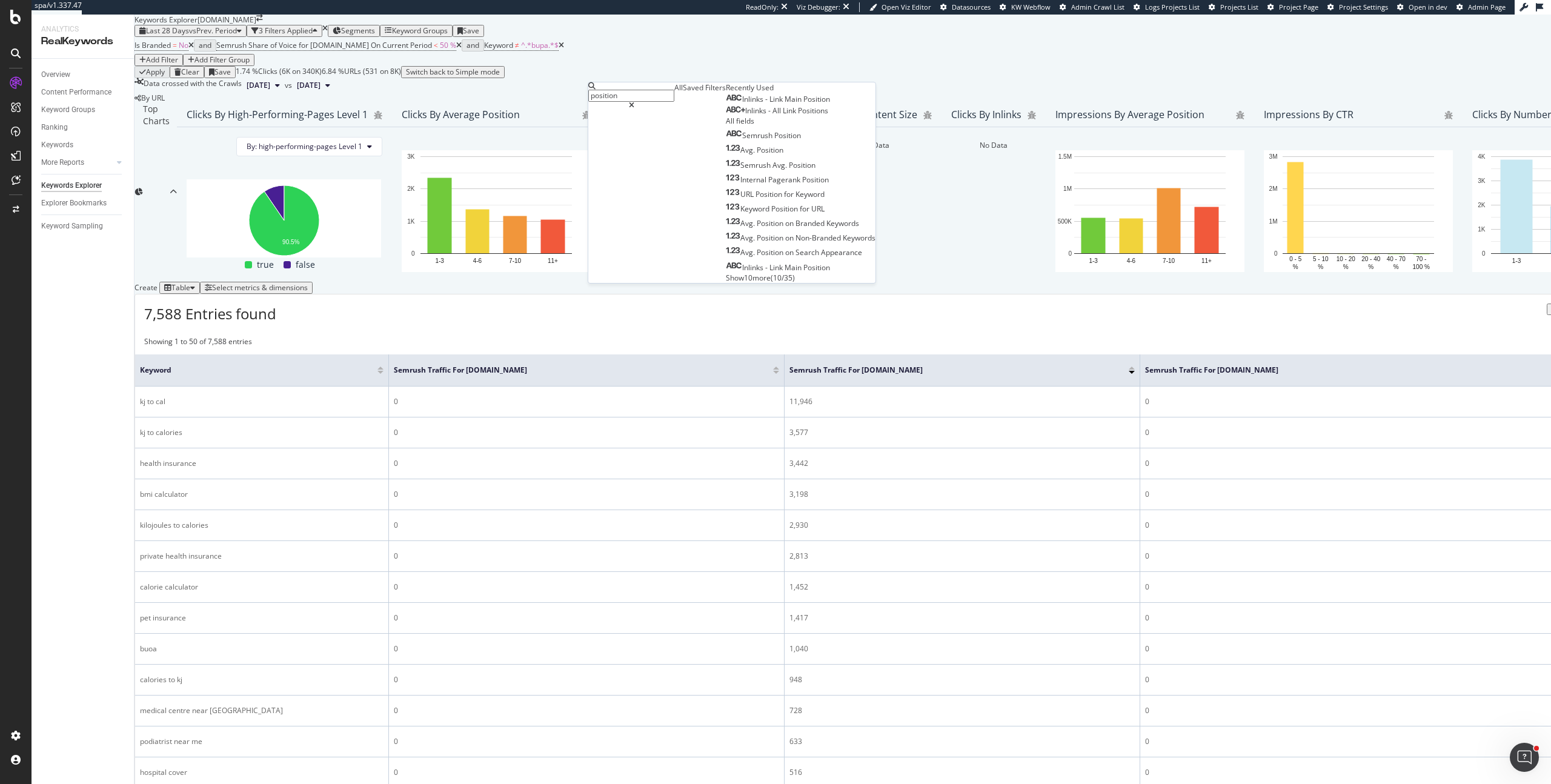
click at [603, 37] on div "Last 28 Days vs Prev. Period 3 Filters Applied Segments Keyword Groups Save" at bounding box center [922, 31] width 1576 height 12
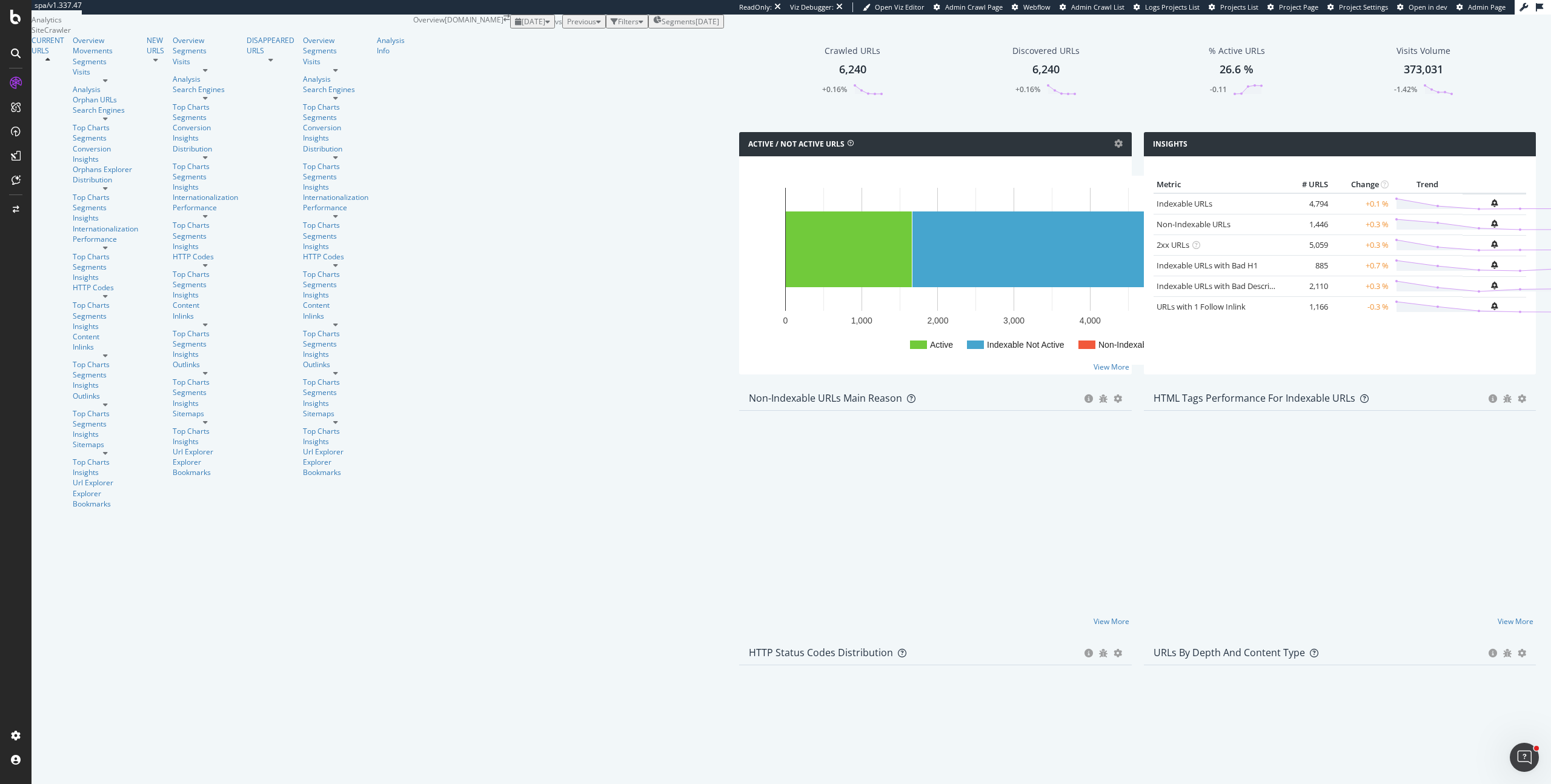
click at [662, 26] on span "Segments" at bounding box center [678, 22] width 34 height 10
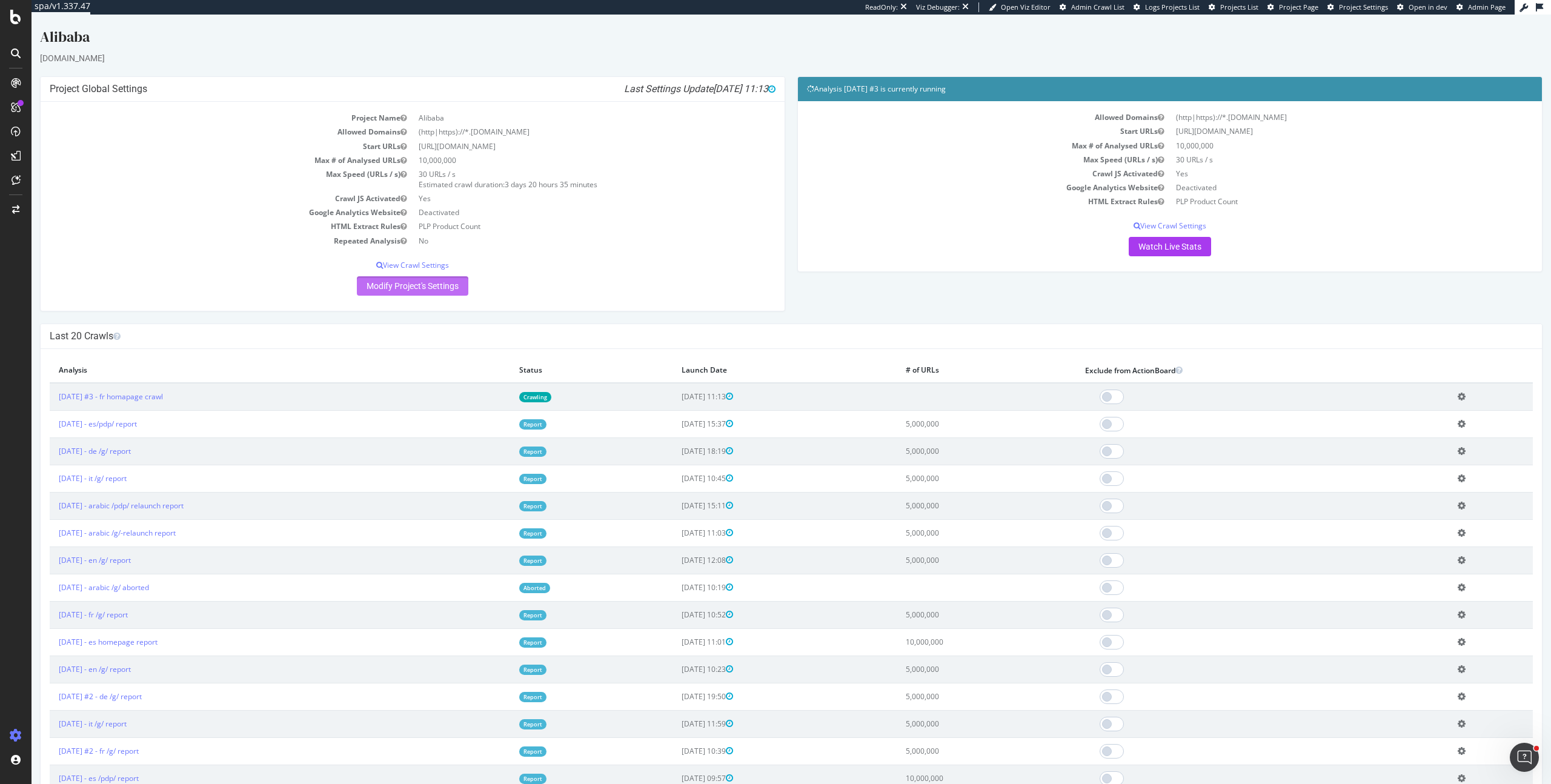
click at [428, 291] on link "Modify Project's Settings" at bounding box center [412, 286] width 112 height 19
